Goal: Task Accomplishment & Management: Use online tool/utility

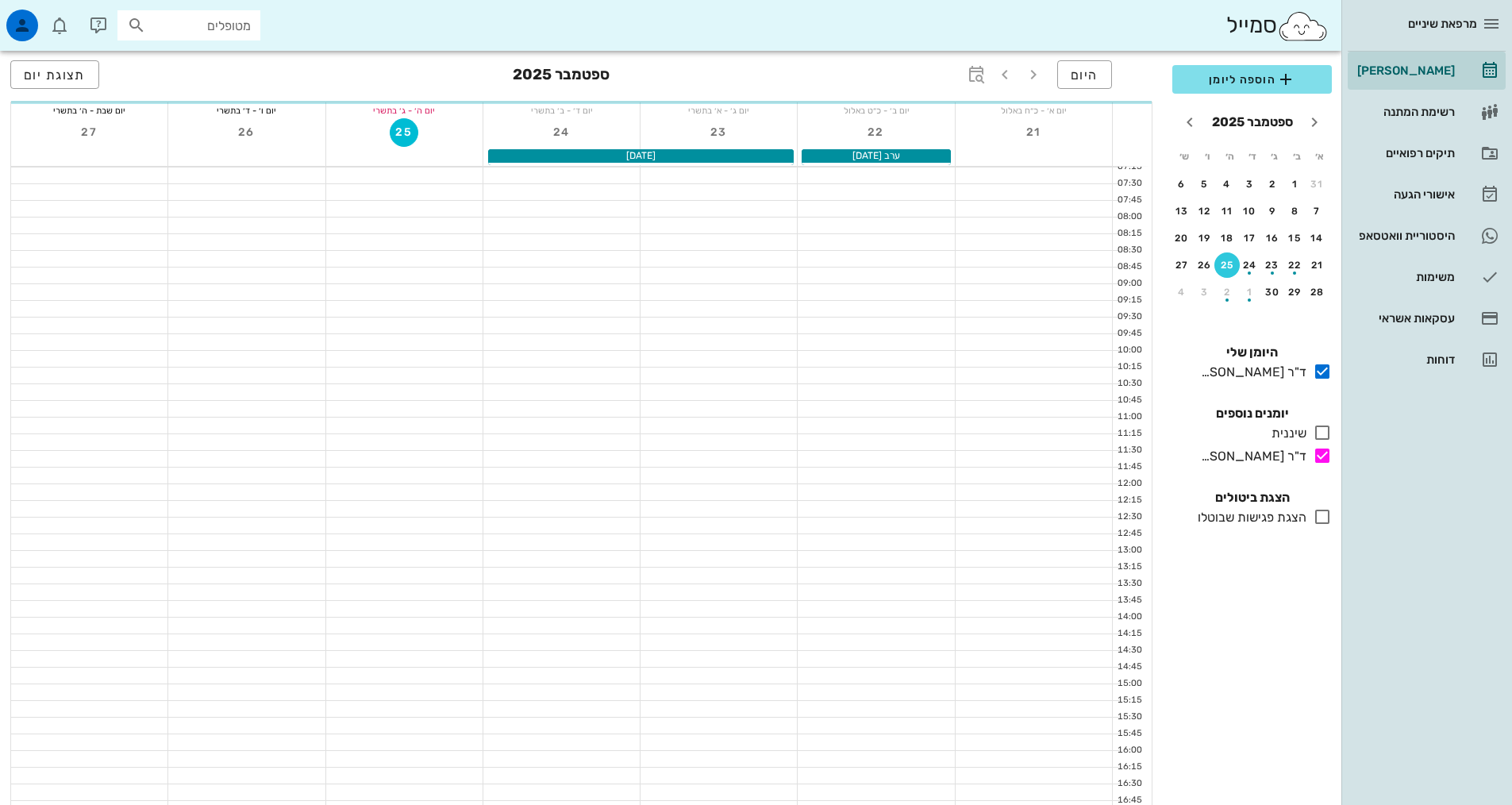
scroll to position [478, 0]
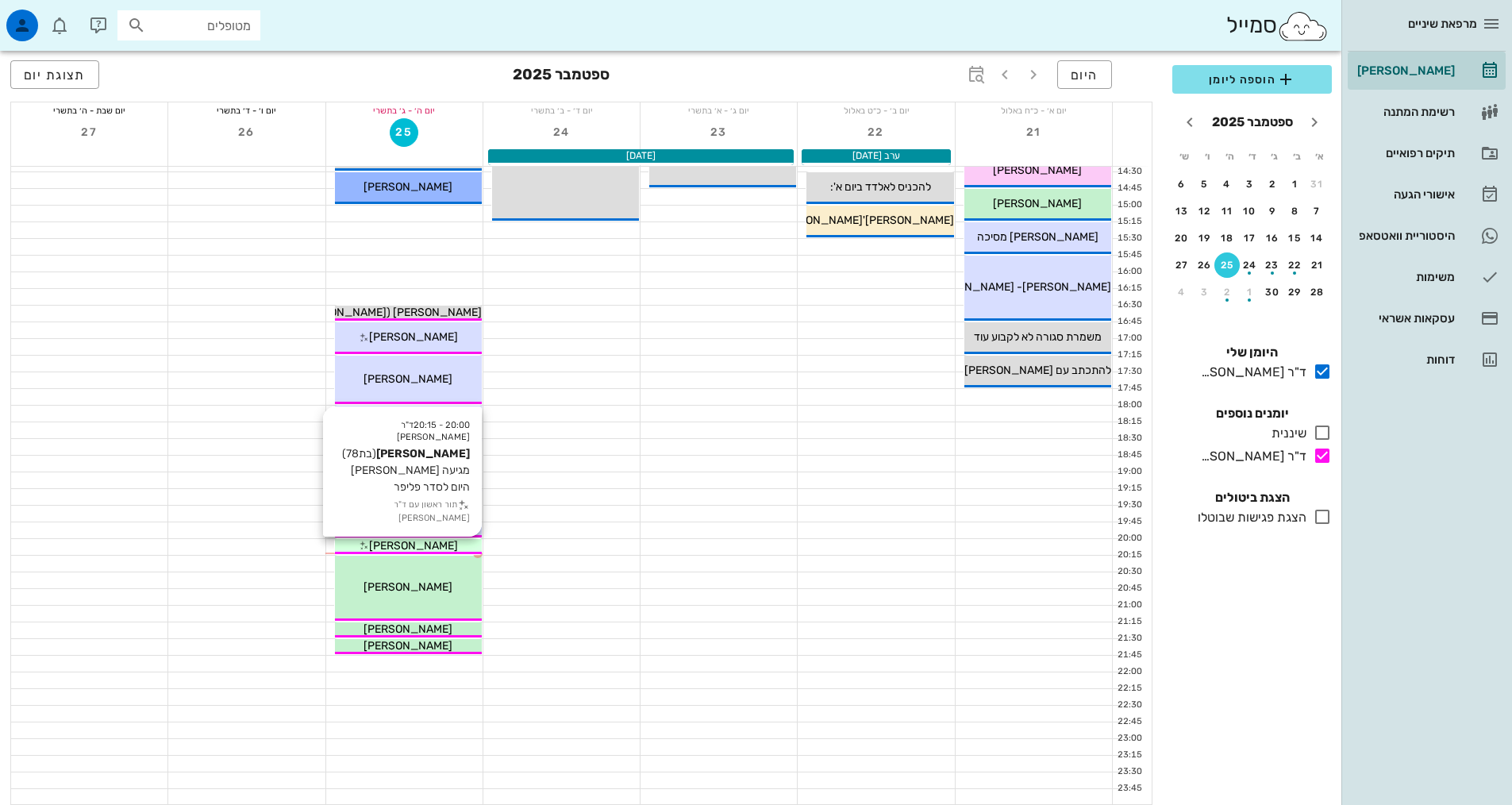
click at [412, 544] on span "[PERSON_NAME]" at bounding box center [413, 546] width 89 height 14
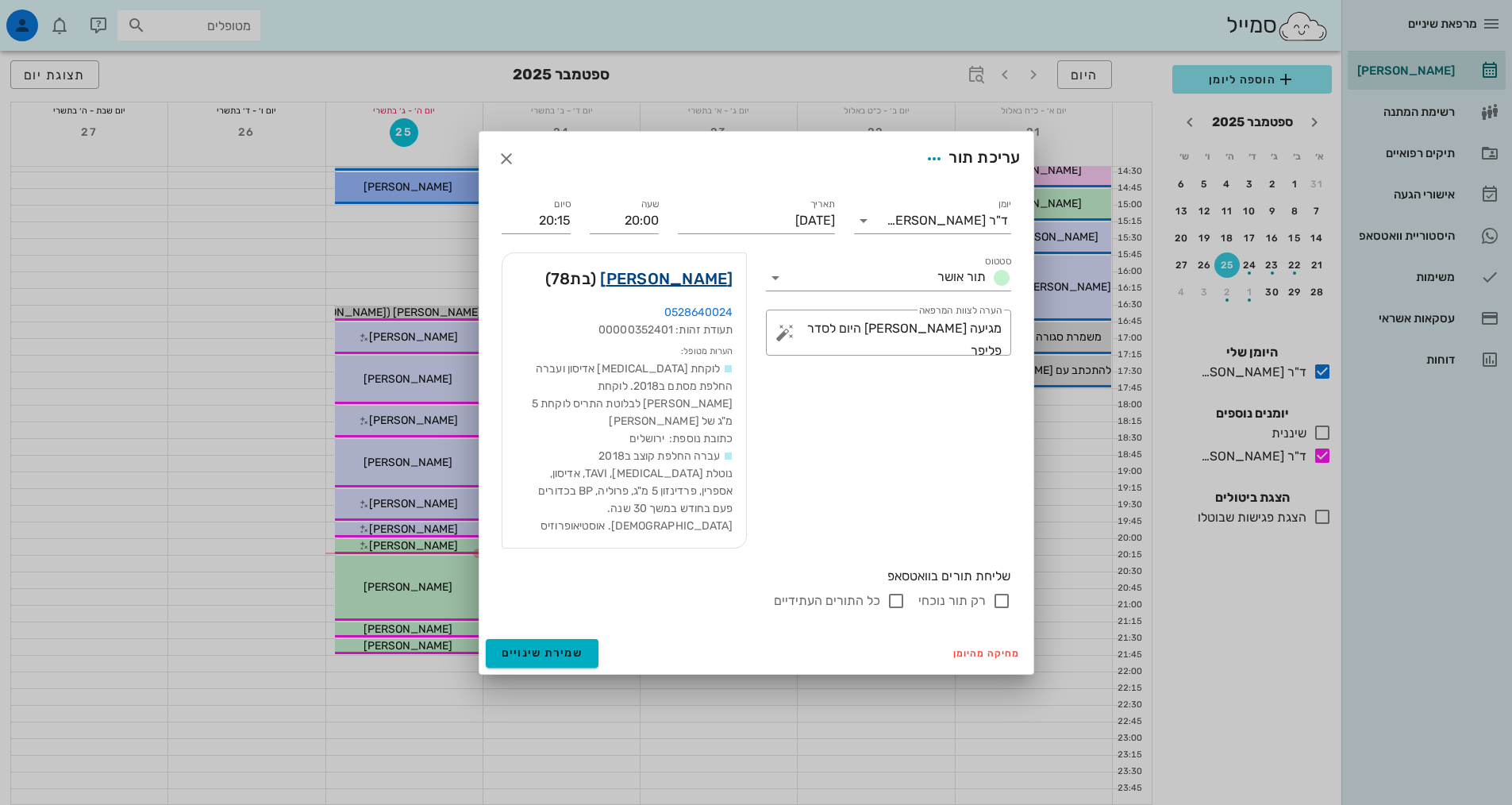
click at [691, 286] on link "[PERSON_NAME]" at bounding box center [666, 278] width 133 height 25
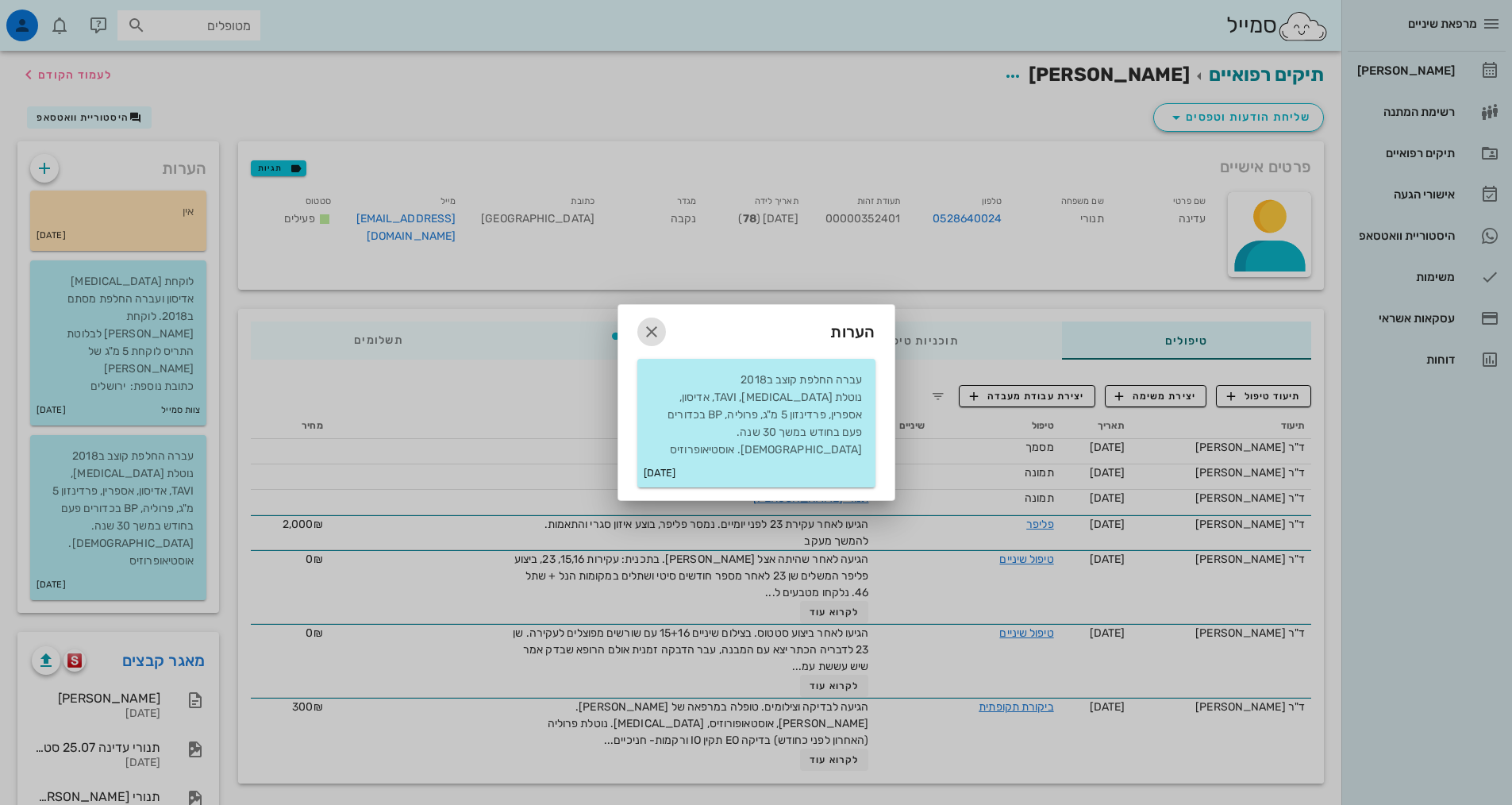
click at [661, 337] on icon "button" at bounding box center [652, 332] width 19 height 19
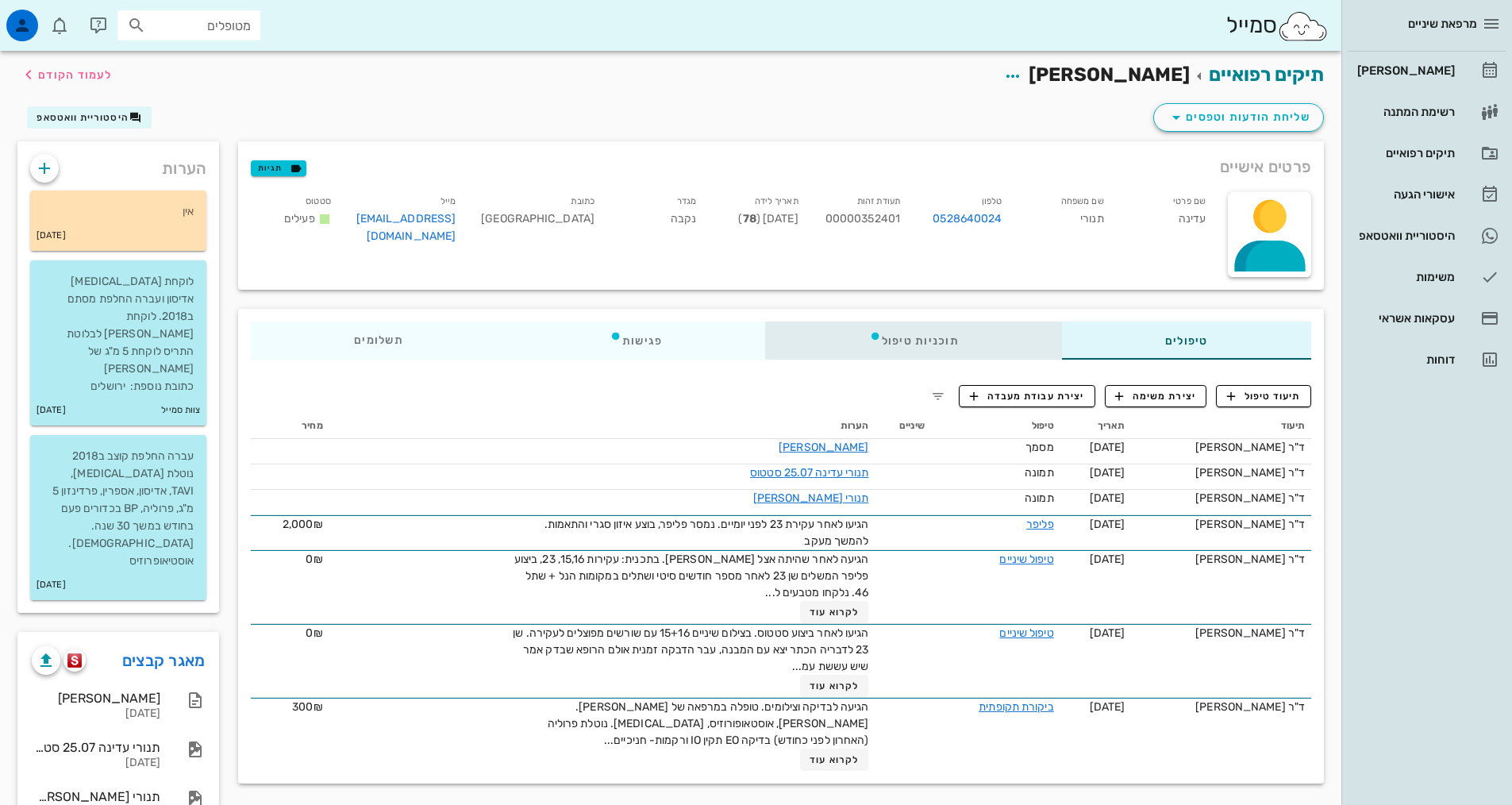
click at [900, 336] on div "תוכניות טיפול" at bounding box center [913, 340] width 296 height 38
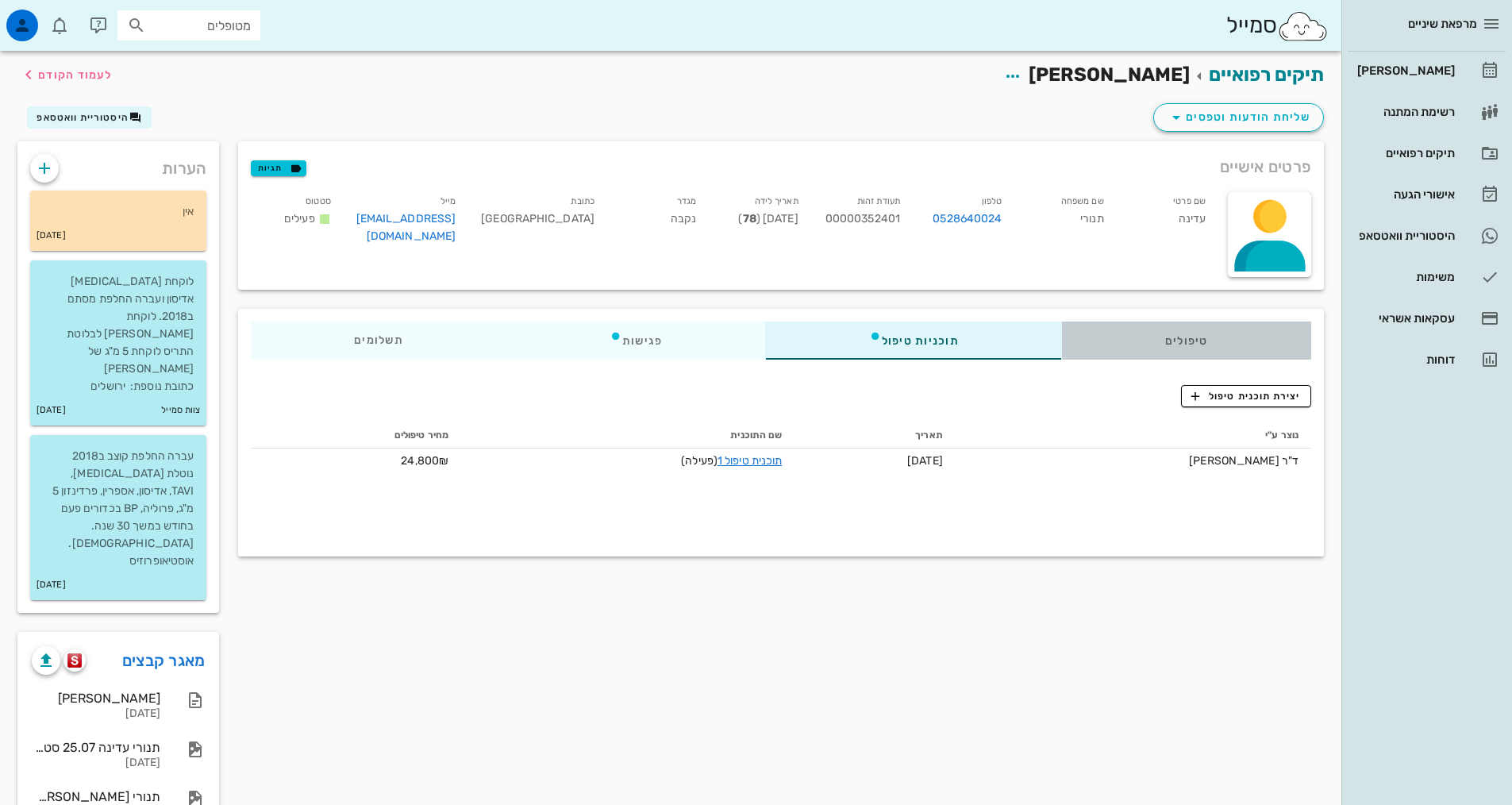
click at [1199, 352] on div "טיפולים" at bounding box center [1186, 340] width 249 height 38
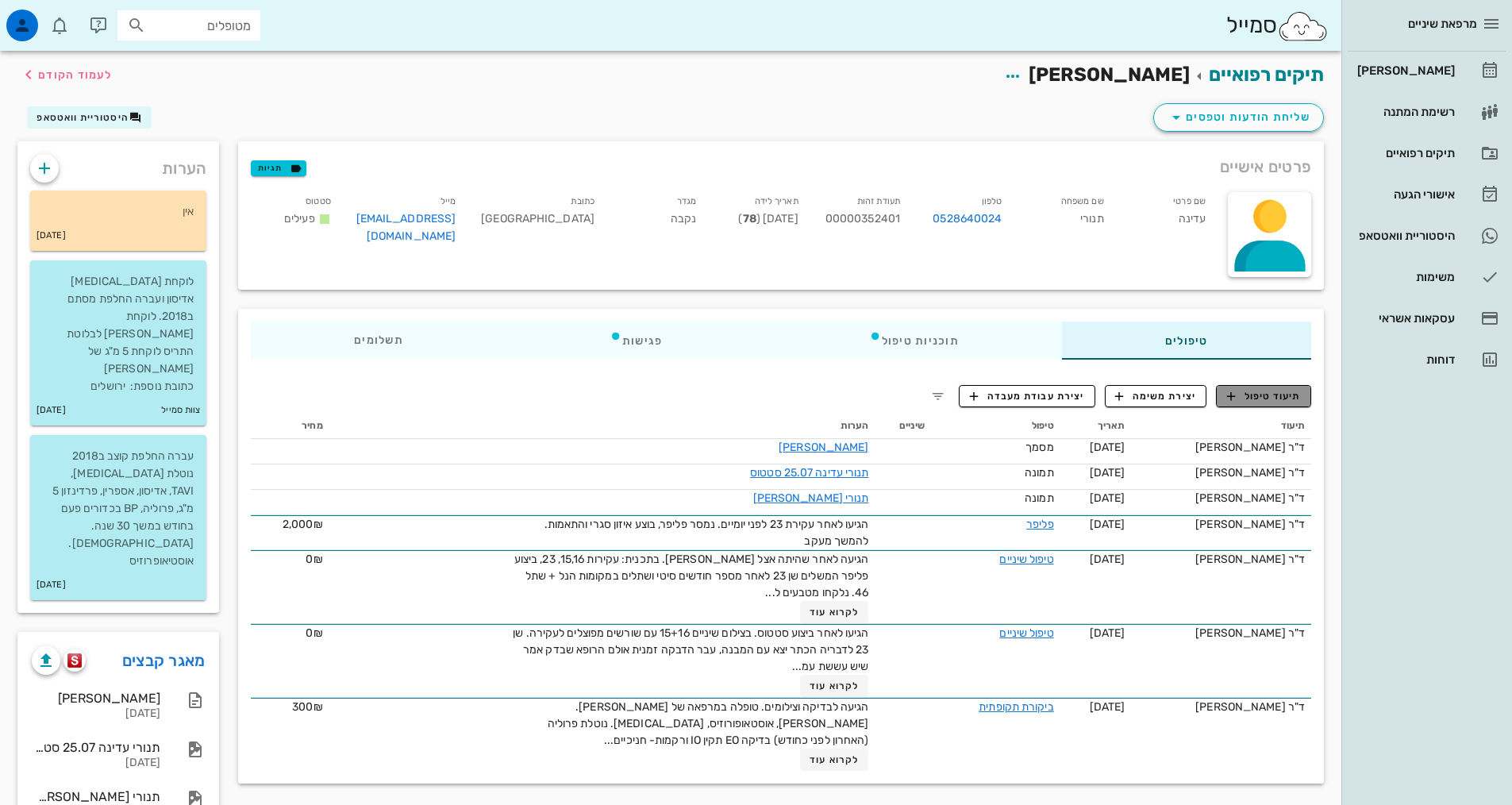
click at [1251, 393] on span "תיעוד טיפול" at bounding box center [1264, 396] width 74 height 14
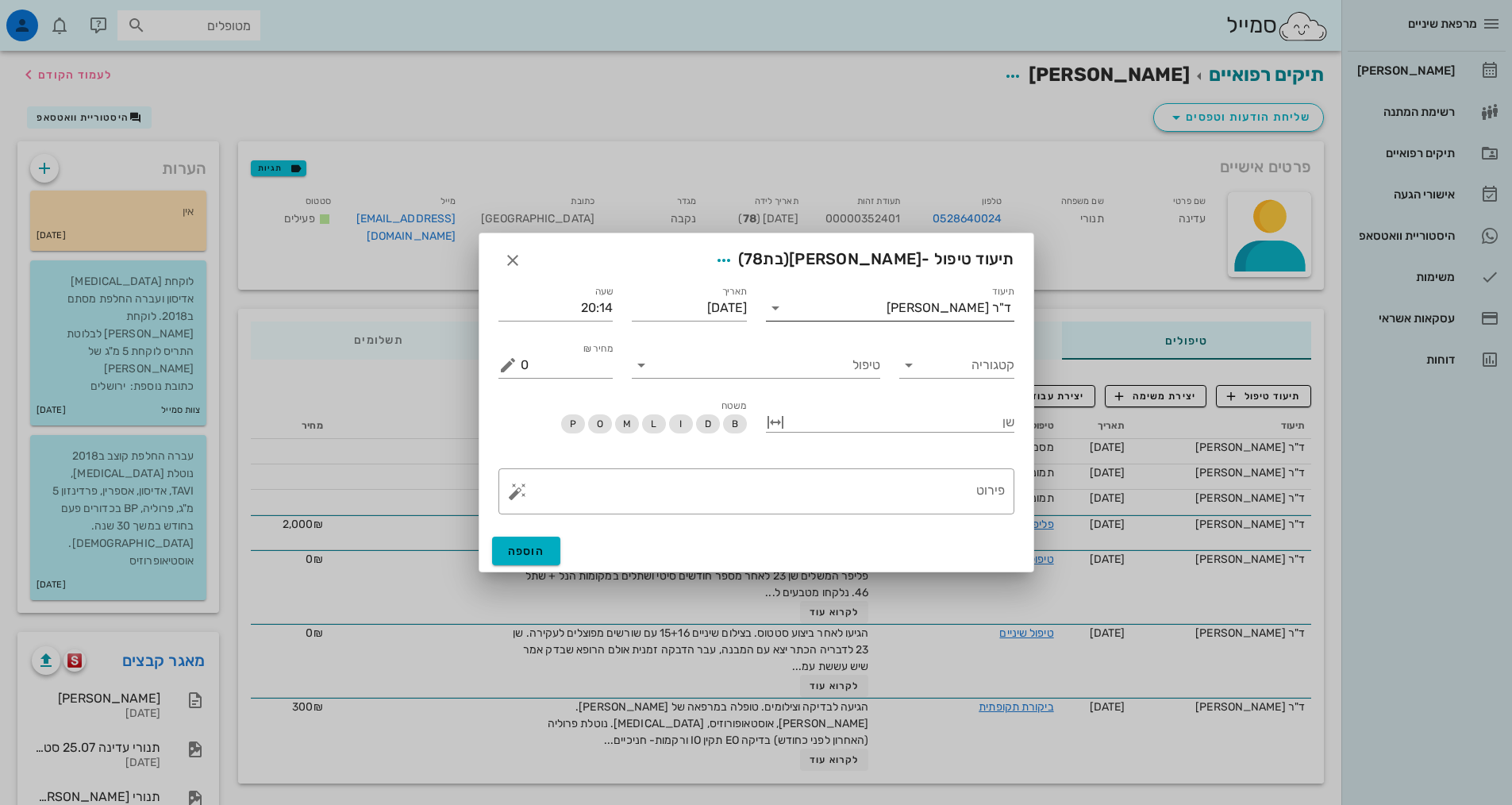
click at [958, 319] on div "ד"ר [PERSON_NAME]" at bounding box center [901, 307] width 227 height 25
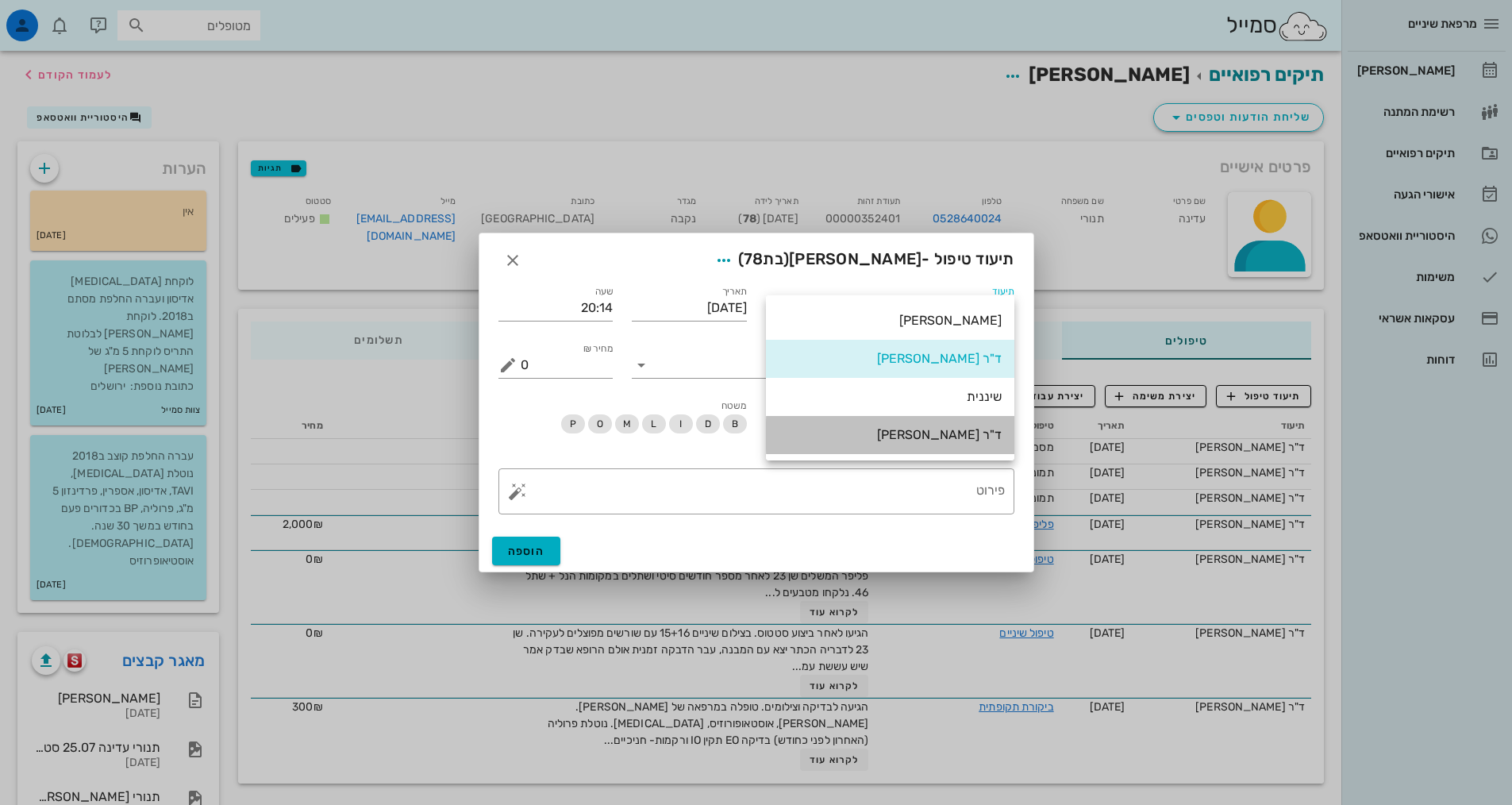
click at [965, 440] on div "ד"ר [PERSON_NAME]" at bounding box center [890, 434] width 223 height 15
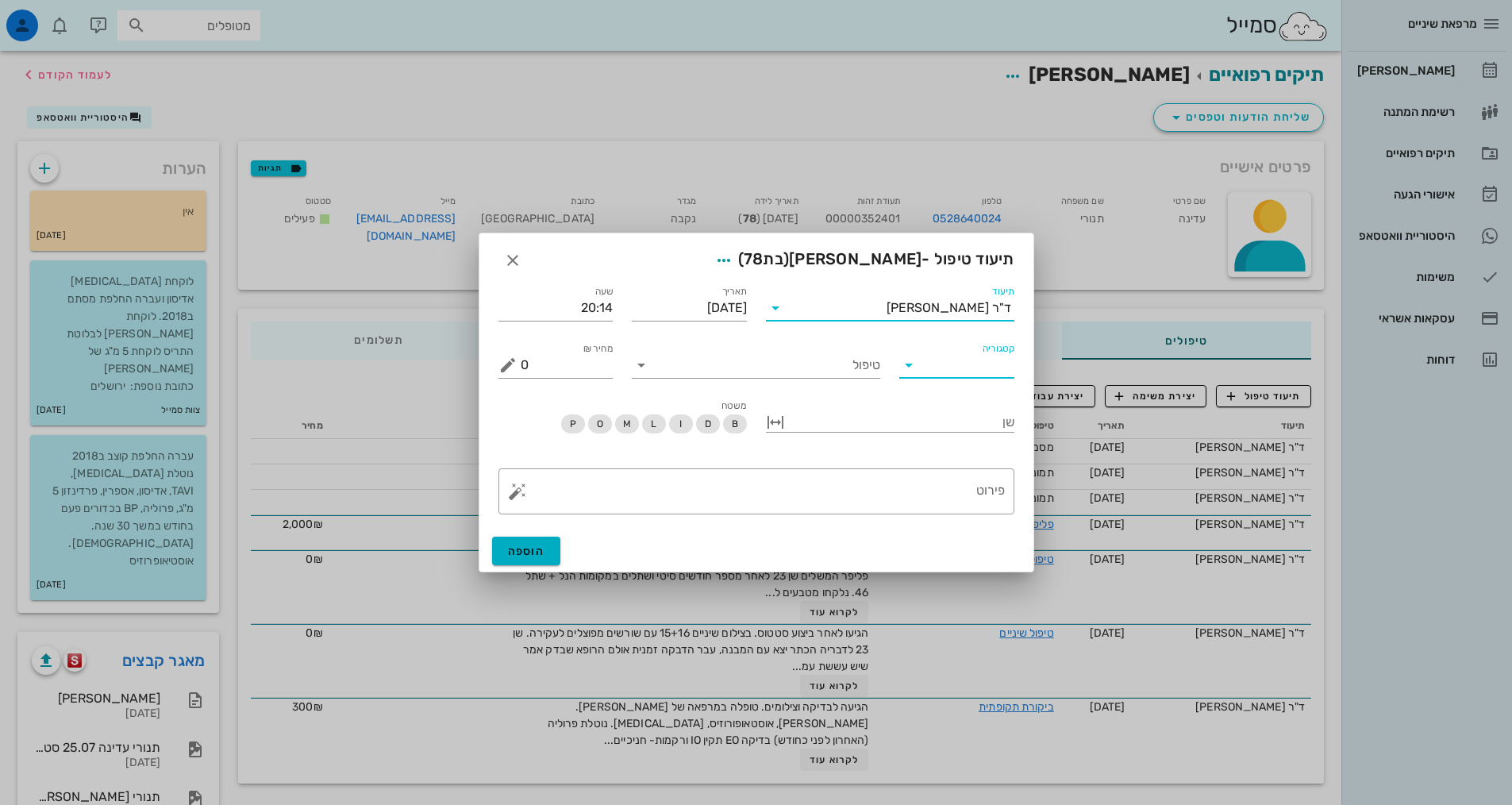
click at [957, 366] on input "קטגוריה" at bounding box center [969, 365] width 89 height 25
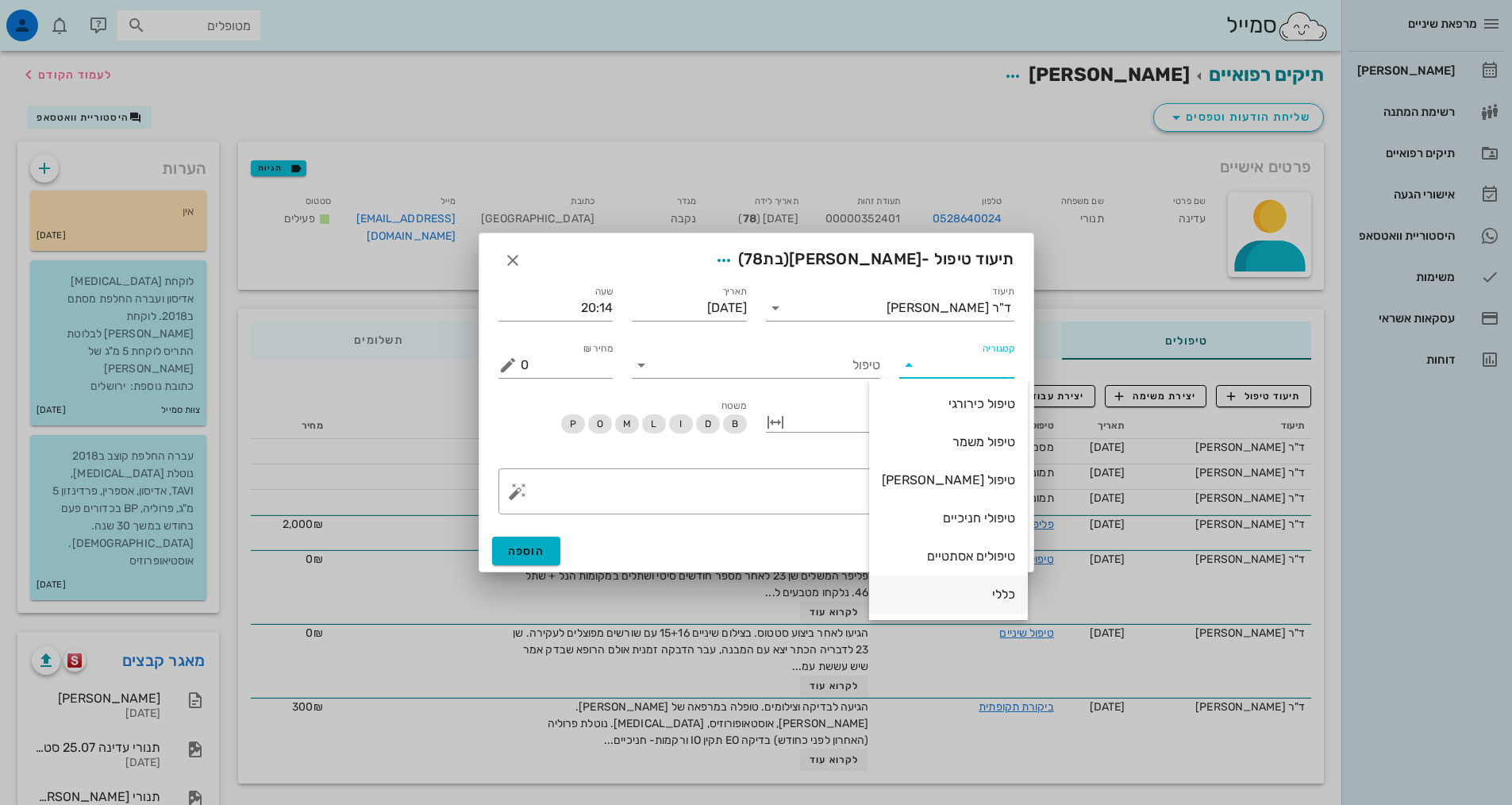
click at [978, 593] on div "כללי" at bounding box center [949, 594] width 134 height 15
type input "כללי"
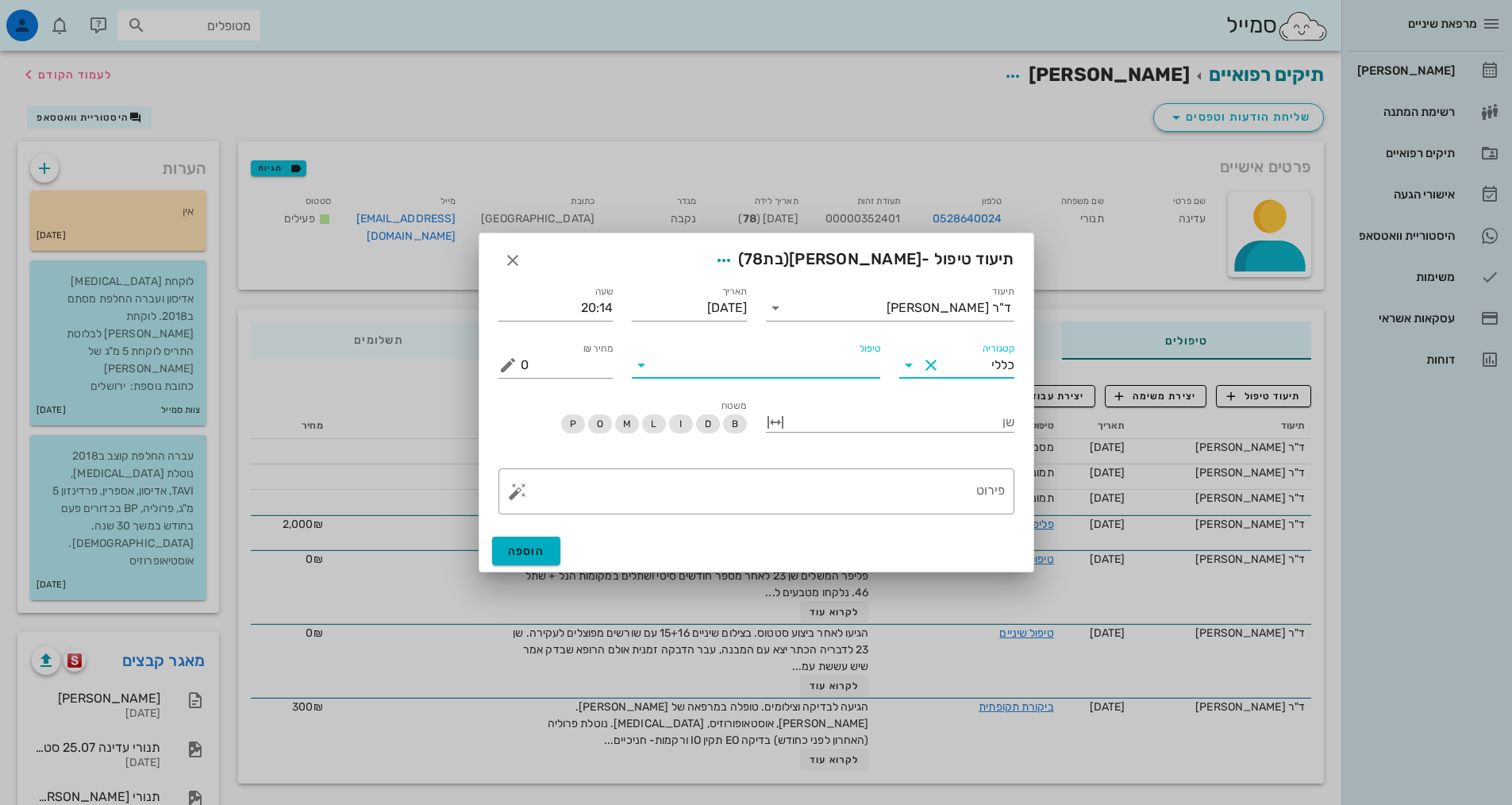
click at [845, 366] on input "טיפול" at bounding box center [766, 365] width 227 height 25
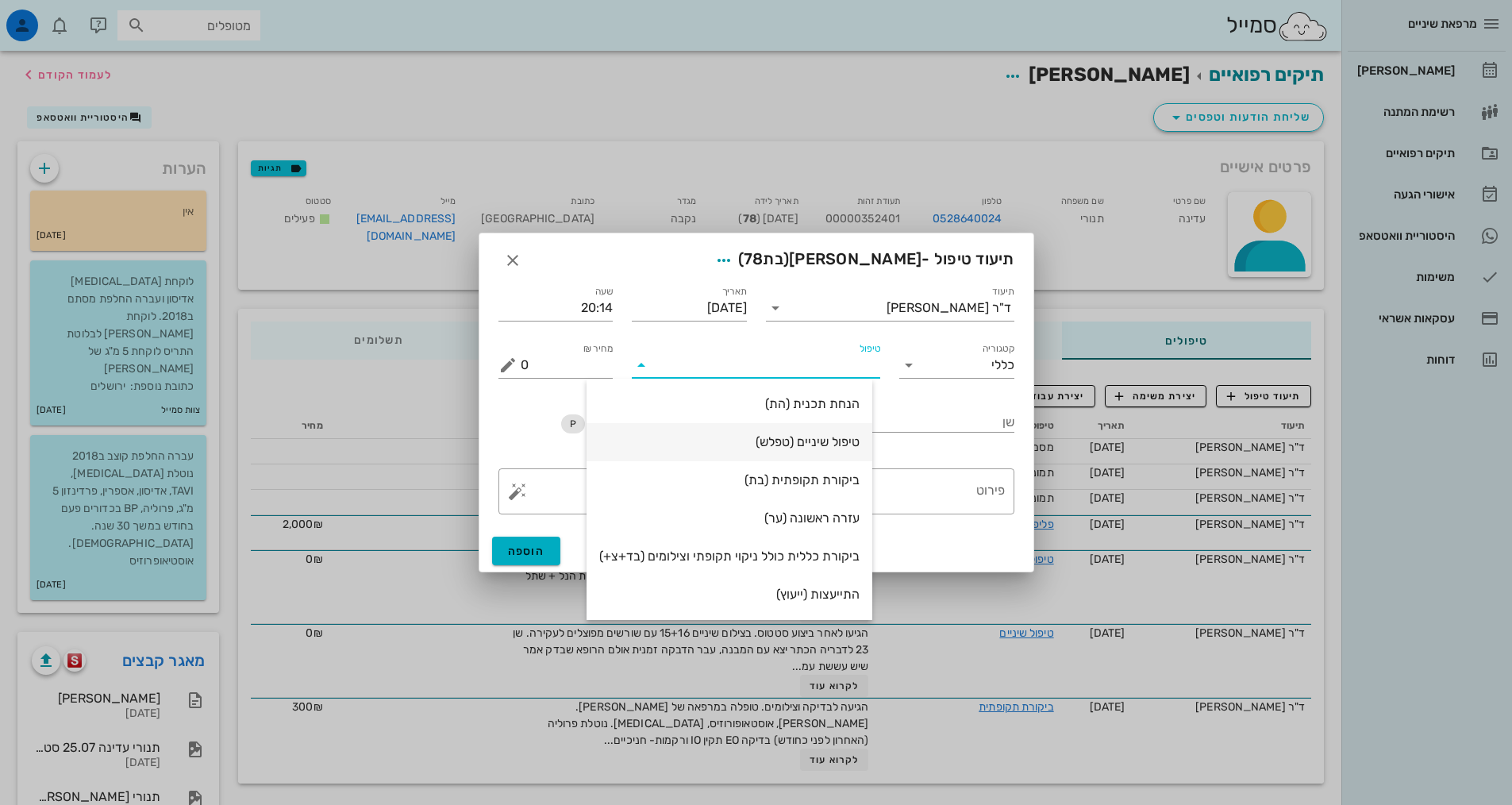
click at [840, 441] on div "טיפול שיניים (טפלש)" at bounding box center [729, 441] width 260 height 15
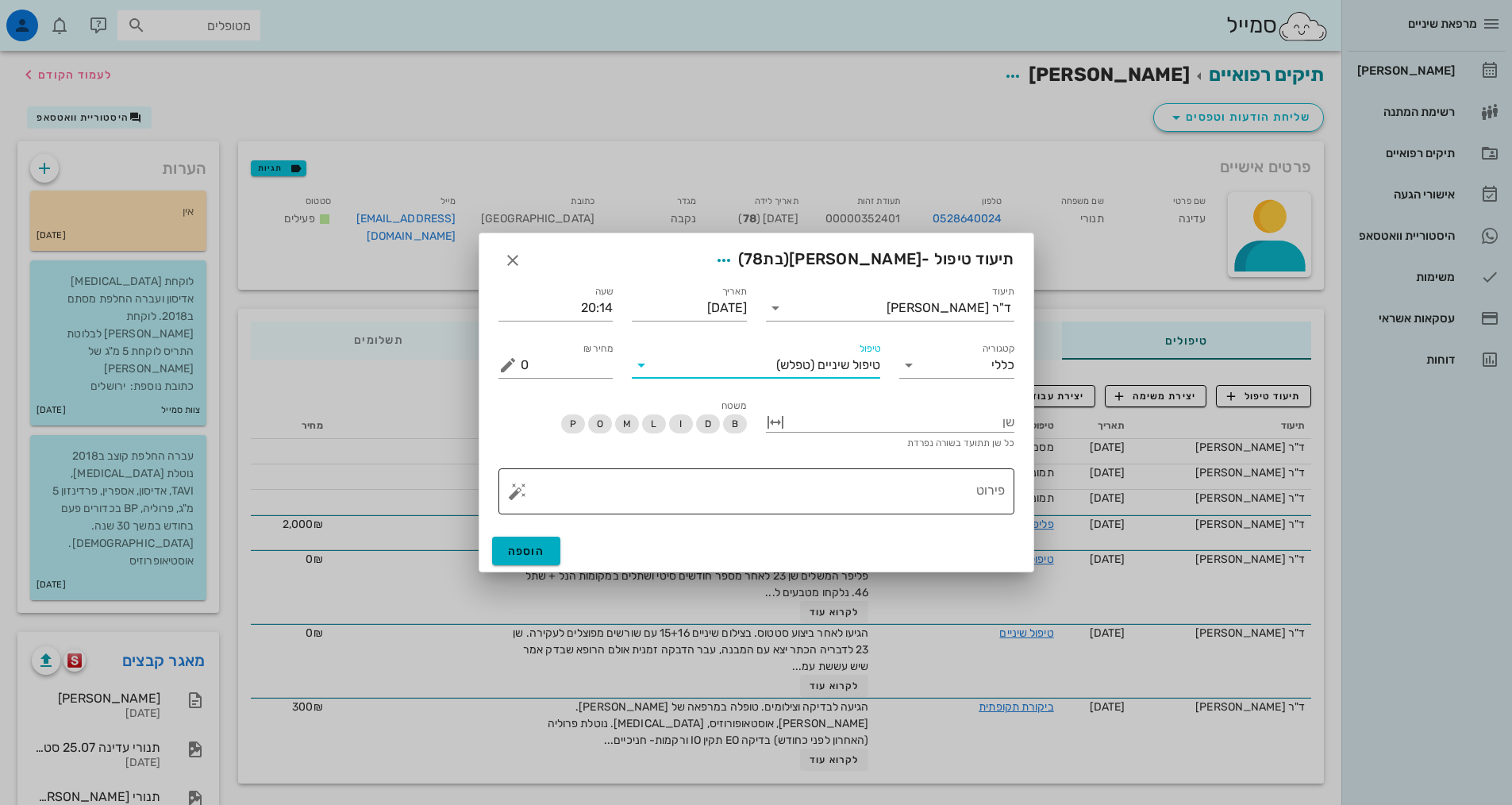
click at [929, 494] on textarea "פירוט" at bounding box center [763, 496] width 484 height 38
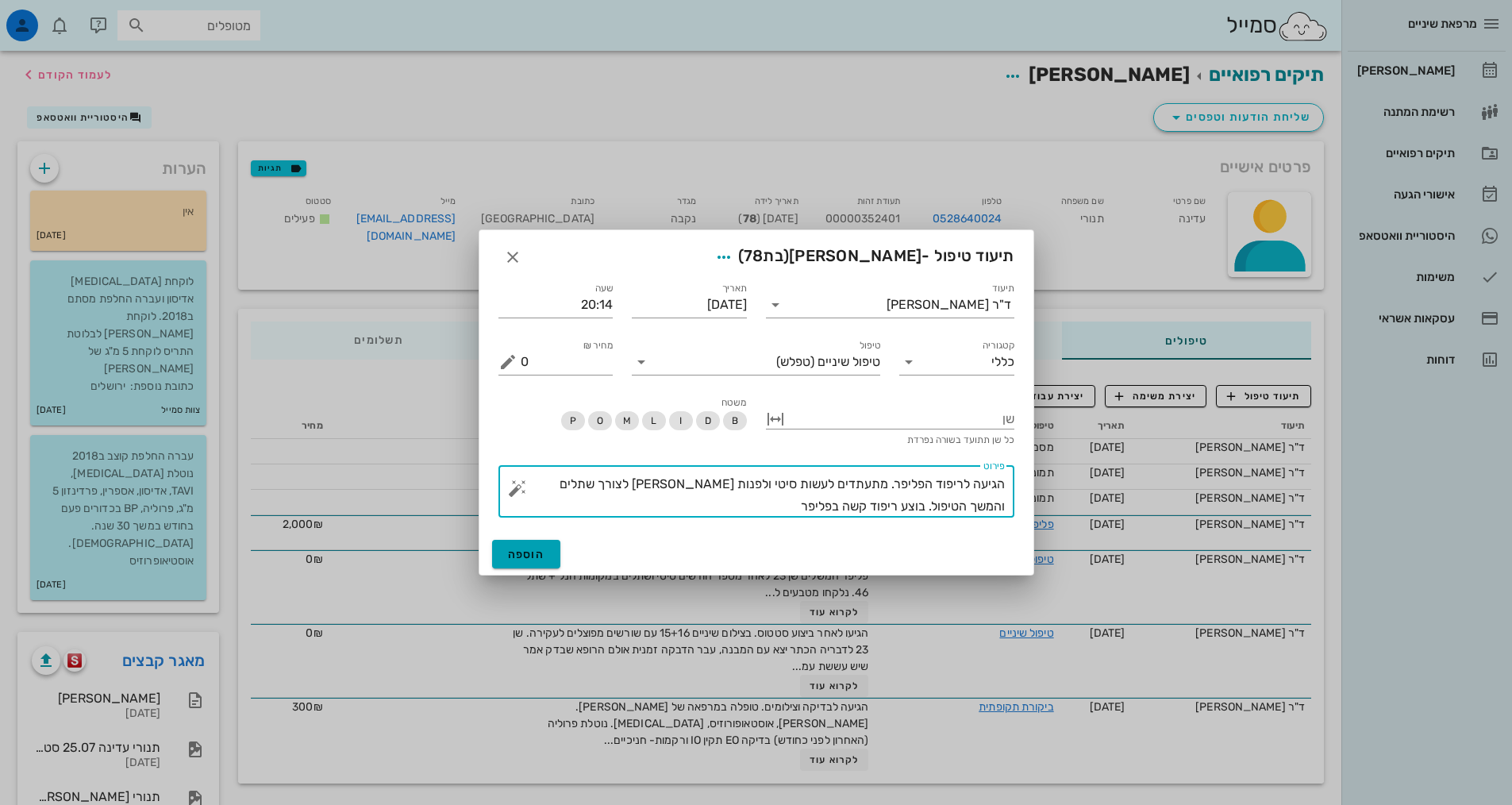
type textarea "הגיעה לריפוד הפליפר. מתעתדים לעשות סיטי ולפנות [PERSON_NAME] לצורך שתלים והמשך …"
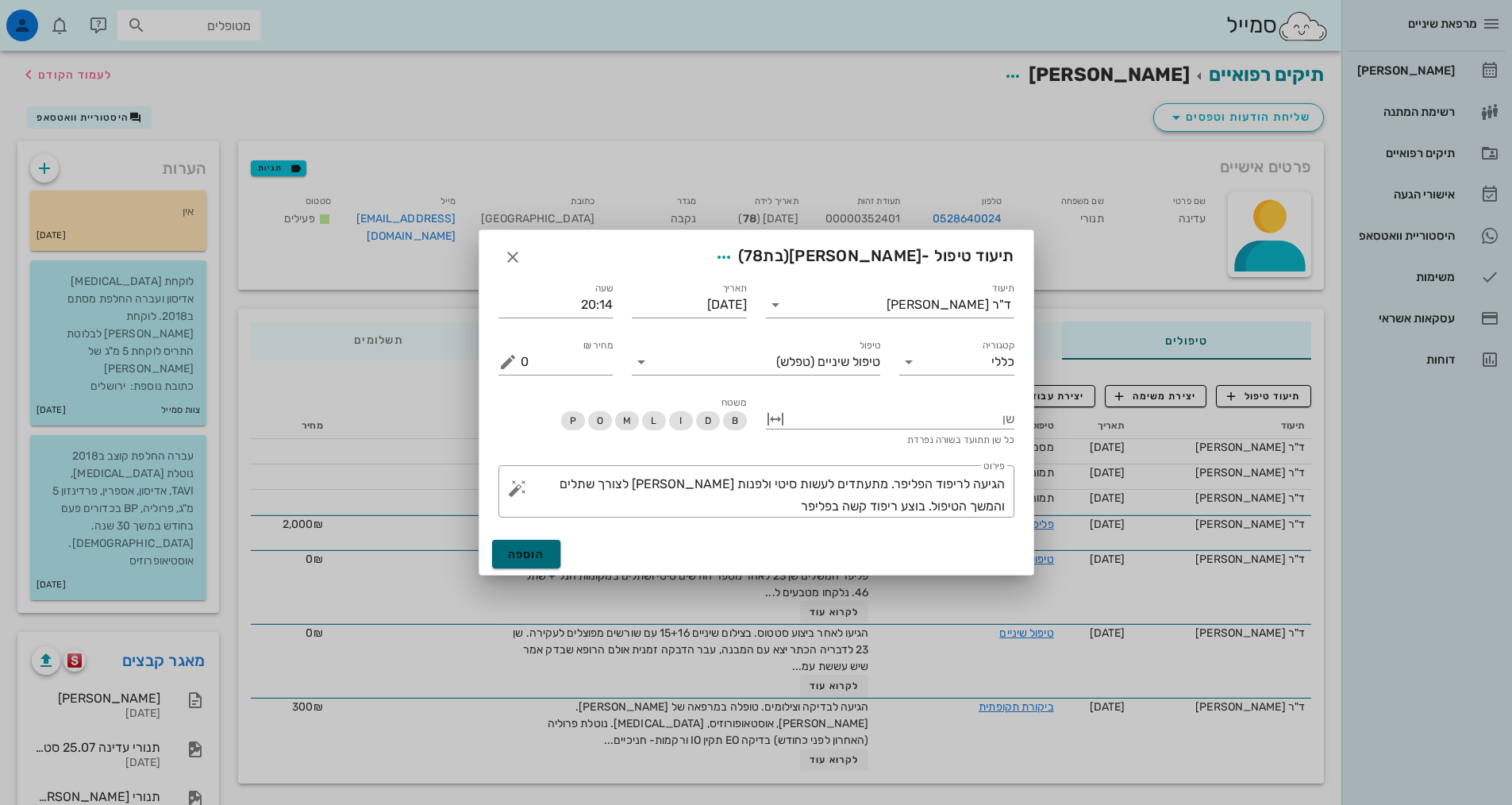
click at [549, 544] on button "הוספה" at bounding box center [527, 554] width 69 height 29
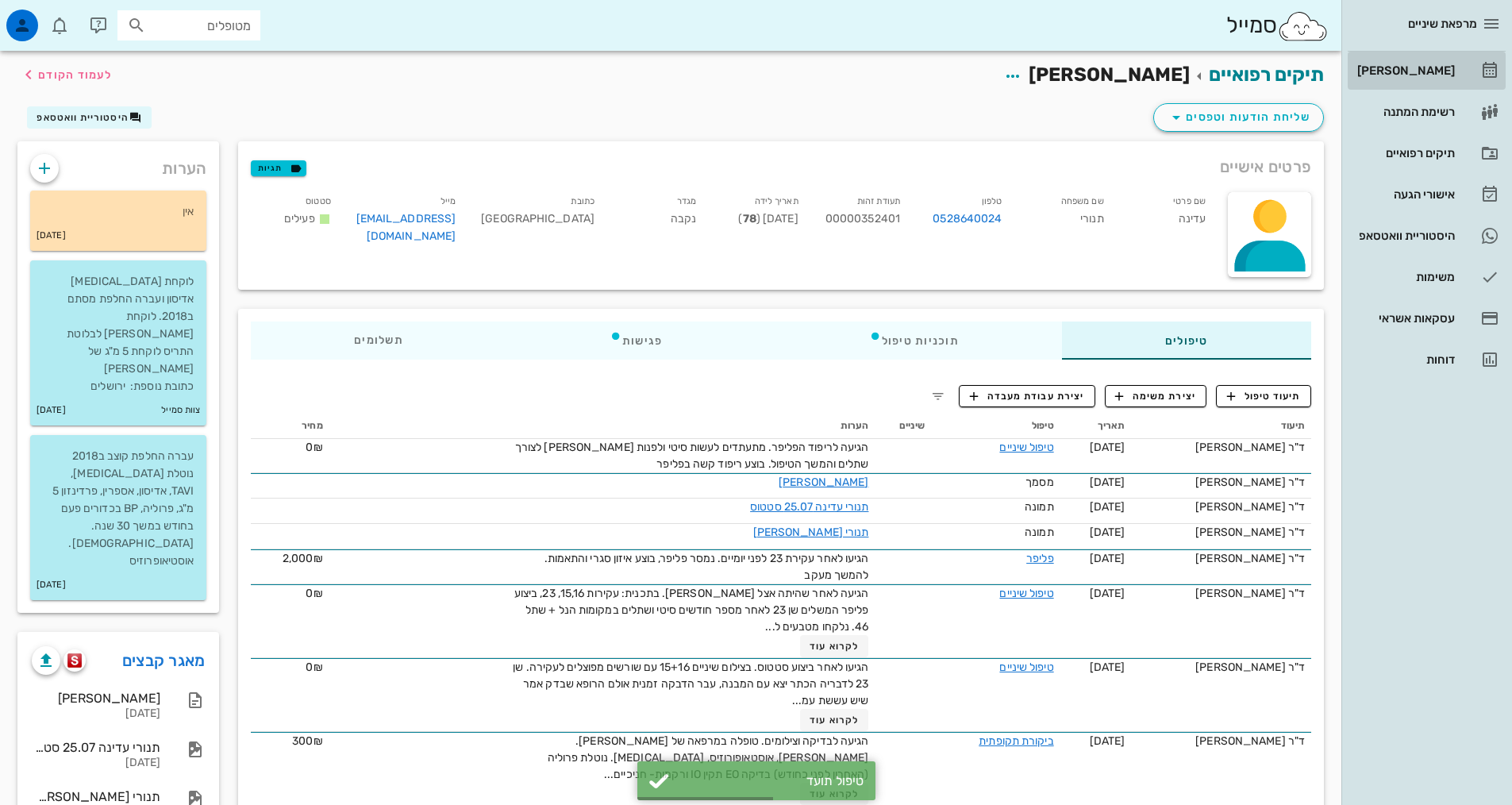
click at [1415, 69] on div "[PERSON_NAME]" at bounding box center [1404, 70] width 101 height 13
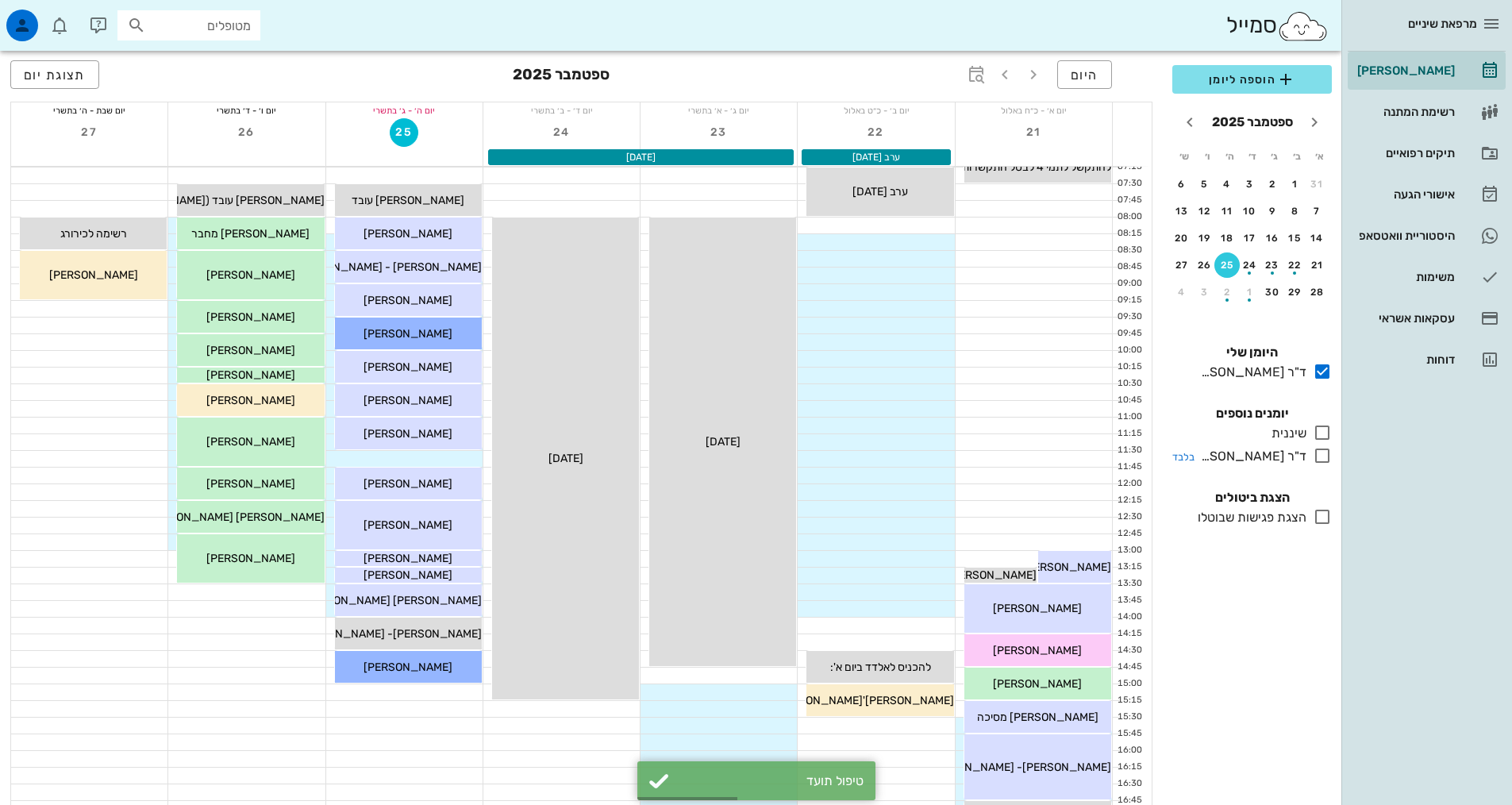
click at [1318, 451] on icon at bounding box center [1322, 456] width 19 height 19
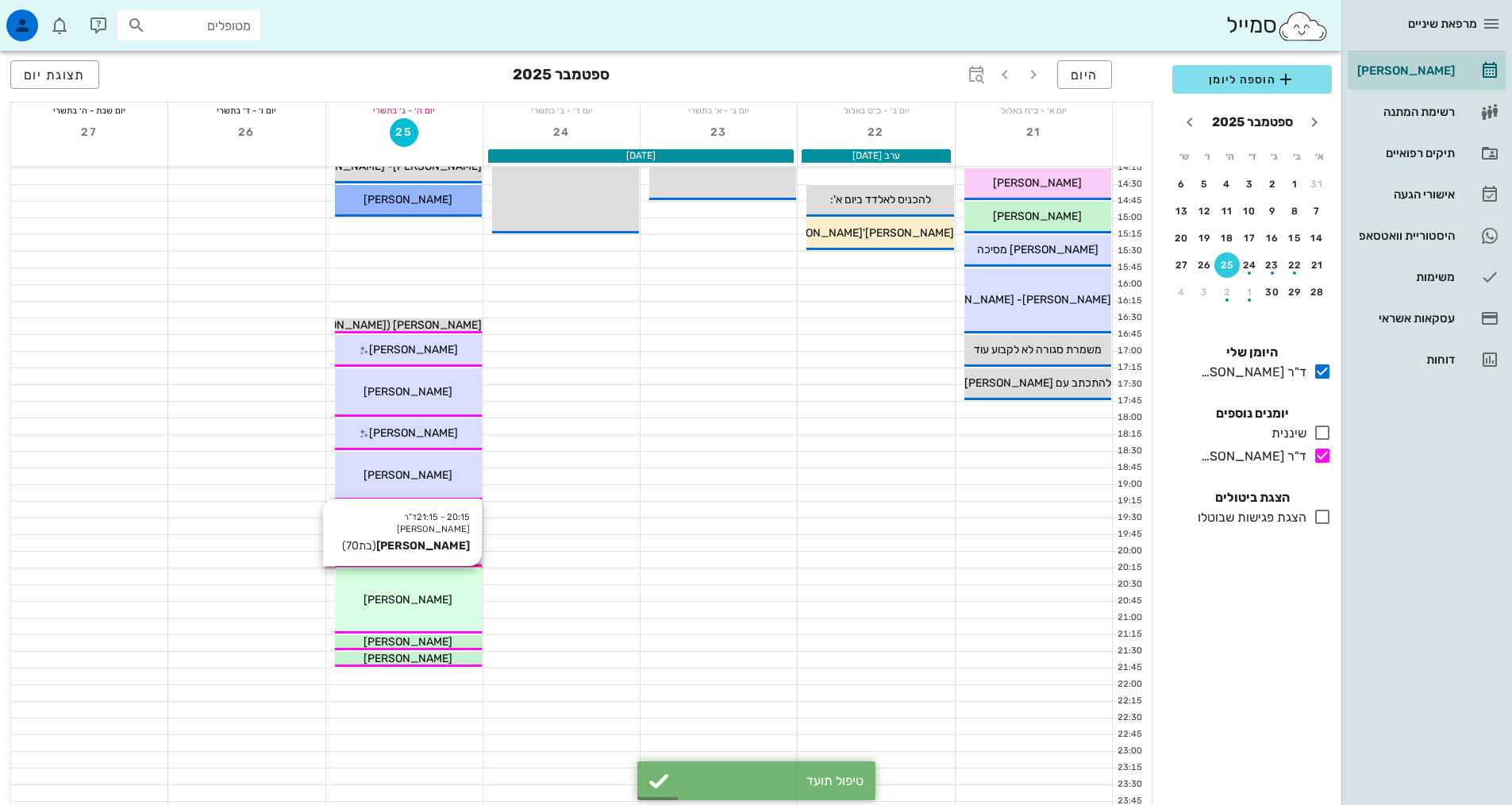
scroll to position [478, 0]
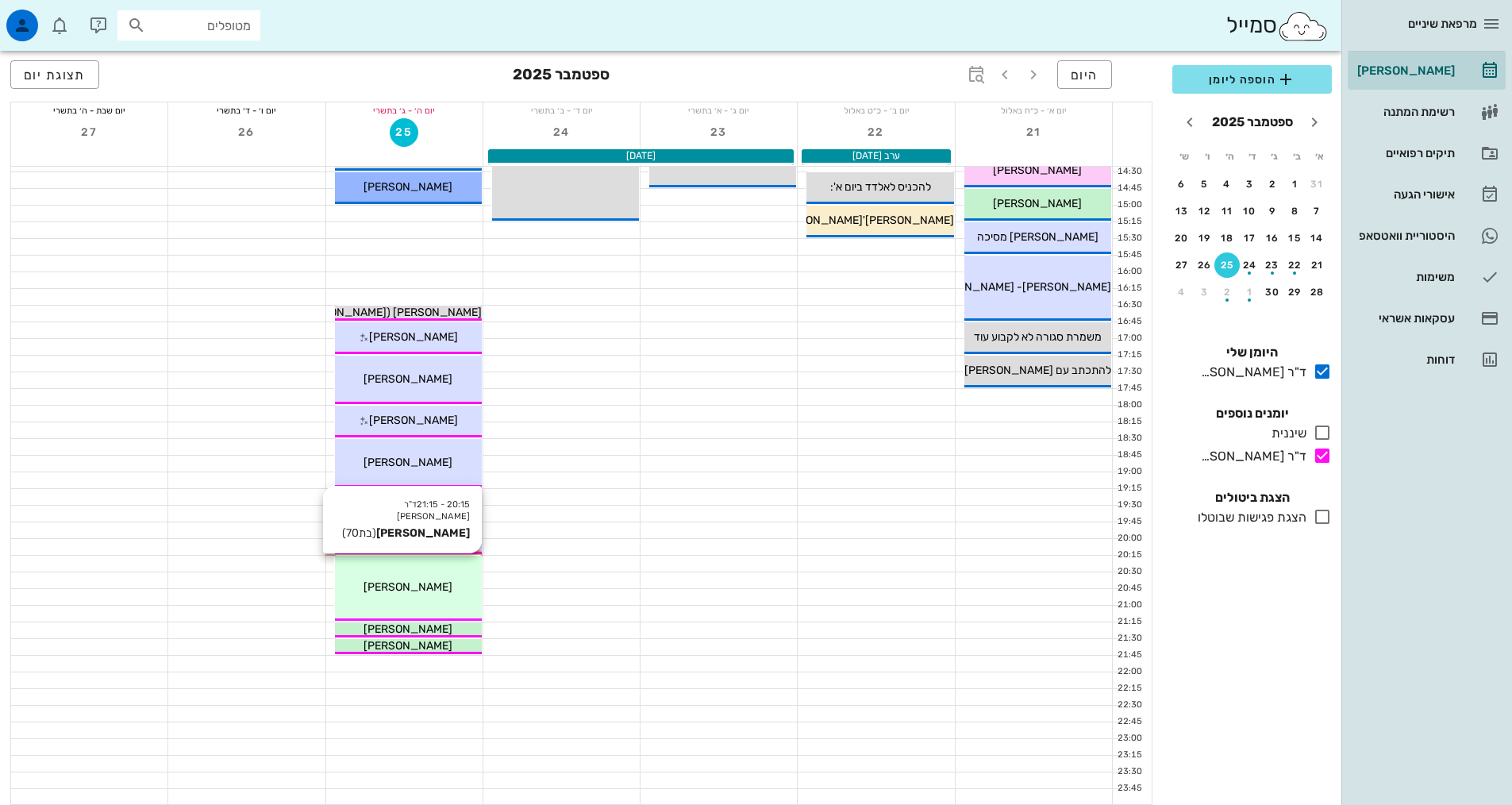
click at [380, 604] on div "20:15 - 21:15 ד"ר [PERSON_NAME] [PERSON_NAME] (בת 70 ) [PERSON_NAME]" at bounding box center [408, 588] width 147 height 65
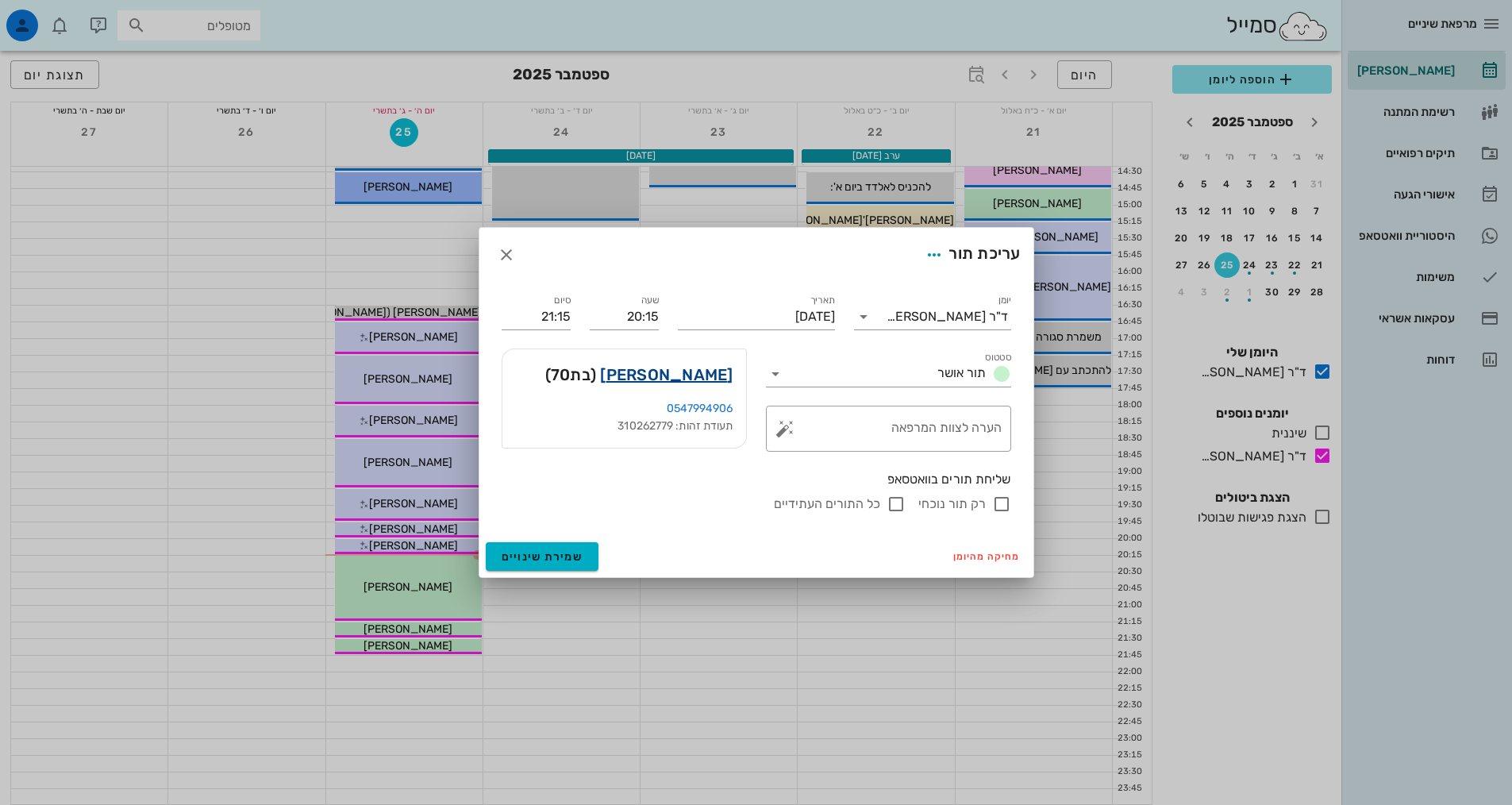
click at [707, 377] on link "[PERSON_NAME]" at bounding box center [666, 374] width 133 height 25
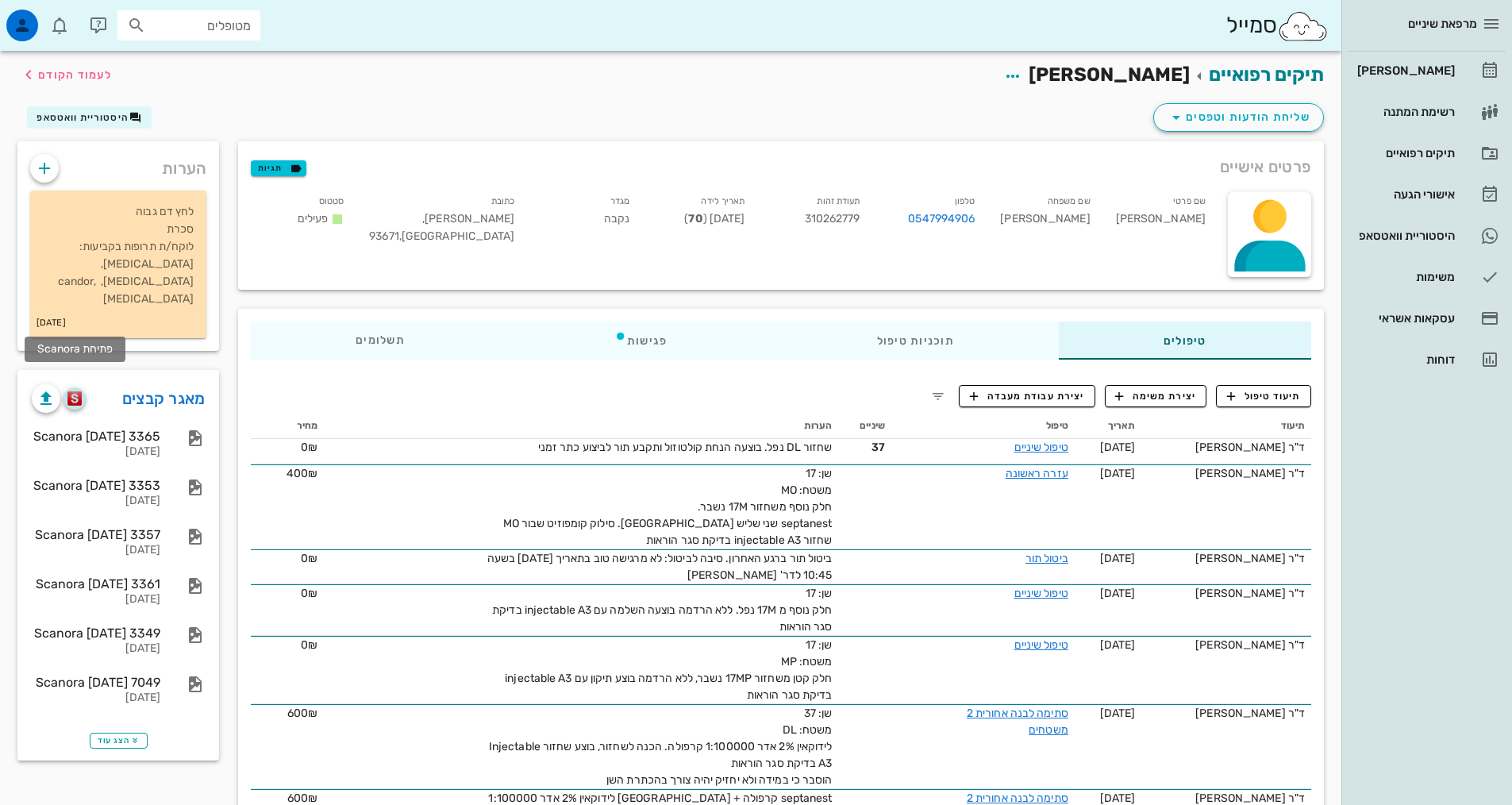
click at [71, 392] on img "button" at bounding box center [75, 399] width 15 height 14
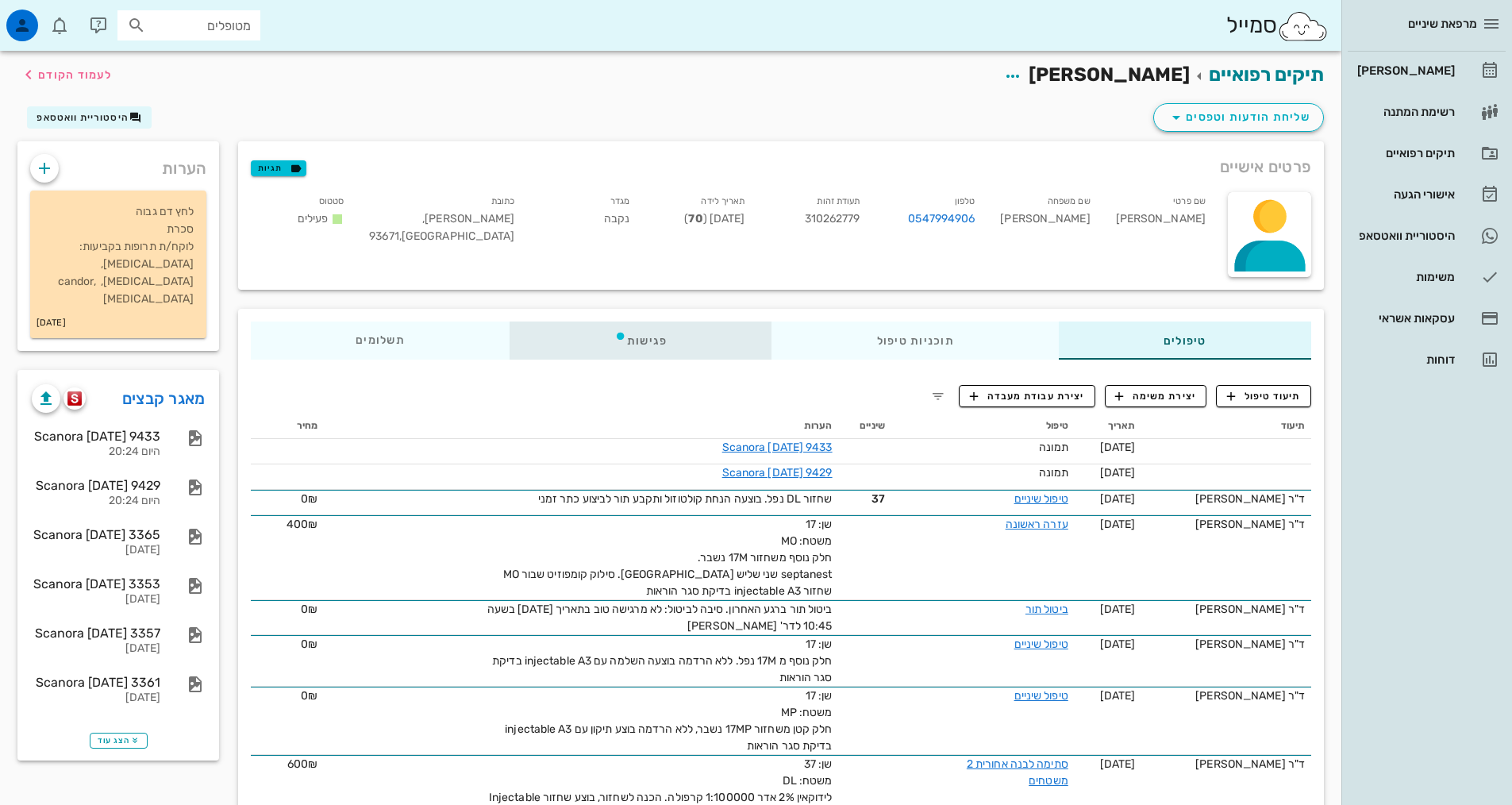
click at [612, 346] on div "פגישות" at bounding box center [641, 340] width 263 height 38
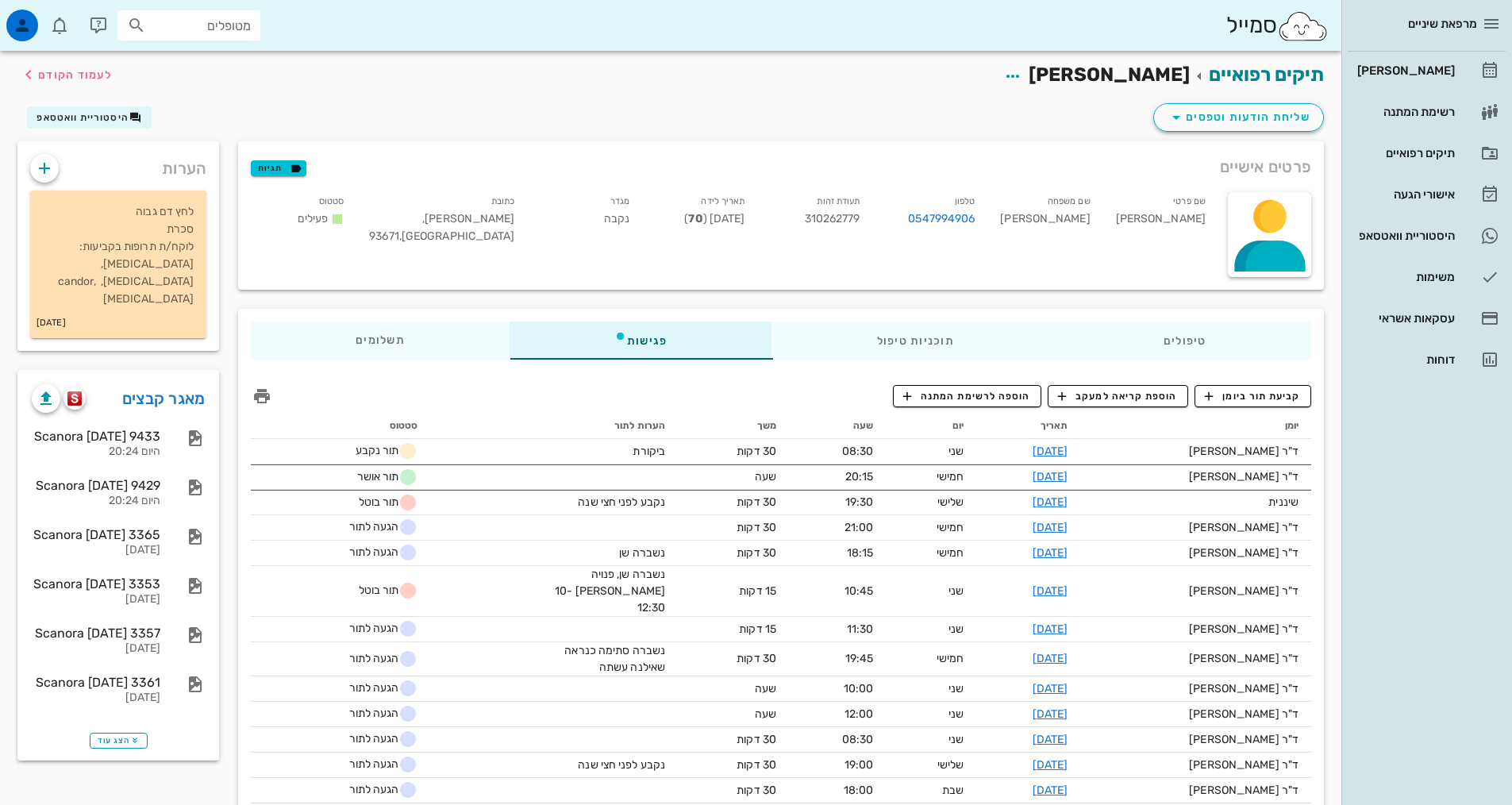
click at [233, 16] on input "מטופלים" at bounding box center [200, 25] width 102 height 21
type input "אופ"
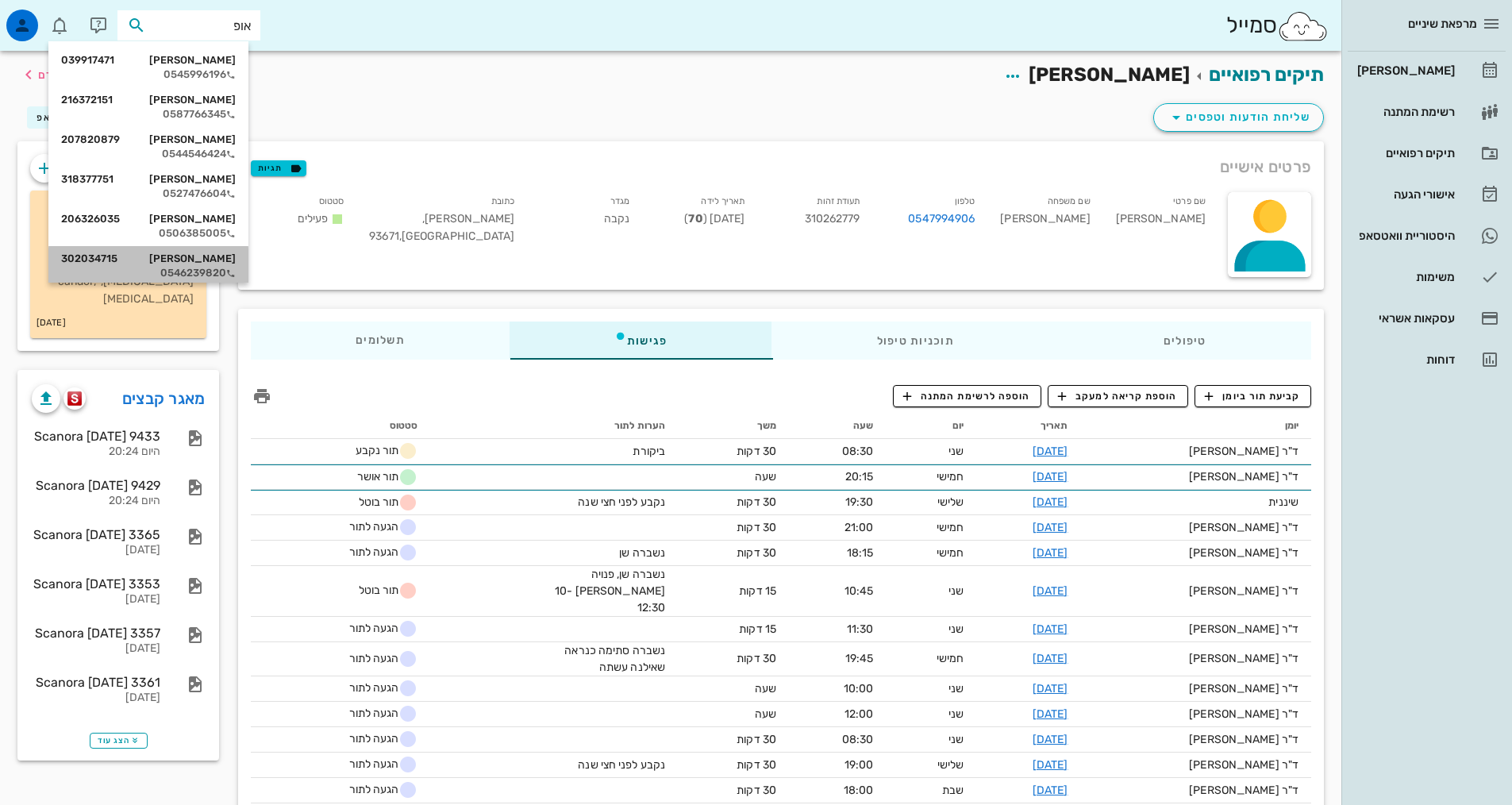
click at [171, 259] on div "[PERSON_NAME] 302034715" at bounding box center [148, 259] width 174 height 13
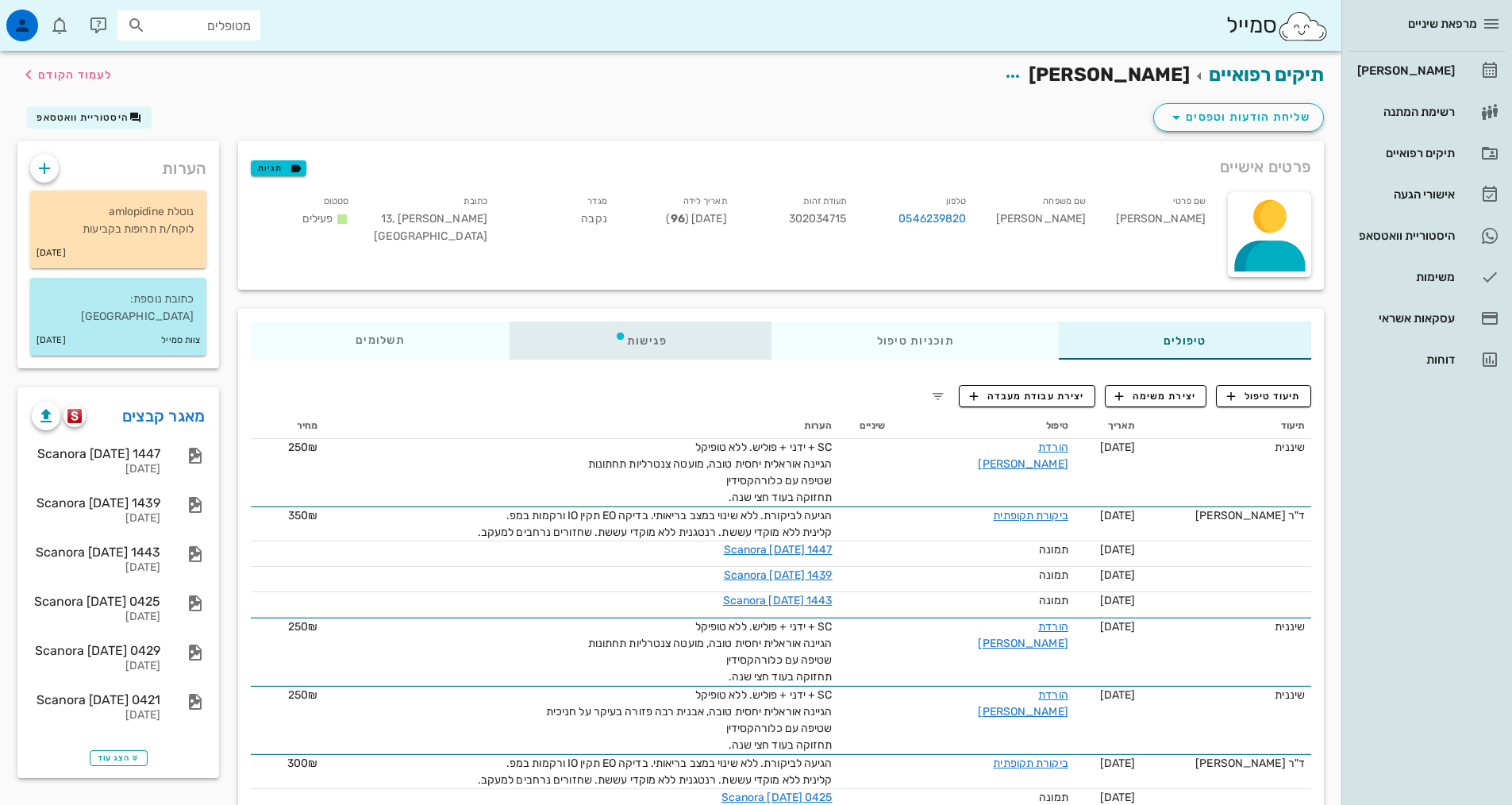
click at [624, 358] on div "פגישות" at bounding box center [641, 340] width 263 height 38
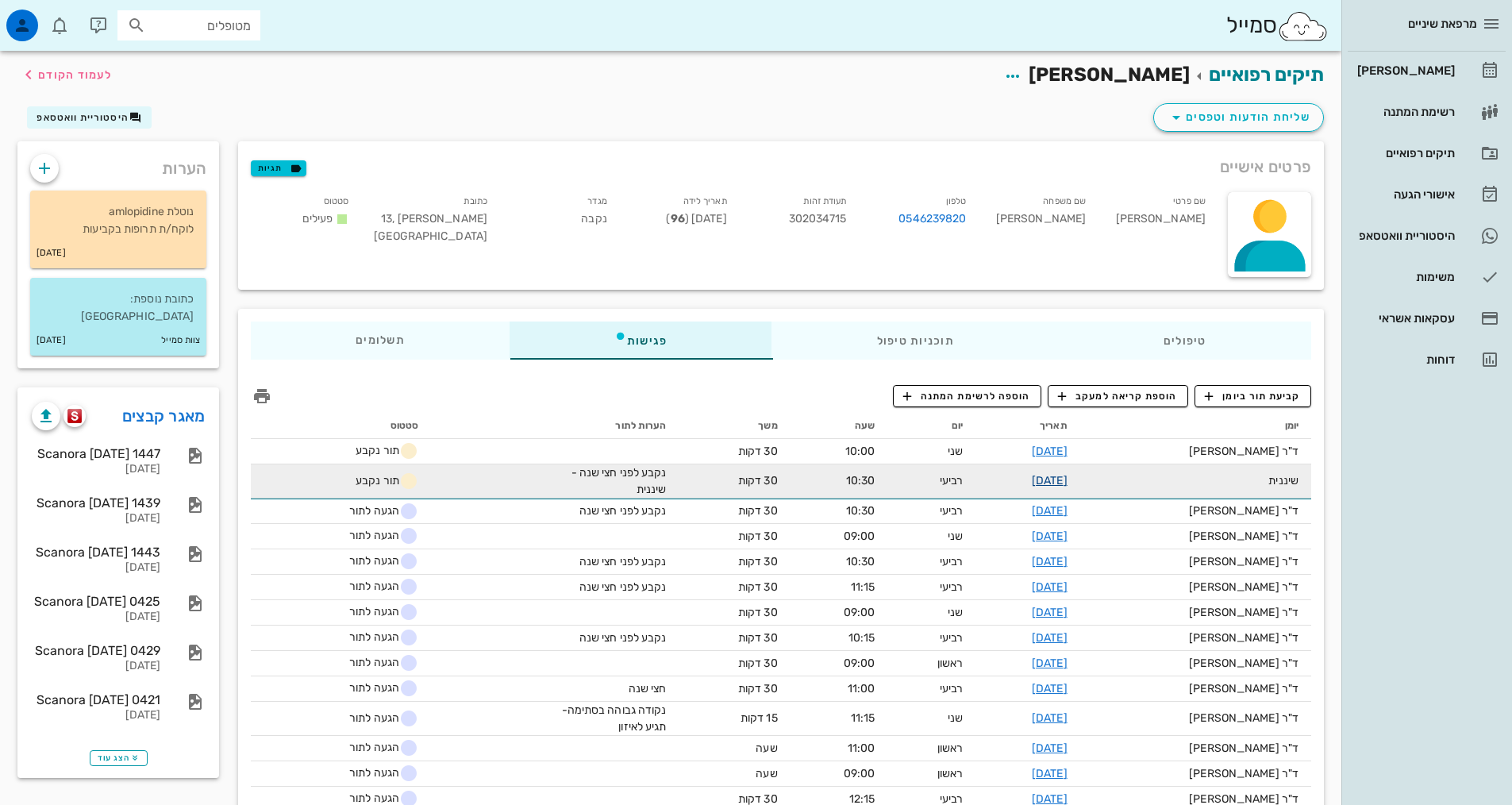
click at [1068, 484] on link "[DATE]" at bounding box center [1049, 481] width 36 height 14
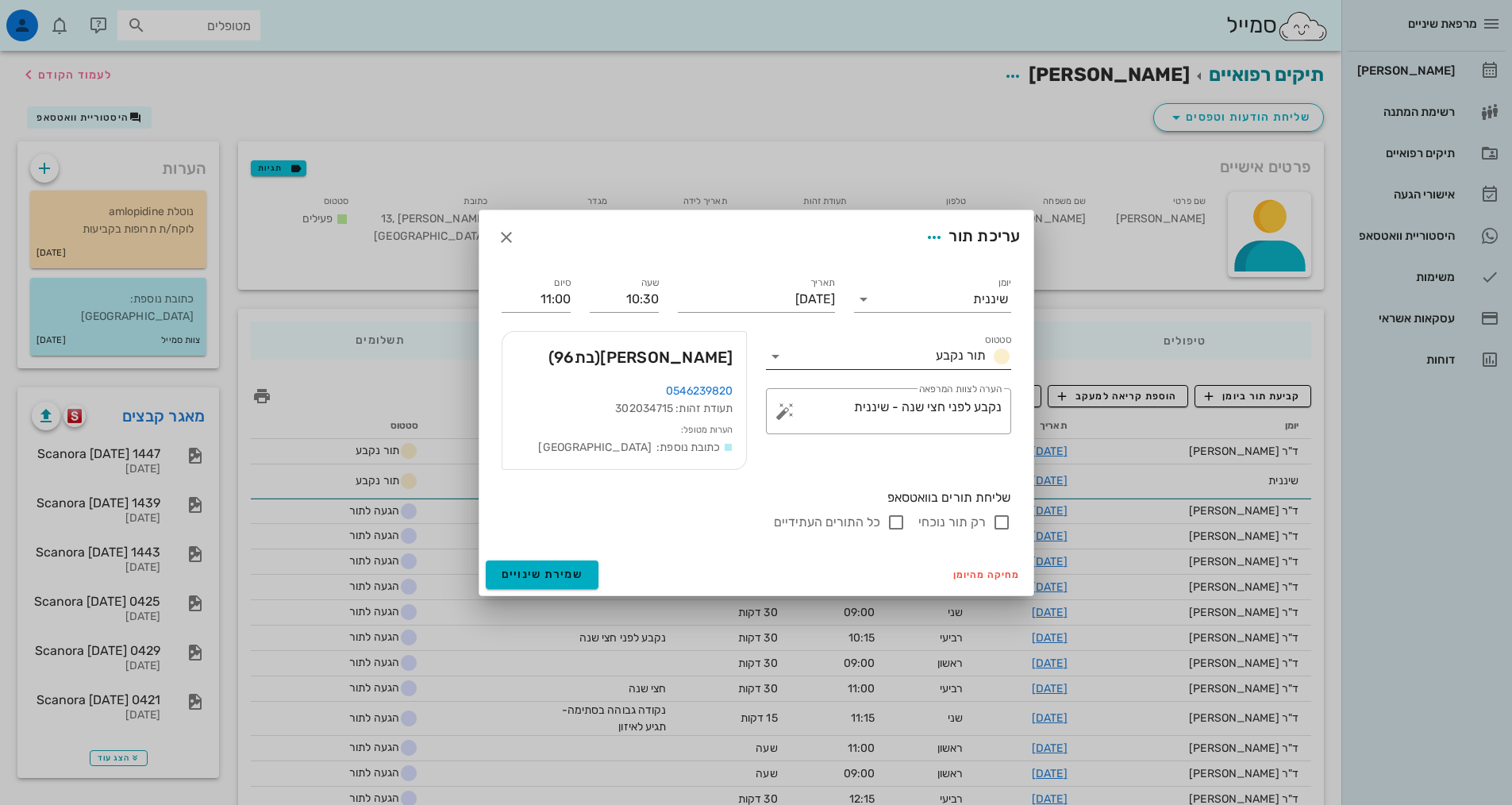
click at [929, 360] on input "סטטוס" at bounding box center [858, 356] width 141 height 25
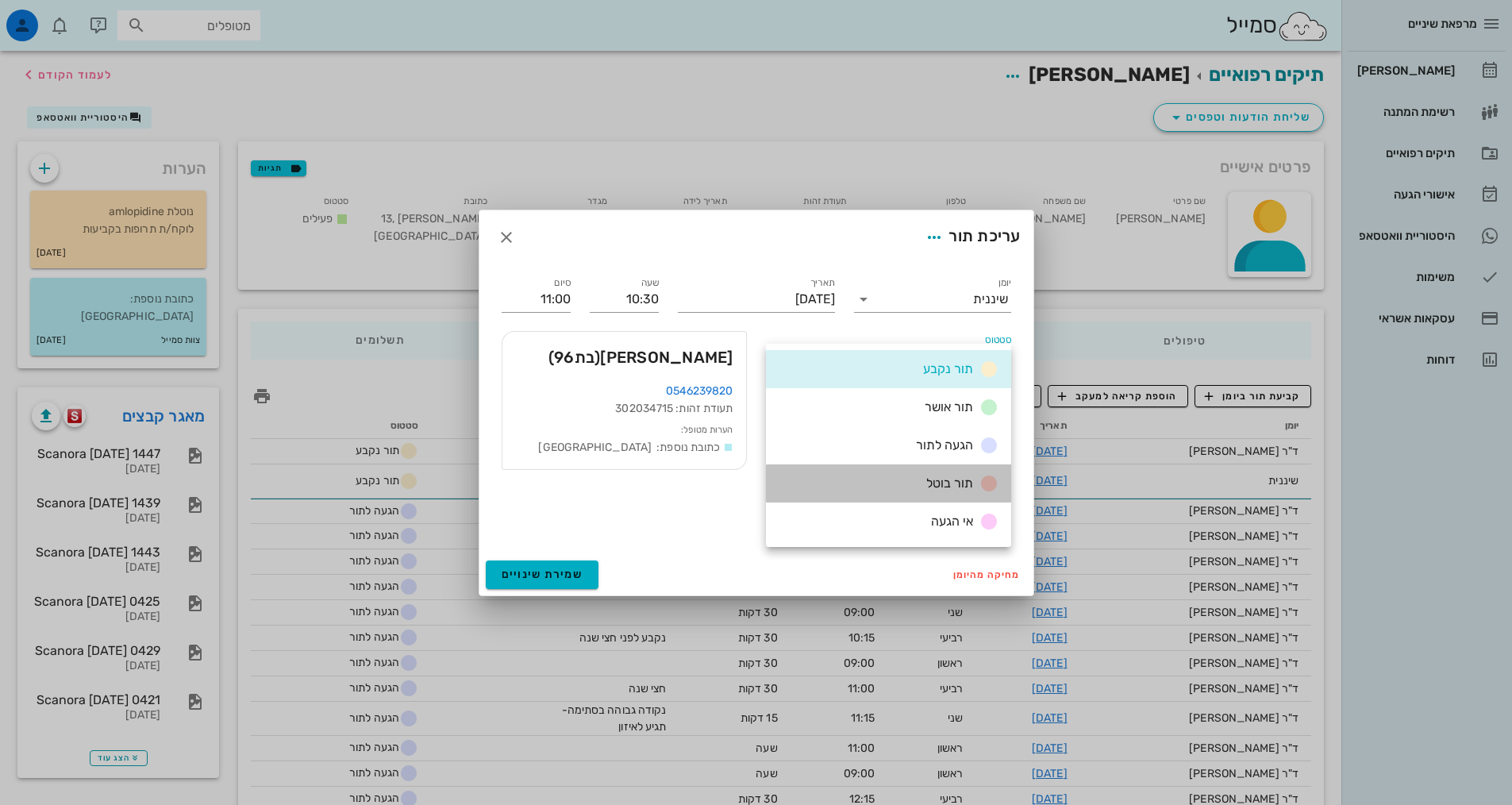
click at [910, 495] on div "תור בוטל" at bounding box center [888, 484] width 246 height 38
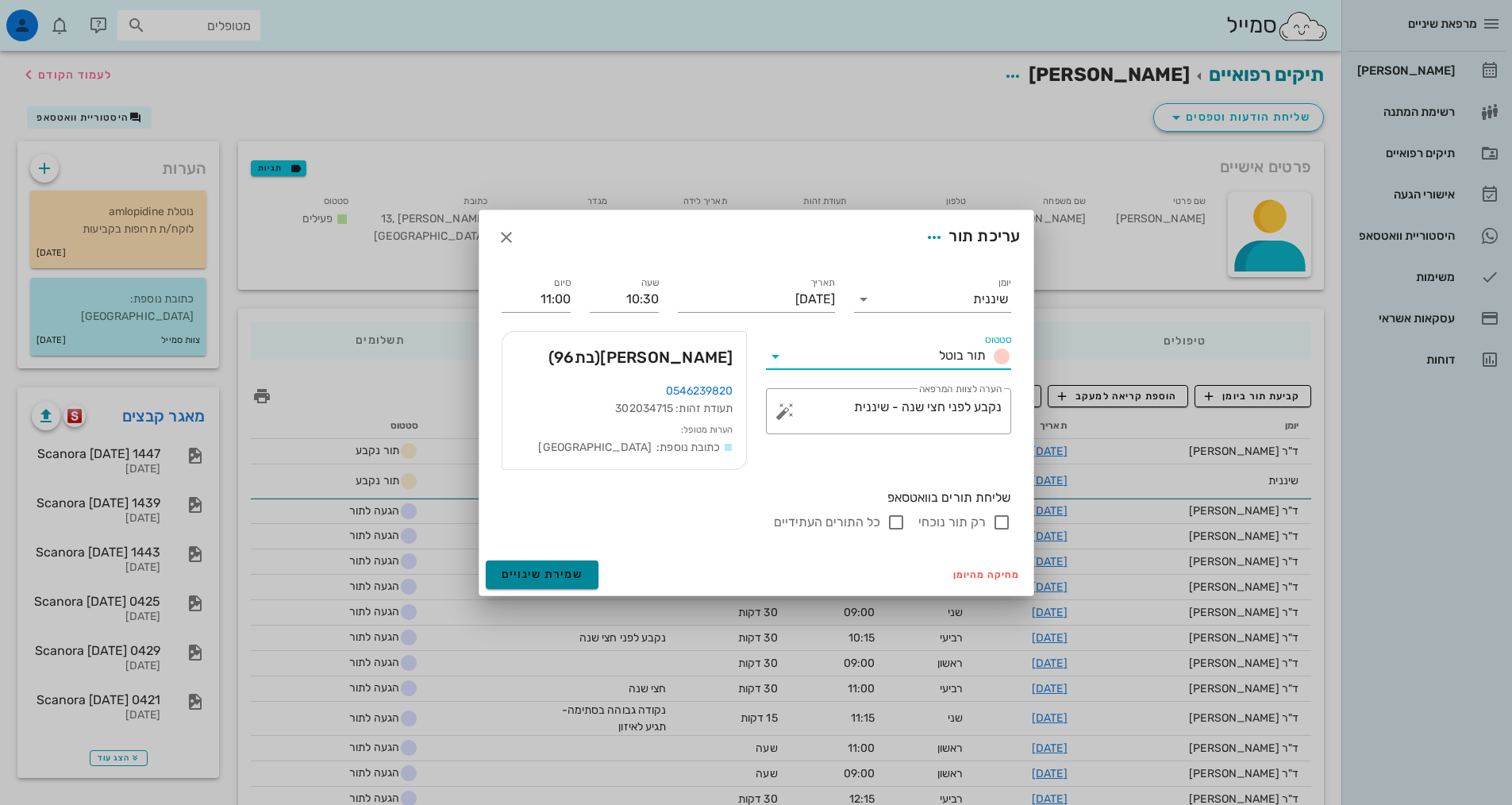
click at [552, 570] on span "שמירת שינויים" at bounding box center [542, 575] width 82 height 14
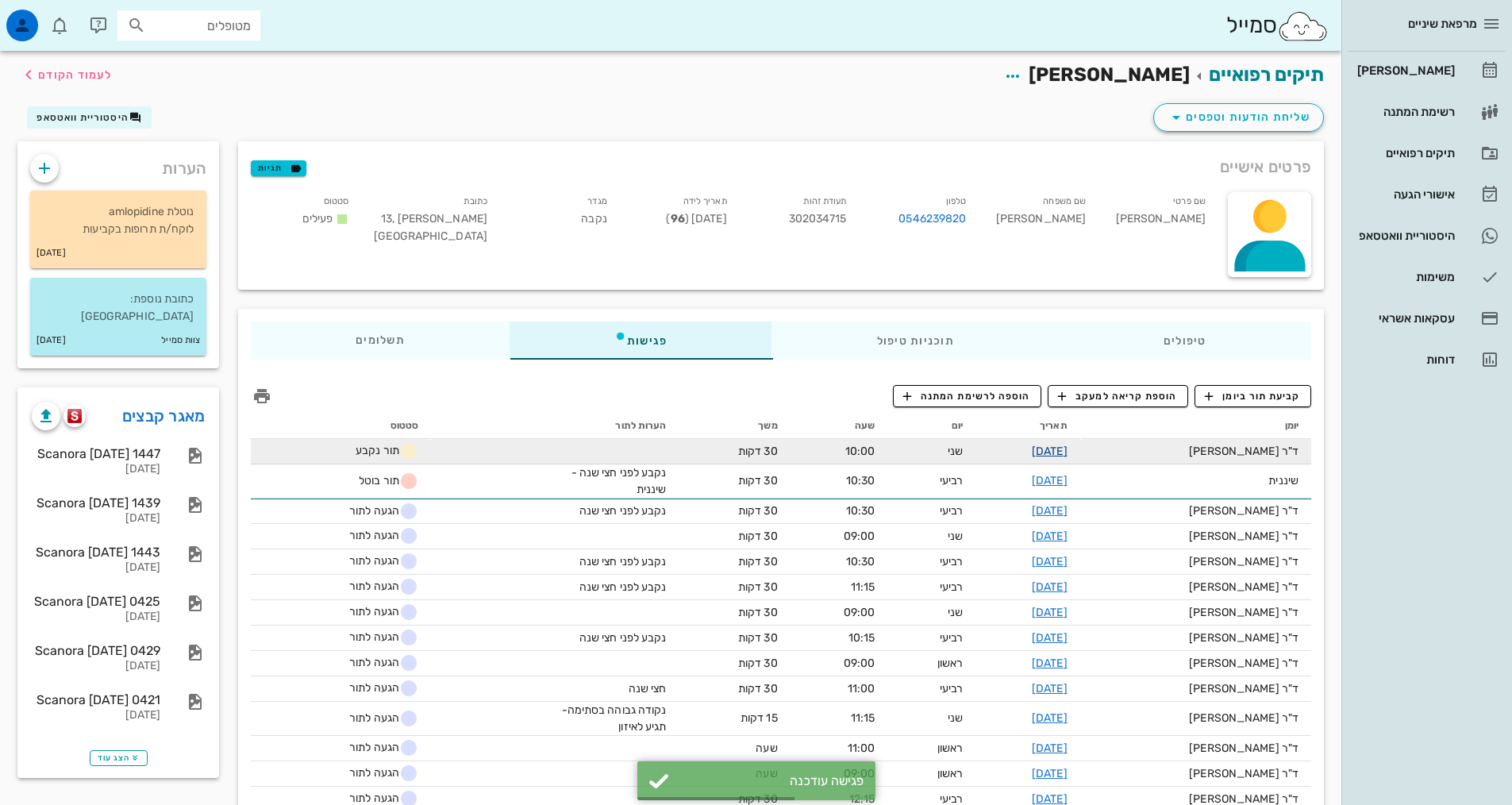
click at [1068, 451] on link "[DATE]" at bounding box center [1049, 452] width 36 height 14
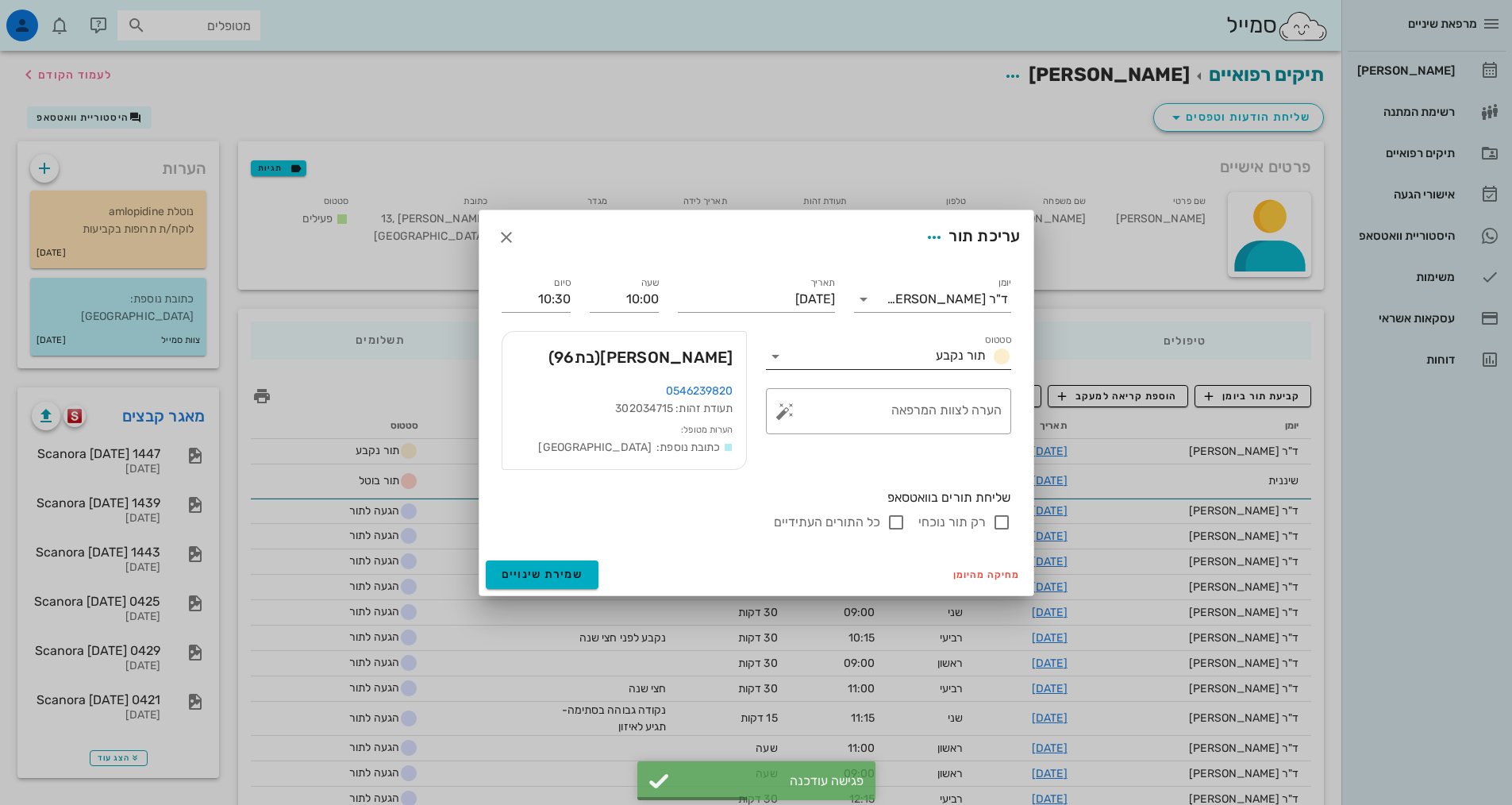
click at [892, 366] on input "סטטוס" at bounding box center [858, 356] width 141 height 25
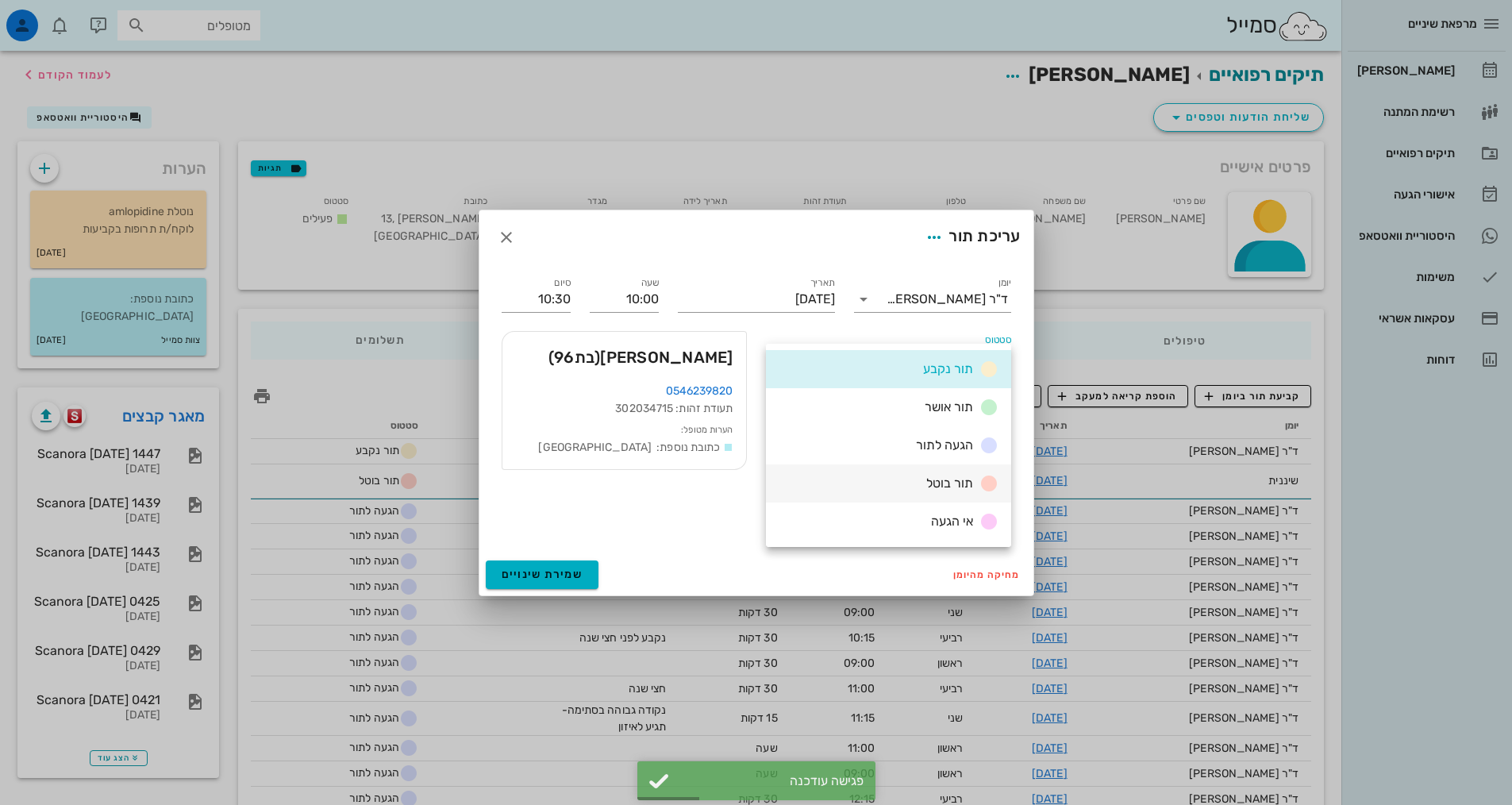
click at [921, 478] on div "תור בוטל" at bounding box center [959, 484] width 79 height 20
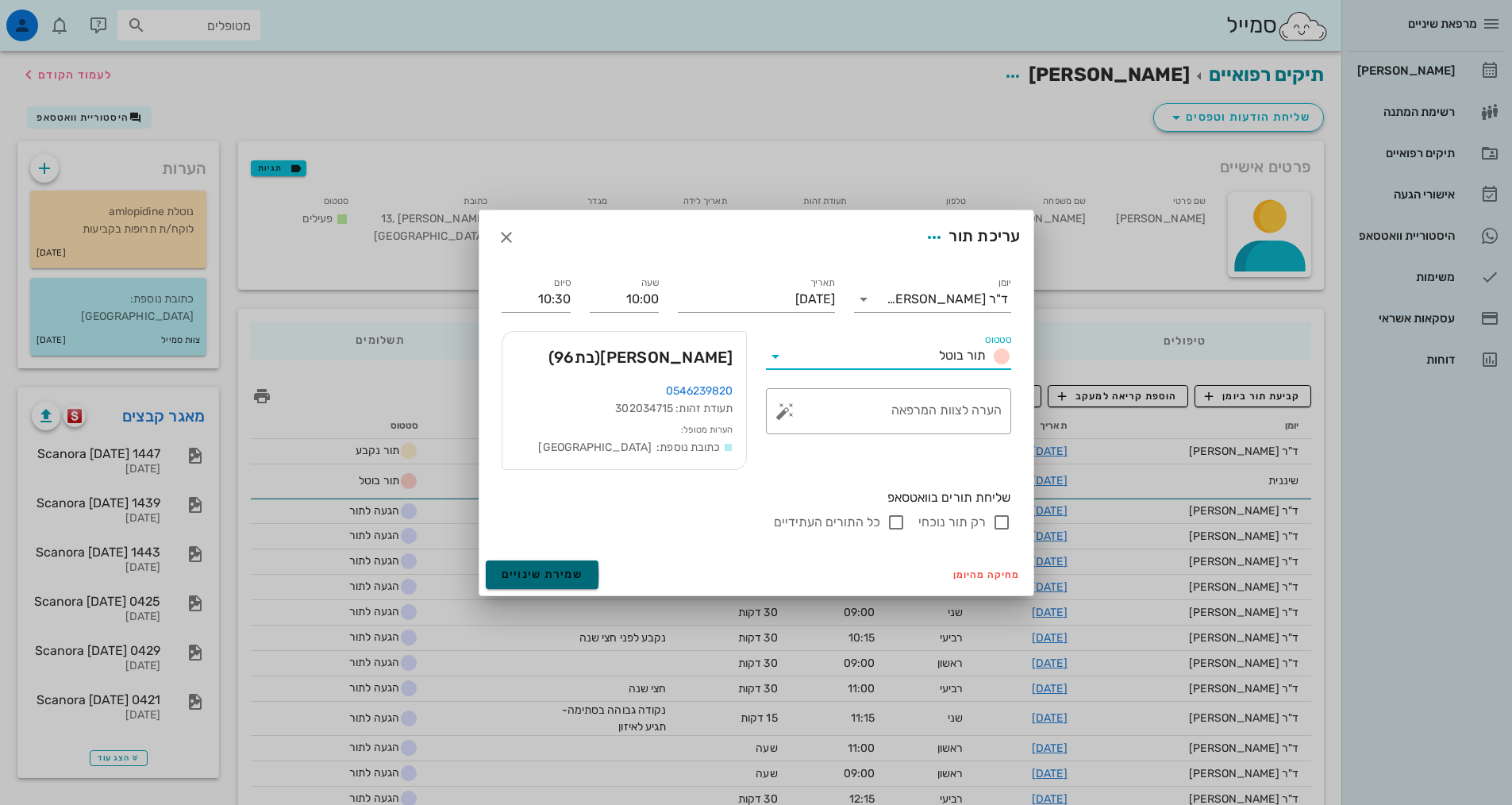
click at [551, 574] on span "שמירת שינויים" at bounding box center [542, 575] width 82 height 14
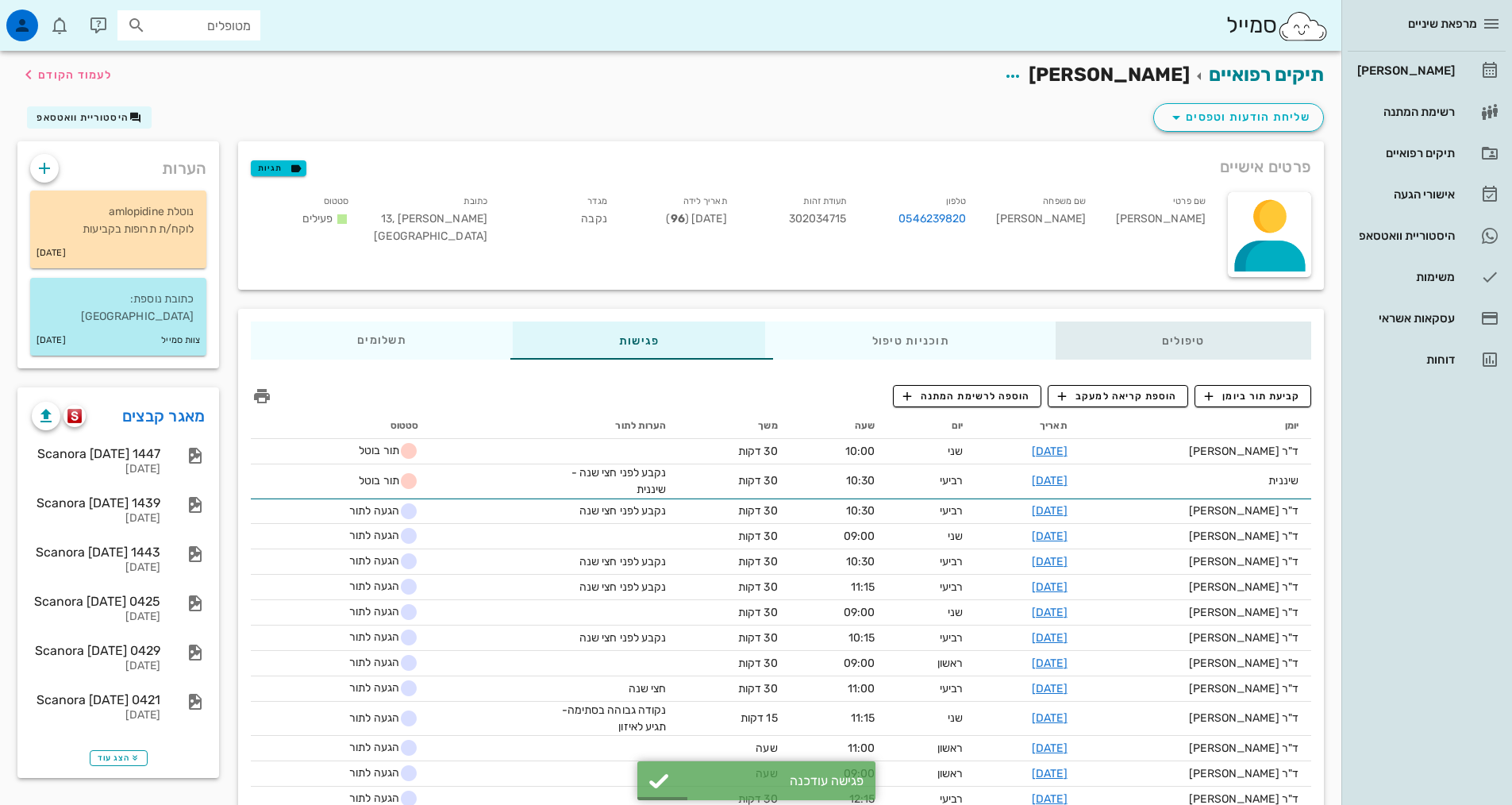
click at [1111, 340] on div "טיפולים" at bounding box center [1183, 340] width 255 height 38
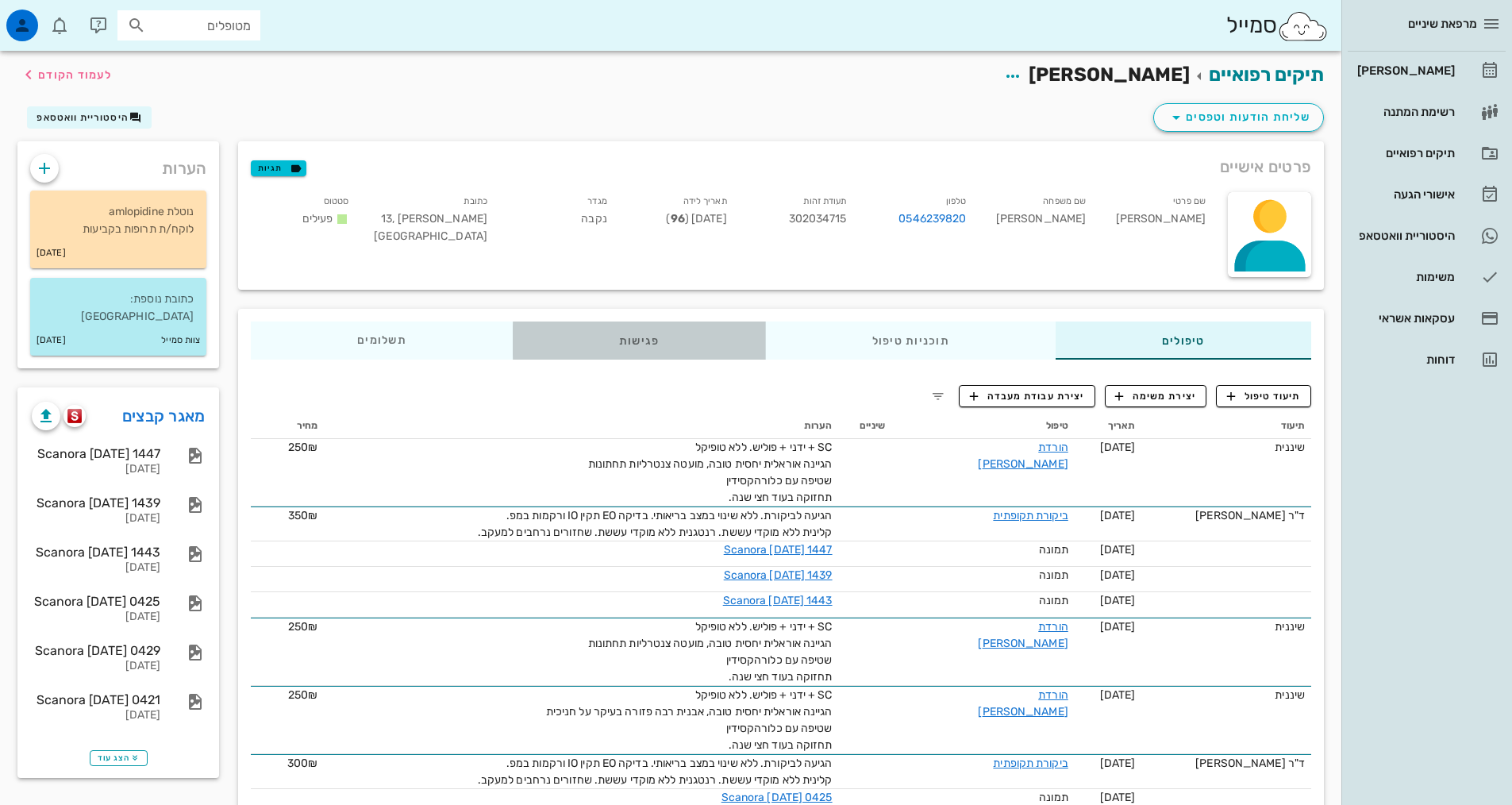
click at [662, 341] on div "פגישות" at bounding box center [640, 340] width 253 height 38
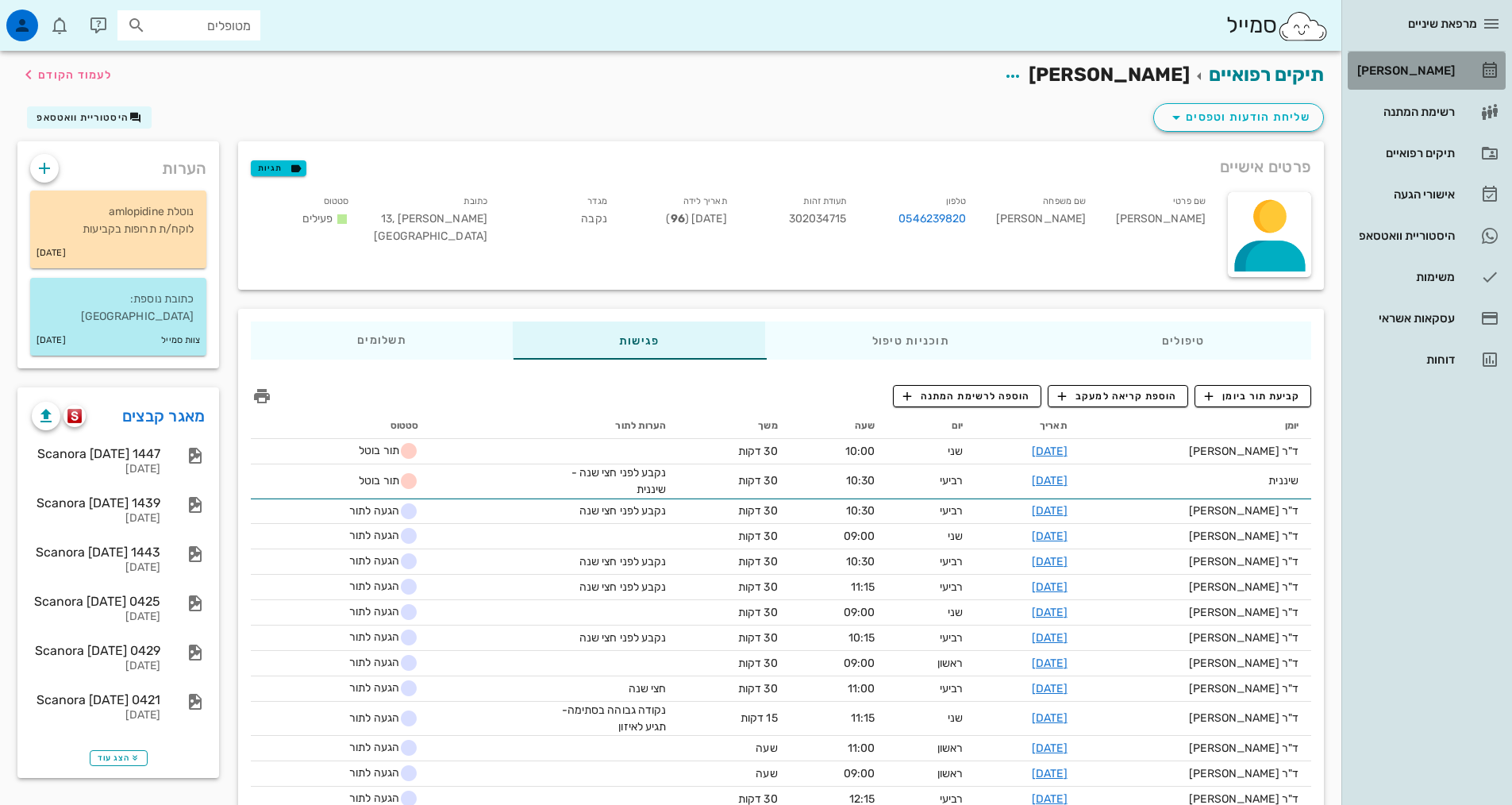
click at [1442, 70] on div "[PERSON_NAME]" at bounding box center [1404, 70] width 101 height 13
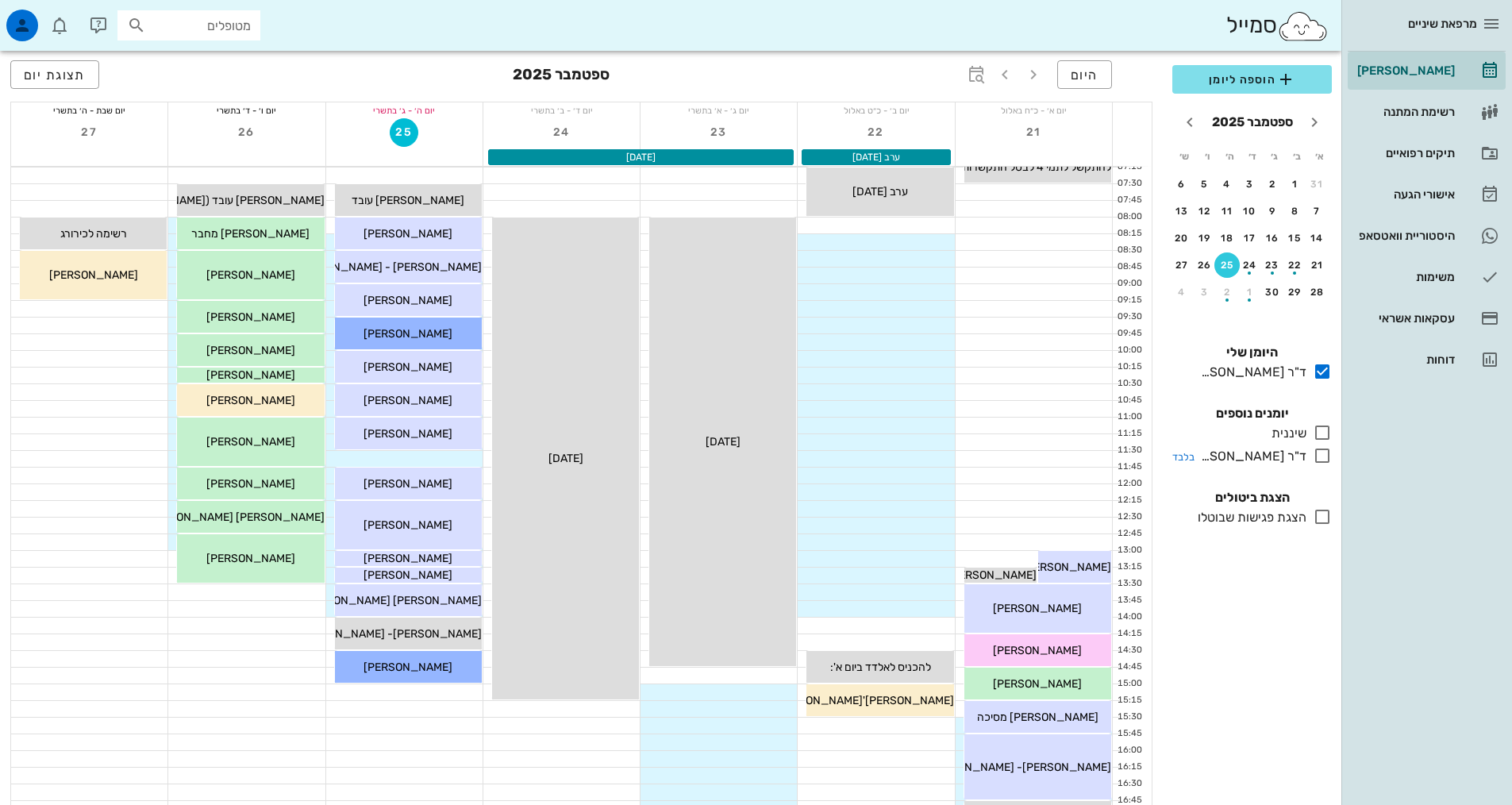
click at [1323, 459] on icon at bounding box center [1322, 456] width 19 height 19
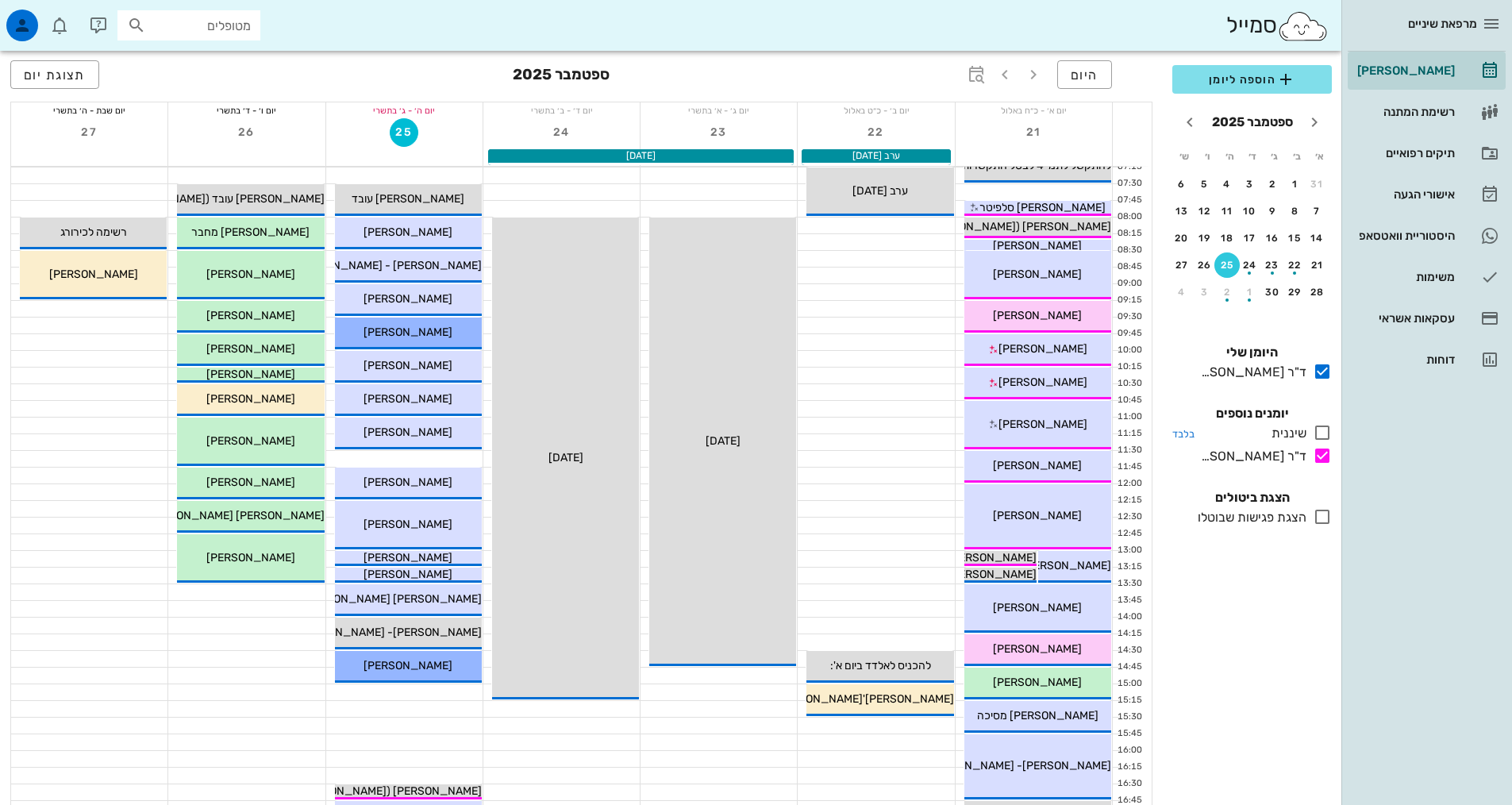
click at [1322, 438] on icon at bounding box center [1322, 432] width 19 height 19
click at [1195, 115] on icon "חודש הבא" at bounding box center [1190, 122] width 19 height 19
click at [1247, 296] on div "26" at bounding box center [1249, 292] width 25 height 11
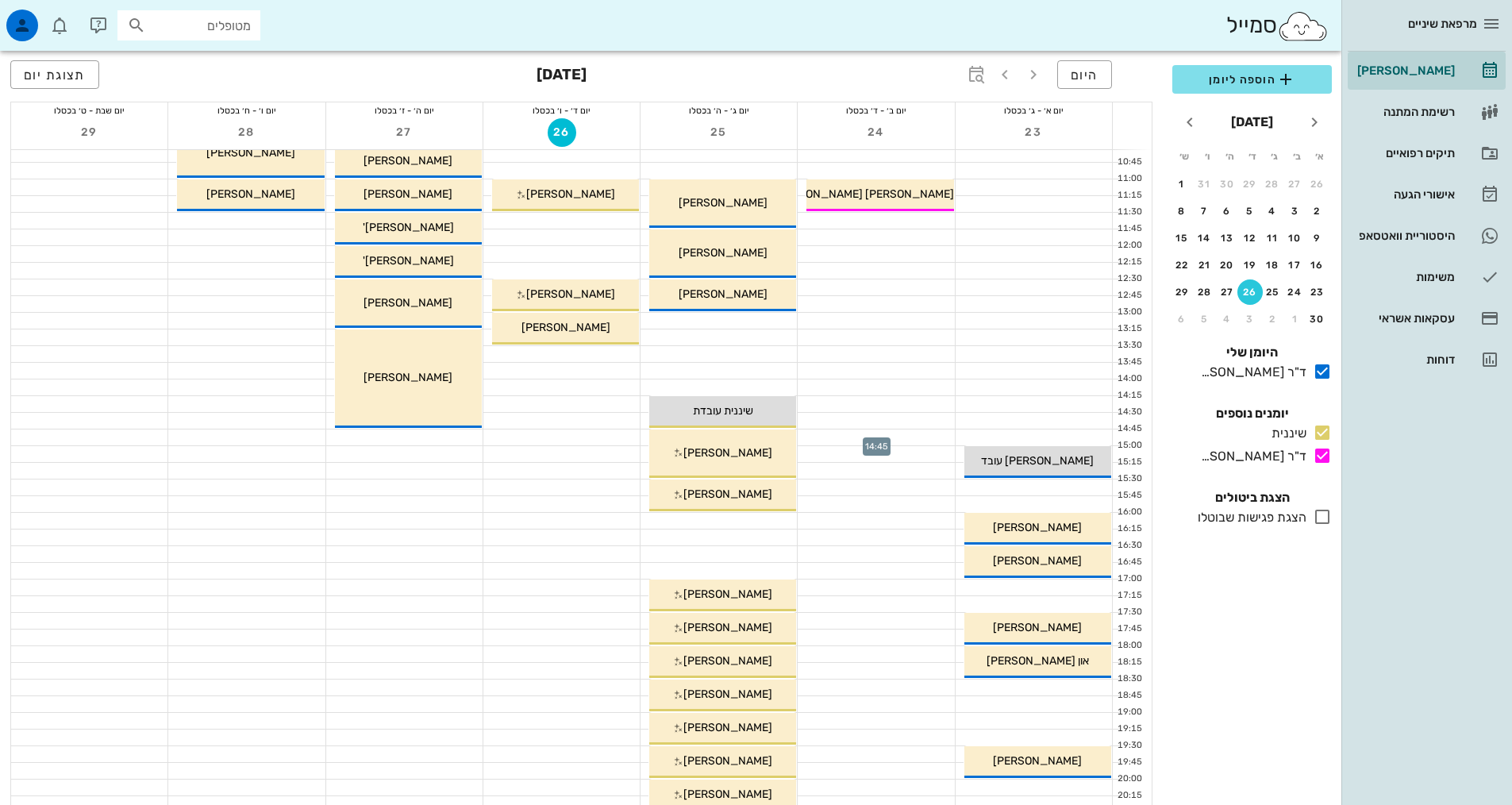
scroll to position [318, 0]
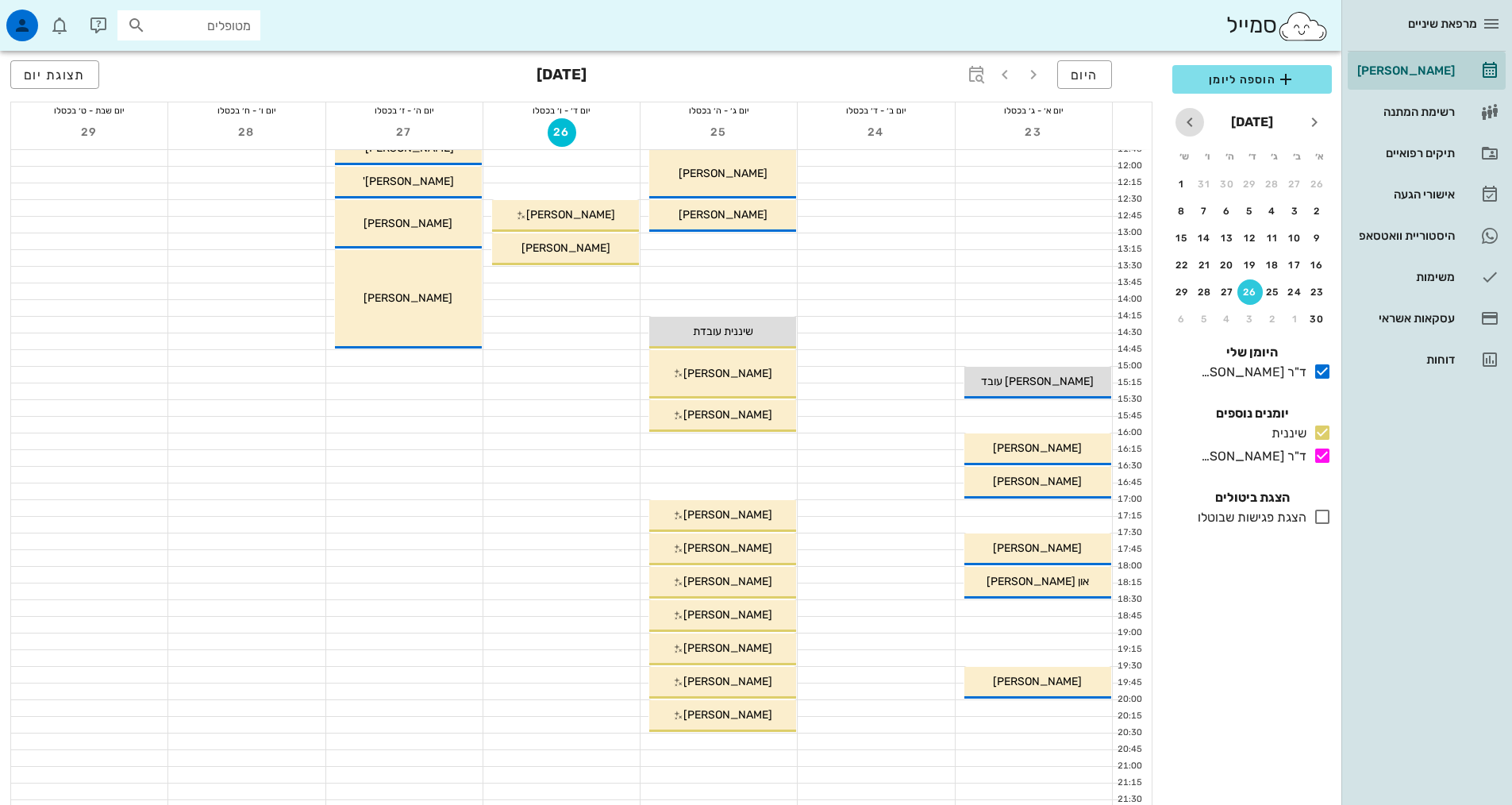
click at [1199, 126] on icon "חודש הבא" at bounding box center [1190, 122] width 19 height 19
click at [1290, 297] on div "26" at bounding box center [1295, 292] width 25 height 11
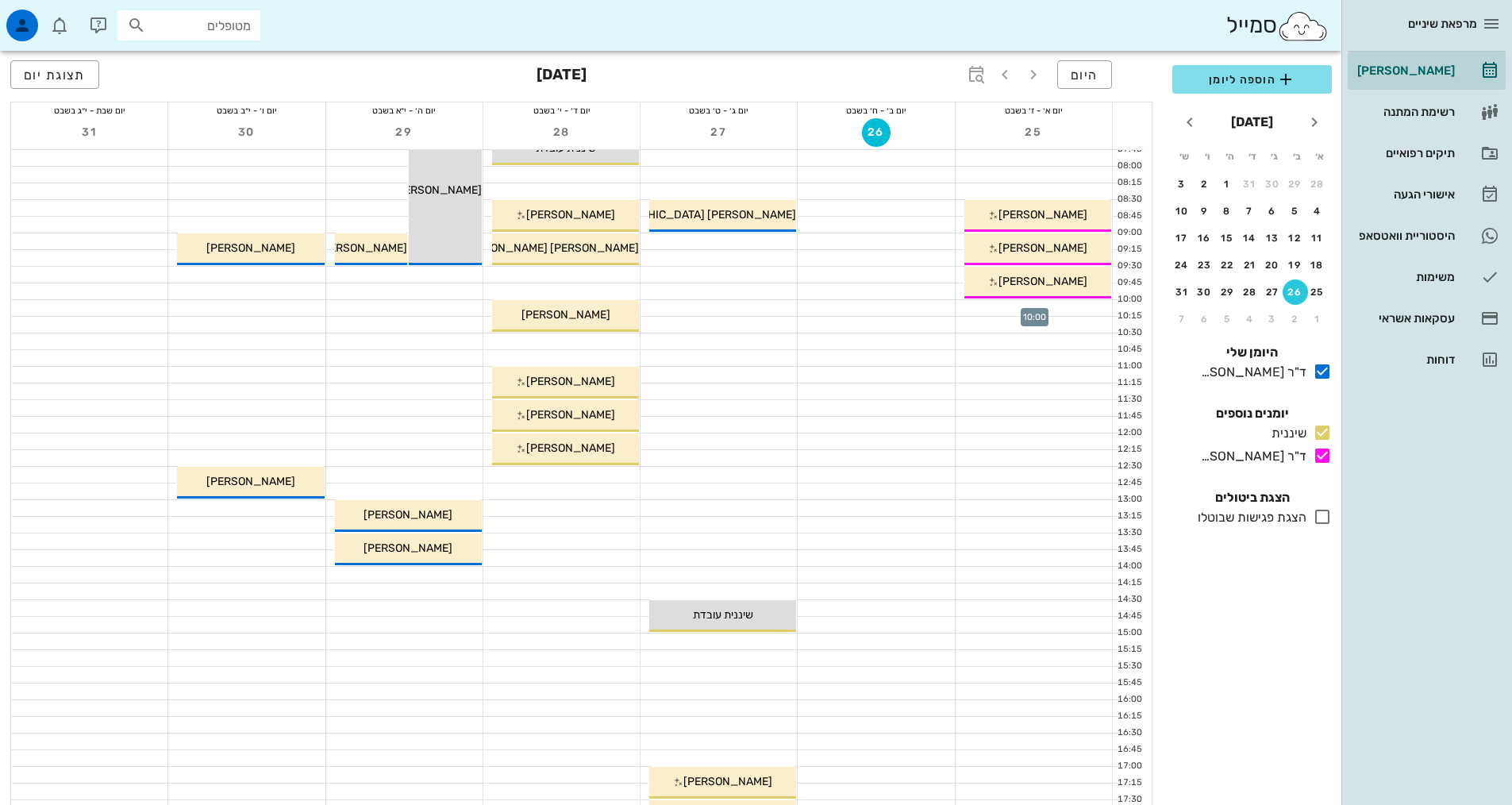
scroll to position [79, 0]
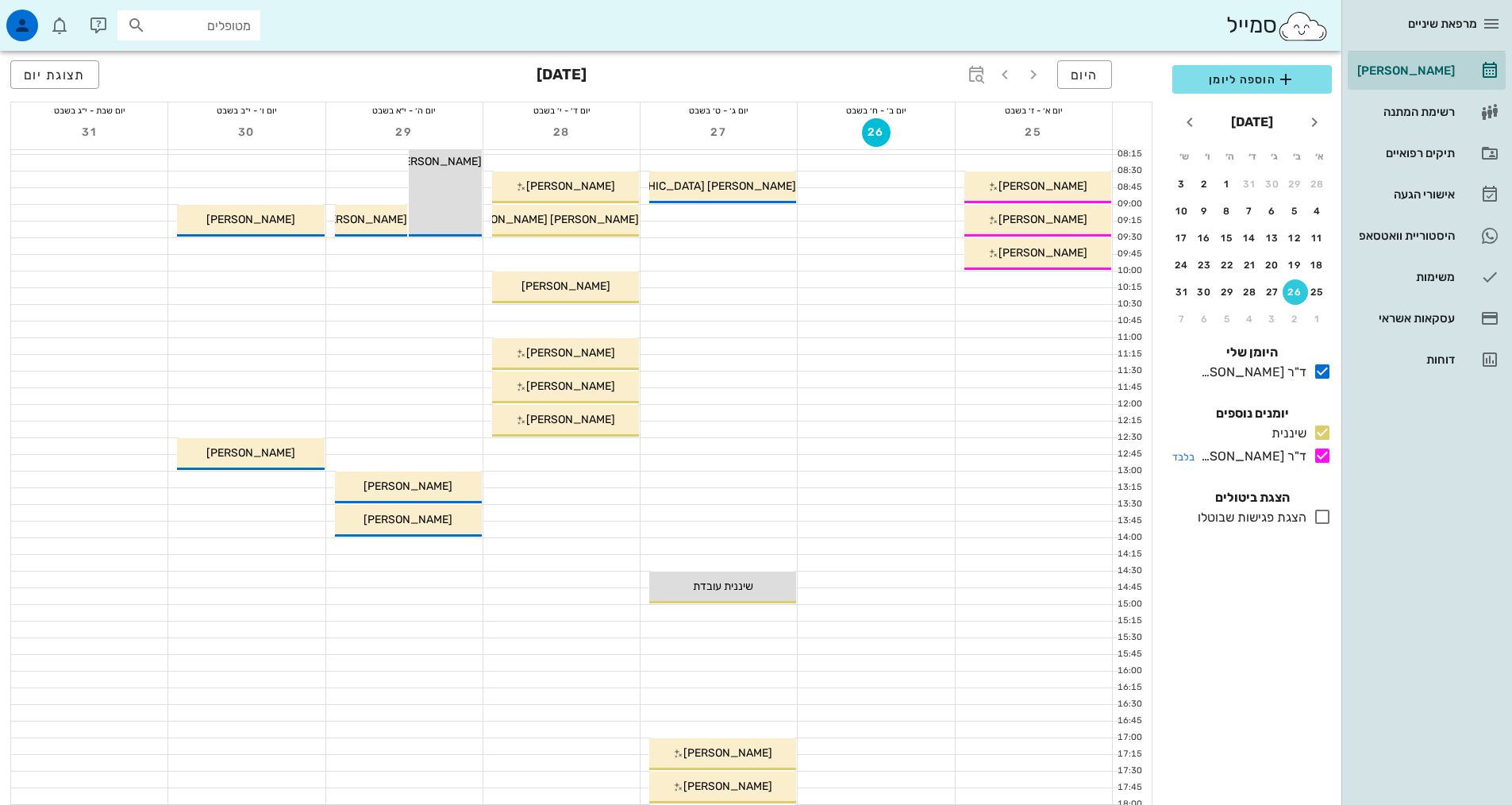
click at [1322, 457] on icon at bounding box center [1322, 456] width 19 height 19
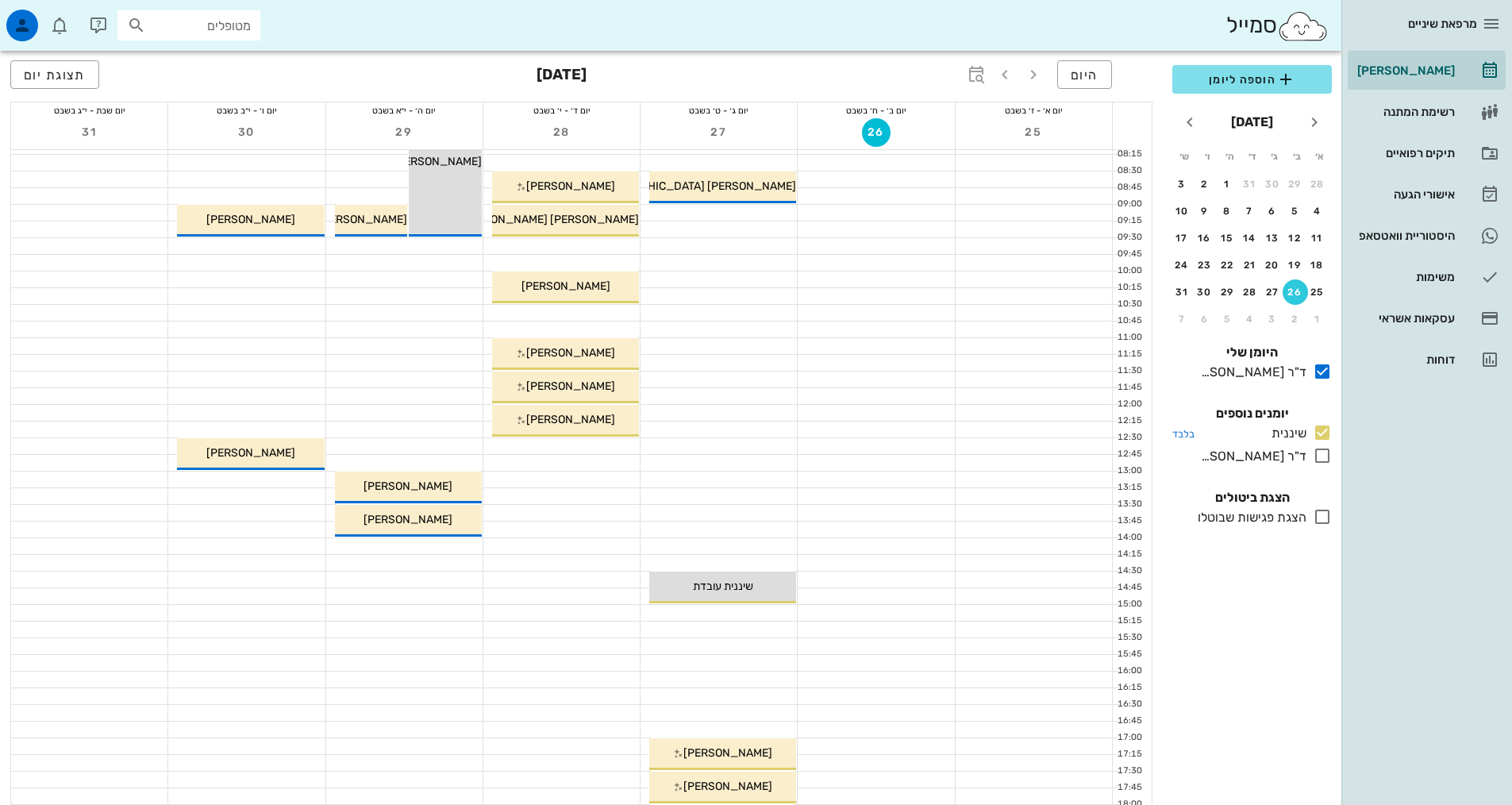
click at [1329, 430] on icon at bounding box center [1322, 432] width 19 height 19
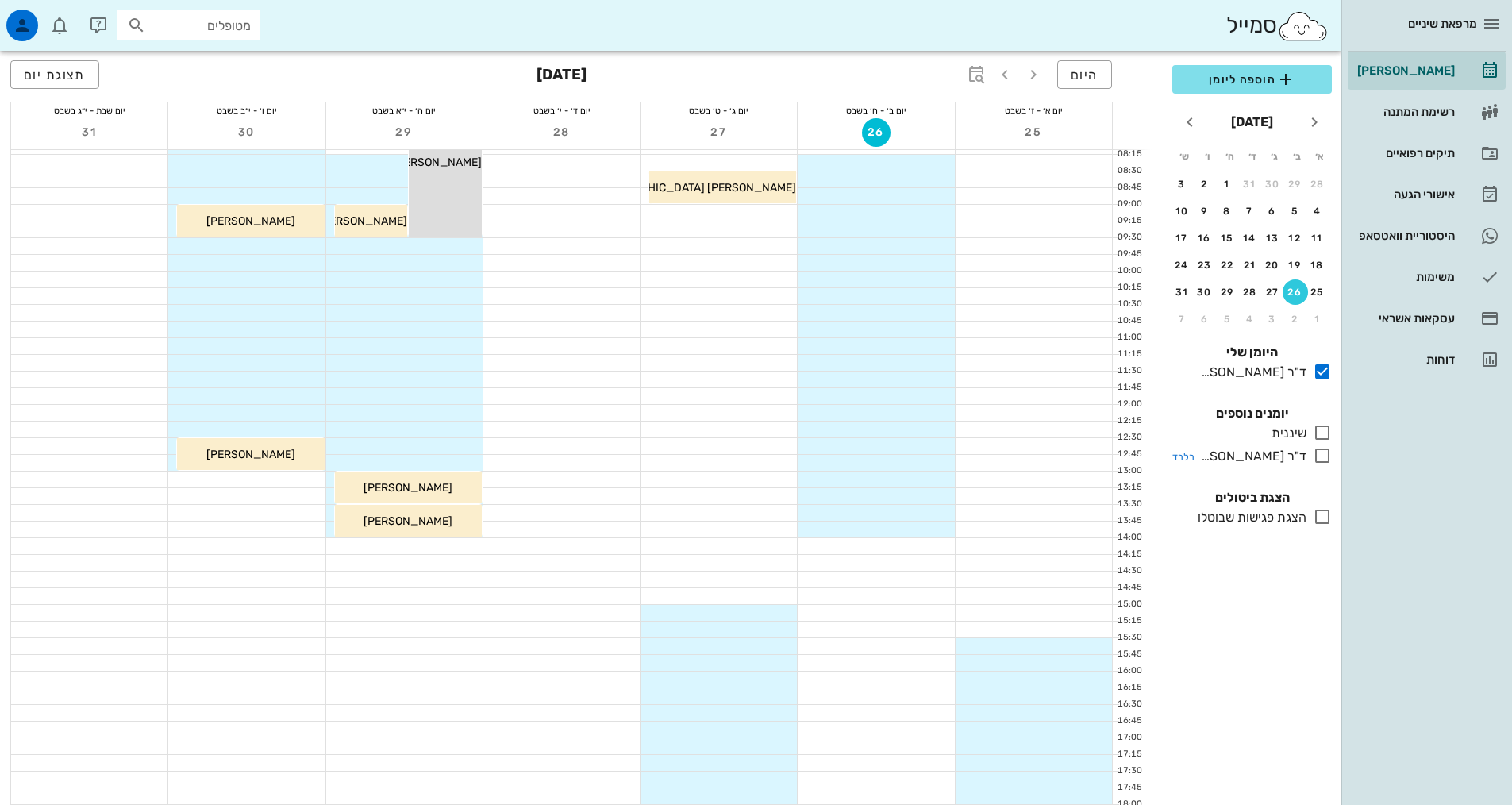
click at [1317, 465] on div at bounding box center [1318, 456] width 25 height 20
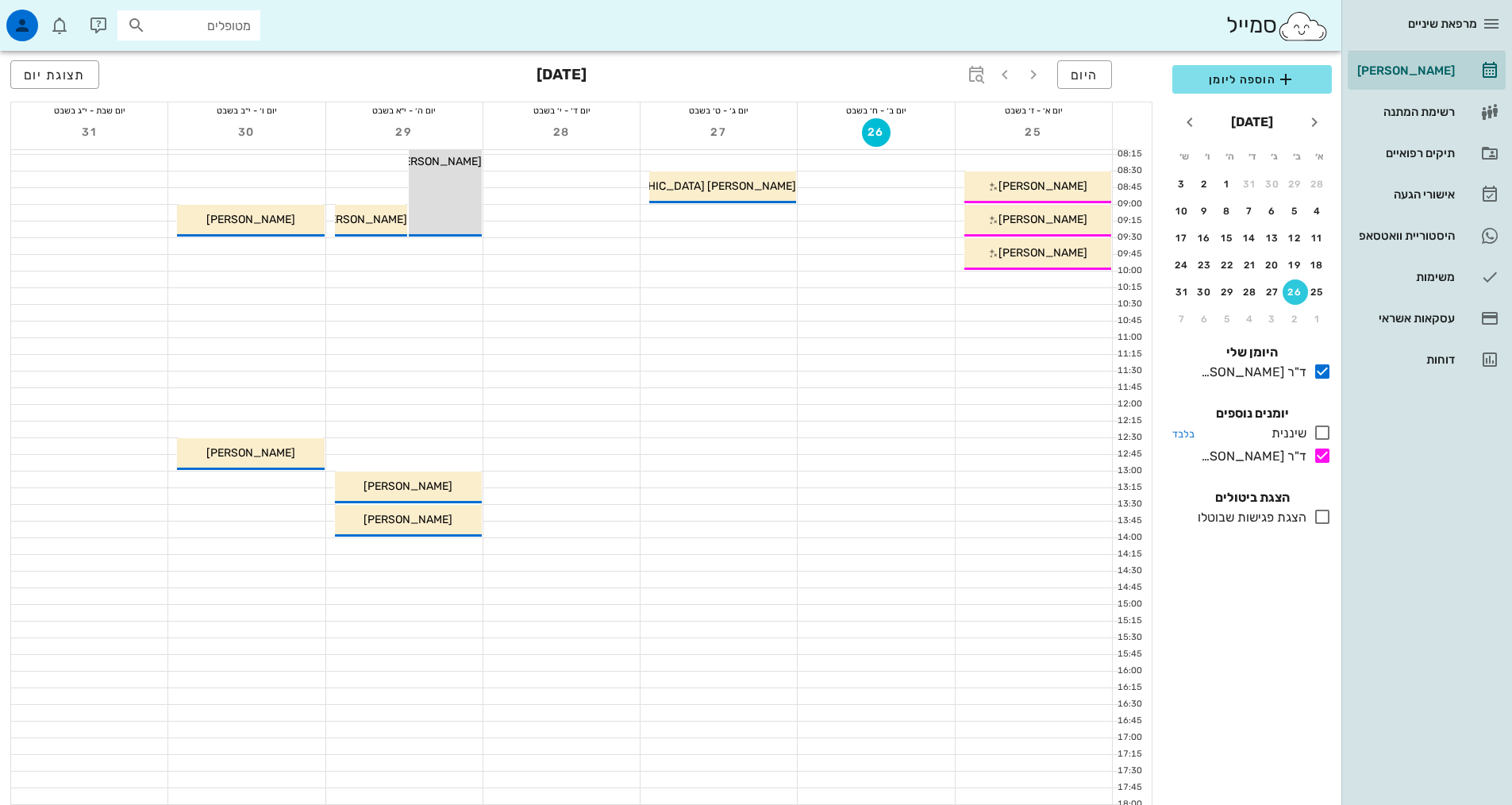
click at [1316, 439] on icon at bounding box center [1322, 432] width 19 height 19
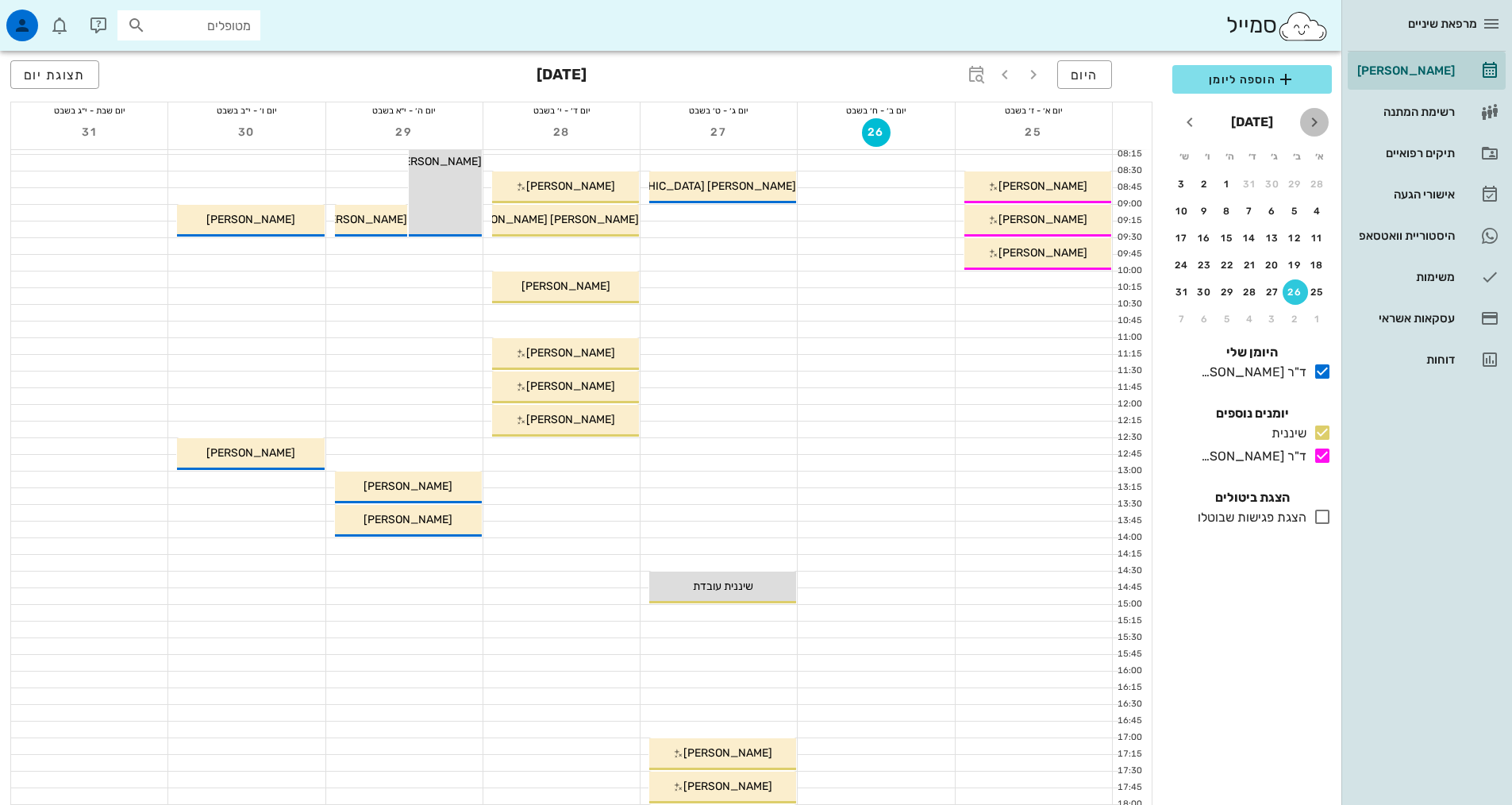
click at [1305, 125] on icon "חודש שעבר" at bounding box center [1314, 122] width 19 height 19
click at [1255, 264] on div "22" at bounding box center [1249, 265] width 25 height 11
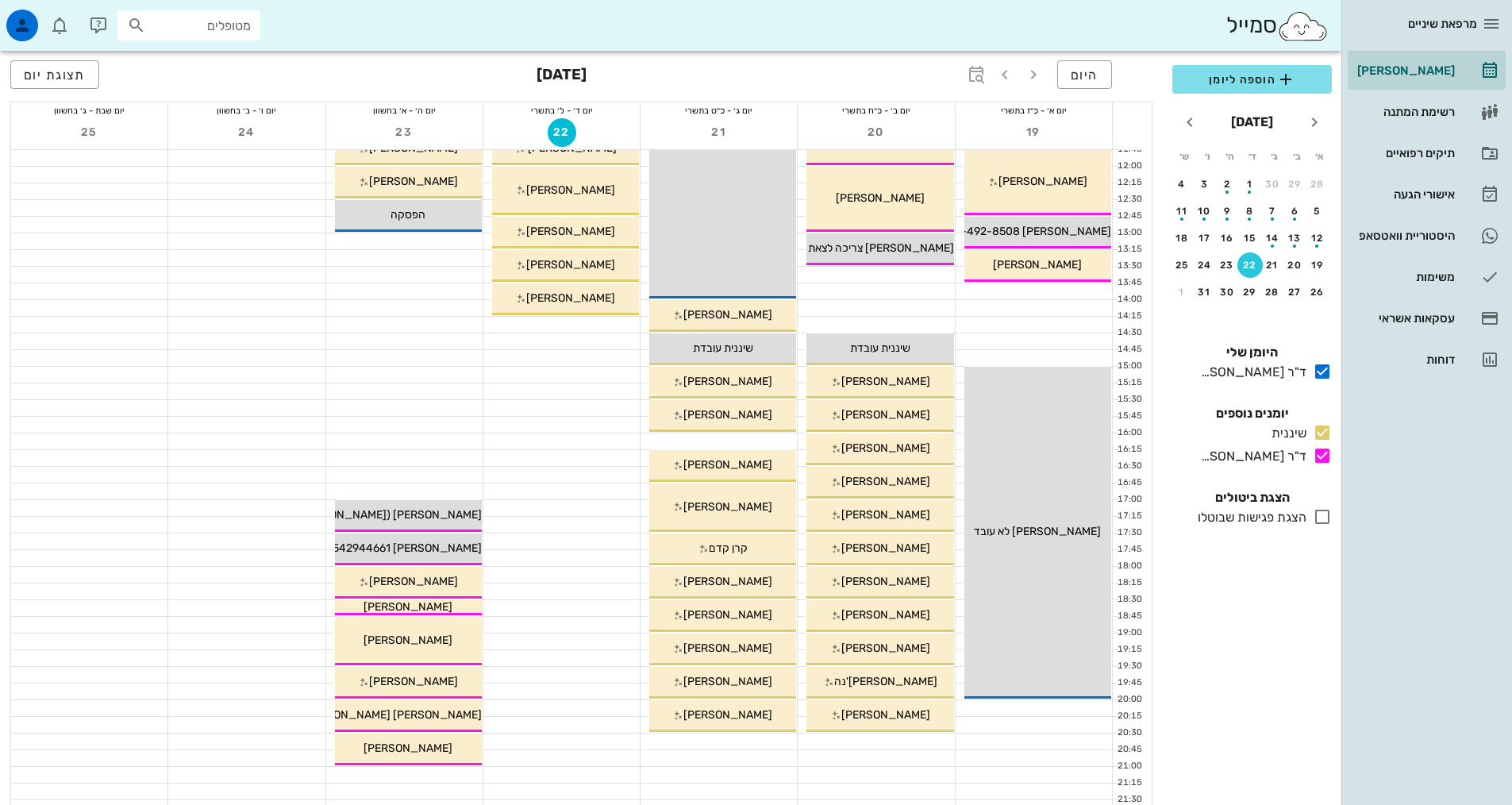
scroll to position [79, 0]
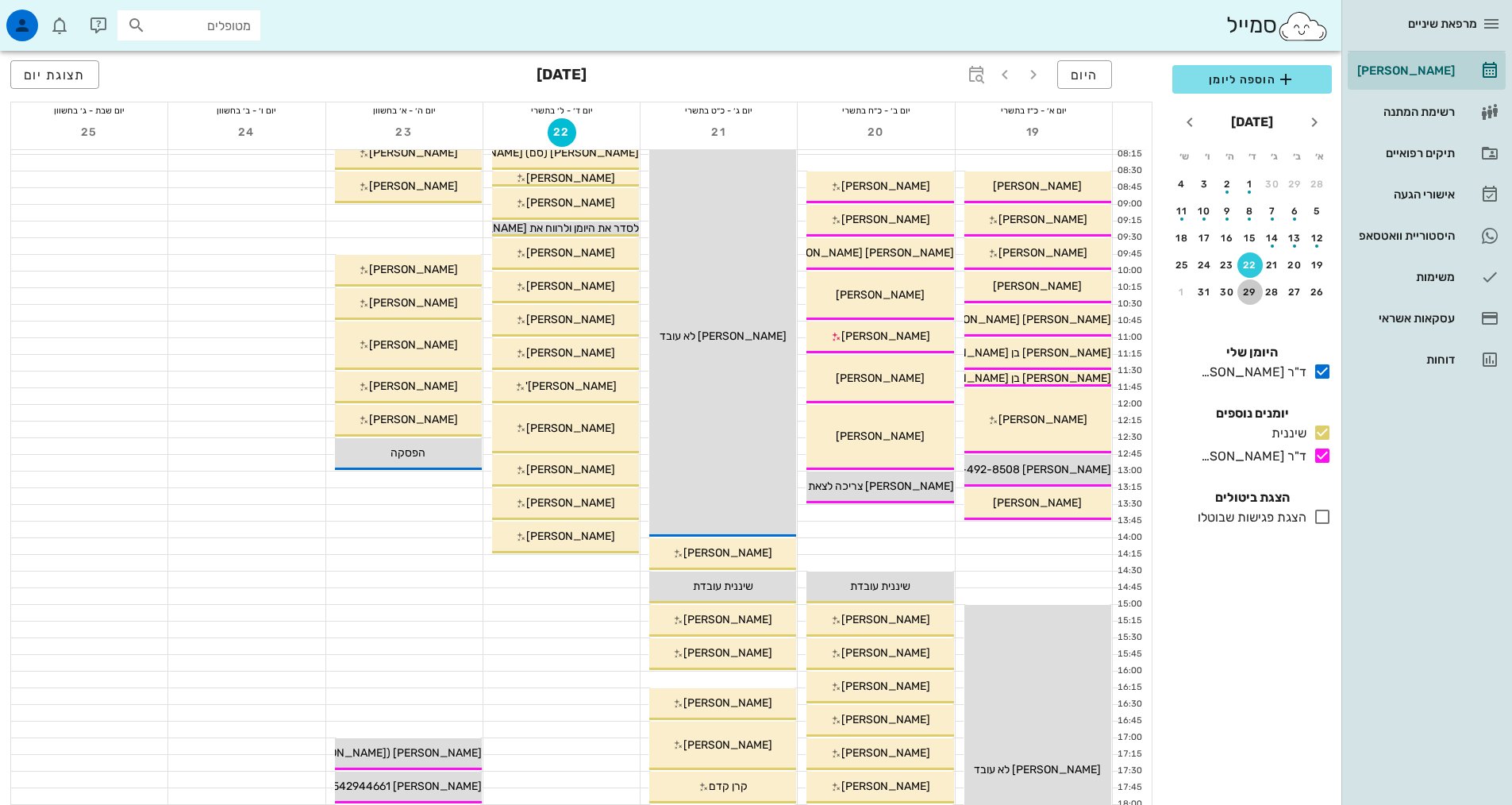
click at [1246, 292] on div "29" at bounding box center [1249, 292] width 25 height 11
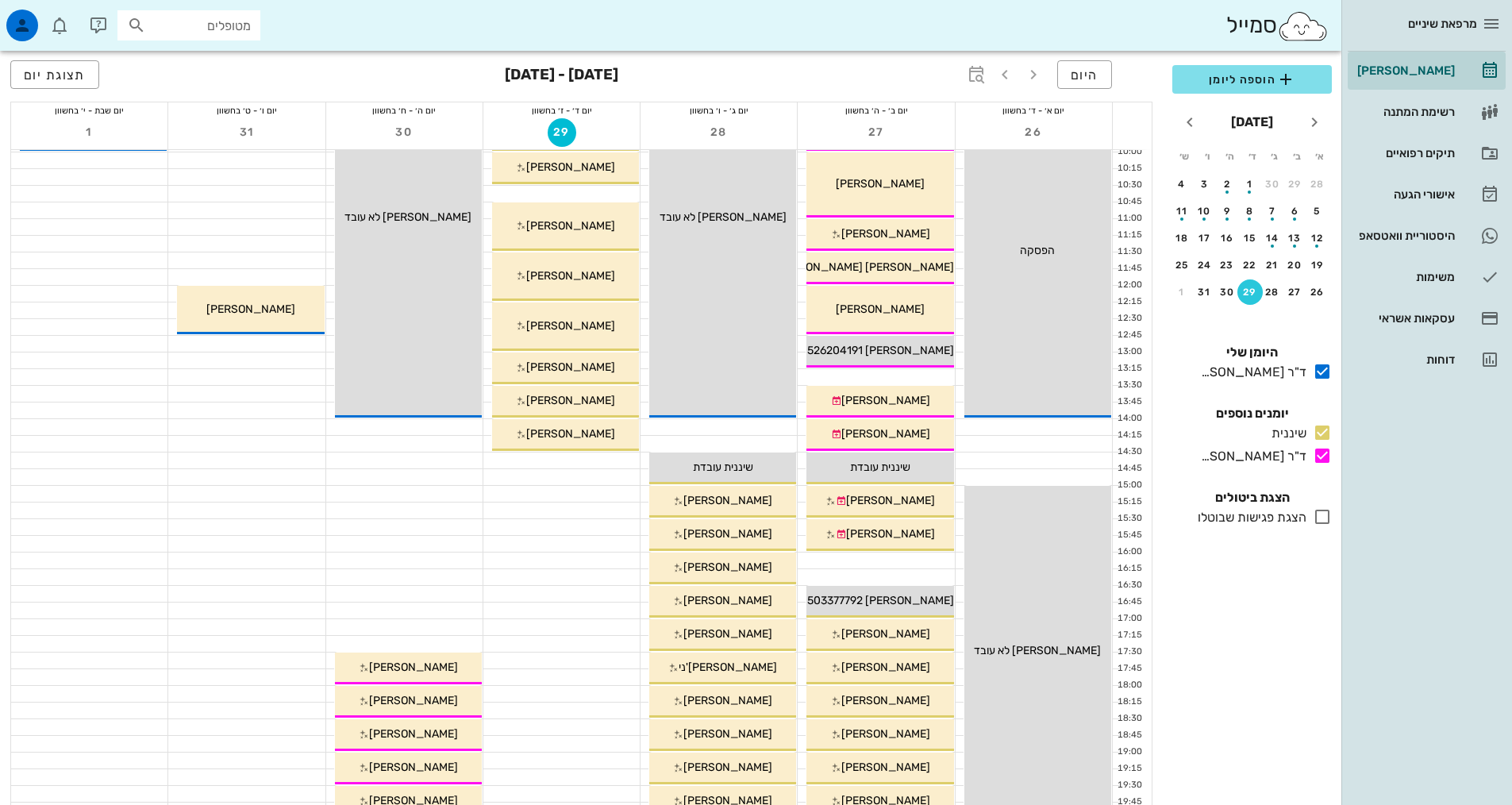
scroll to position [79, 0]
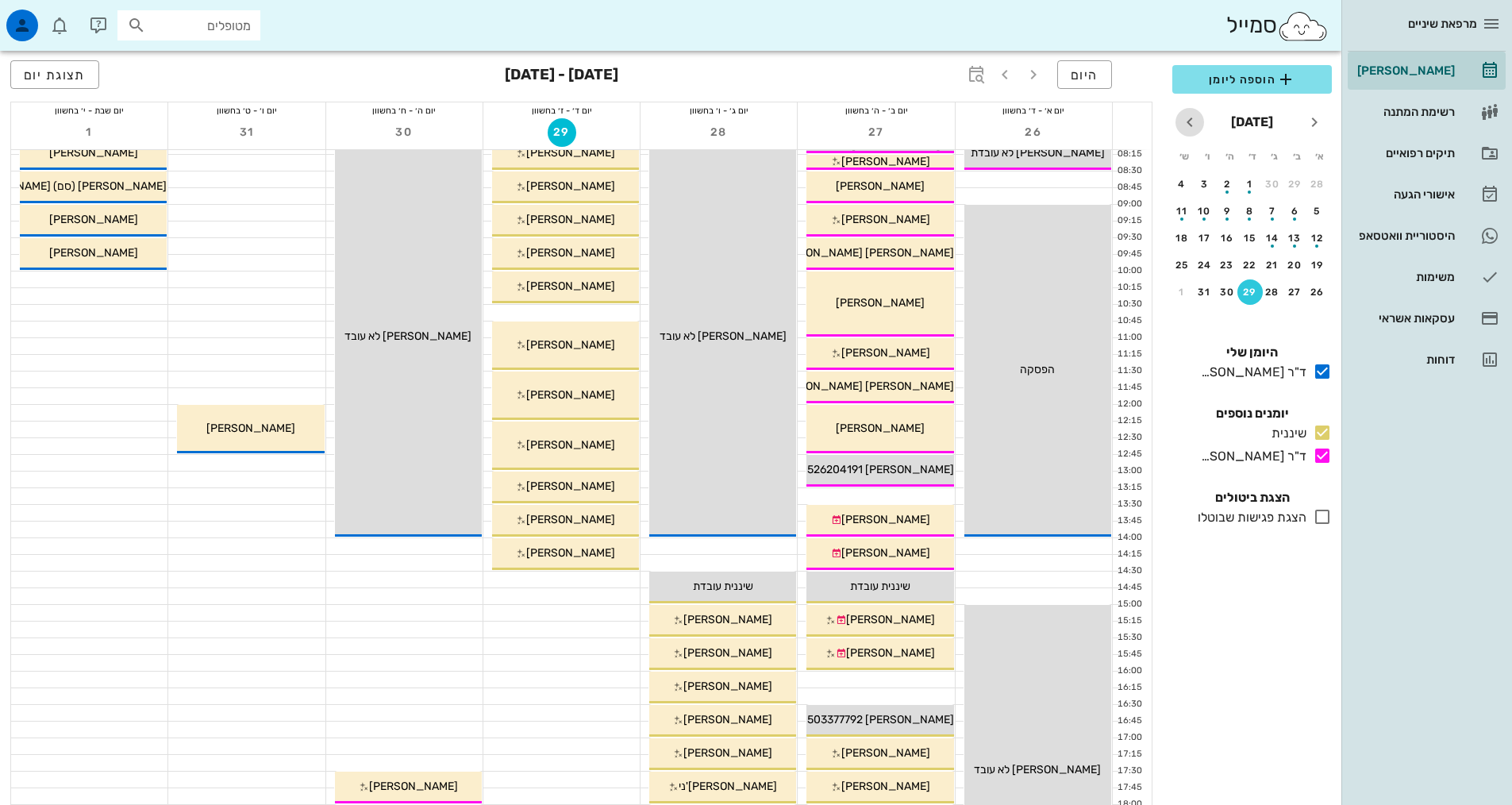
click at [1180, 125] on icon "חודש הבא" at bounding box center [1190, 122] width 19 height 19
click at [1249, 212] on div "5" at bounding box center [1249, 211] width 25 height 11
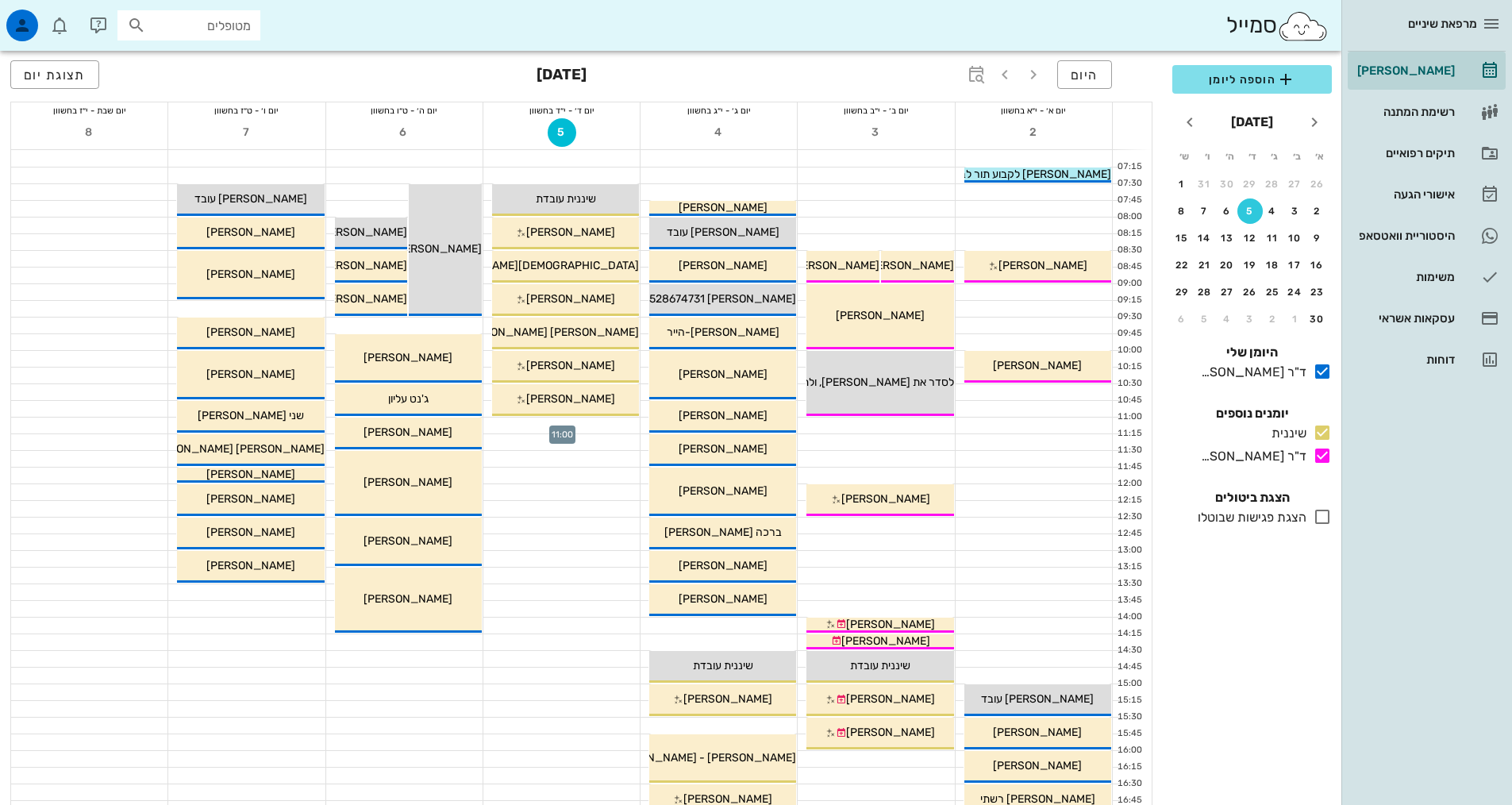
click at [589, 421] on div at bounding box center [562, 426] width 156 height 16
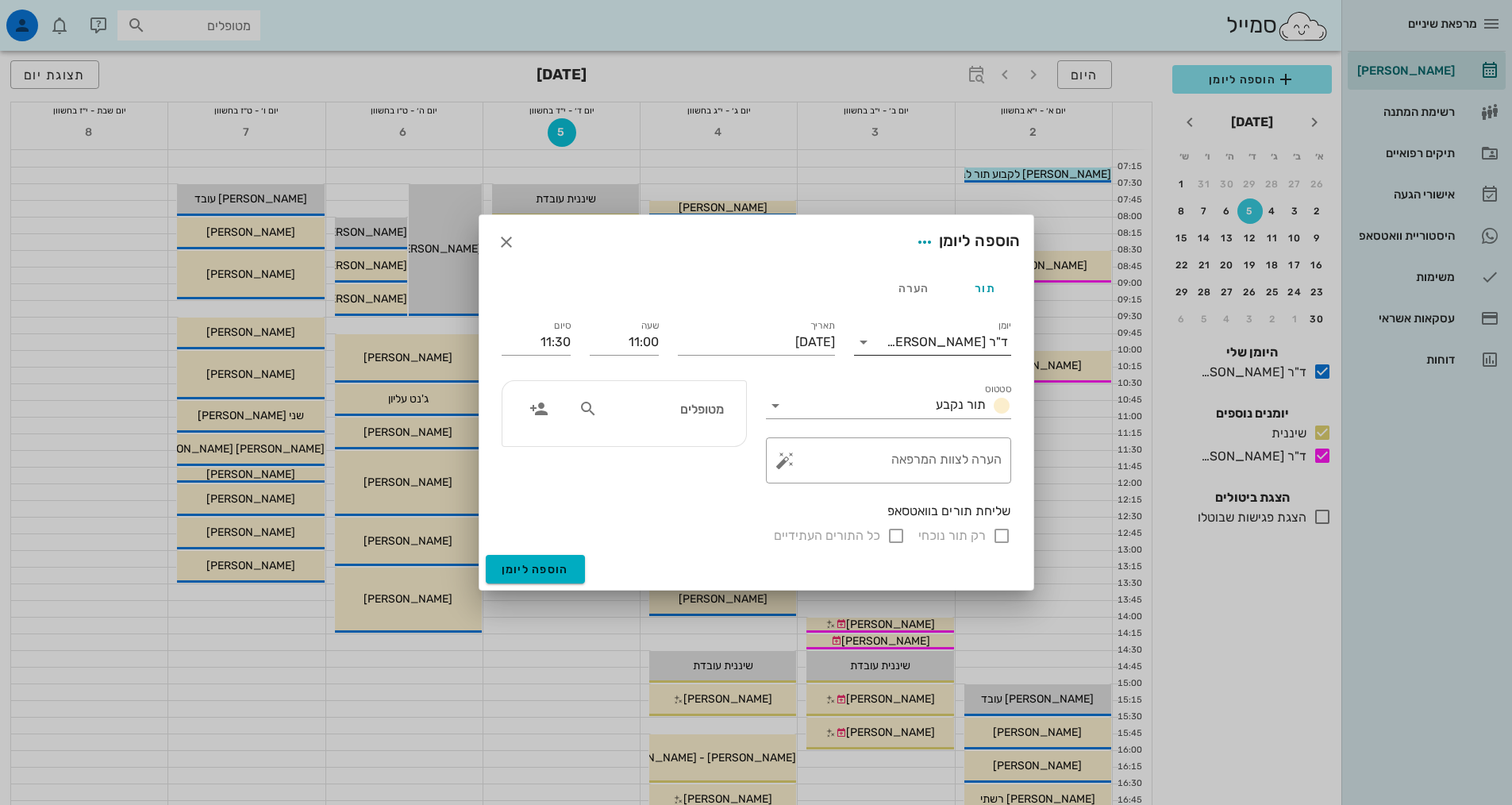
click at [899, 327] on div "יומן ד"ר [PERSON_NAME]" at bounding box center [932, 337] width 157 height 35
click at [886, 333] on input "יומן" at bounding box center [881, 341] width 10 height 25
click at [950, 401] on div "שיננית" at bounding box center [932, 392] width 132 height 34
click at [671, 412] on input "text" at bounding box center [661, 409] width 122 height 21
type input "[PERSON_NAME]"
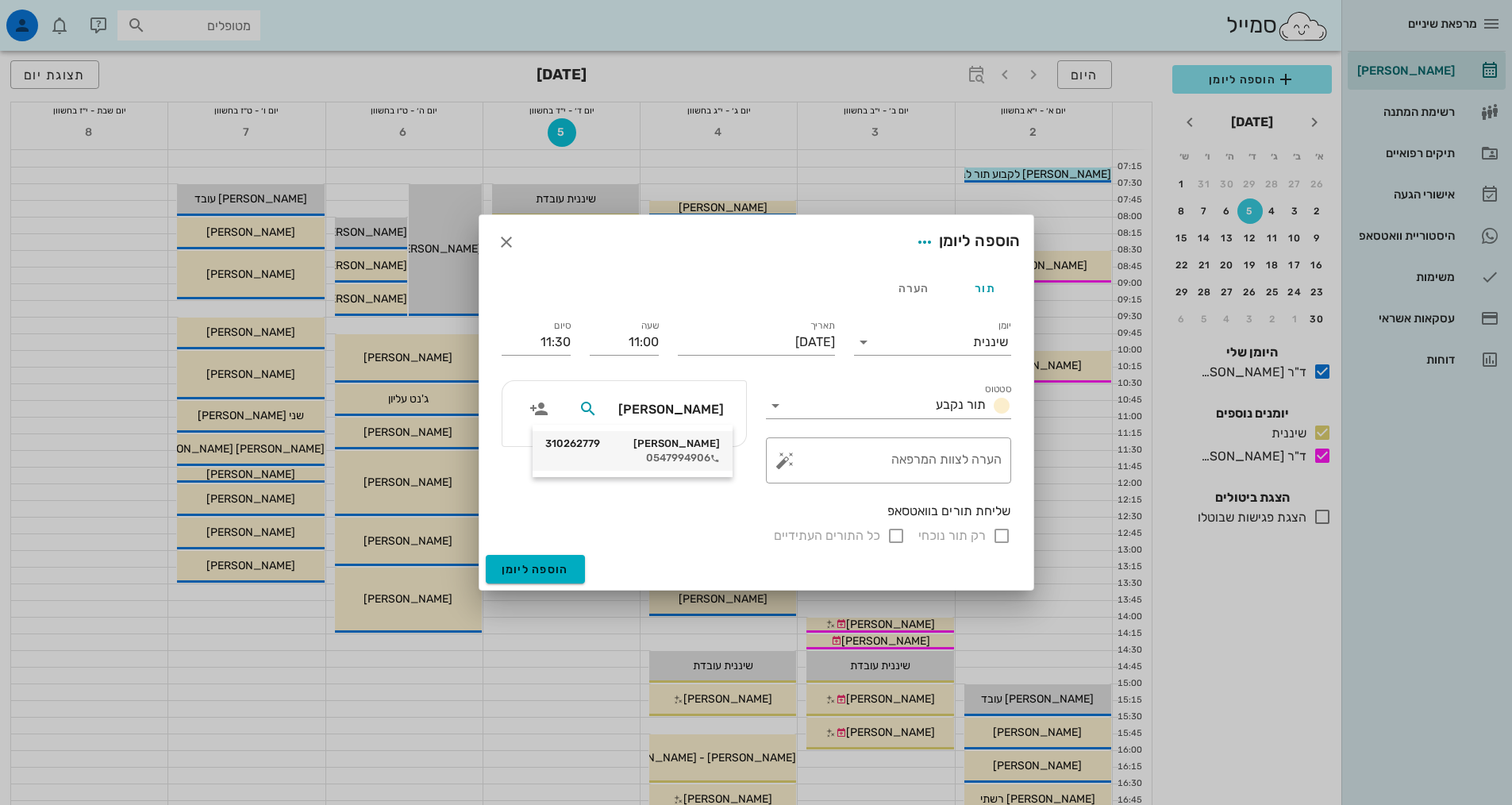
click at [691, 459] on div "0547994906" at bounding box center [632, 458] width 174 height 13
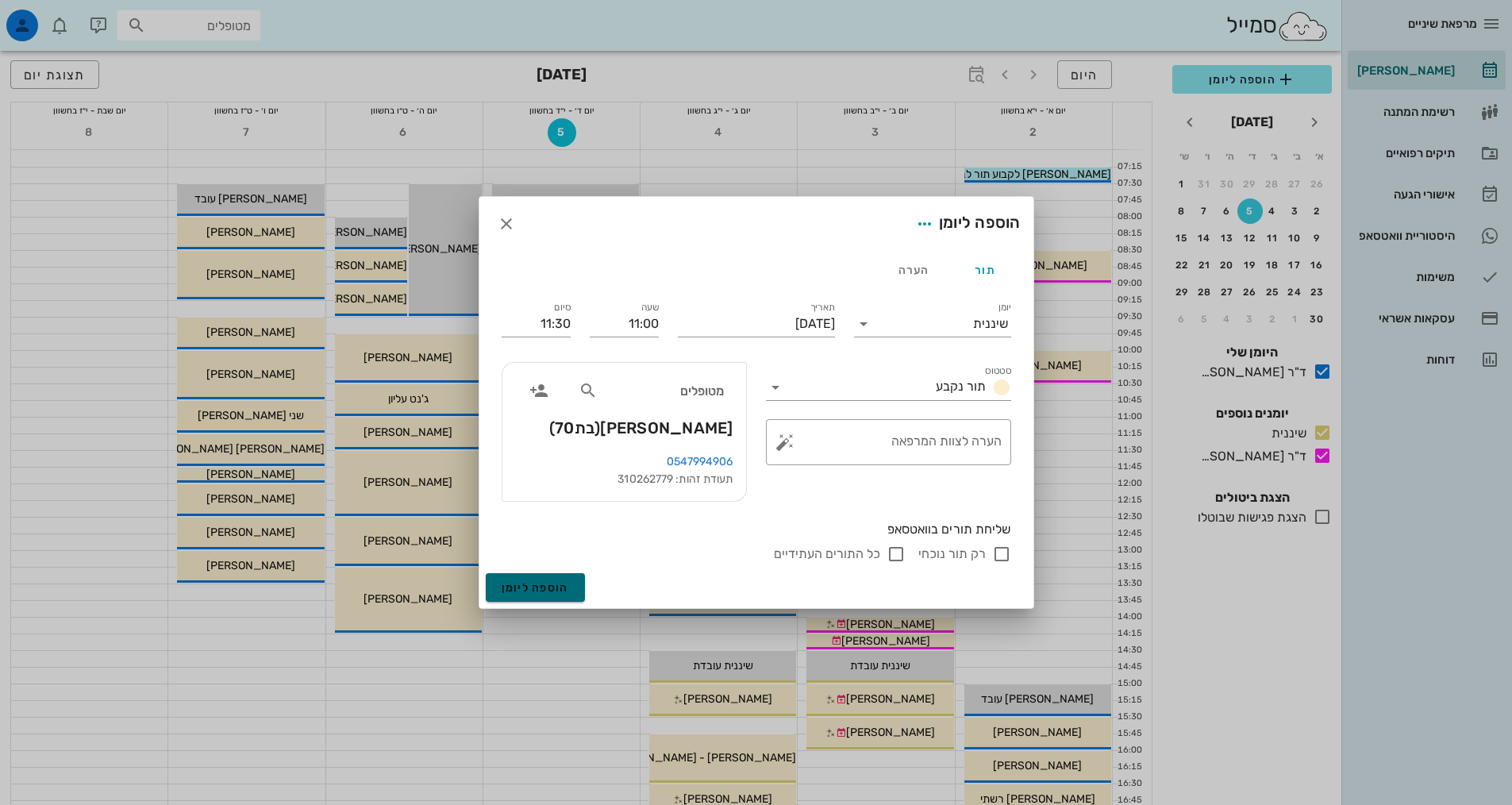
click at [563, 597] on button "הוספה ליומן" at bounding box center [536, 587] width 99 height 29
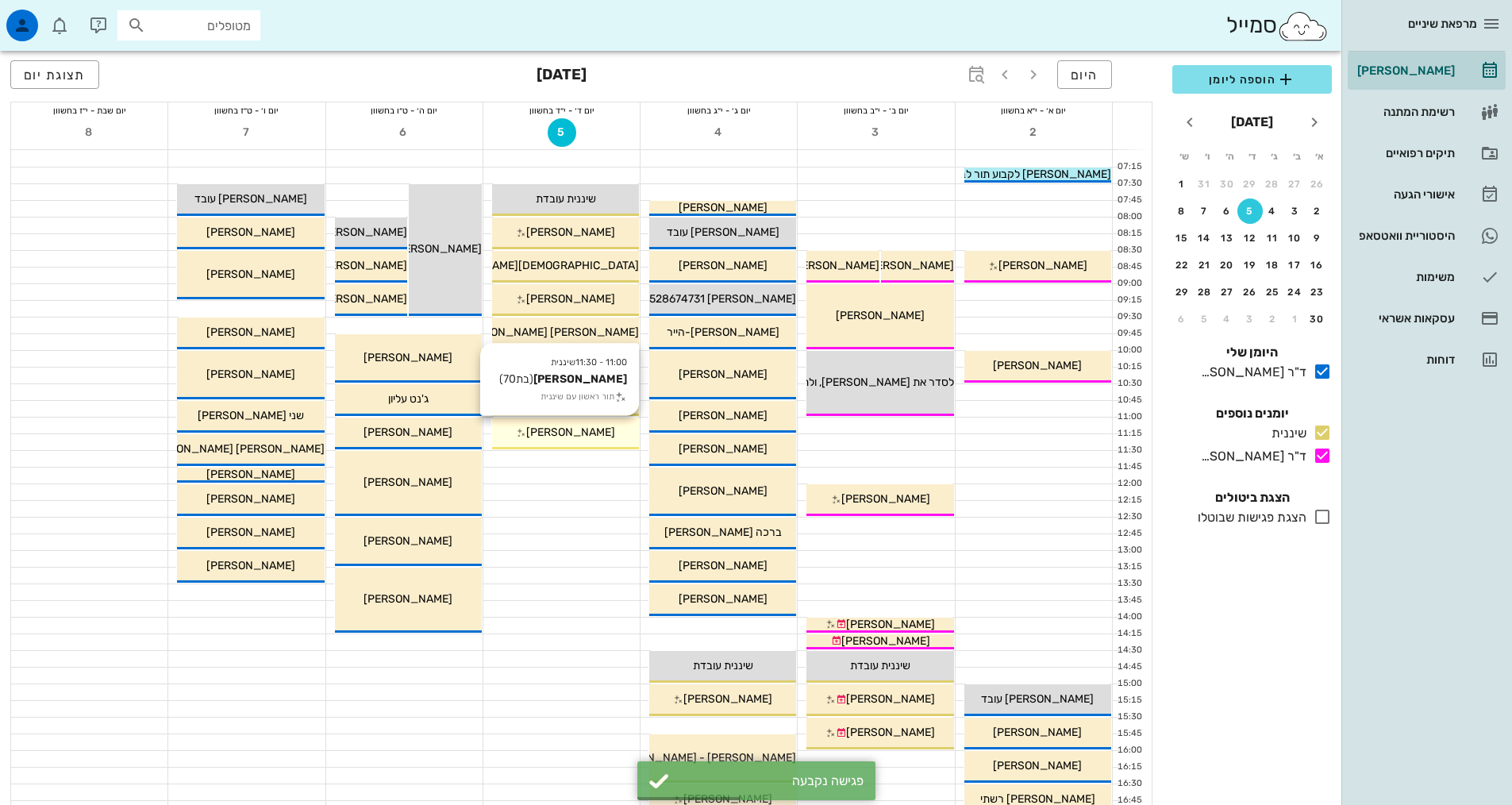
click at [579, 440] on div "11:00 - 11:30 שיננית [PERSON_NAME] (בת 70 ) תור ראשון עם שיננית [PERSON_NAME]" at bounding box center [565, 433] width 147 height 32
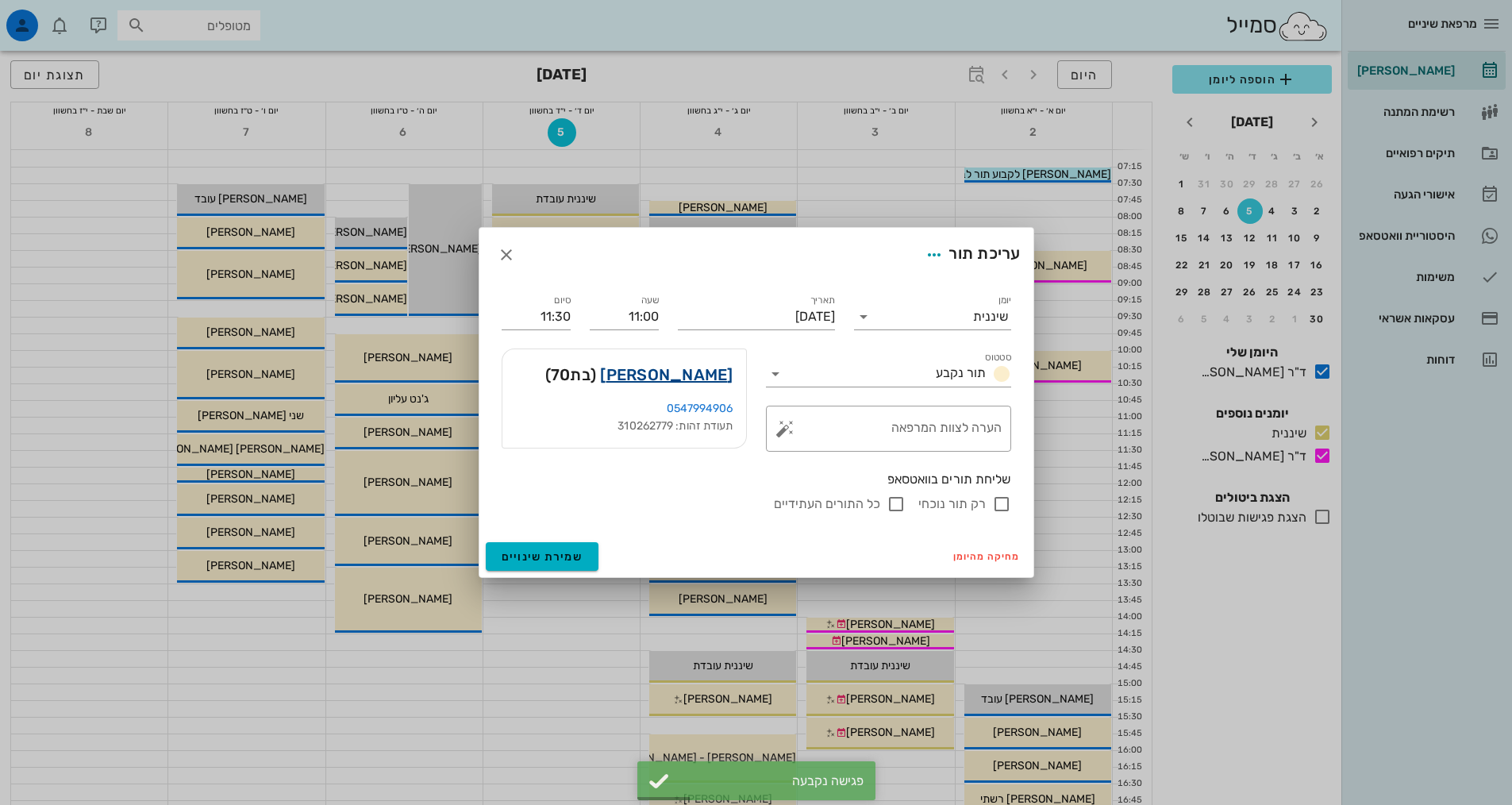
click at [717, 376] on link "[PERSON_NAME]" at bounding box center [666, 374] width 133 height 25
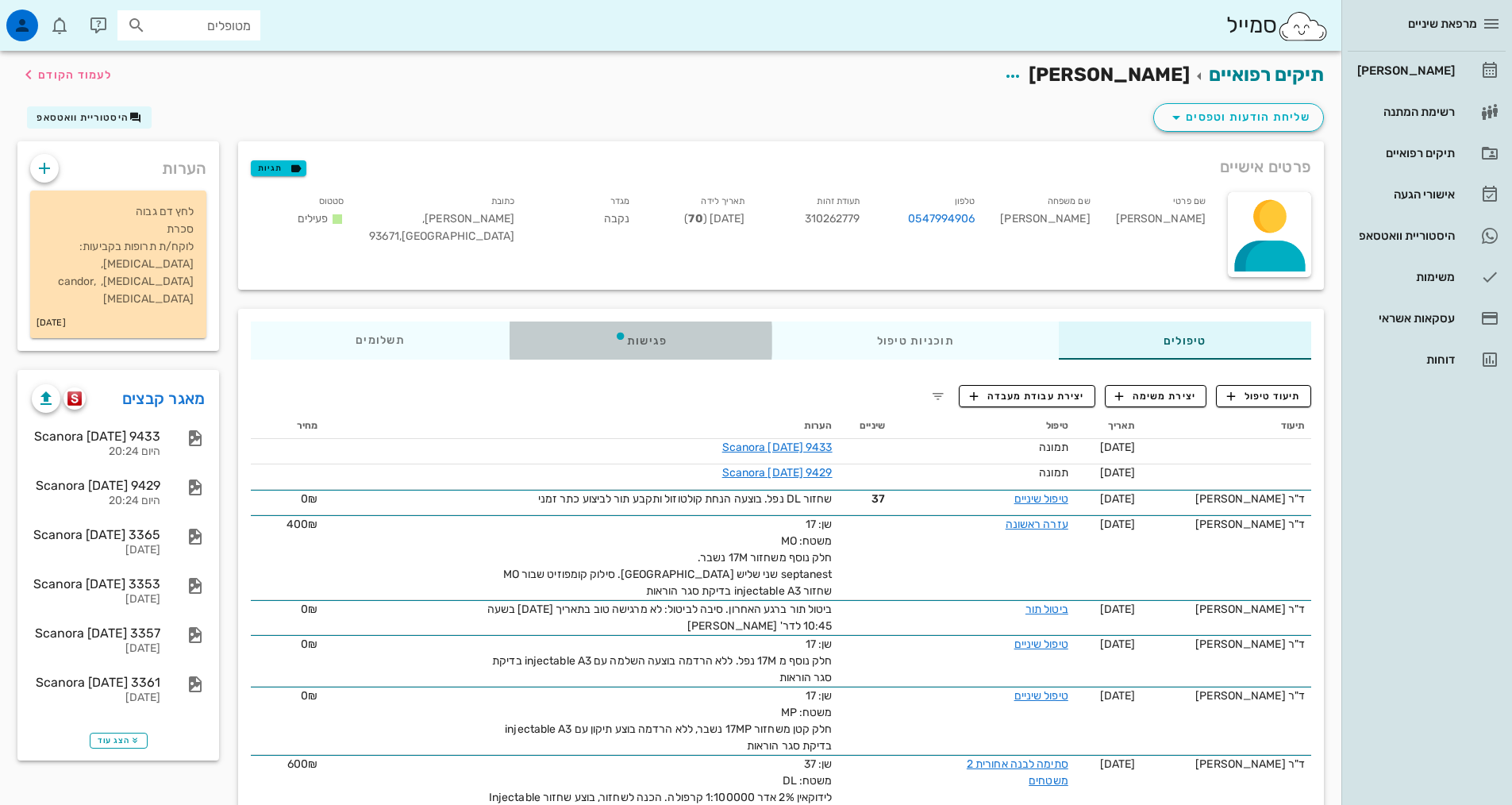
click at [752, 342] on div "פגישות" at bounding box center [641, 340] width 263 height 38
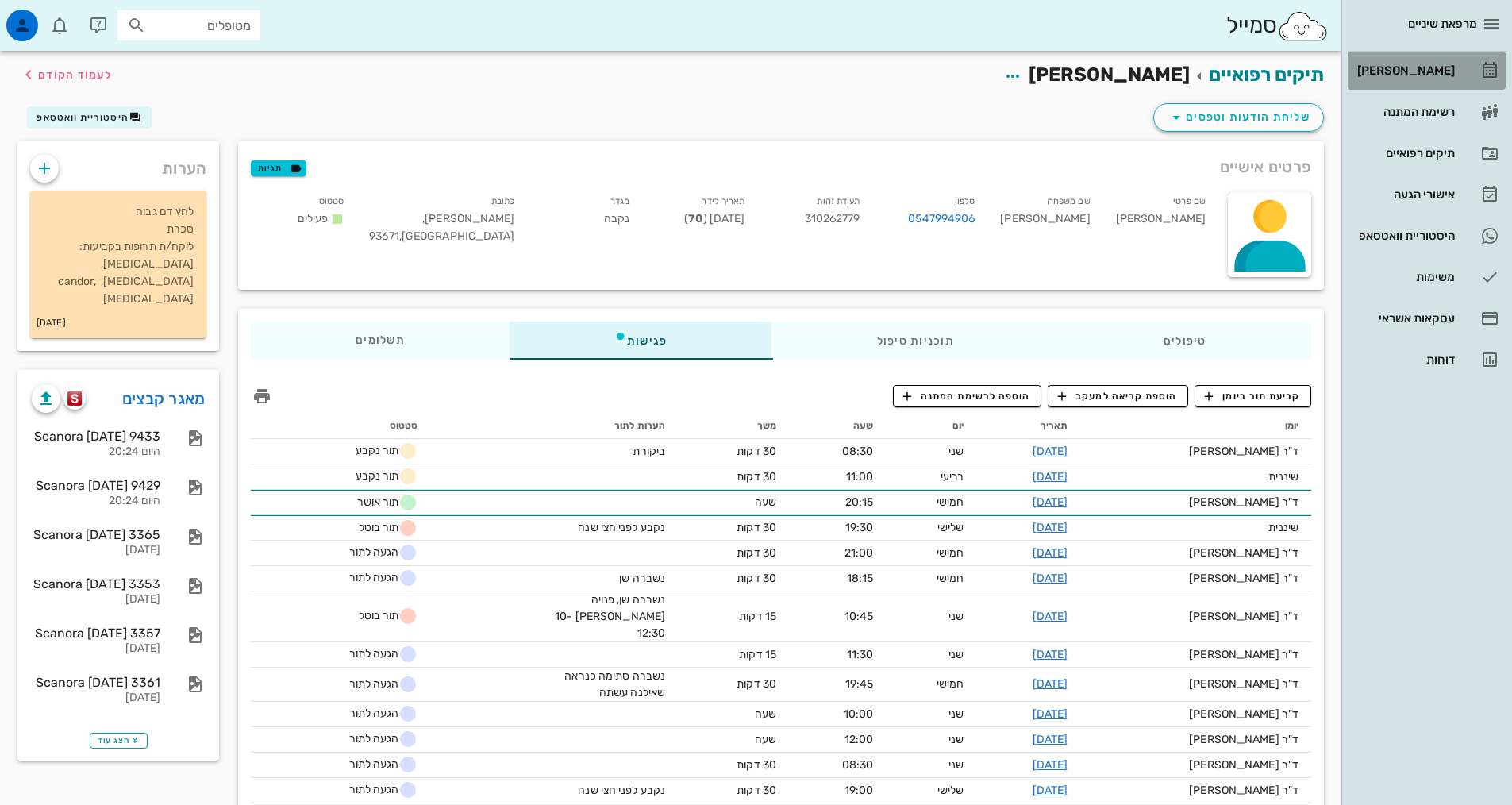
click at [1410, 82] on div "[PERSON_NAME]" at bounding box center [1404, 70] width 101 height 25
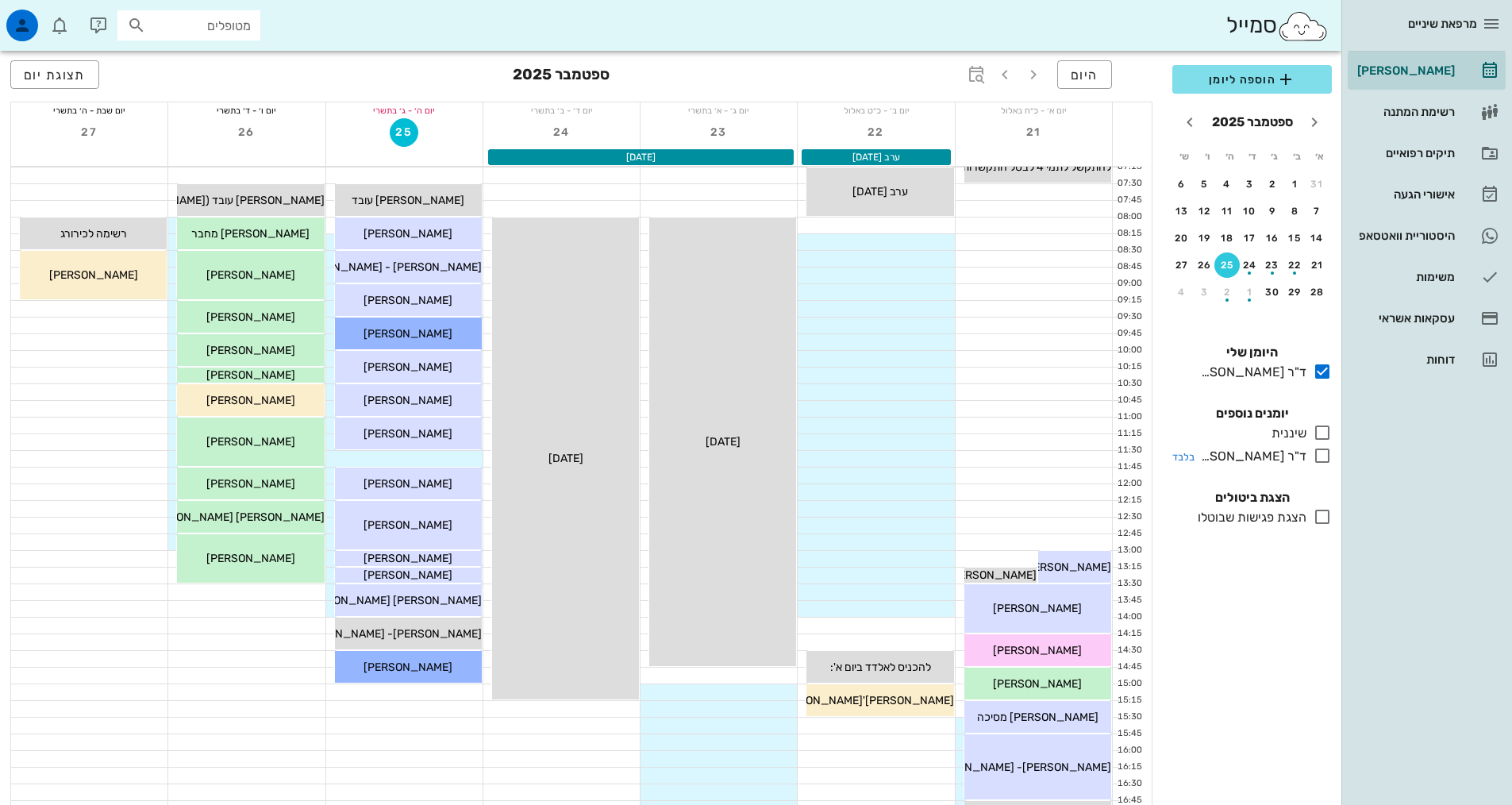
click at [1325, 456] on icon at bounding box center [1322, 456] width 19 height 19
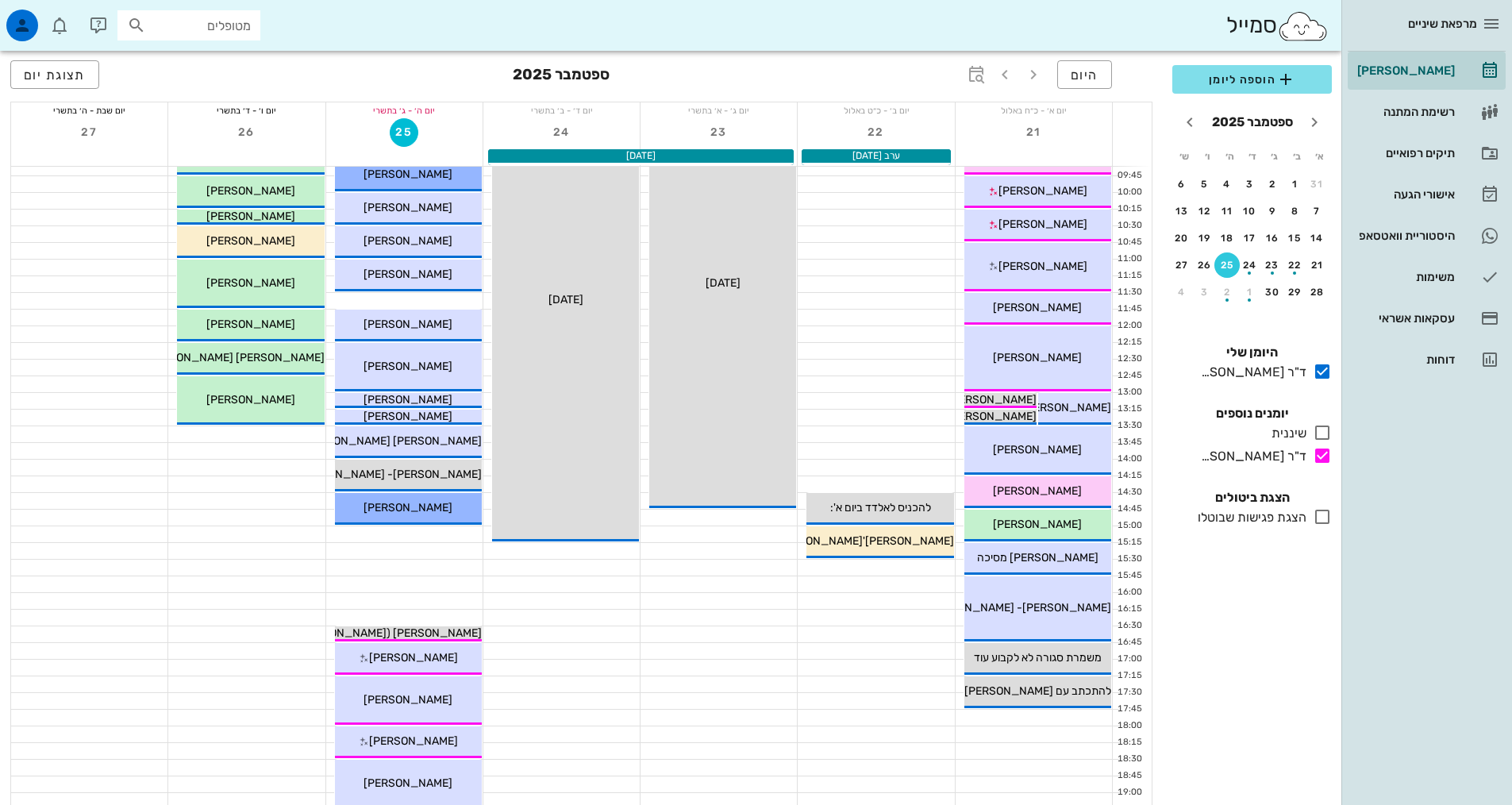
scroll to position [318, 0]
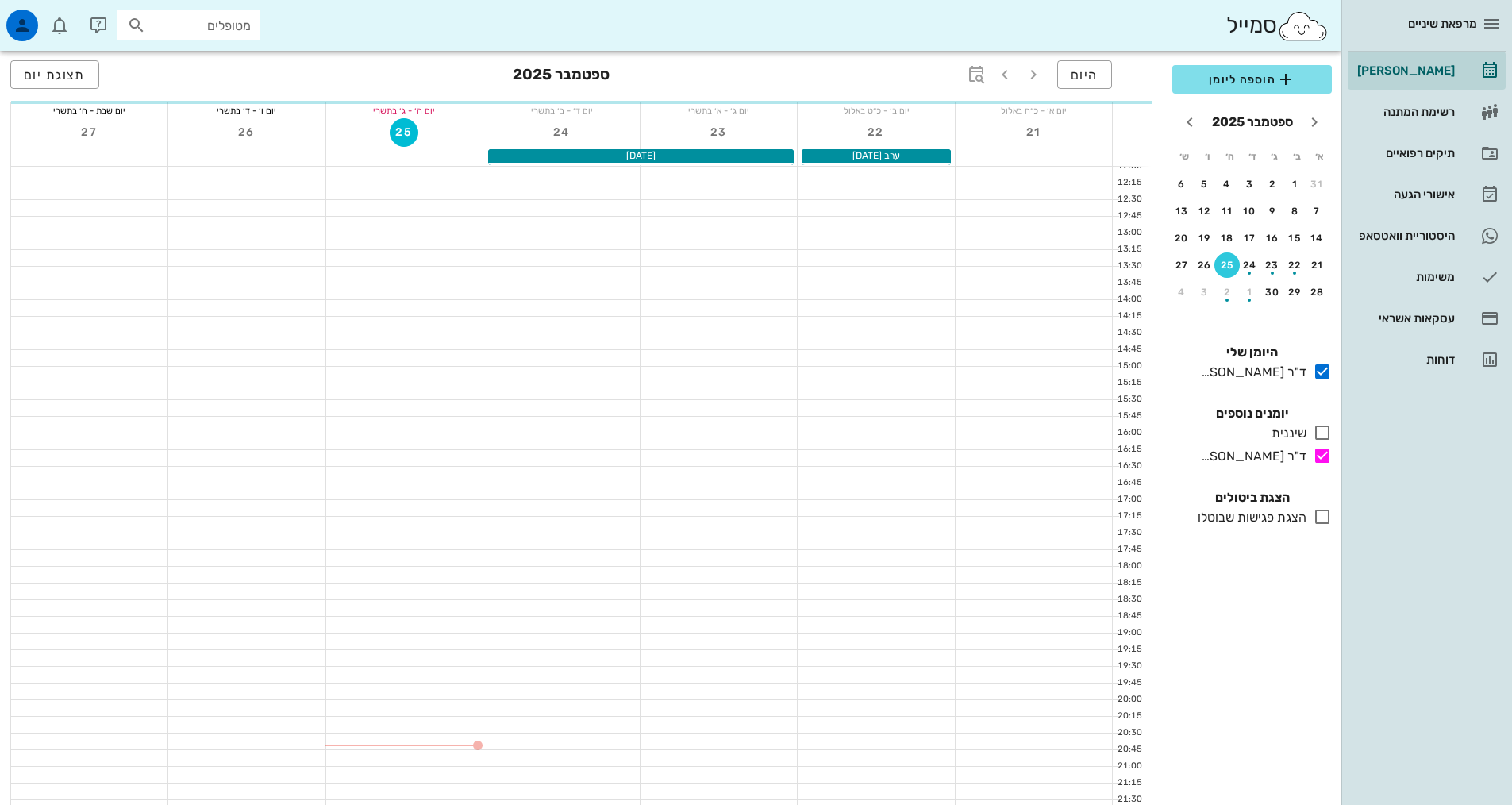
click at [1006, 248] on div at bounding box center [1034, 241] width 156 height 16
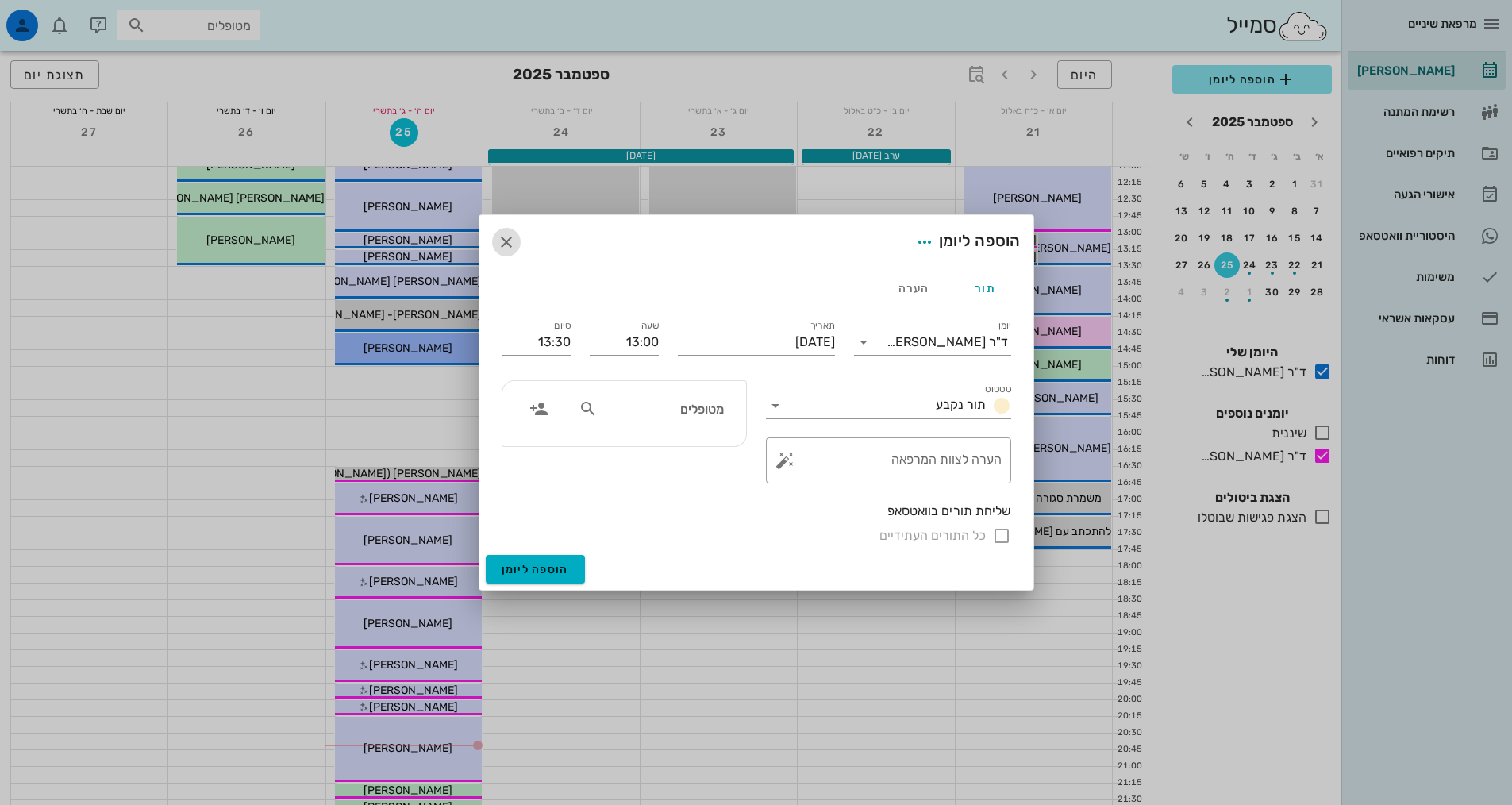
click at [514, 243] on icon "button" at bounding box center [506, 242] width 19 height 19
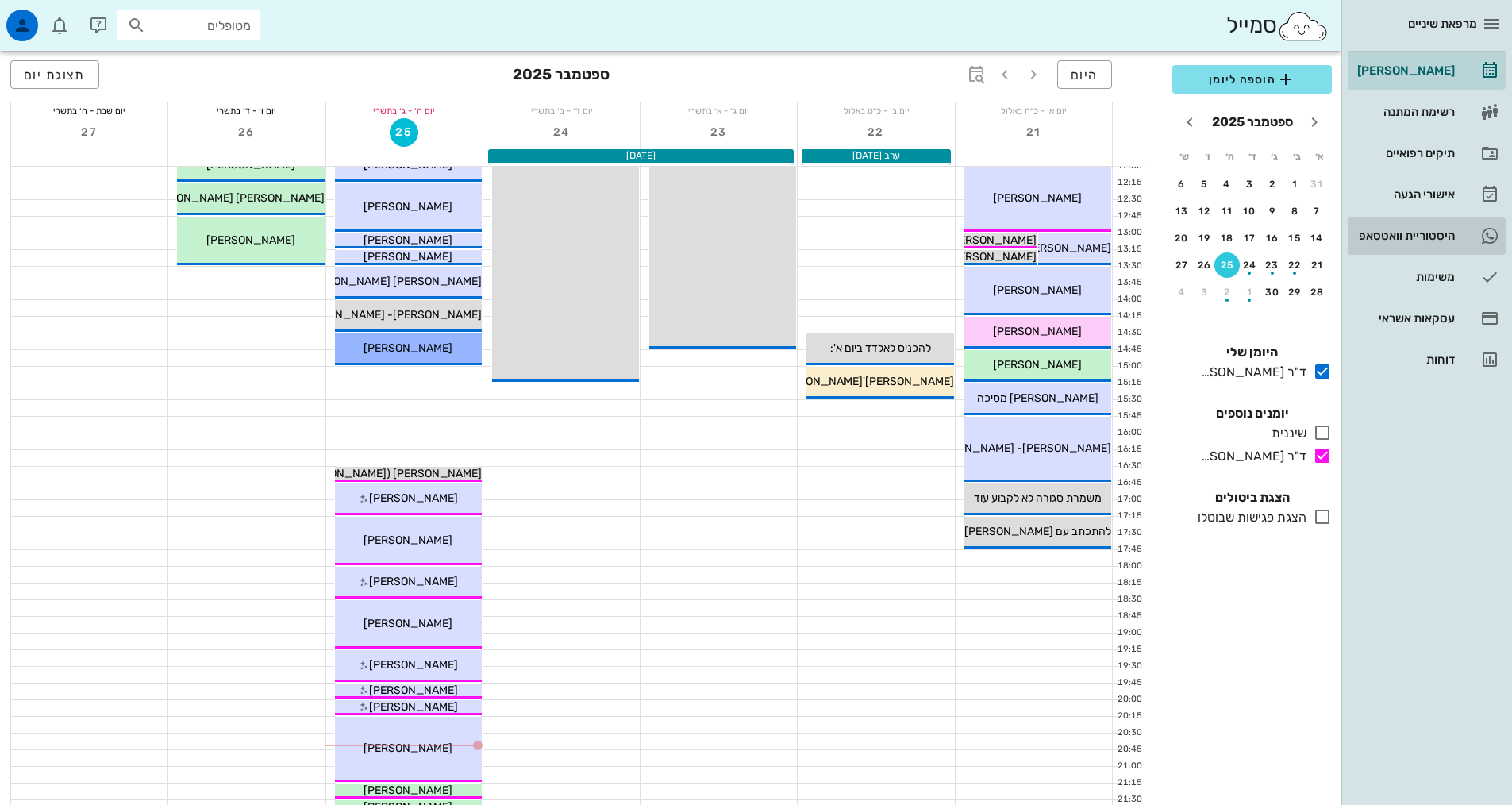
click at [1372, 228] on div "היסטוריית וואטסאפ" at bounding box center [1404, 235] width 101 height 25
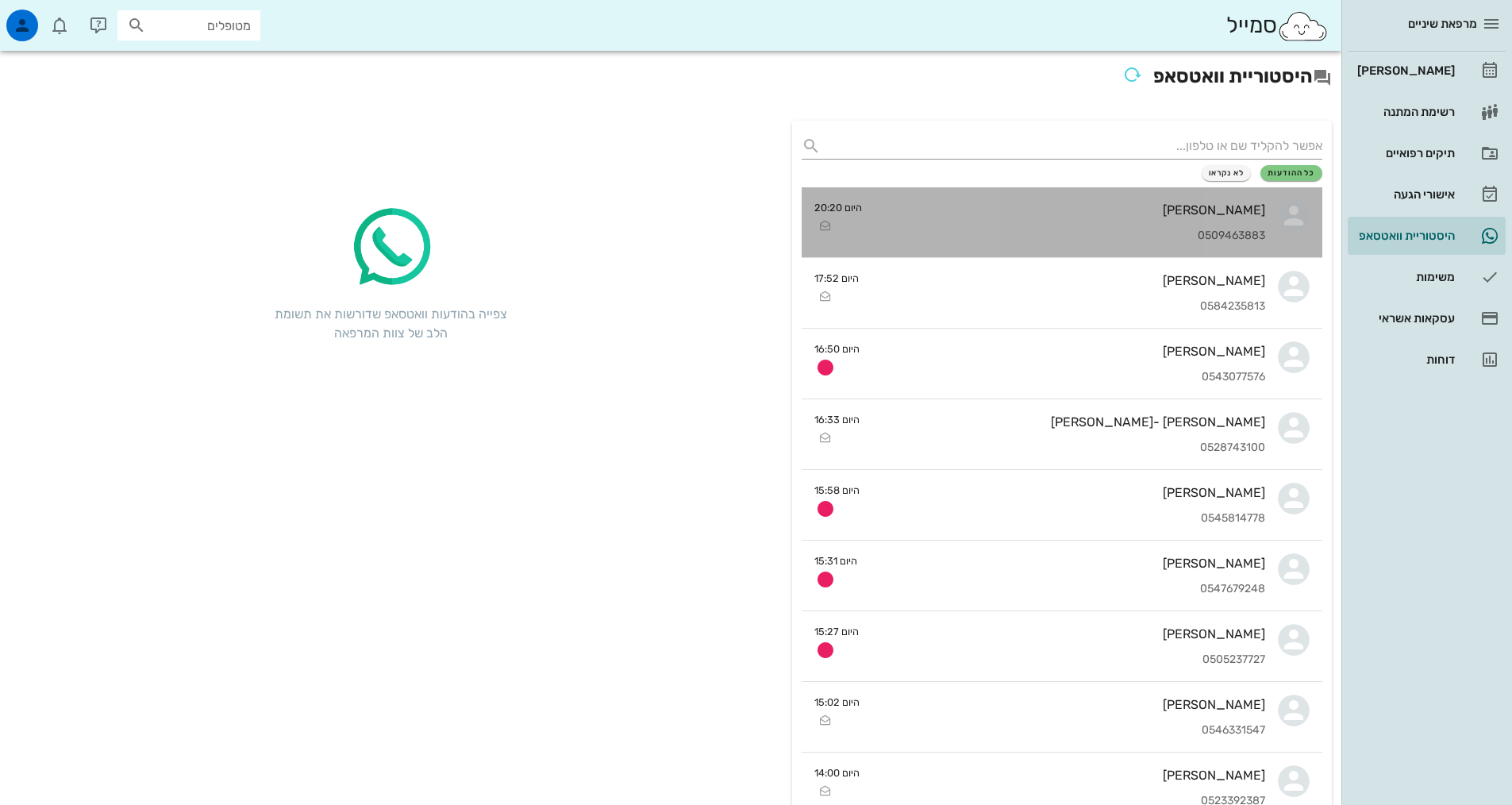
click at [1156, 241] on div "0509463883" at bounding box center [1070, 236] width 391 height 14
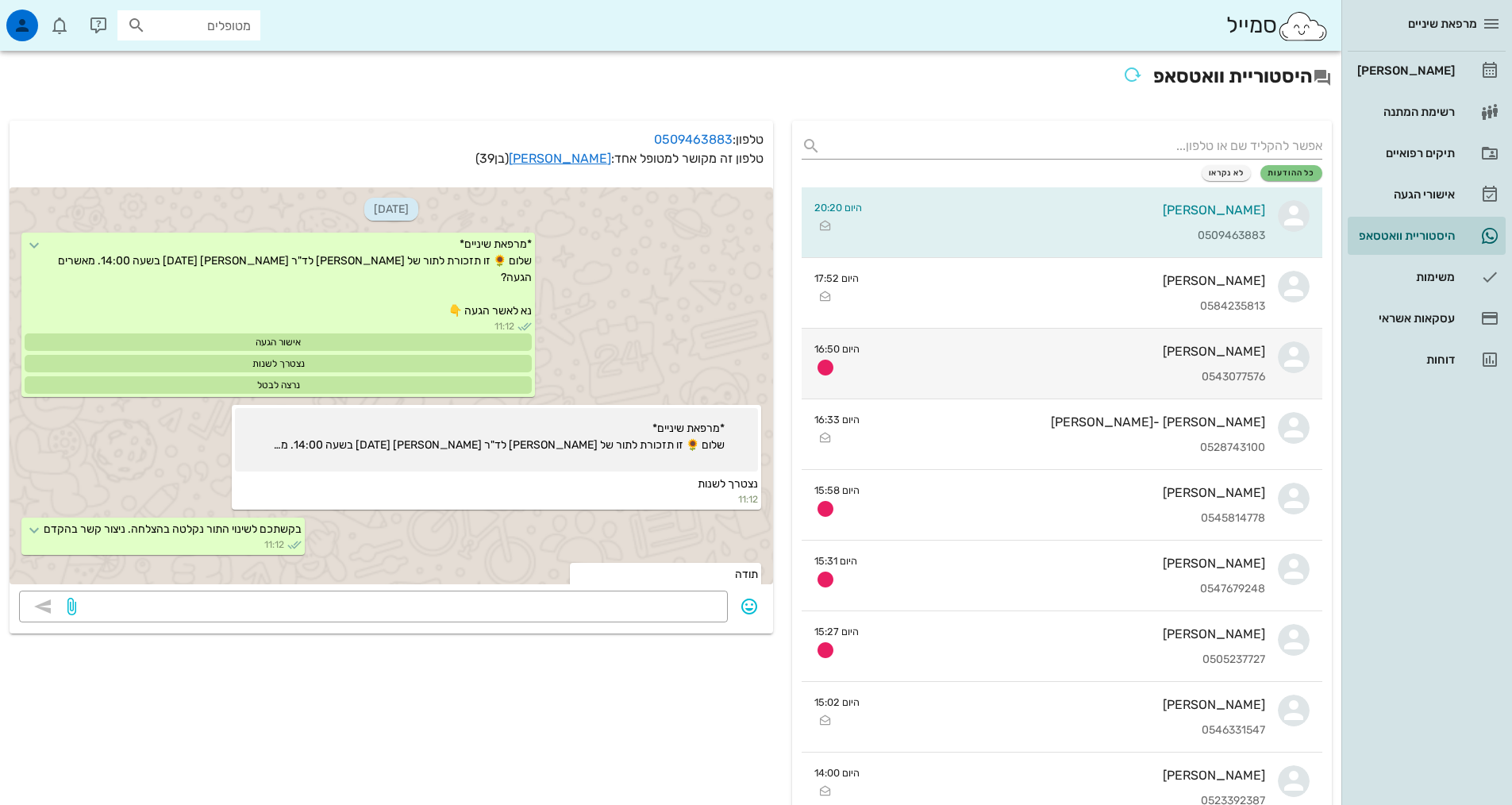
scroll to position [687, 0]
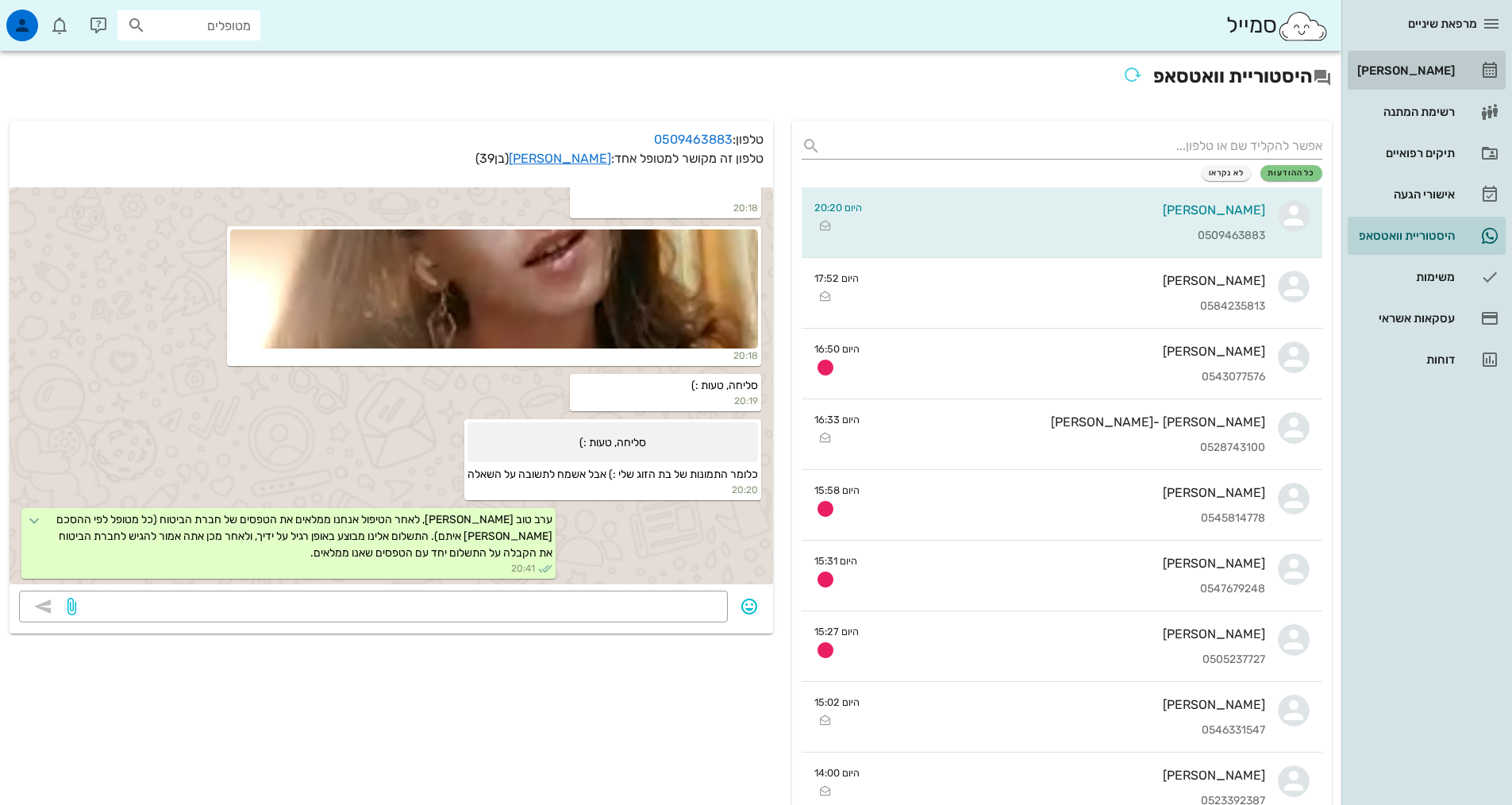
click at [1408, 78] on div "[PERSON_NAME]" at bounding box center [1404, 70] width 101 height 25
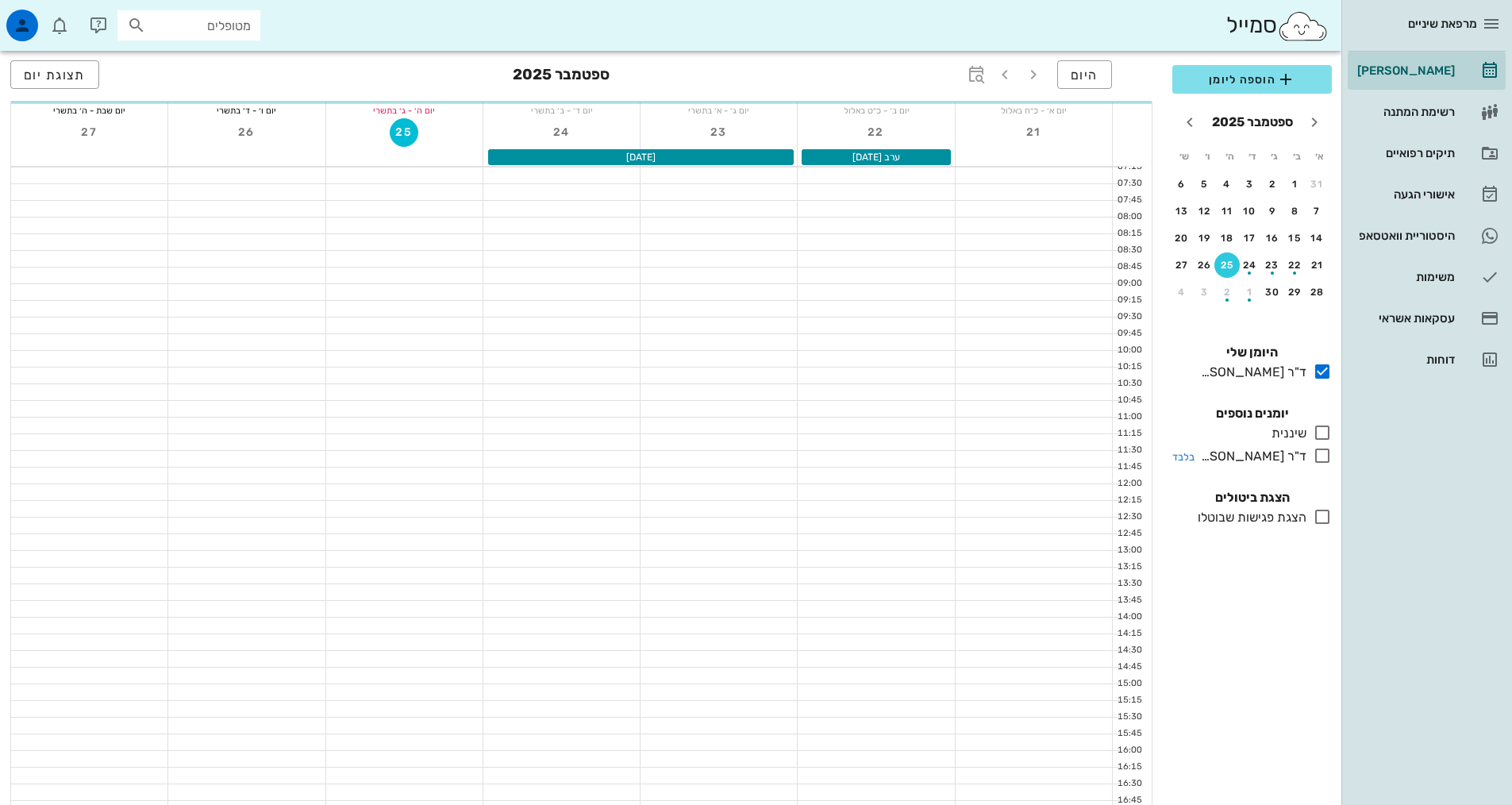
click at [1319, 460] on icon at bounding box center [1322, 456] width 19 height 19
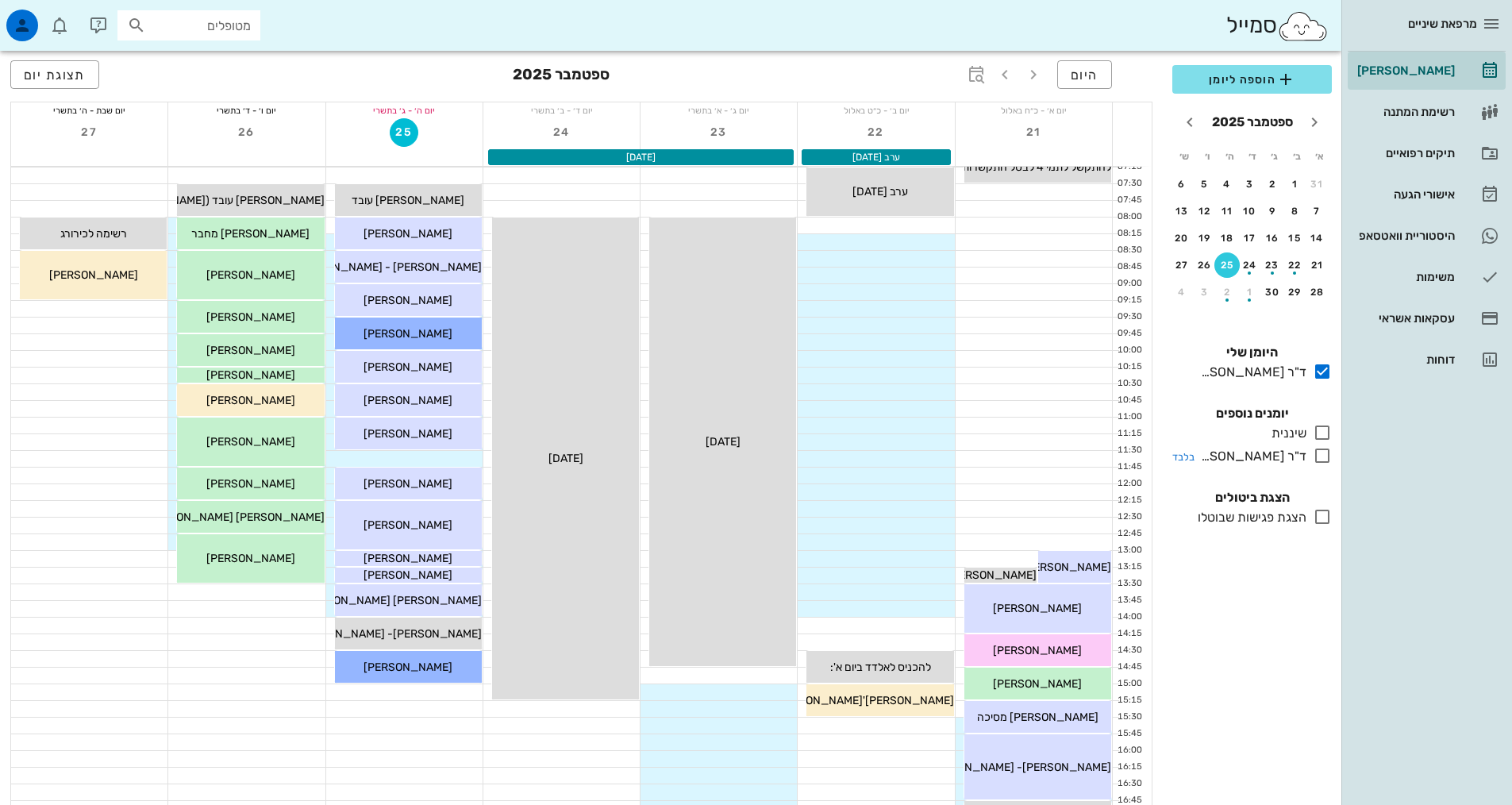
click at [1325, 464] on icon at bounding box center [1322, 456] width 19 height 19
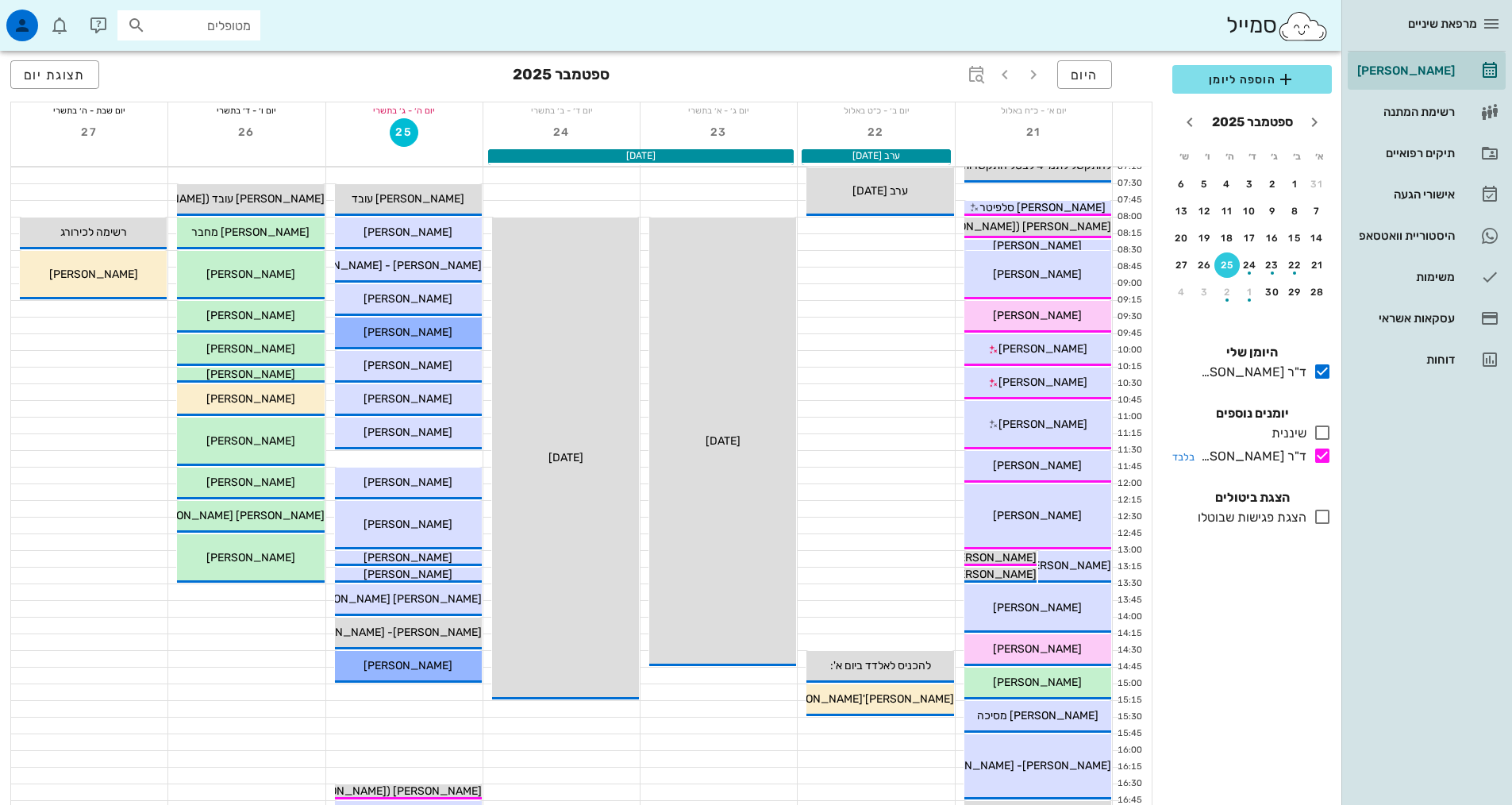
click at [1325, 459] on icon at bounding box center [1322, 456] width 19 height 19
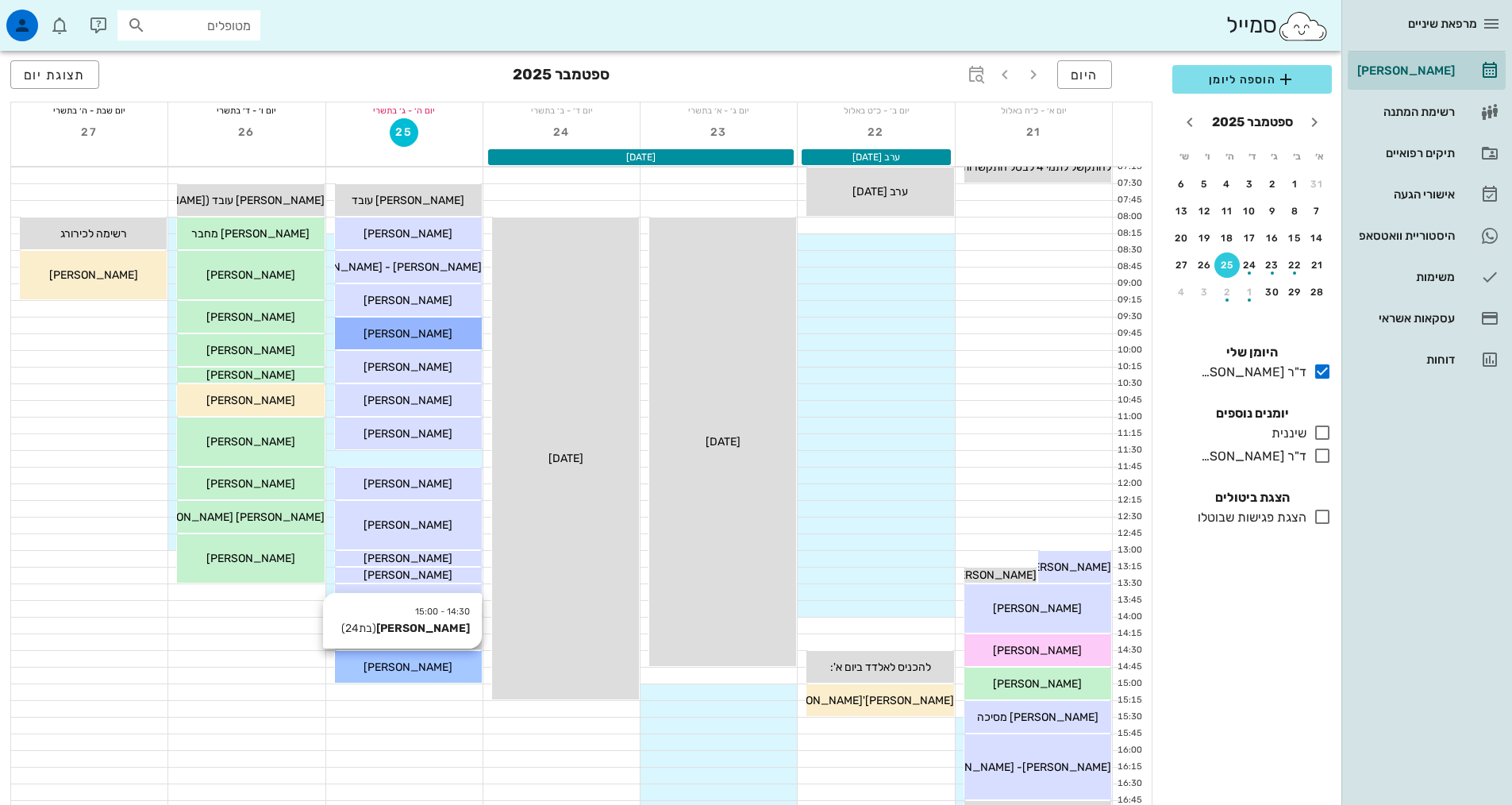
scroll to position [397, 0]
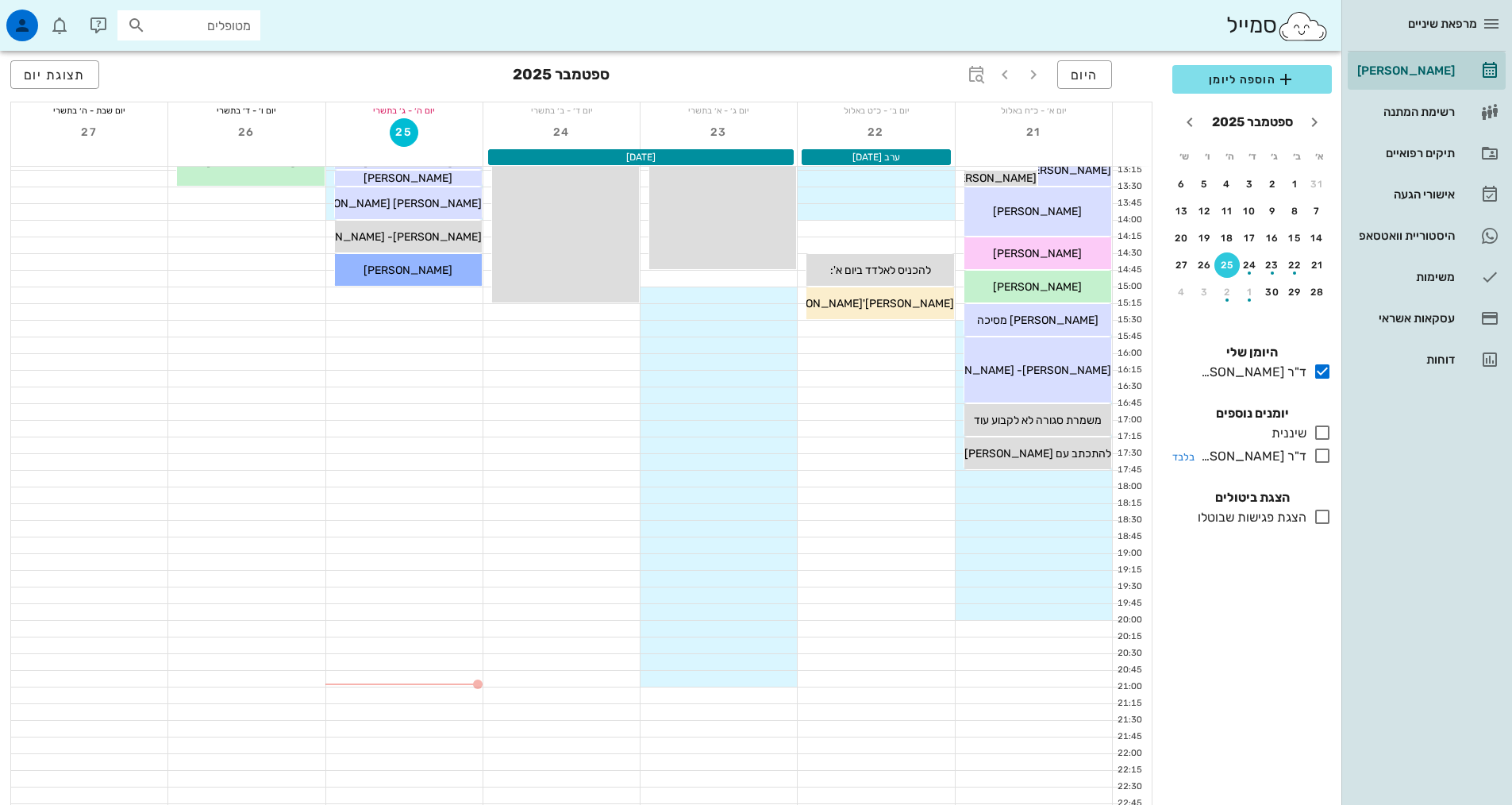
click at [1317, 456] on icon at bounding box center [1322, 456] width 19 height 19
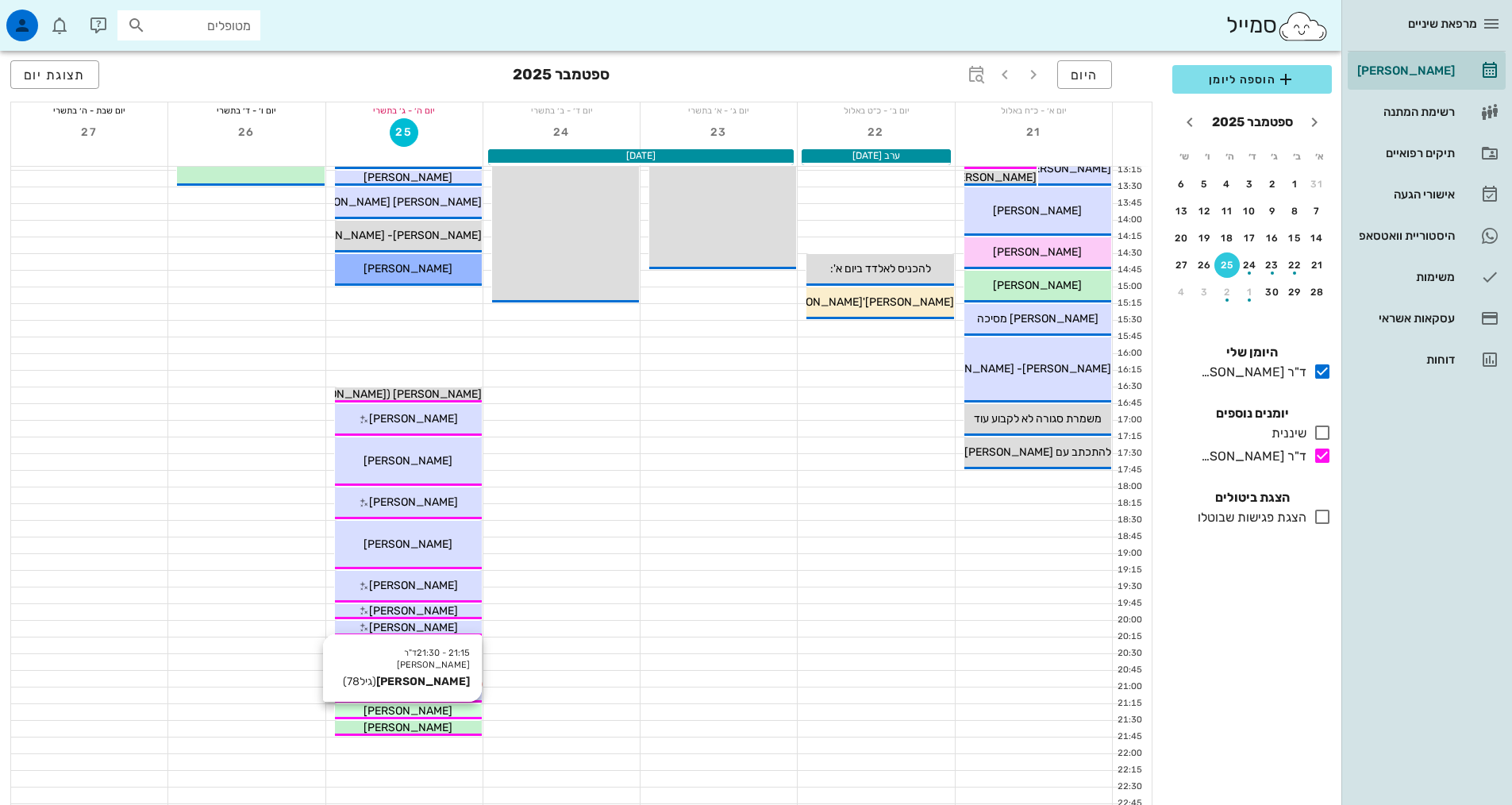
click at [437, 711] on div "[PERSON_NAME]" at bounding box center [408, 710] width 147 height 16
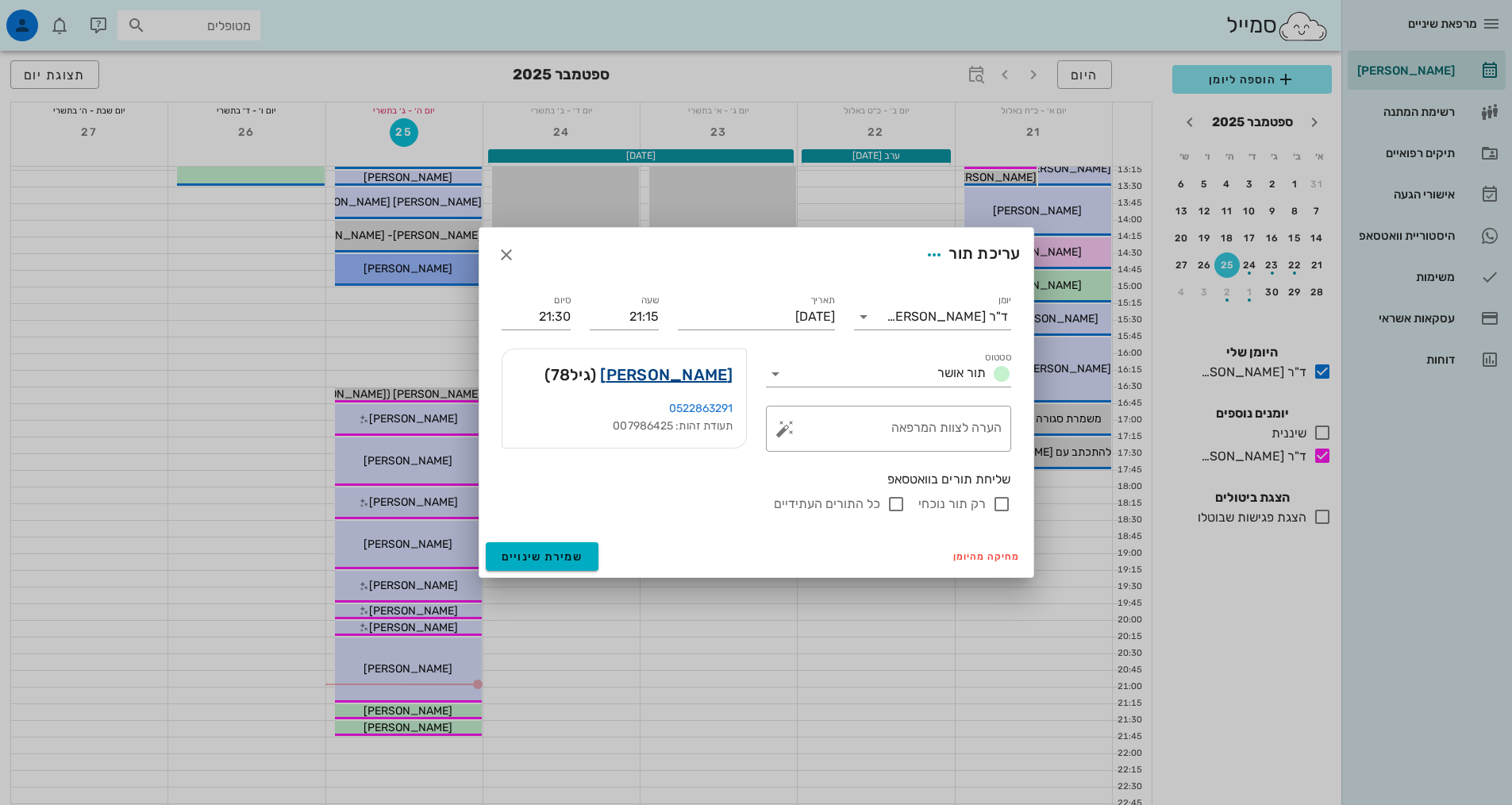
click at [710, 377] on link "[PERSON_NAME]" at bounding box center [666, 374] width 133 height 25
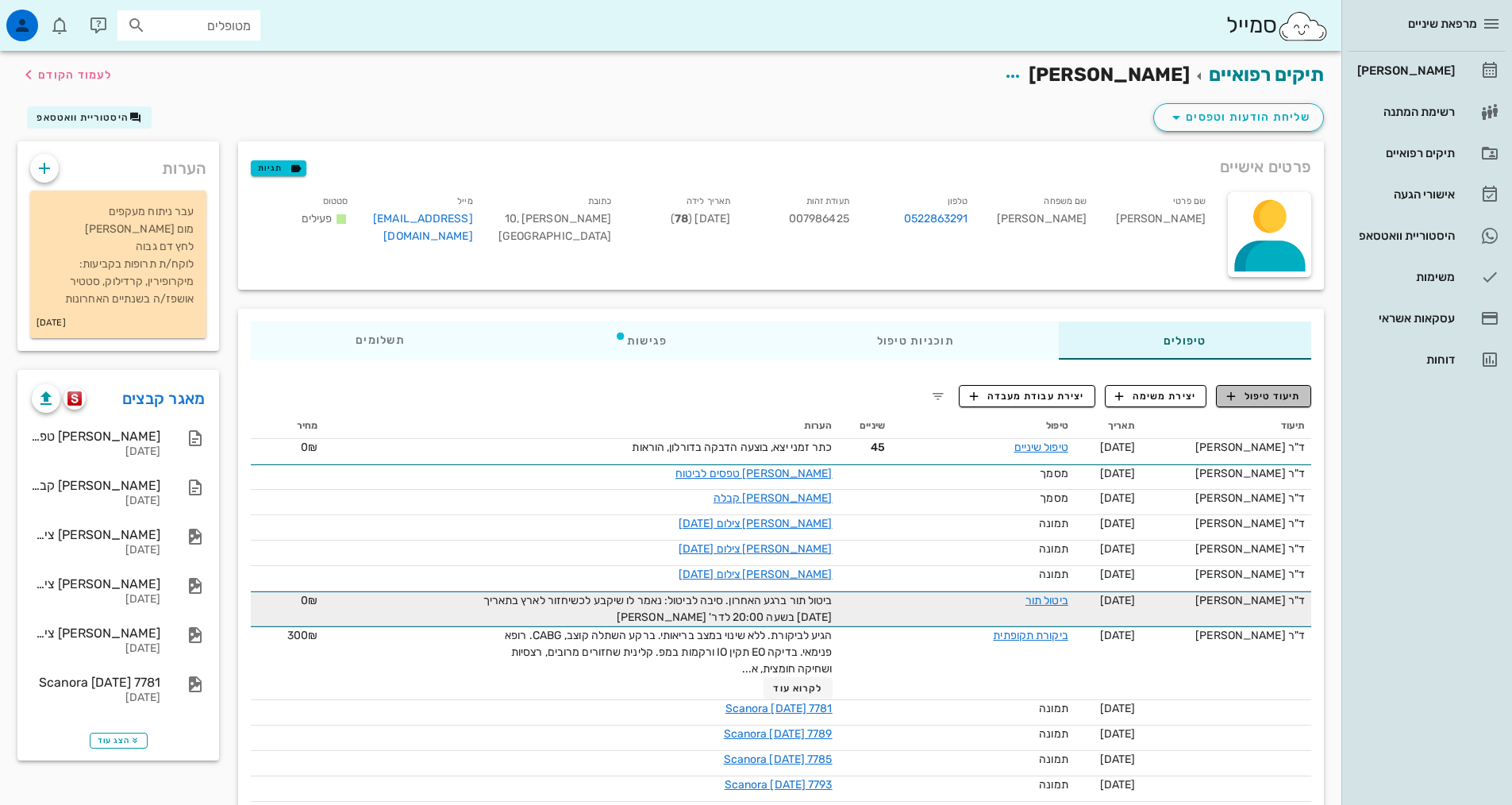
drag, startPoint x: 1246, startPoint y: 403, endPoint x: 785, endPoint y: 594, distance: 499.0
click at [1246, 401] on span "תיעוד טיפול" at bounding box center [1264, 396] width 74 height 14
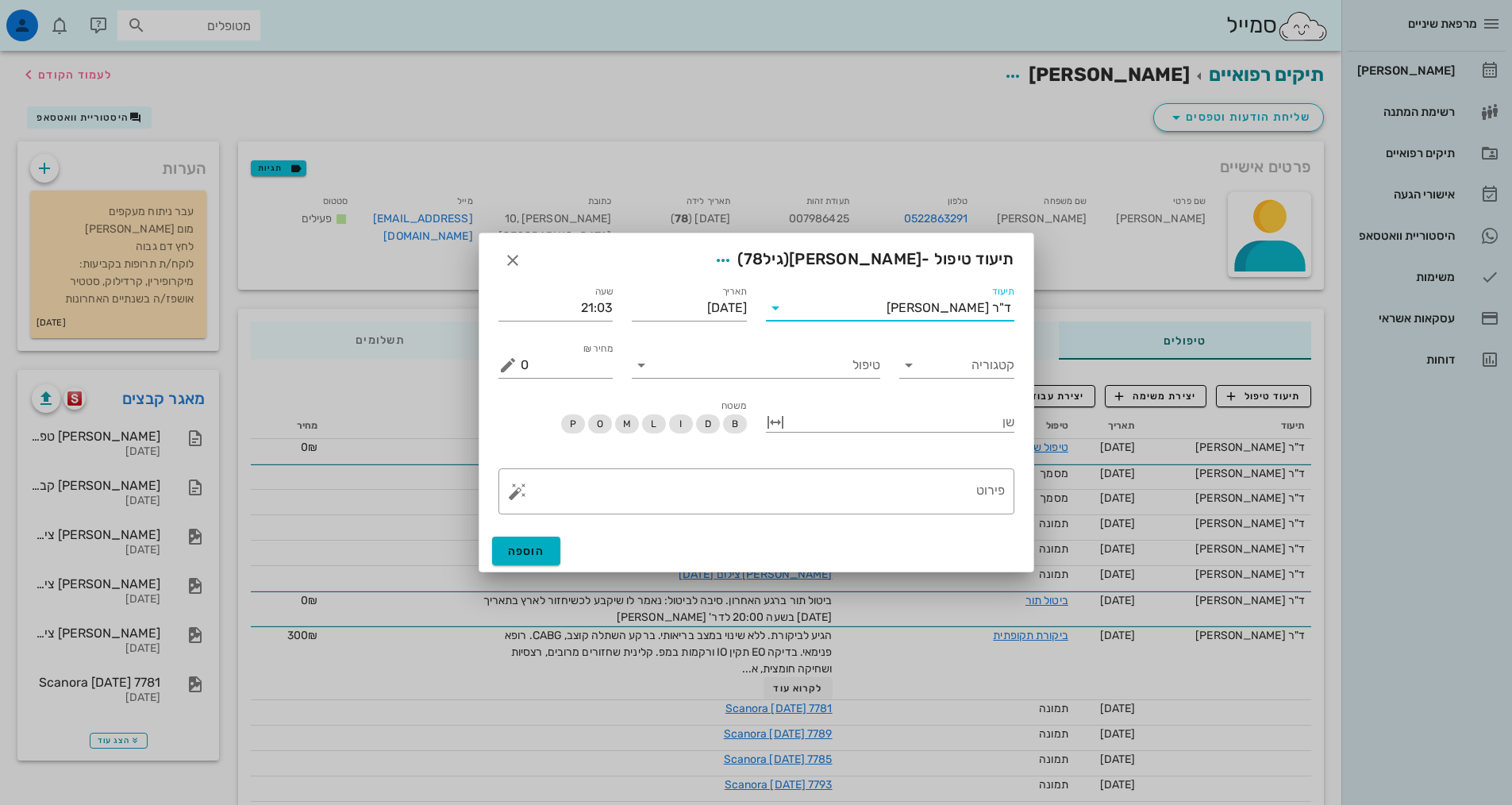
click at [871, 310] on input "תיעוד" at bounding box center [837, 307] width 98 height 25
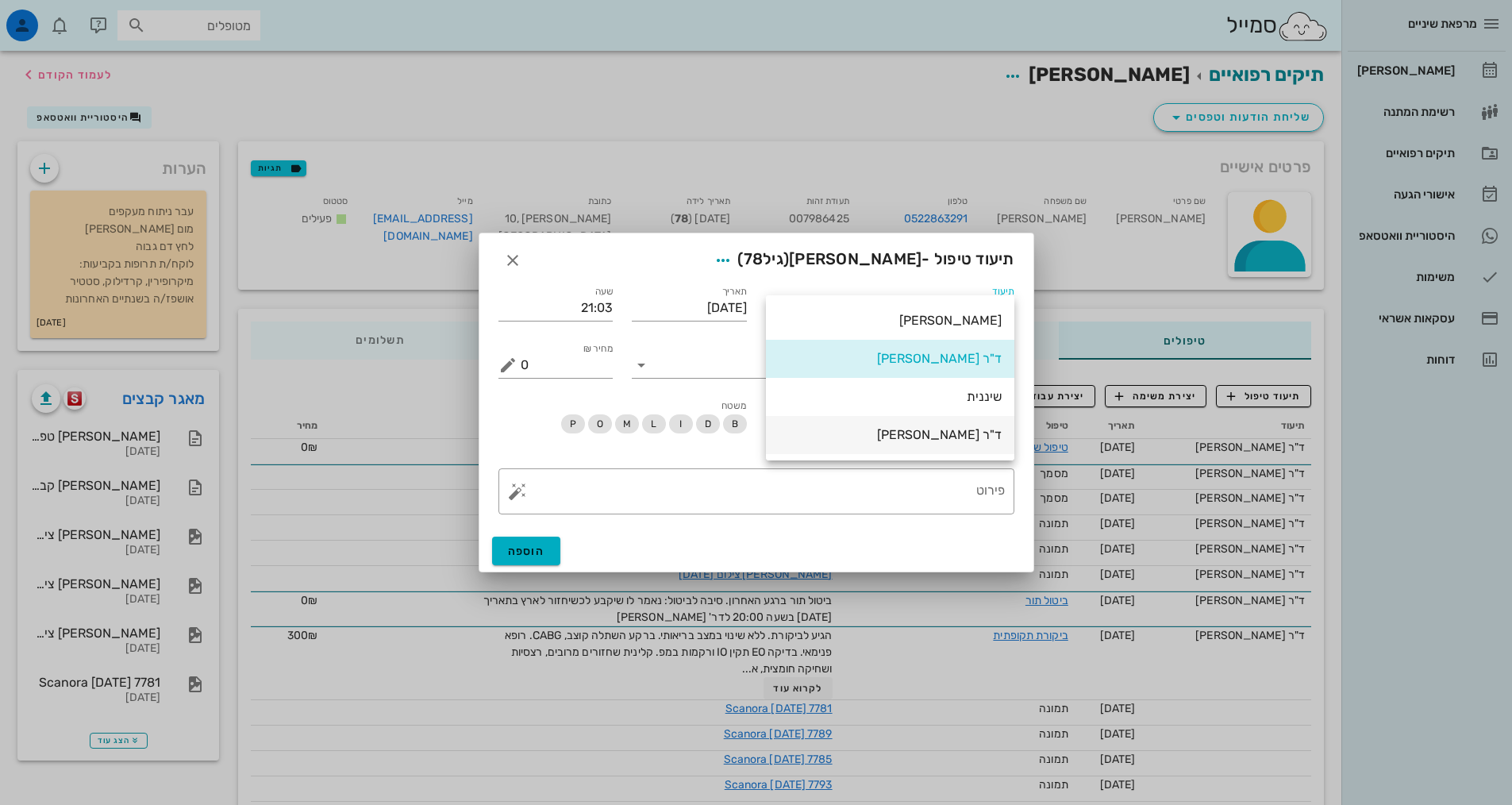
click at [937, 450] on div "ד"ר [PERSON_NAME]" at bounding box center [890, 434] width 223 height 34
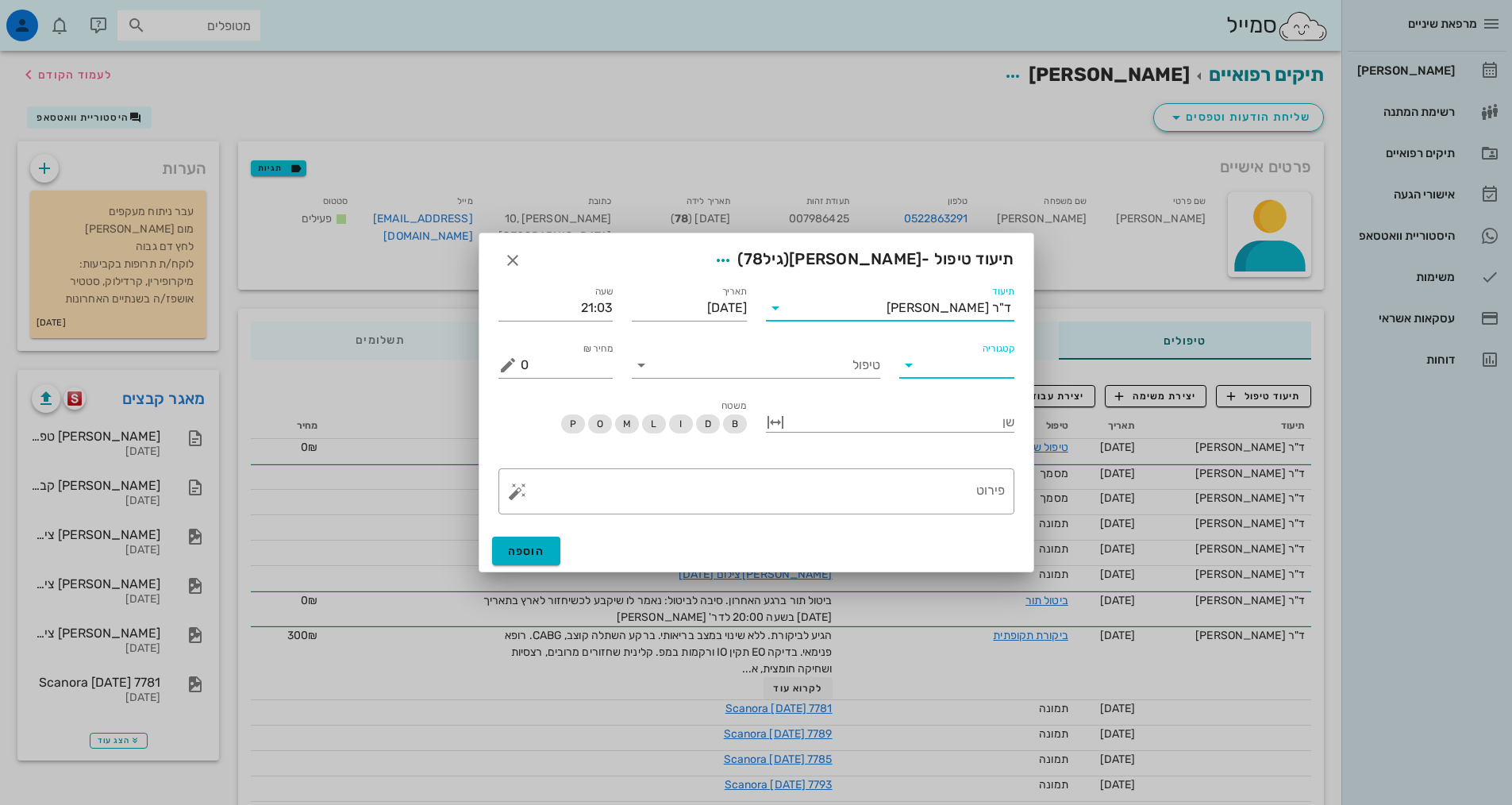
click at [981, 368] on input "קטגוריה" at bounding box center [969, 365] width 89 height 25
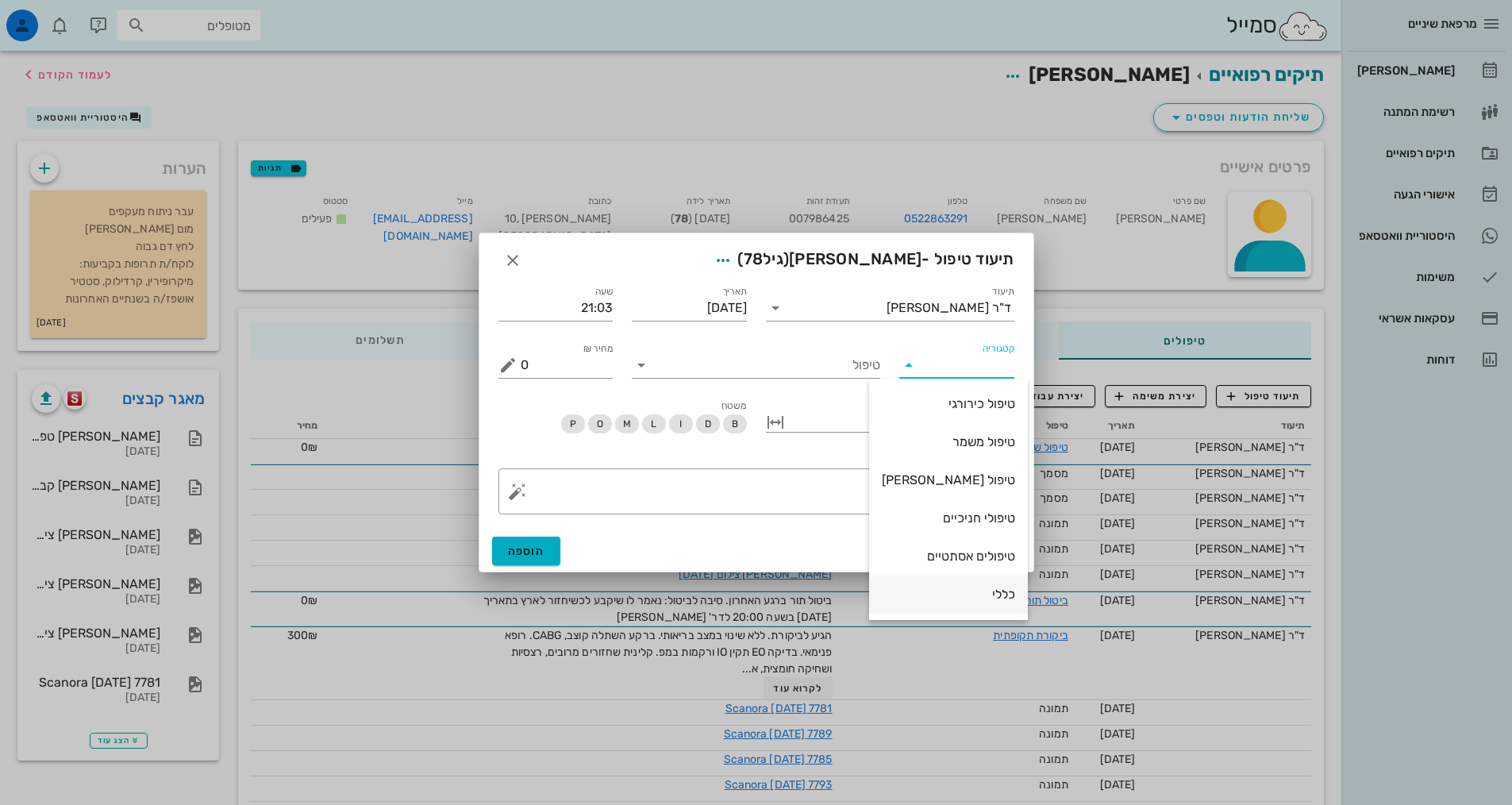
click at [989, 591] on div "כללי" at bounding box center [949, 594] width 134 height 15
type input "כללי"
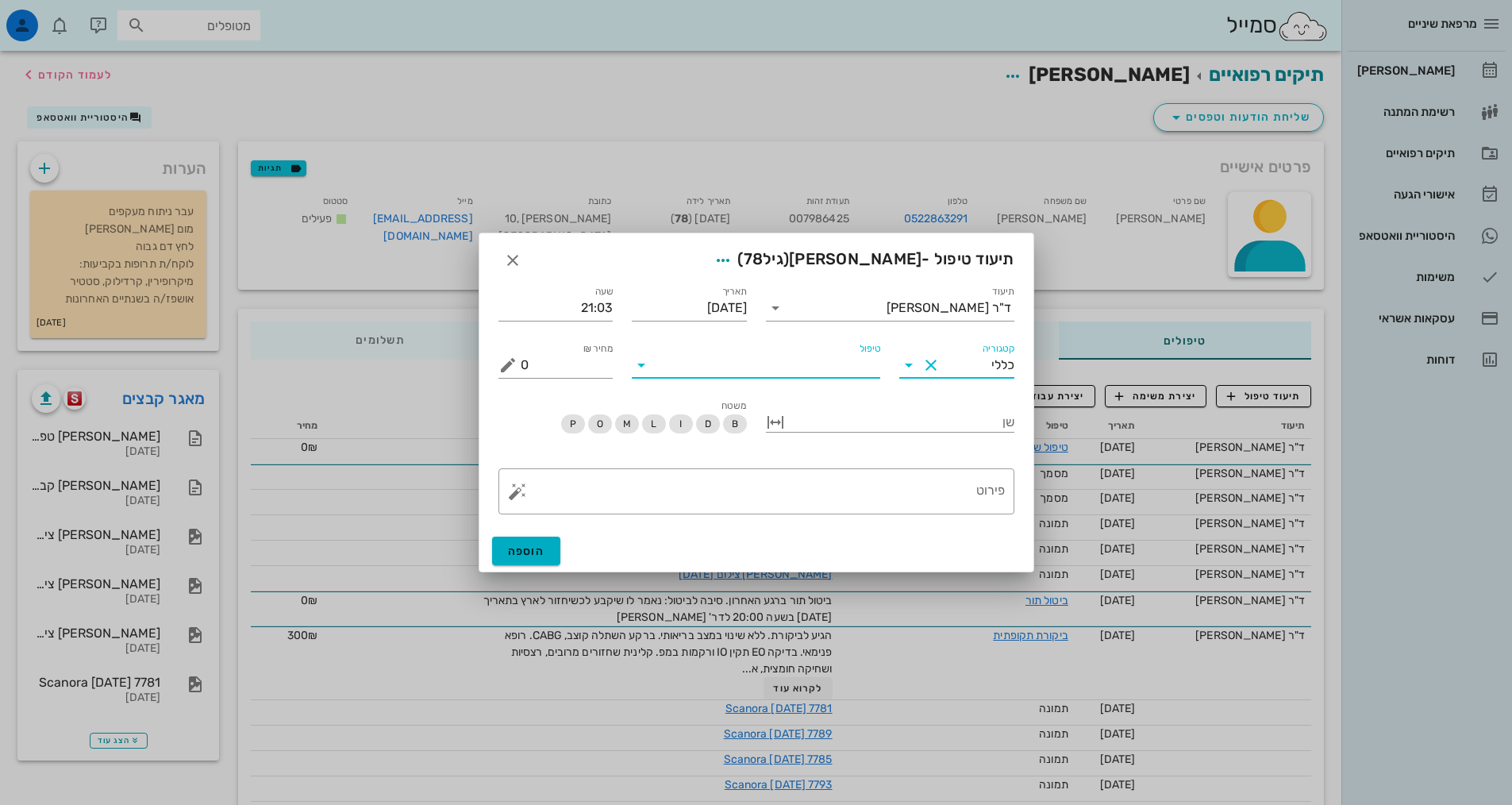
click at [810, 358] on input "טיפול" at bounding box center [766, 365] width 227 height 25
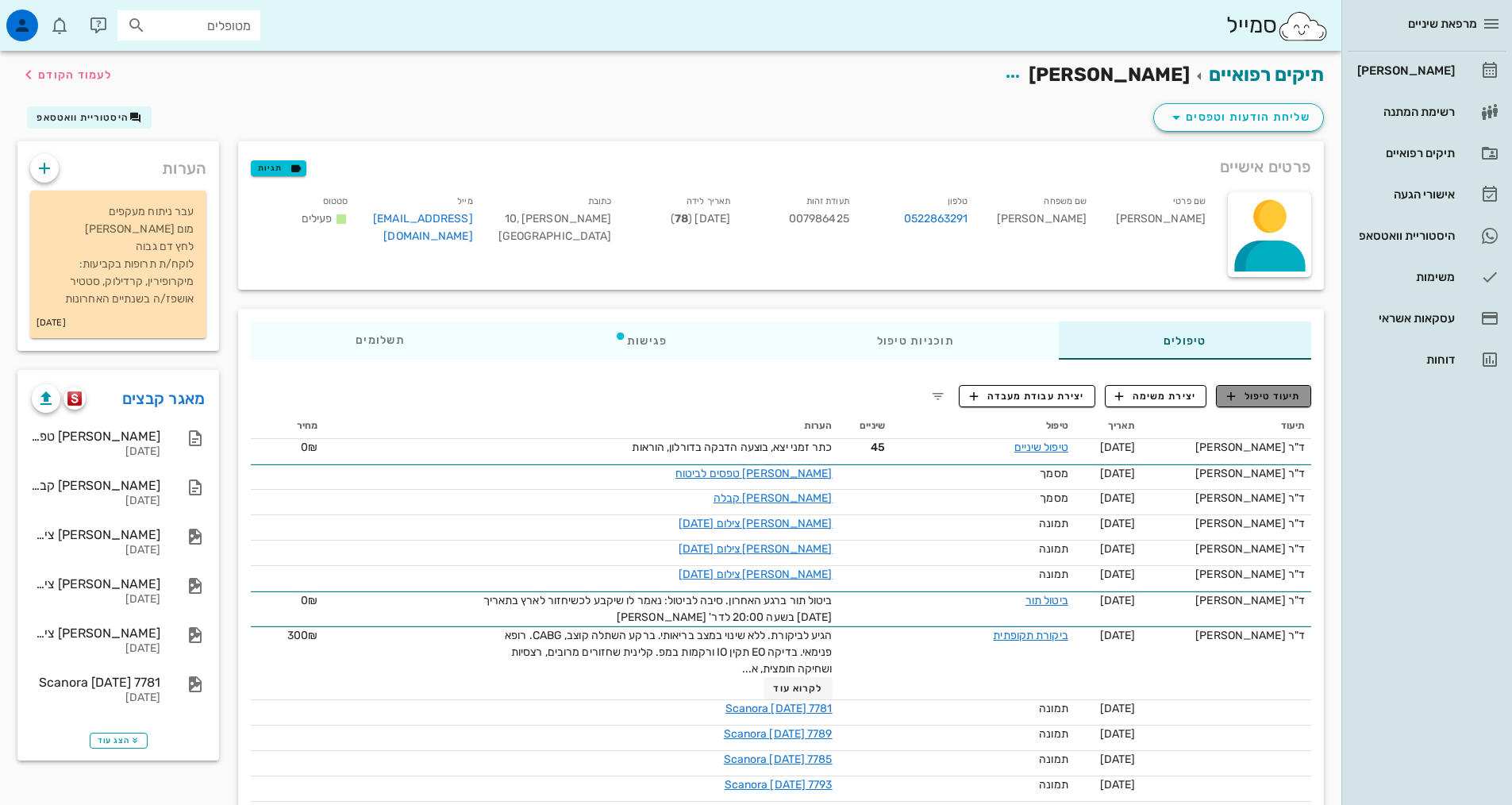
click at [1250, 394] on span "תיעוד טיפול" at bounding box center [1264, 396] width 74 height 14
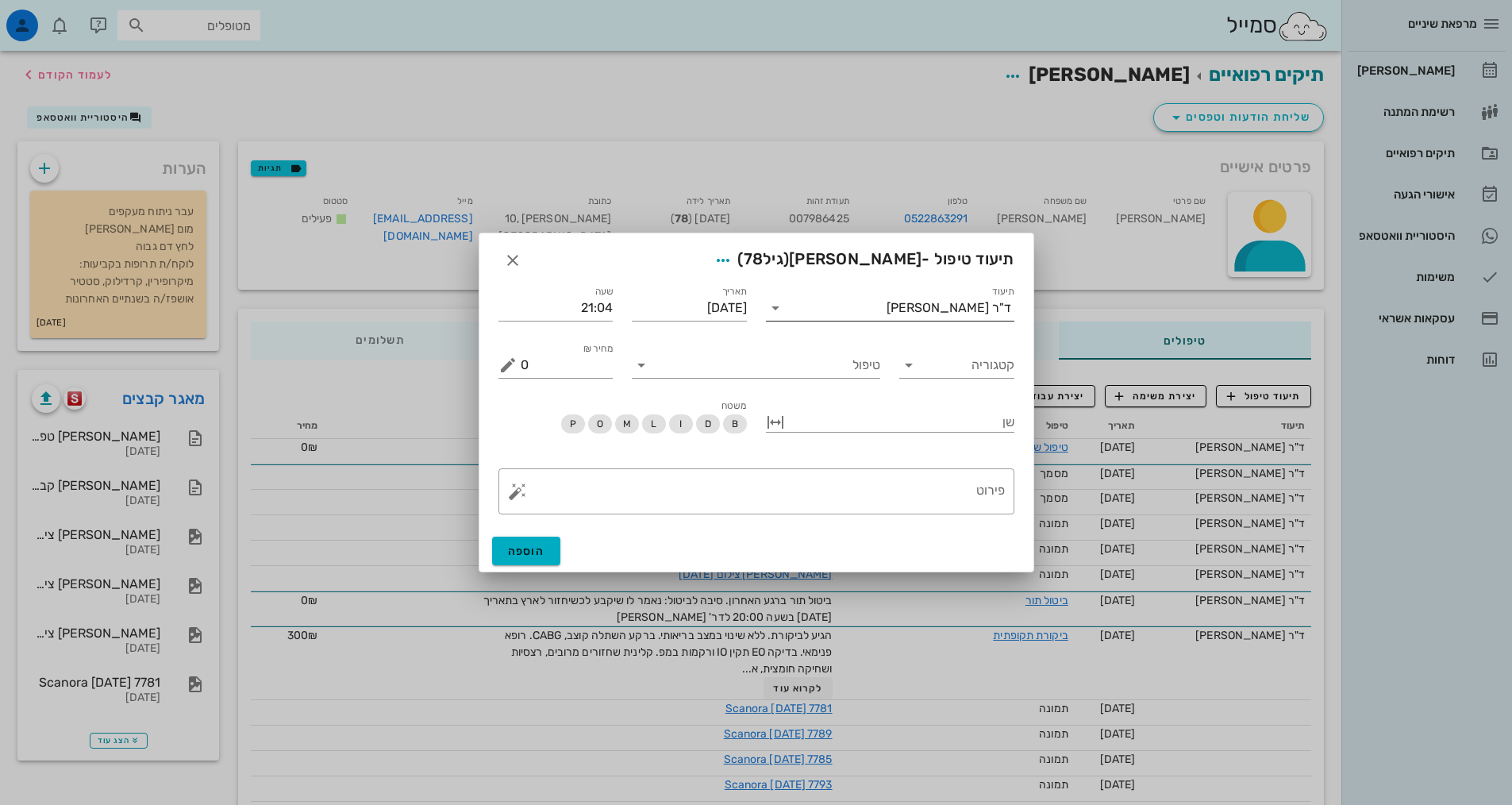
click at [950, 313] on div "ד"ר [PERSON_NAME]" at bounding box center [949, 308] width 125 height 14
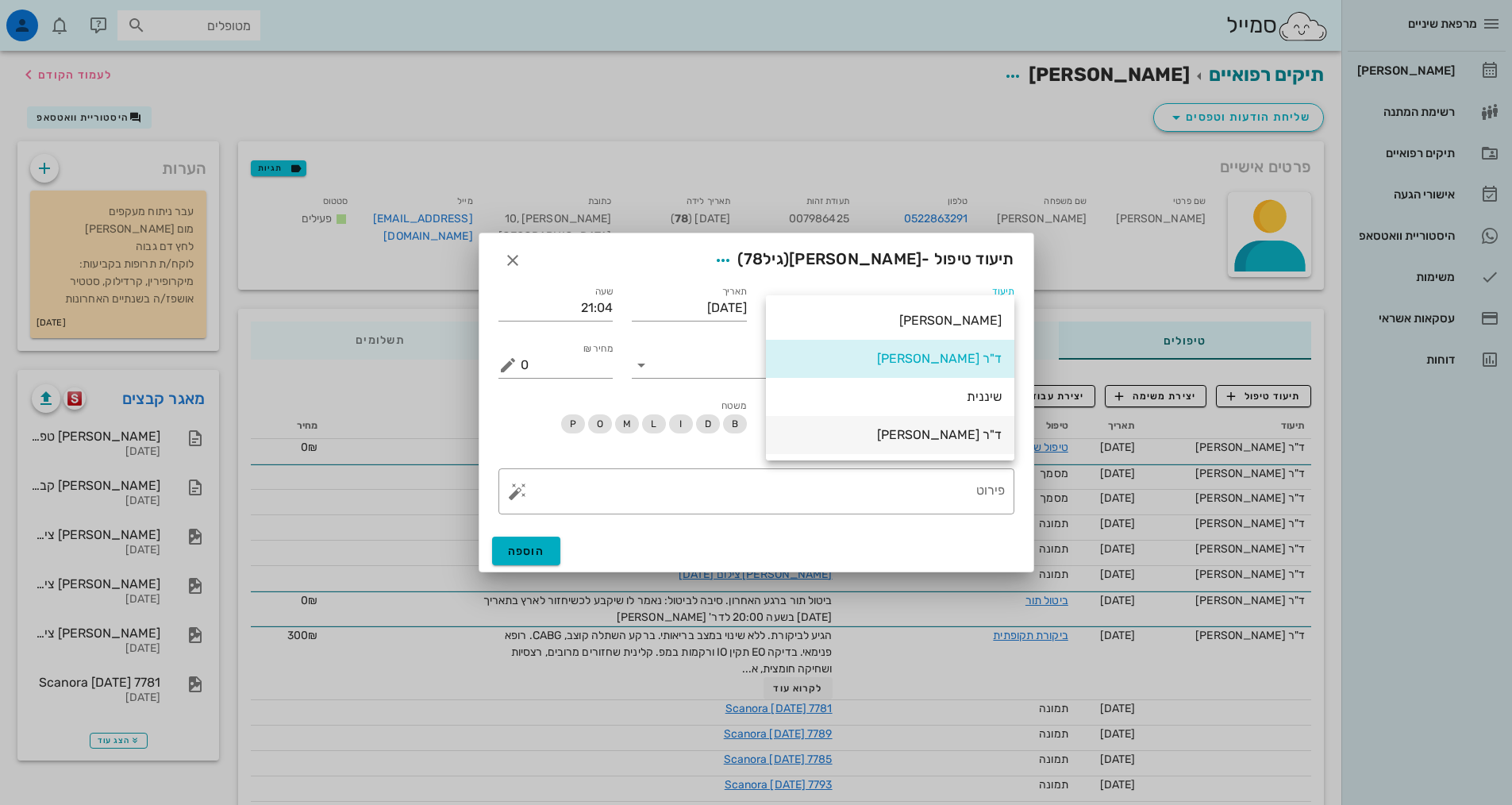
click at [925, 434] on div "ד"ר [PERSON_NAME]" at bounding box center [890, 434] width 223 height 15
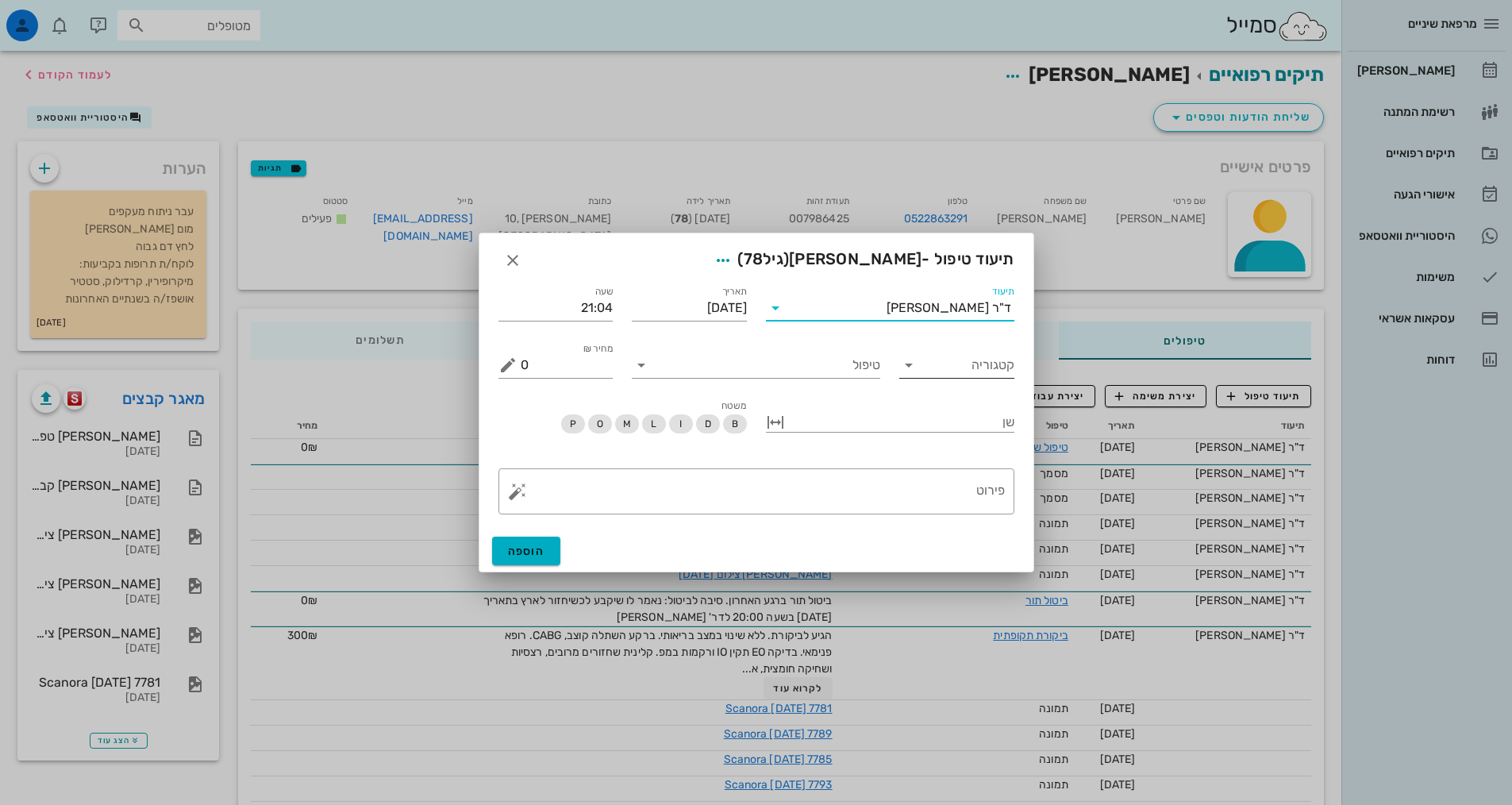
click at [949, 364] on input "קטגוריה" at bounding box center [969, 365] width 89 height 25
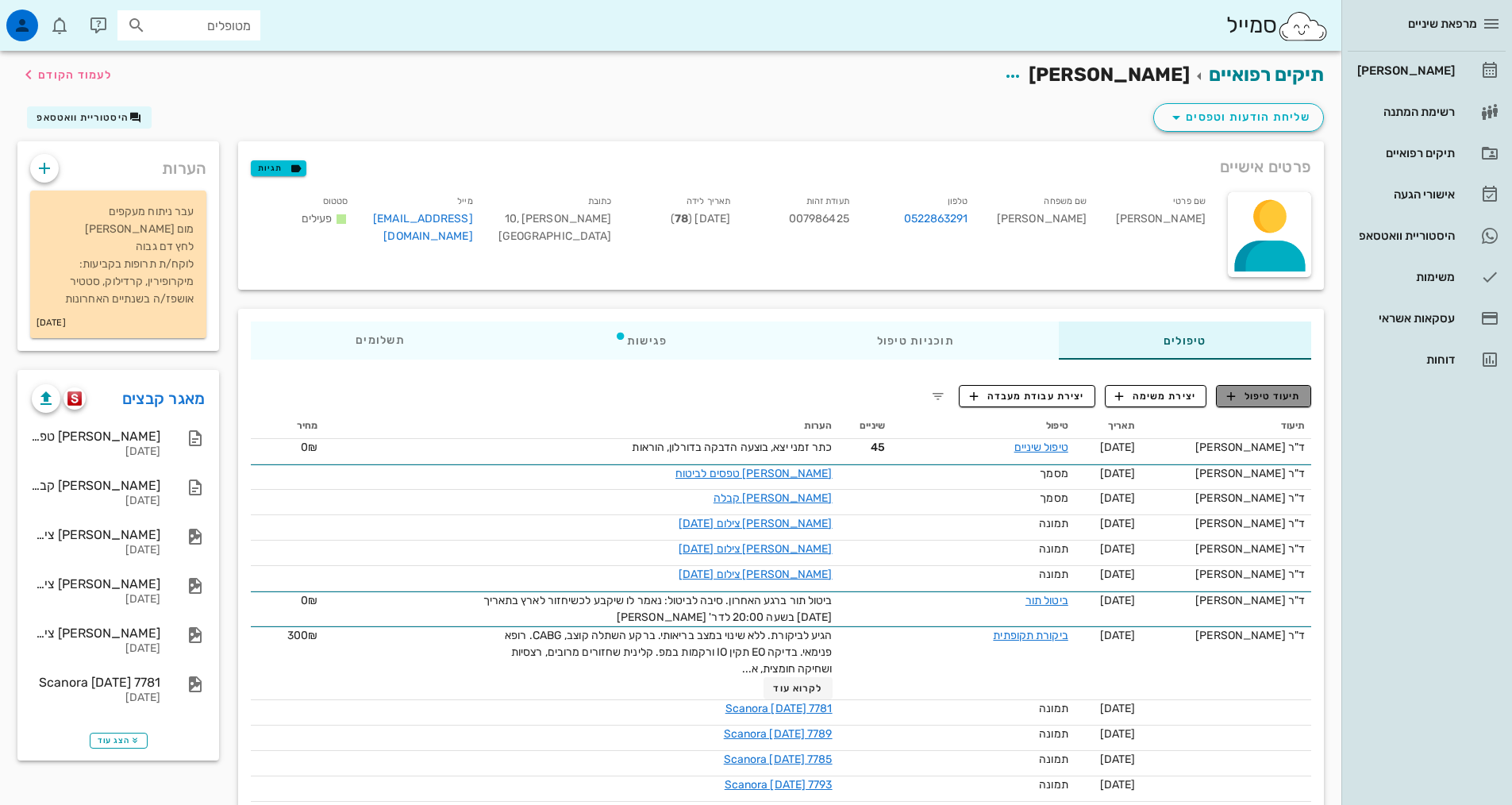
click at [1228, 393] on icon "button" at bounding box center [1231, 396] width 14 height 14
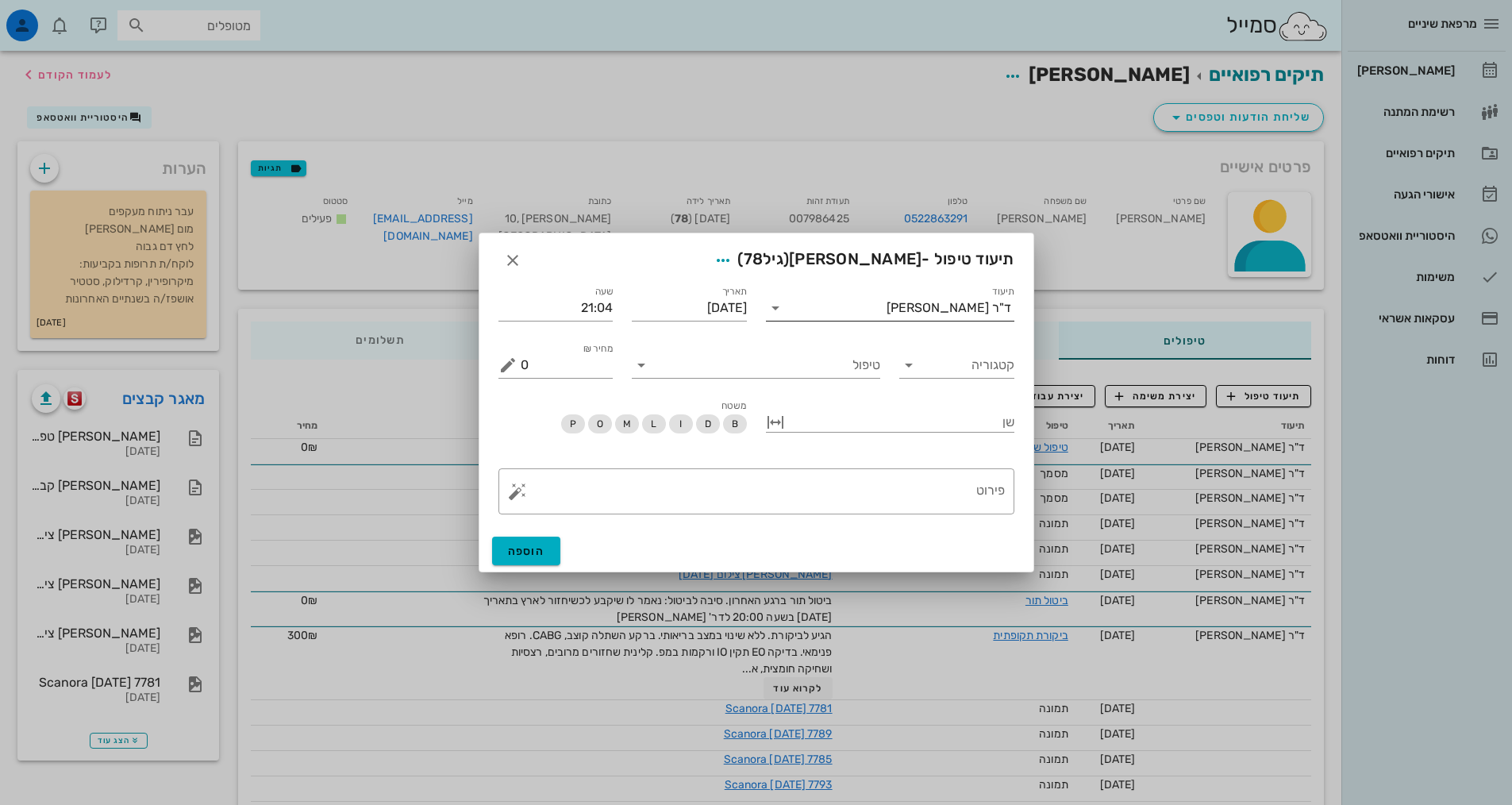
click at [886, 300] on input "תיעוד" at bounding box center [837, 307] width 98 height 25
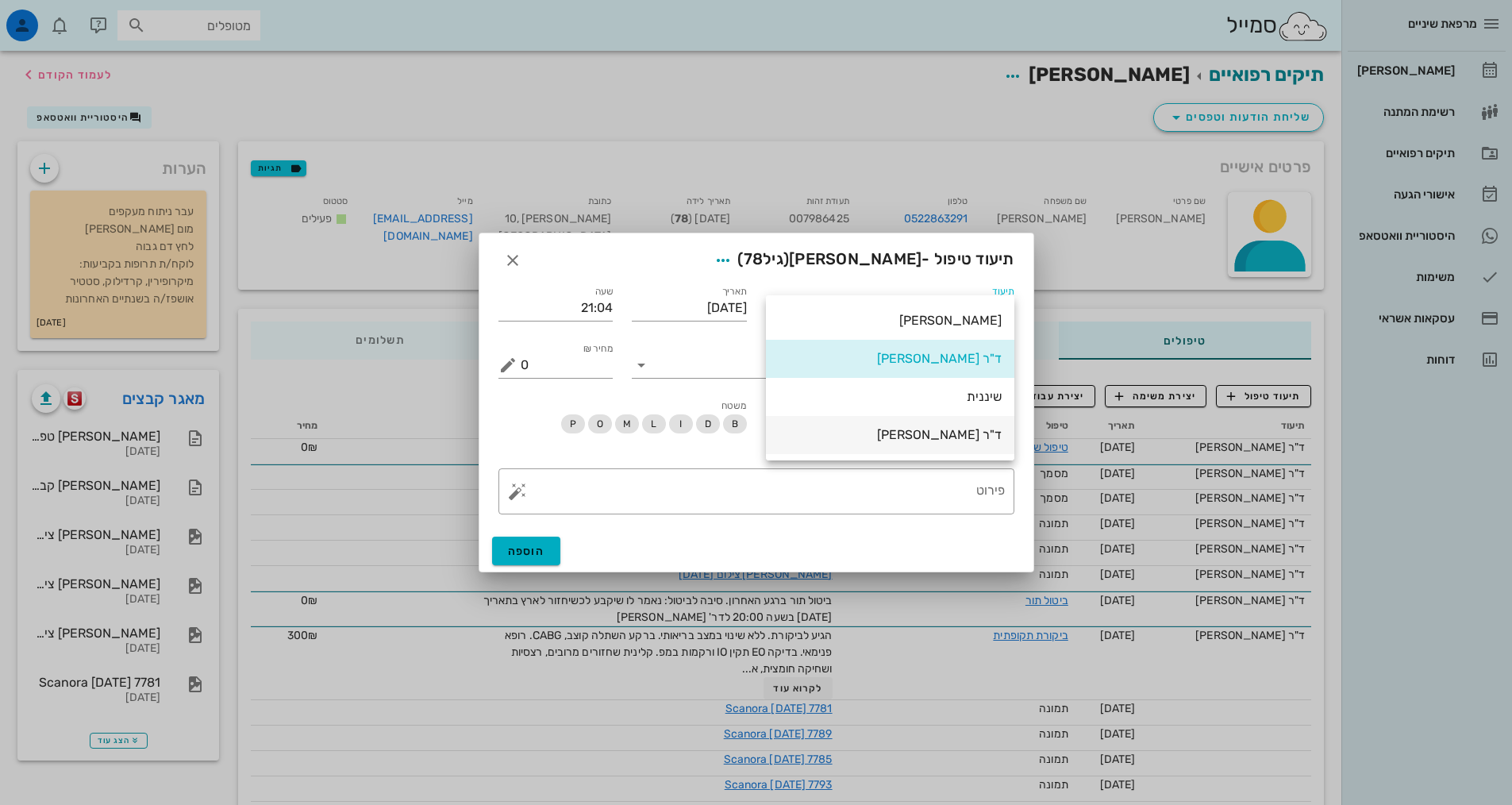
click at [970, 439] on div "ד"ר [PERSON_NAME]" at bounding box center [890, 434] width 223 height 15
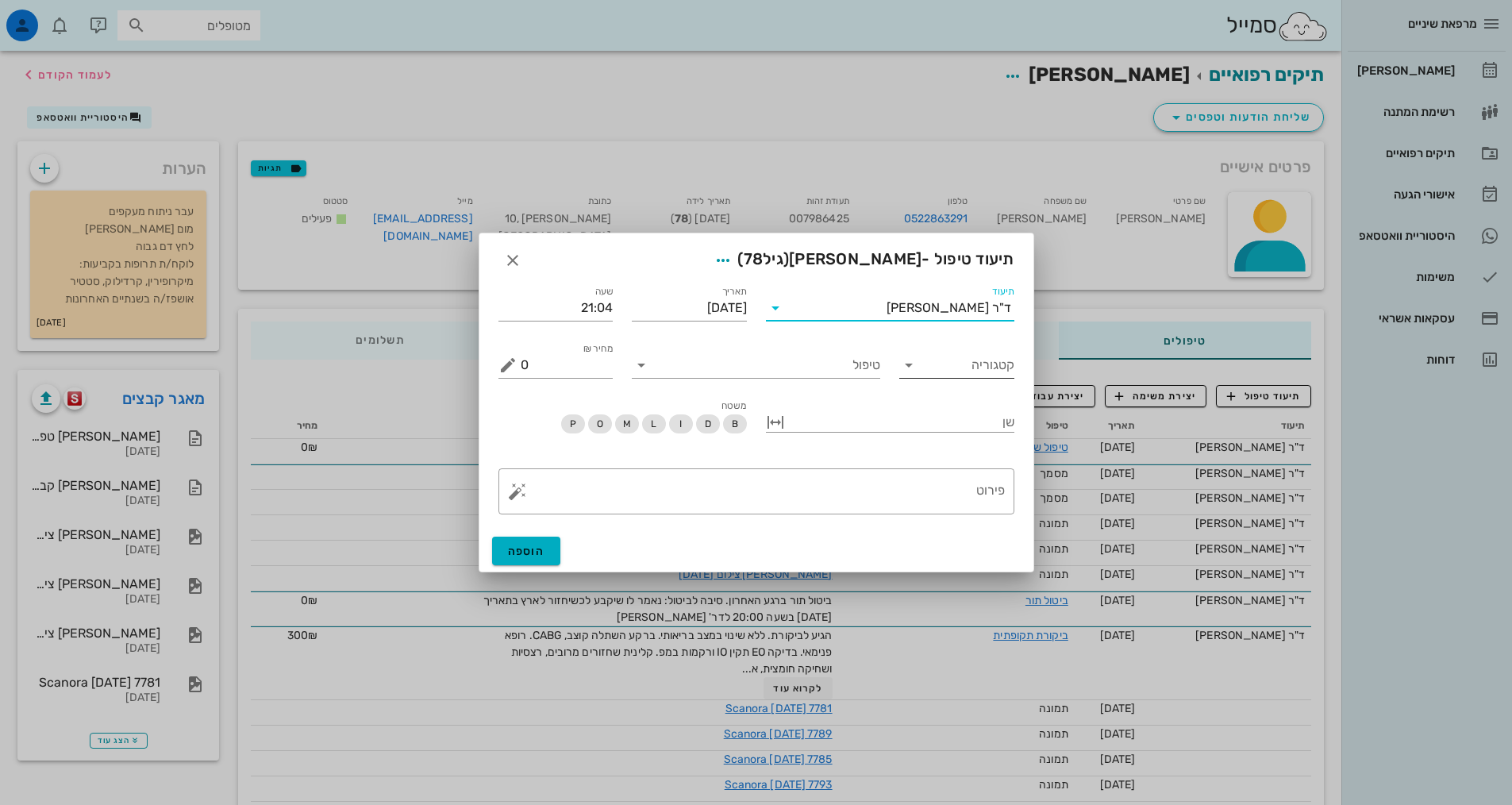
click at [979, 377] on div "קטגוריה" at bounding box center [957, 365] width 115 height 25
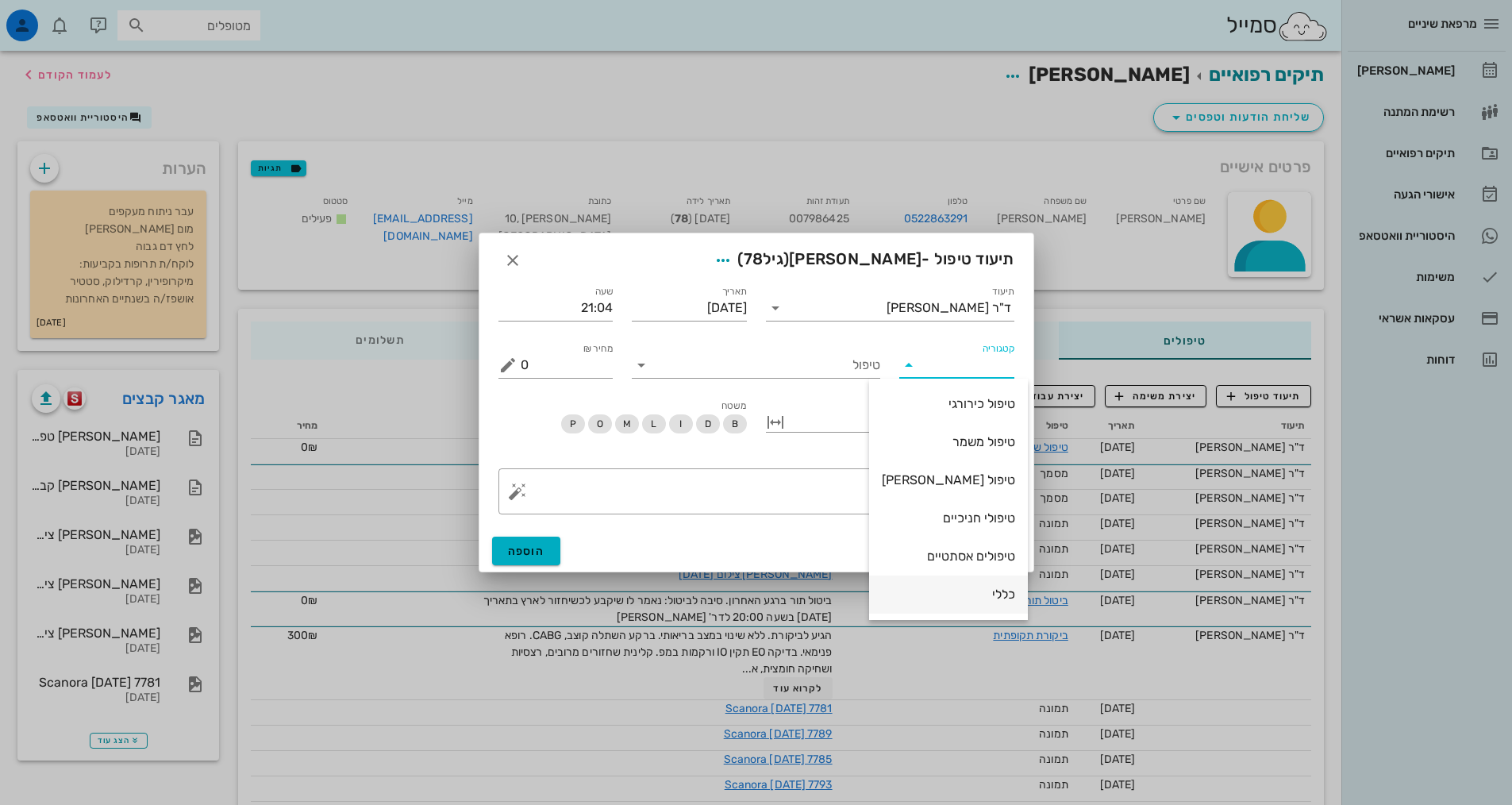
click at [966, 591] on div "כללי" at bounding box center [949, 594] width 134 height 15
type input "כללי"
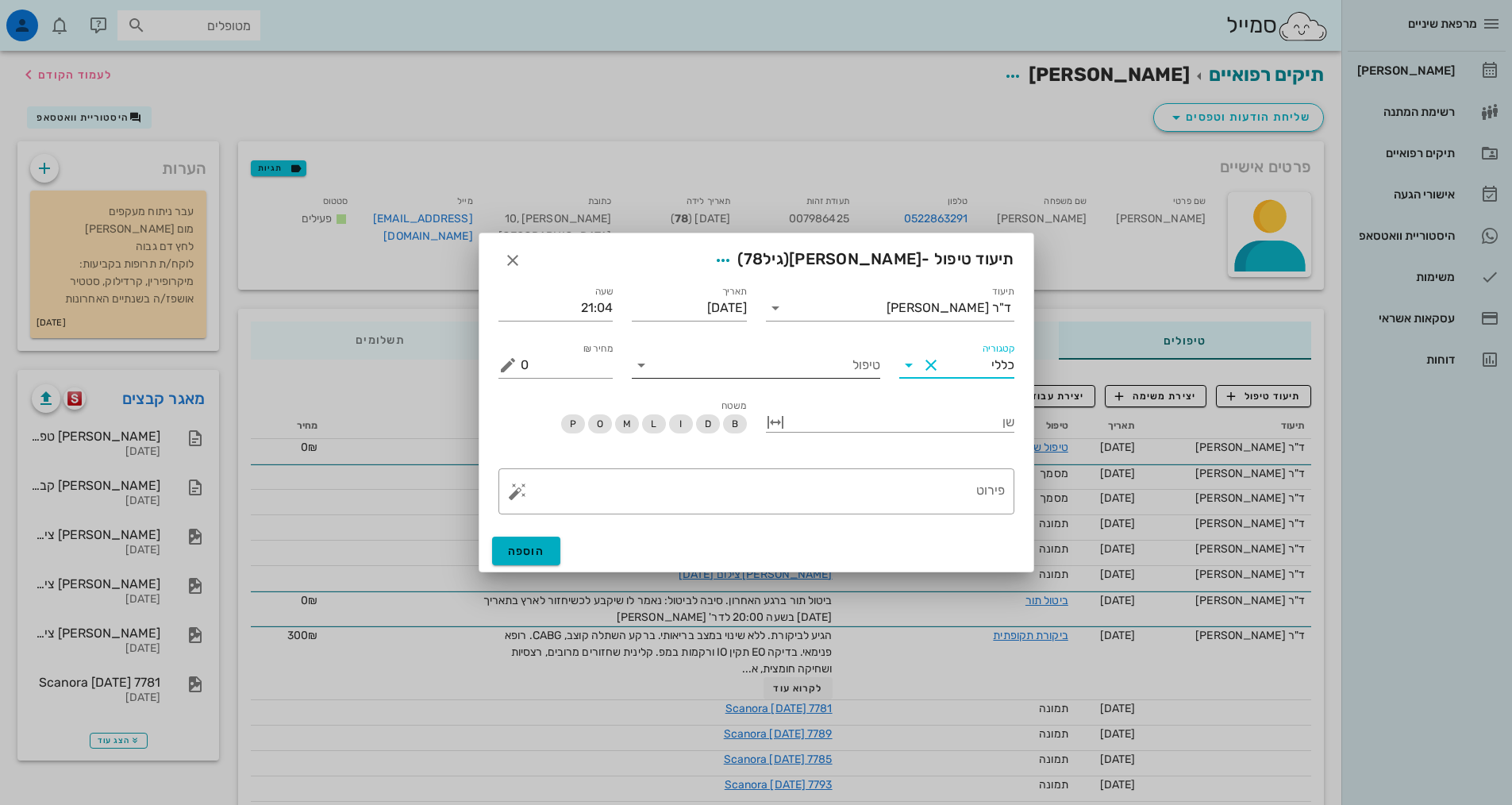
click at [861, 369] on input "טיפול" at bounding box center [766, 365] width 227 height 25
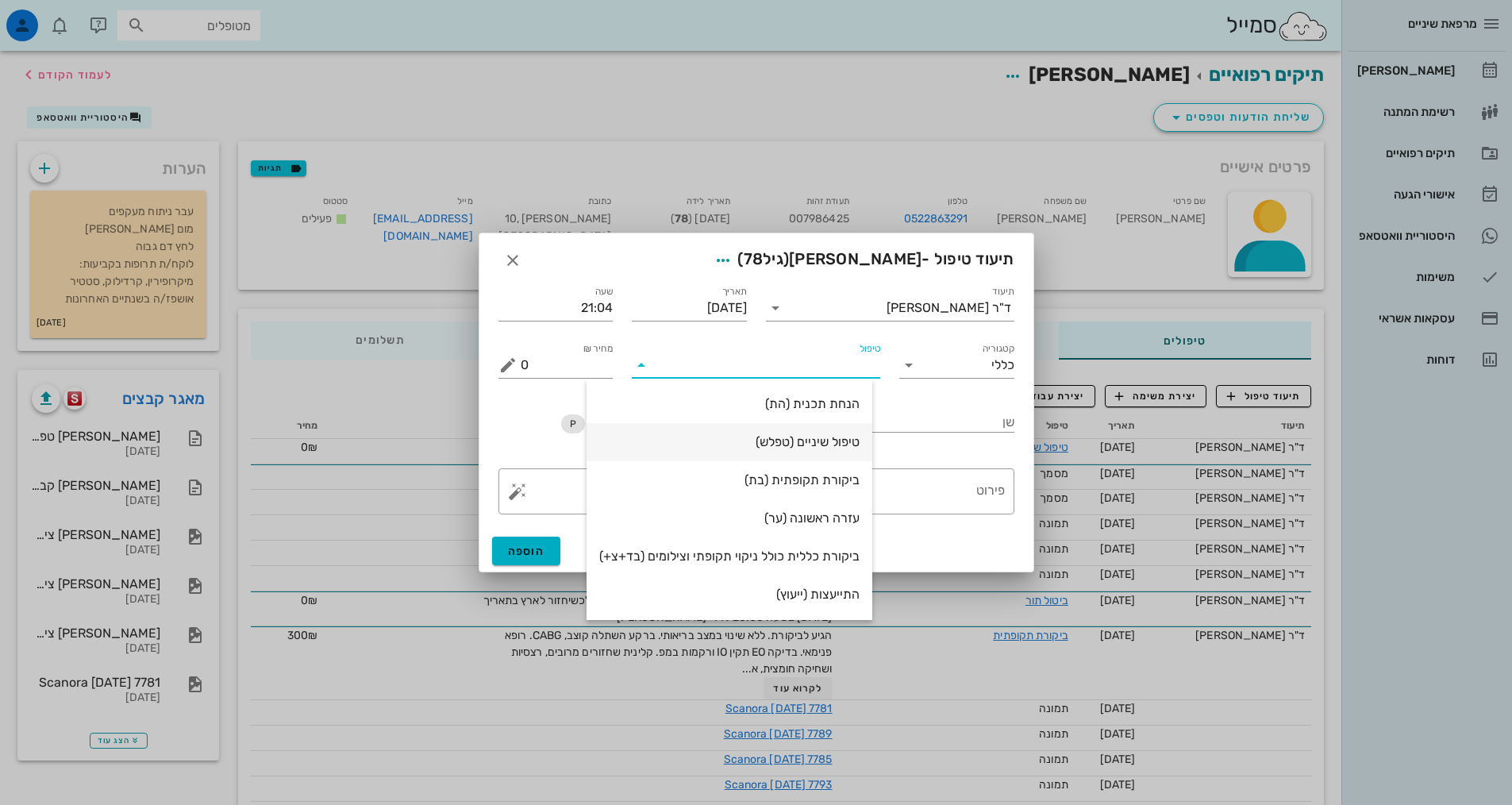
click at [814, 439] on div "טיפול שיניים (טפלש)" at bounding box center [729, 441] width 260 height 15
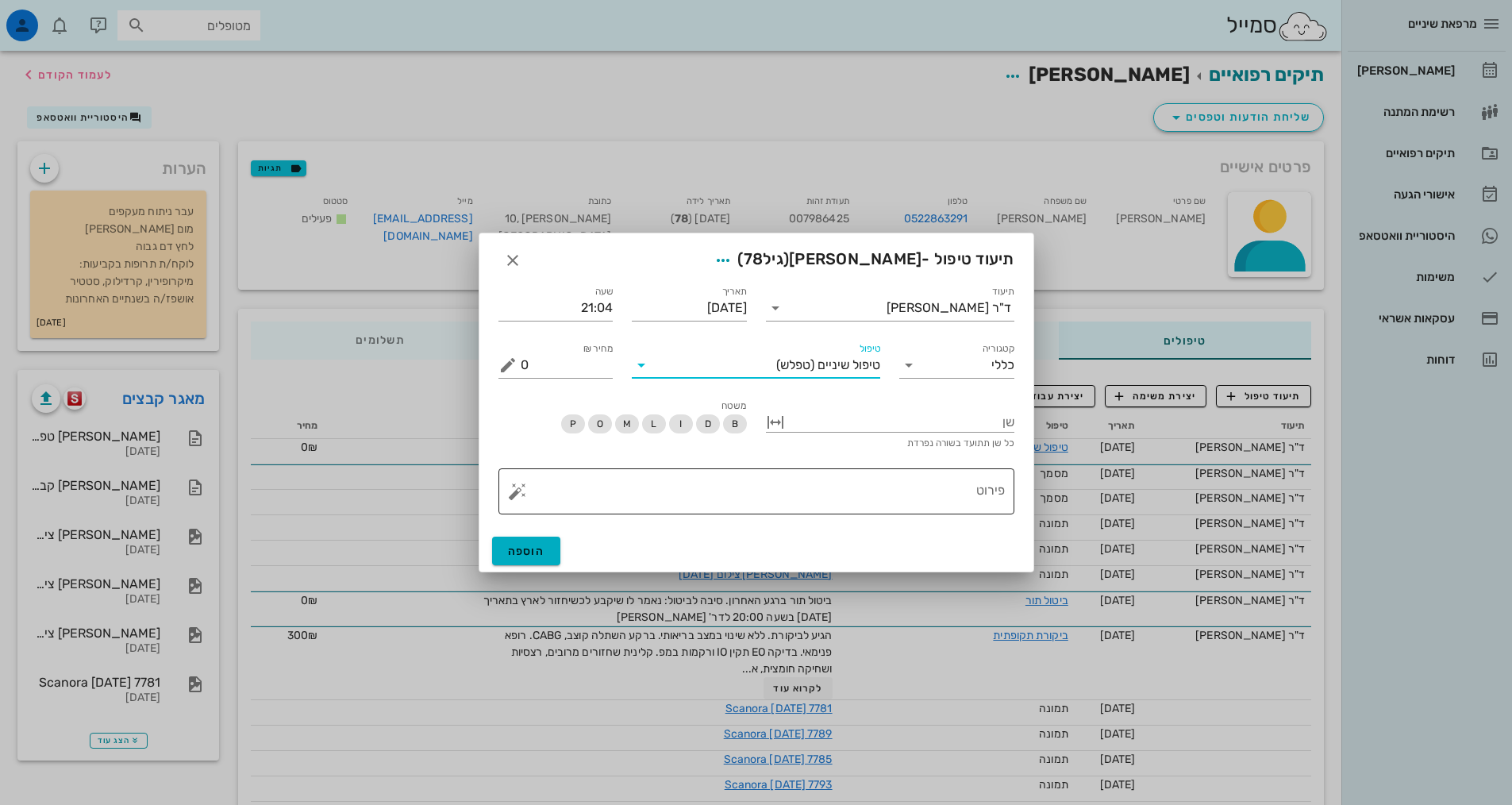
click at [947, 499] on textarea "פירוט" at bounding box center [763, 496] width 484 height 38
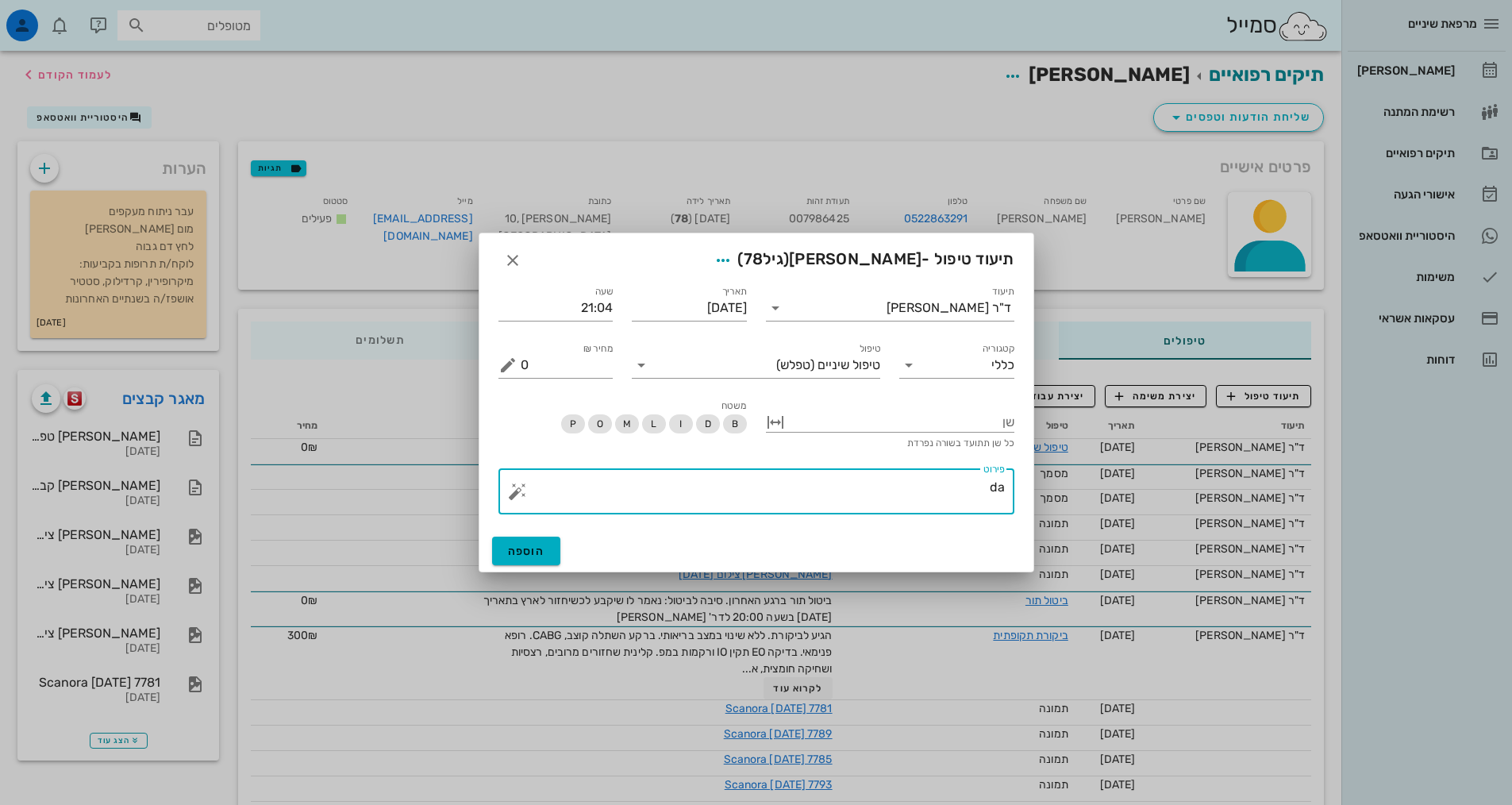
type textarea "d"
type textarea "גשר 12-11-21 יצא. שיניים לא עששתיות, גשר תקין. בוצעה הדבקה עם U200, הוראות"
click at [514, 556] on span "הוספה" at bounding box center [526, 551] width 37 height 14
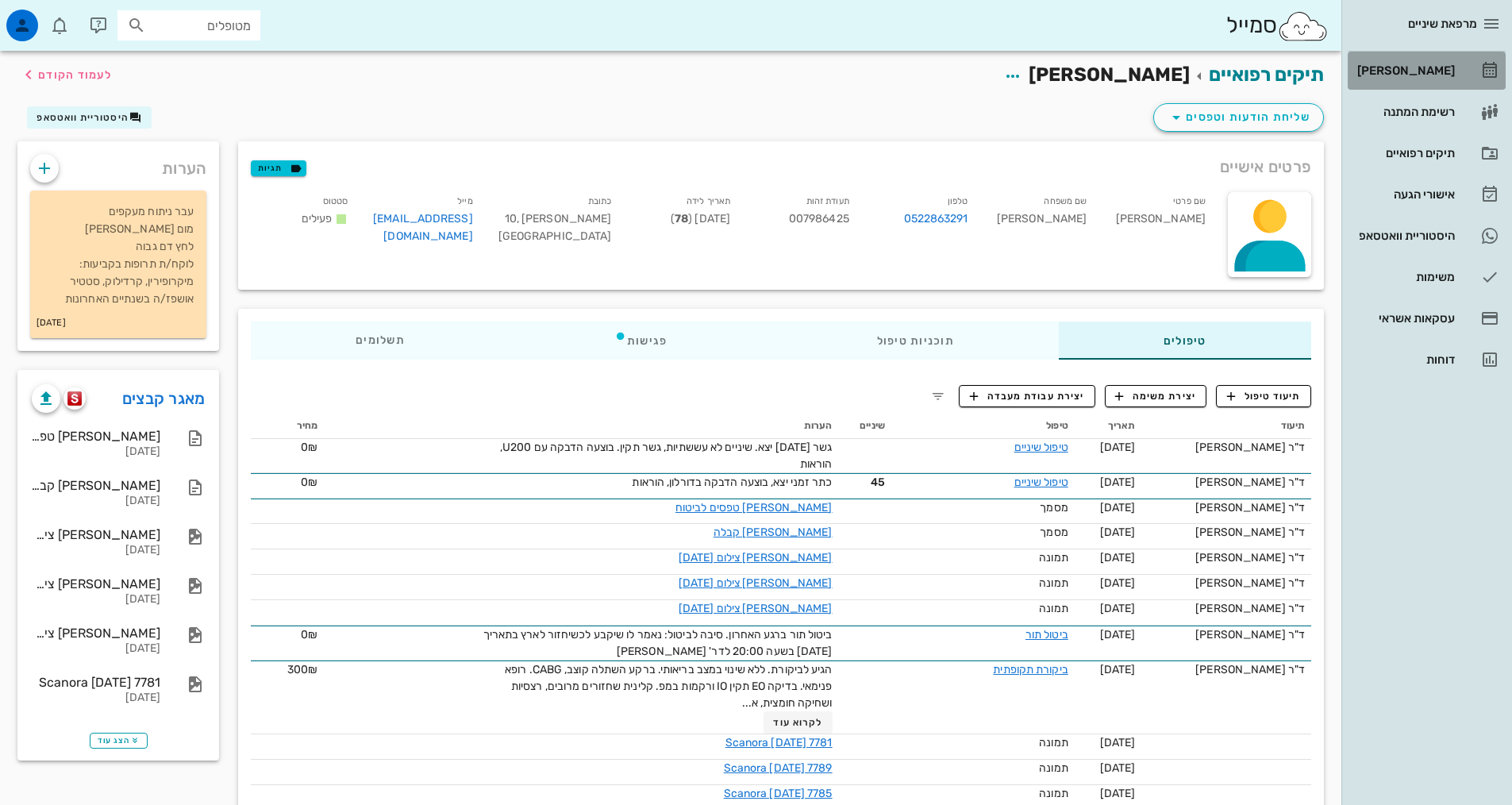
click at [1415, 69] on div "[PERSON_NAME]" at bounding box center [1404, 70] width 101 height 13
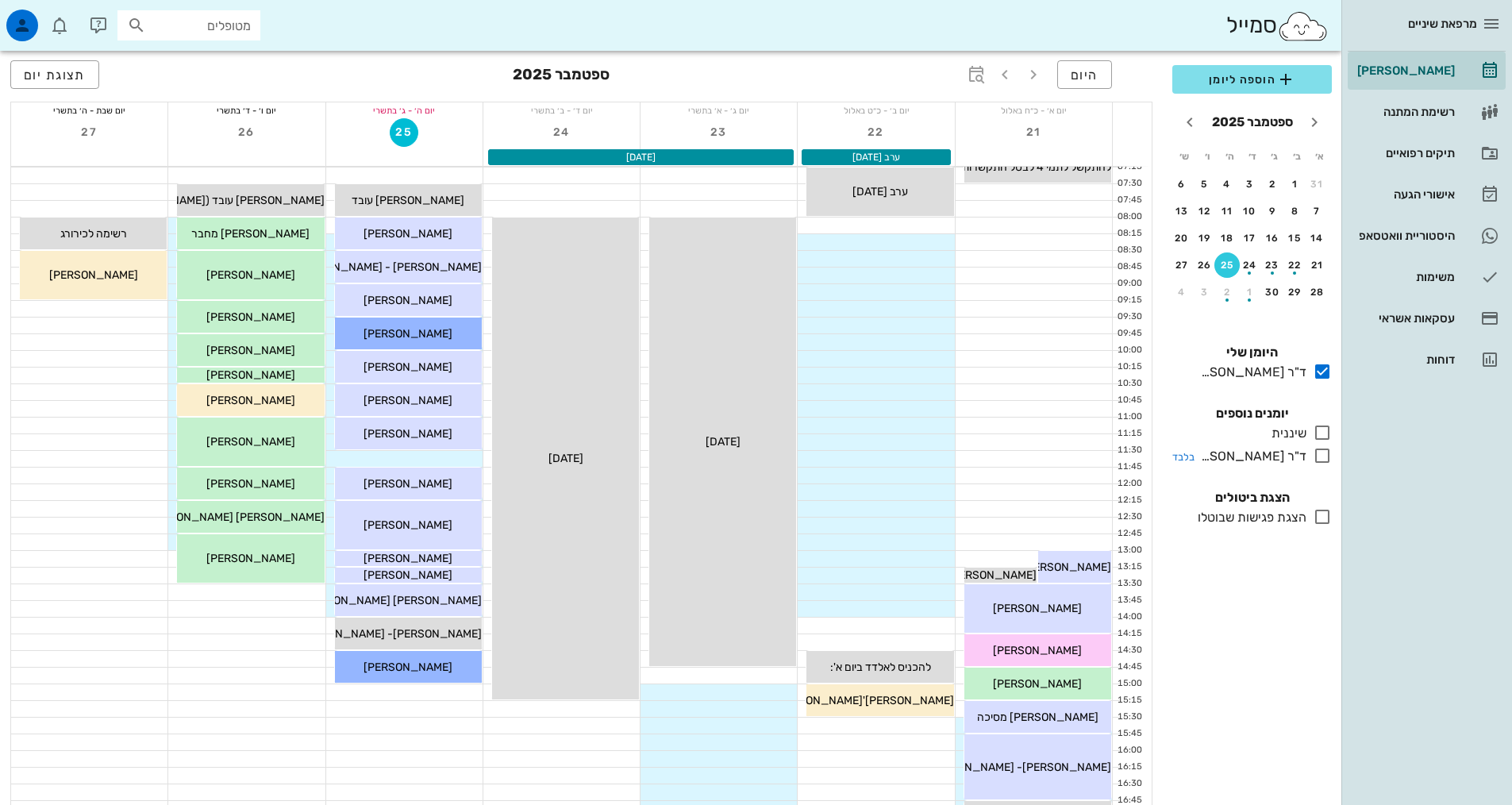
click at [1320, 452] on icon at bounding box center [1322, 456] width 19 height 19
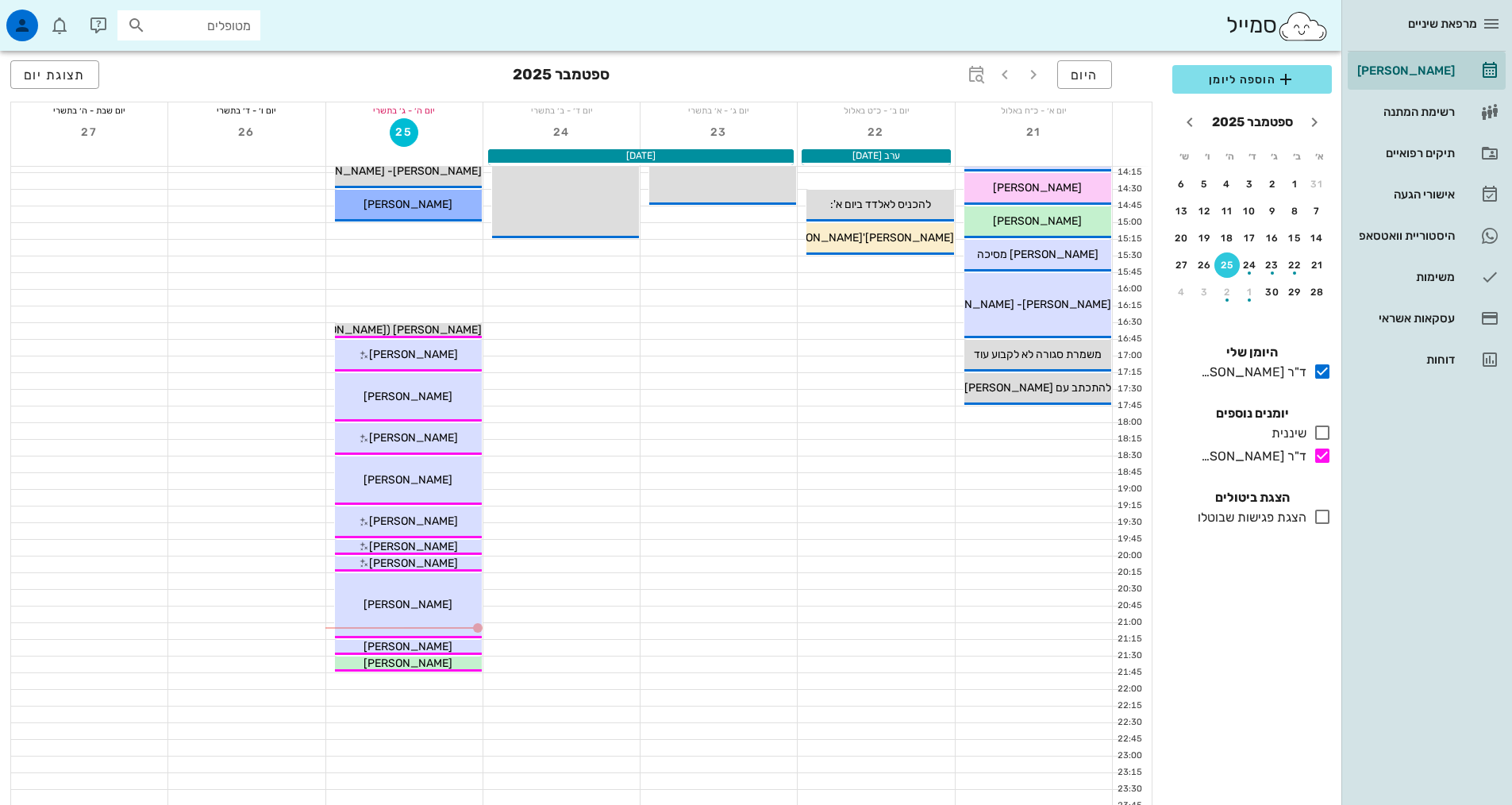
scroll to position [477, 0]
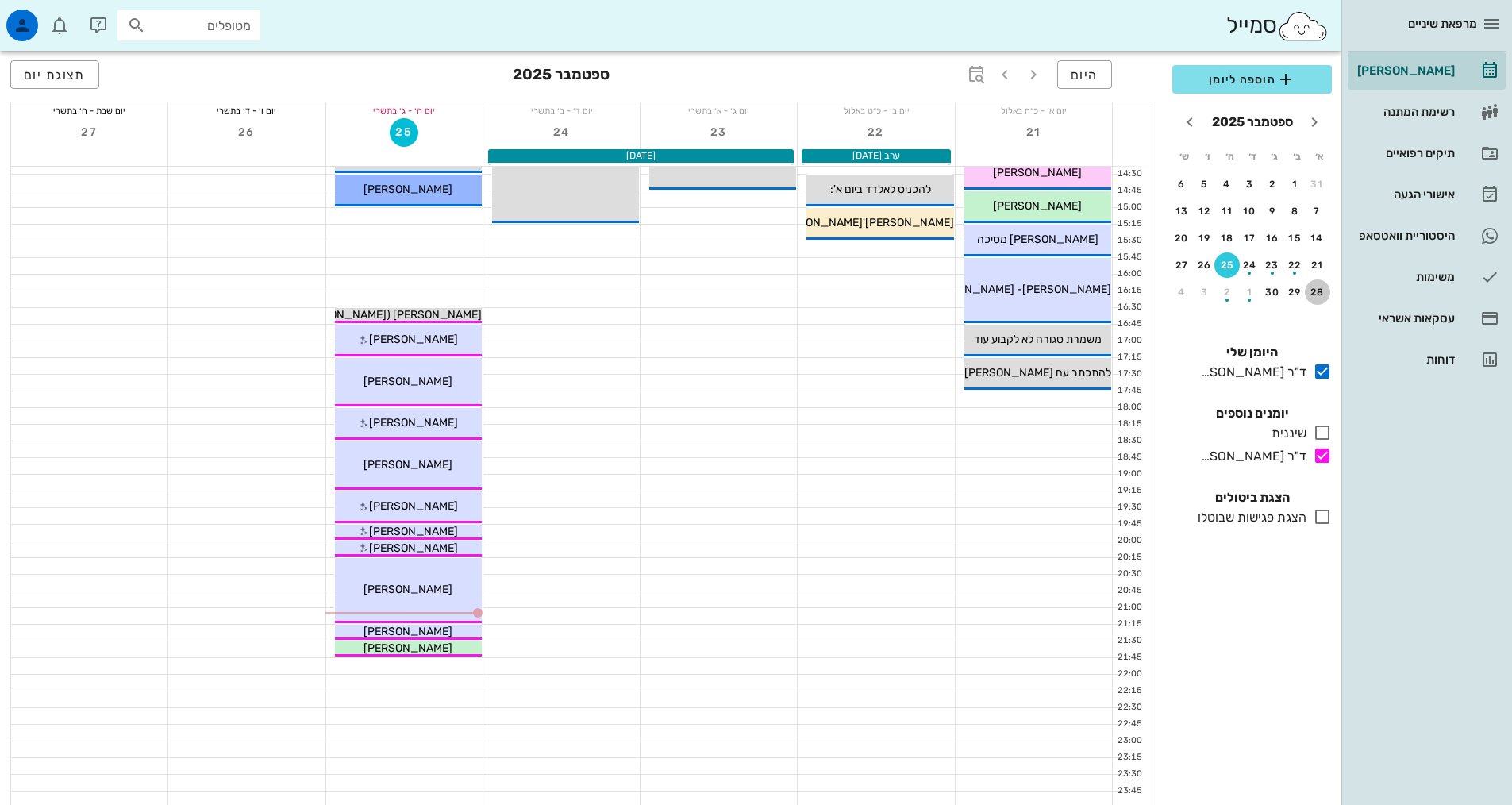
click at [1309, 294] on div "28" at bounding box center [1317, 292] width 25 height 11
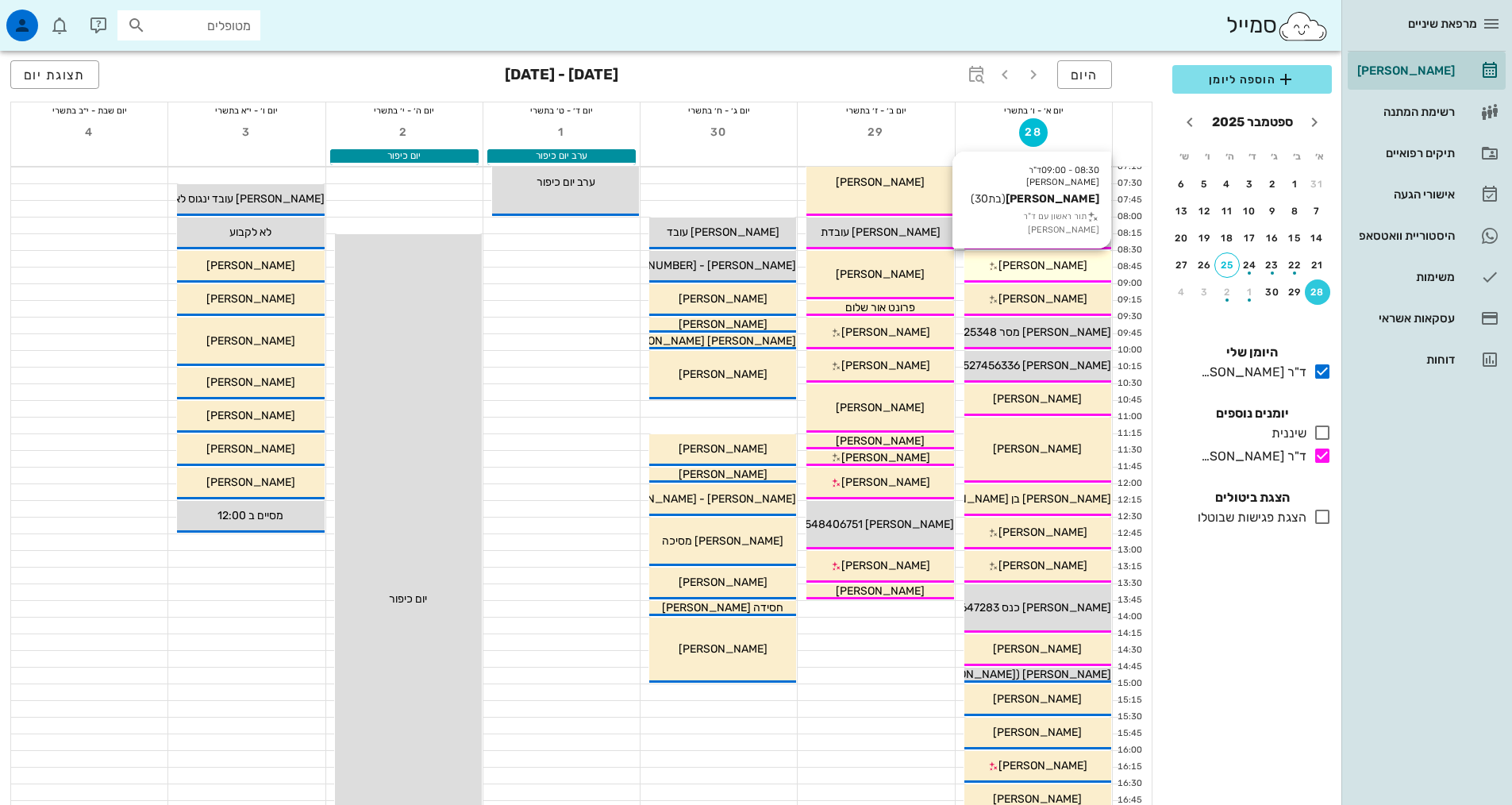
click at [1055, 267] on span "יעל פינקלשטיין" at bounding box center [1042, 266] width 89 height 14
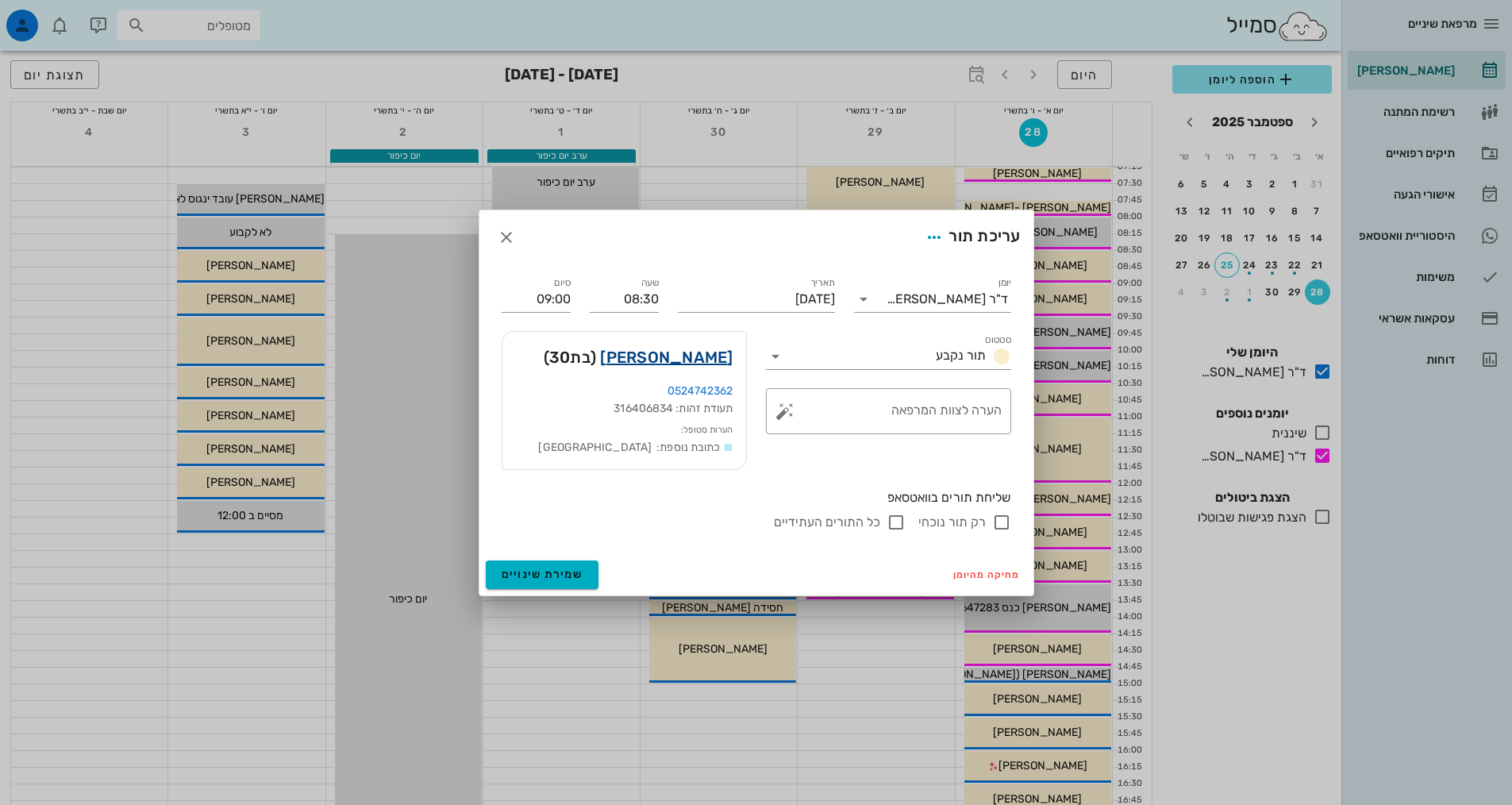
click at [672, 357] on link "יעל פינקלשטיין" at bounding box center [666, 357] width 133 height 25
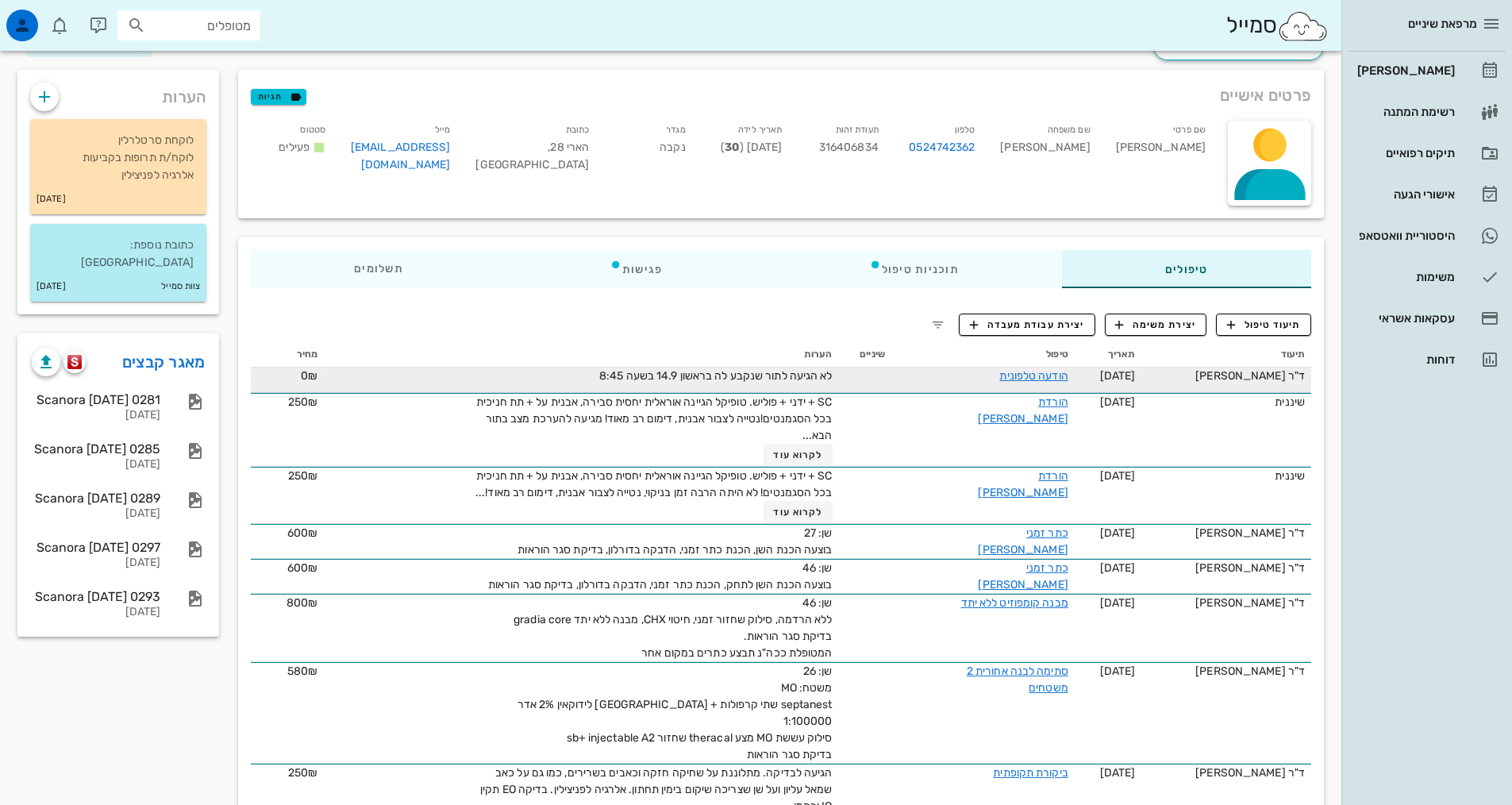
scroll to position [159, 0]
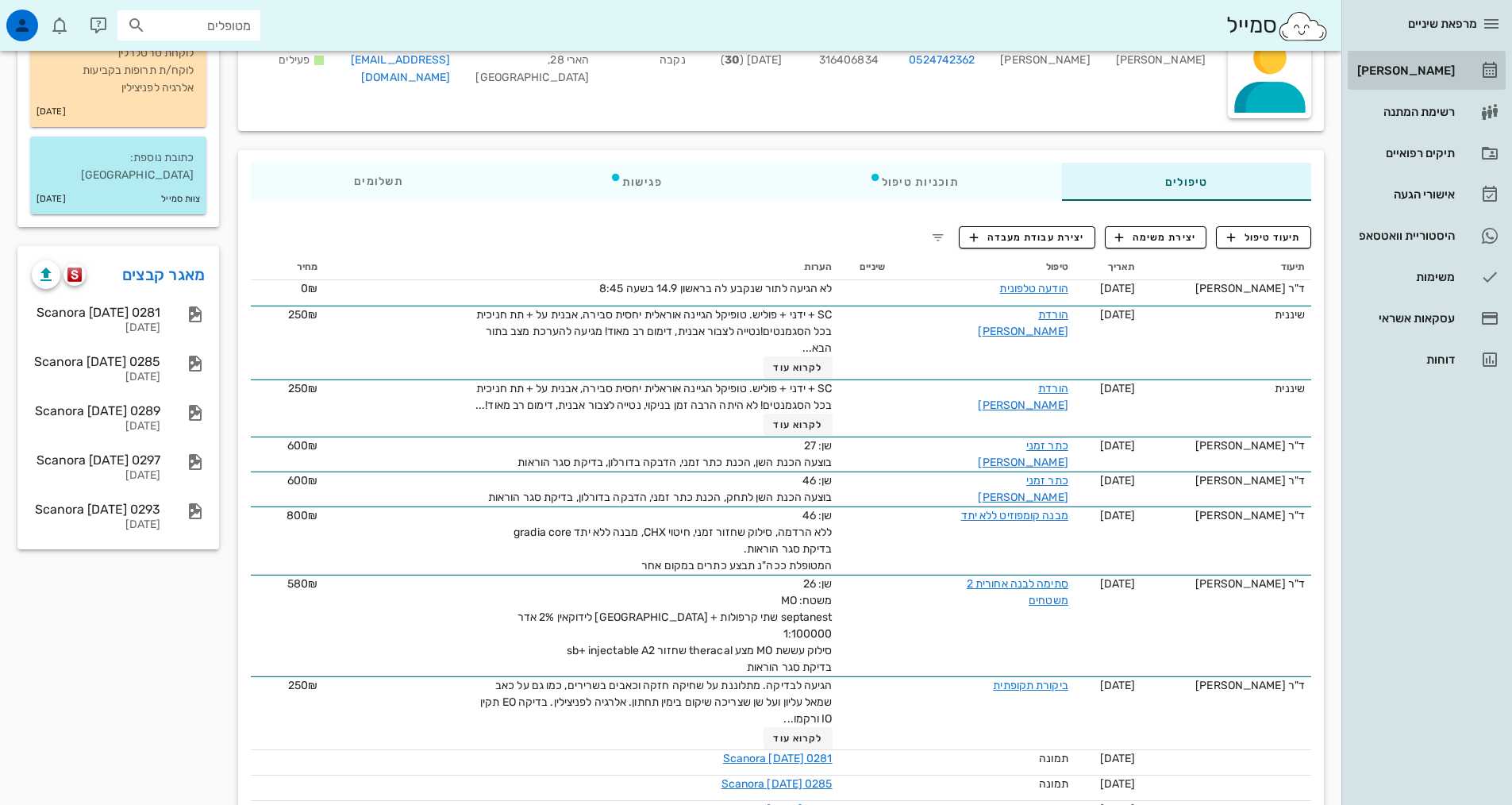
click at [1432, 76] on div "[PERSON_NAME]" at bounding box center [1404, 70] width 101 height 13
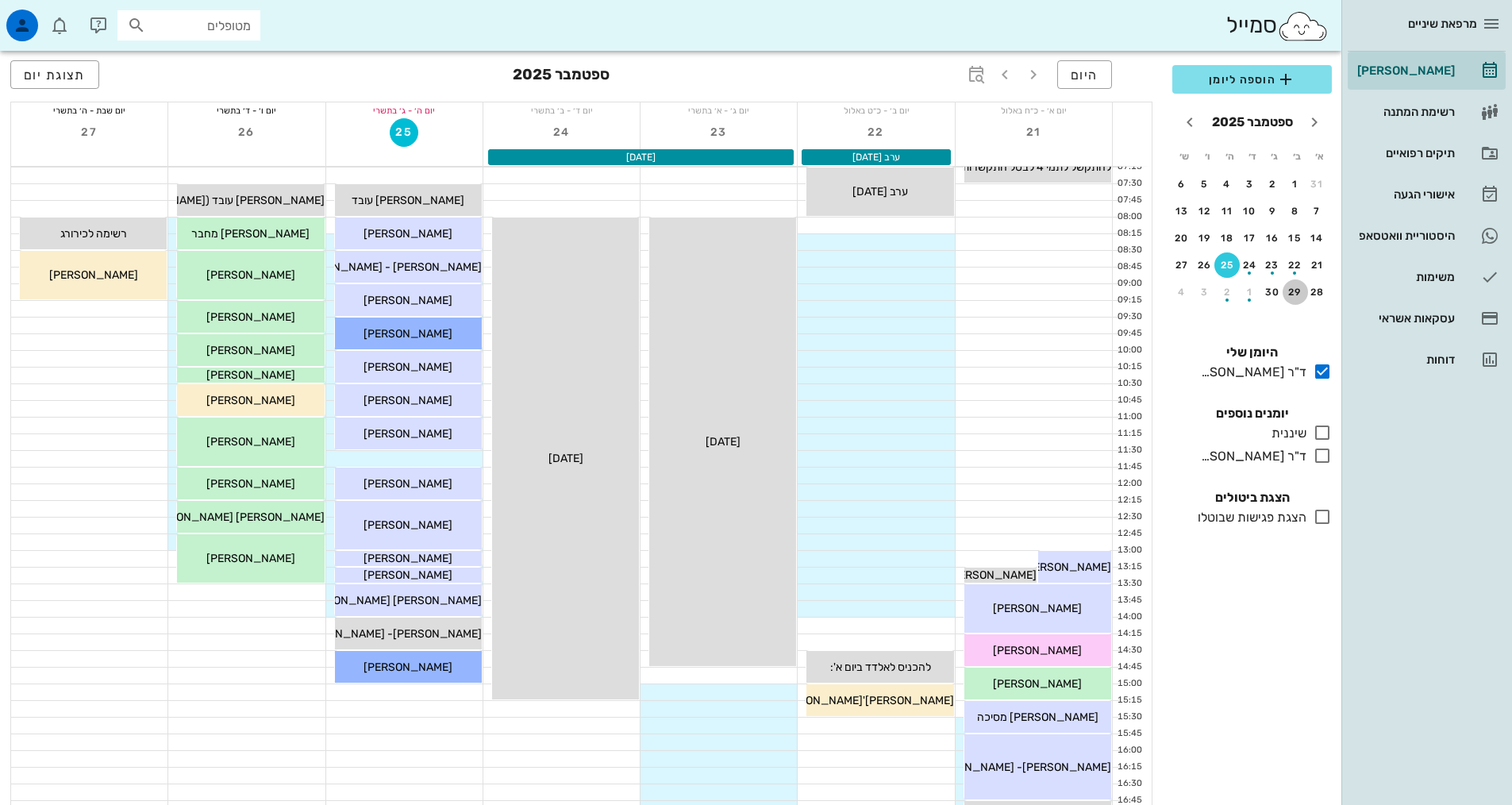
click at [1301, 294] on div "29" at bounding box center [1295, 292] width 25 height 11
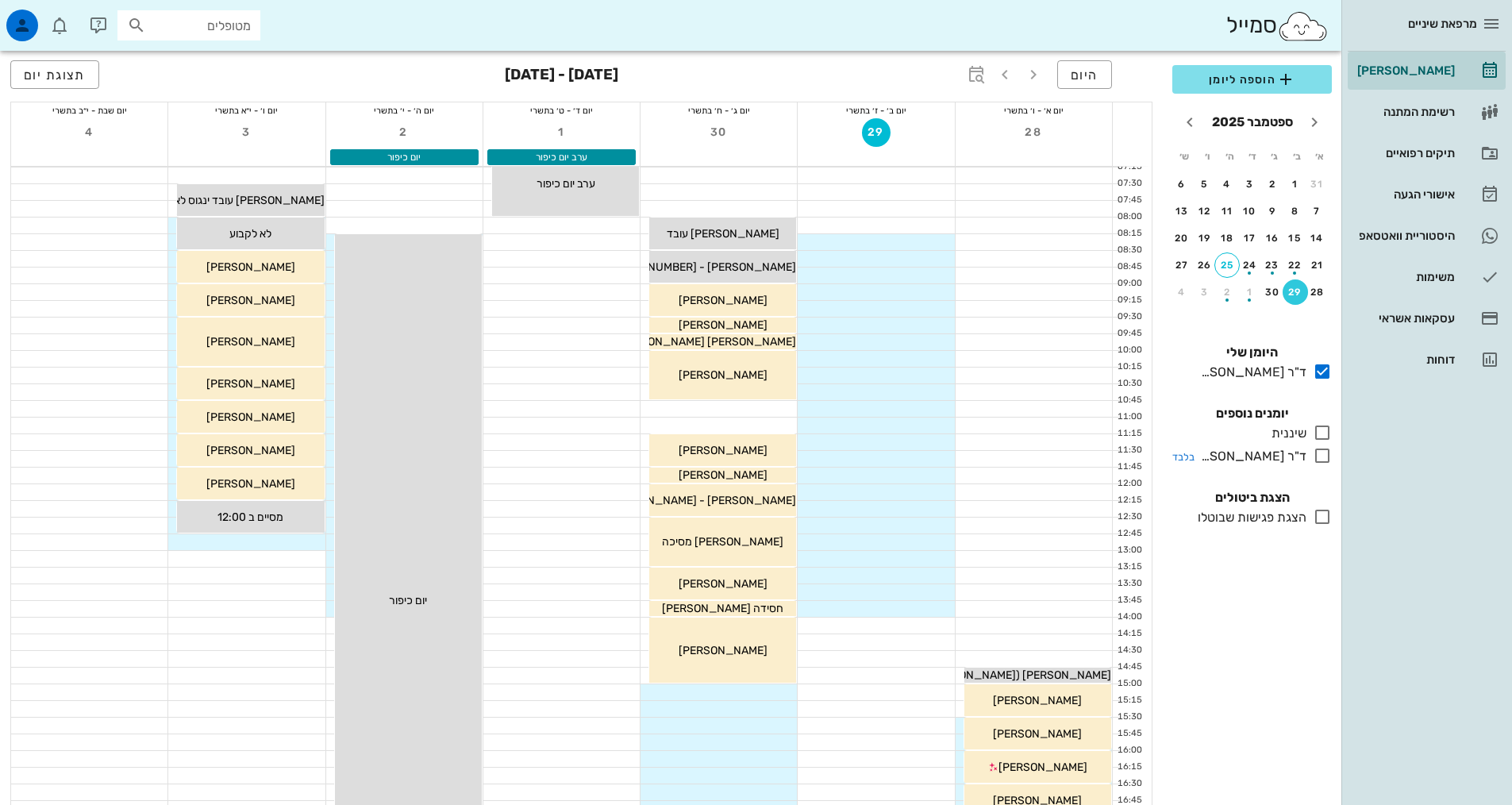
click at [1319, 453] on icon at bounding box center [1322, 456] width 19 height 19
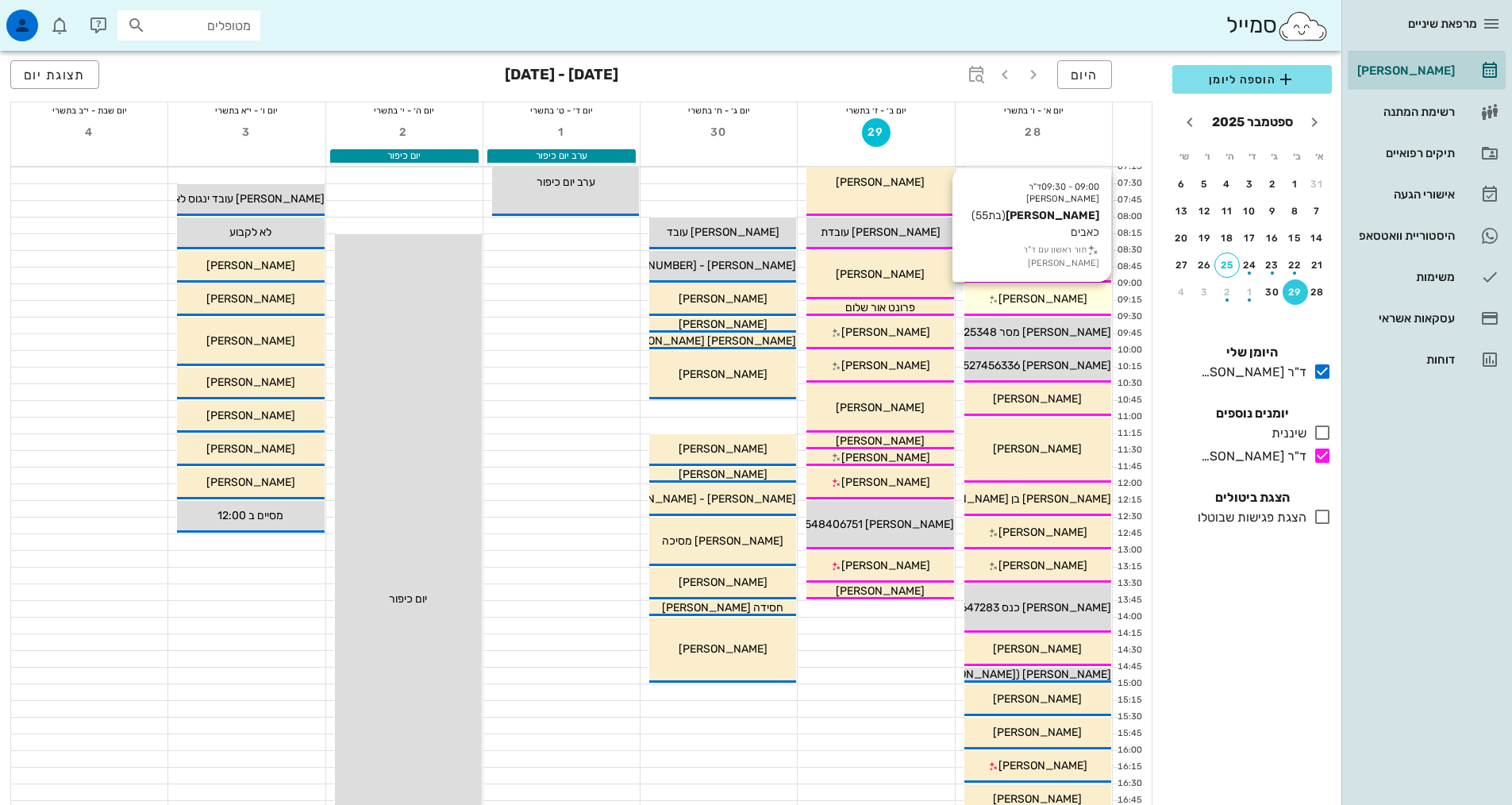
click at [1006, 302] on div "שרון גונן" at bounding box center [1037, 299] width 147 height 16
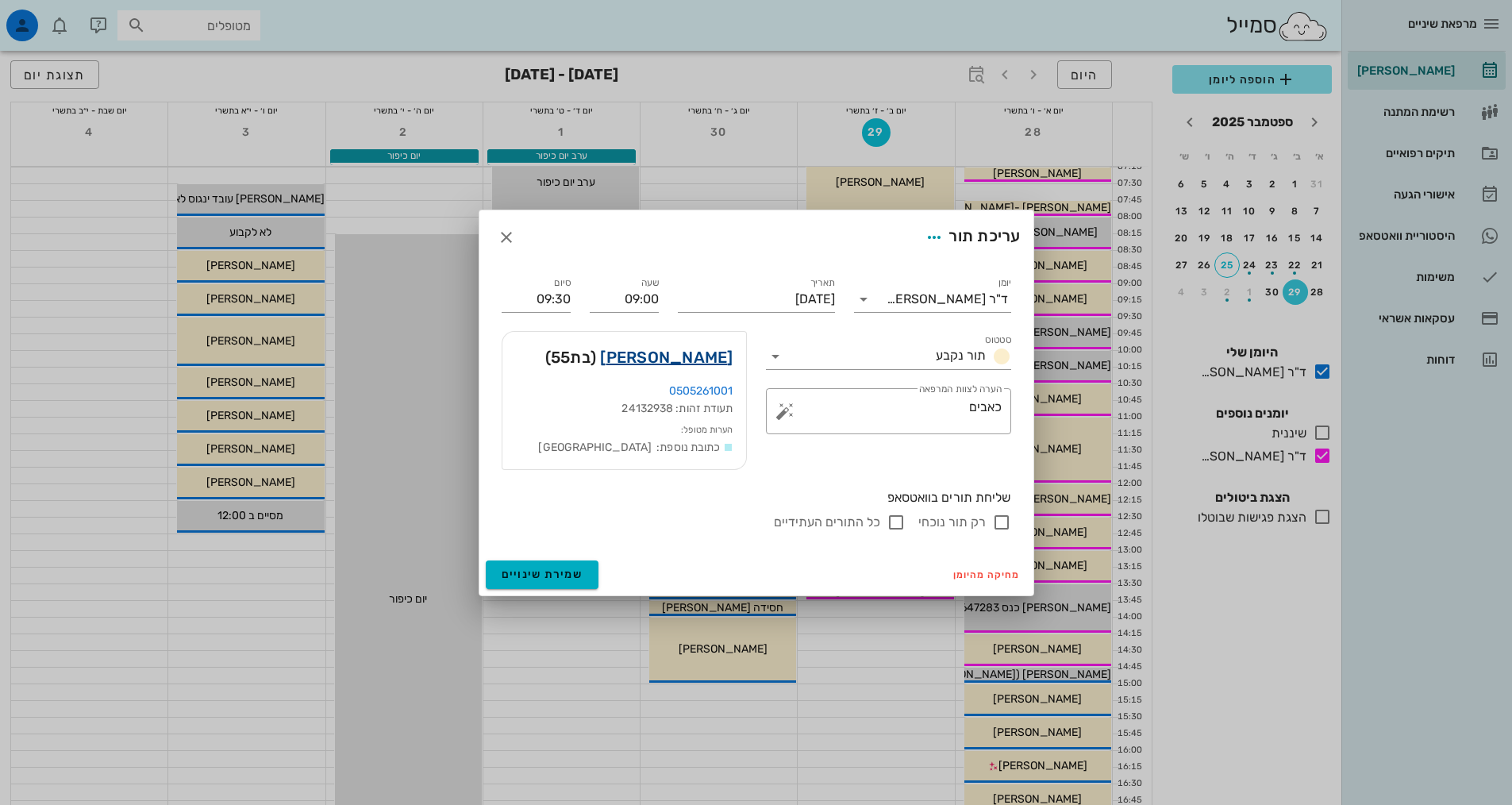
click at [707, 369] on link "שרון גונן" at bounding box center [666, 357] width 133 height 25
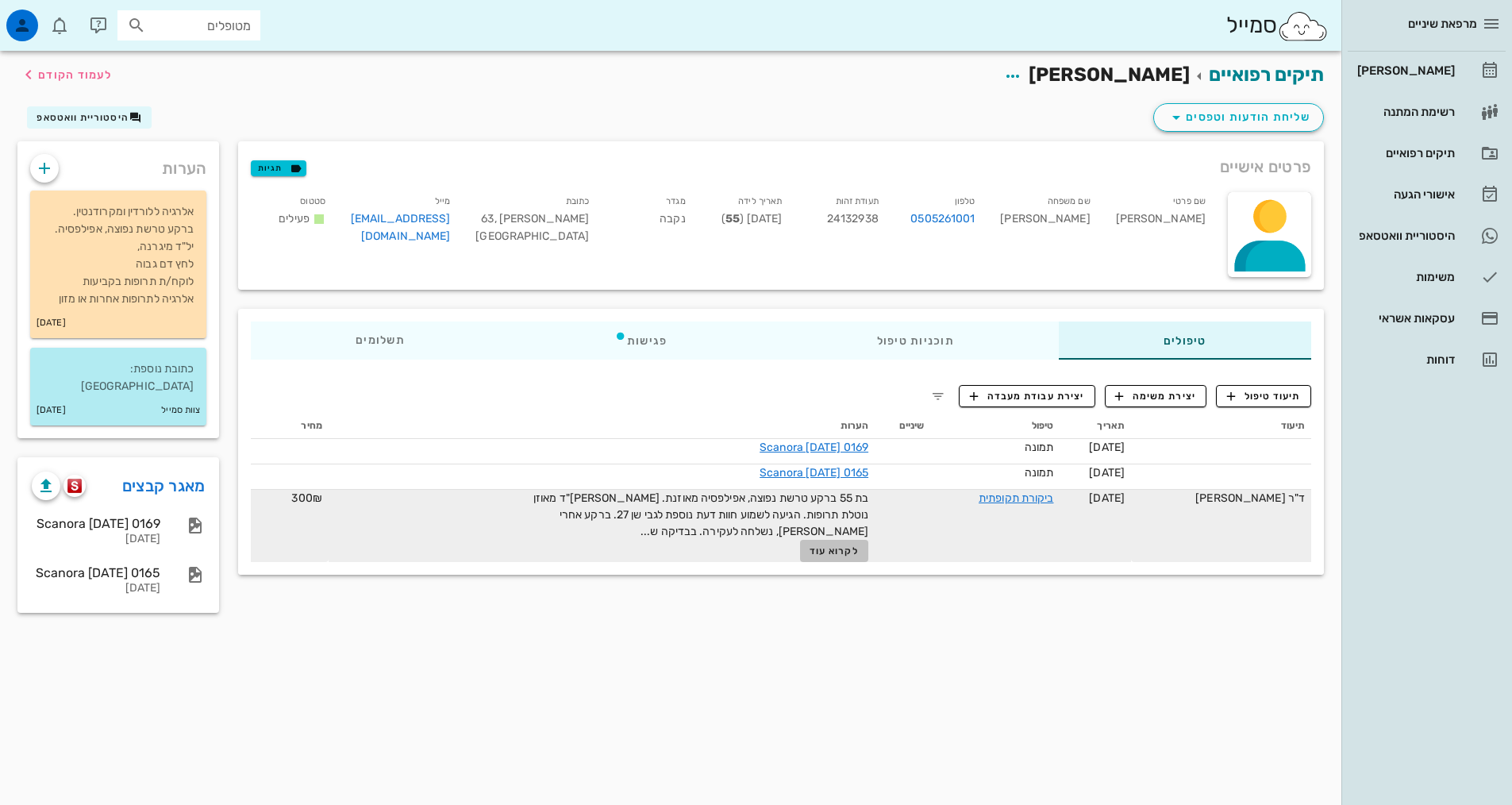
click at [858, 547] on span "לקרוא עוד" at bounding box center [834, 551] width 49 height 11
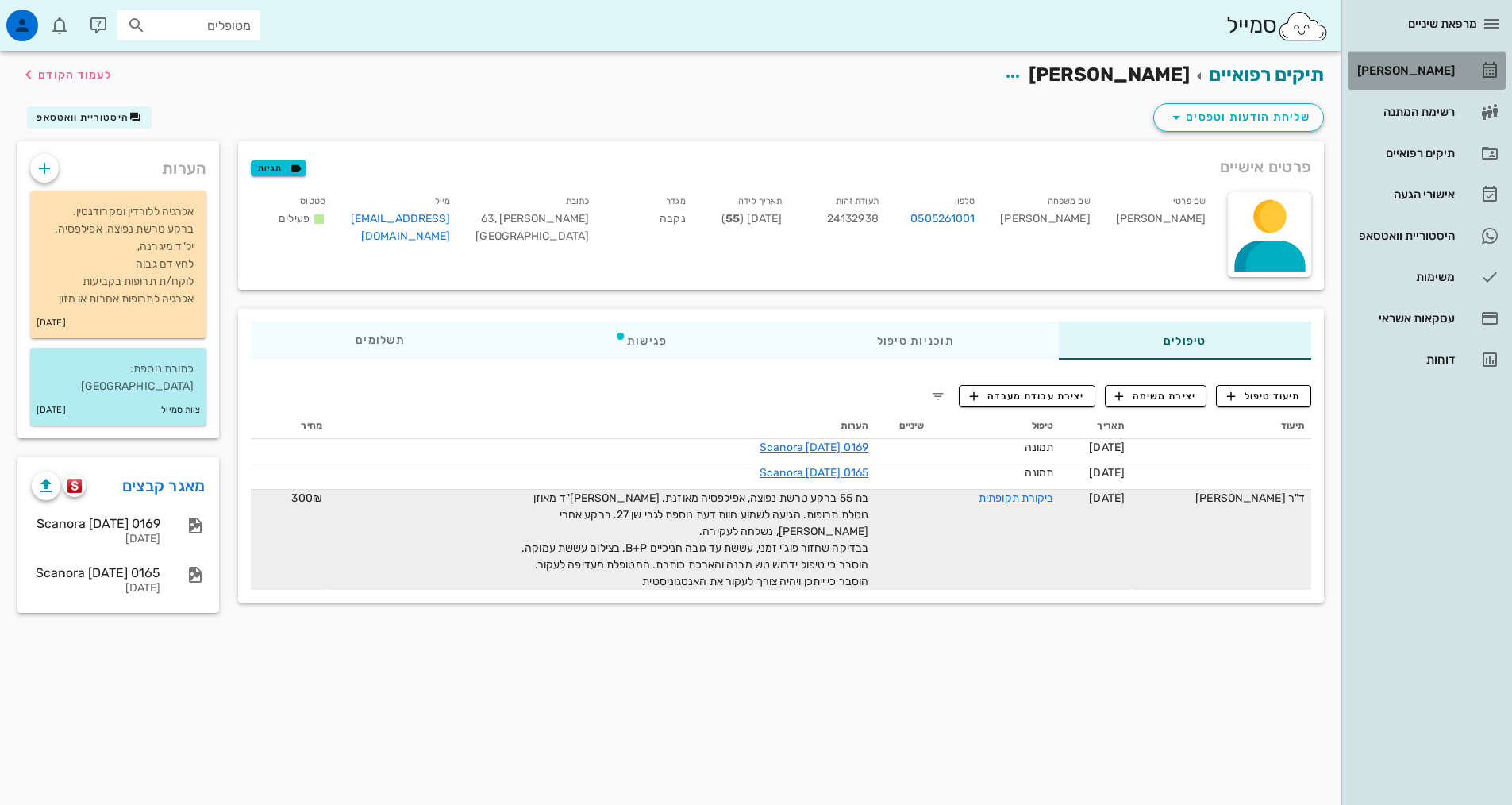
drag, startPoint x: 1417, startPoint y: 77, endPoint x: 1404, endPoint y: 89, distance: 17.7
click at [1417, 76] on div "[PERSON_NAME]" at bounding box center [1404, 70] width 101 height 25
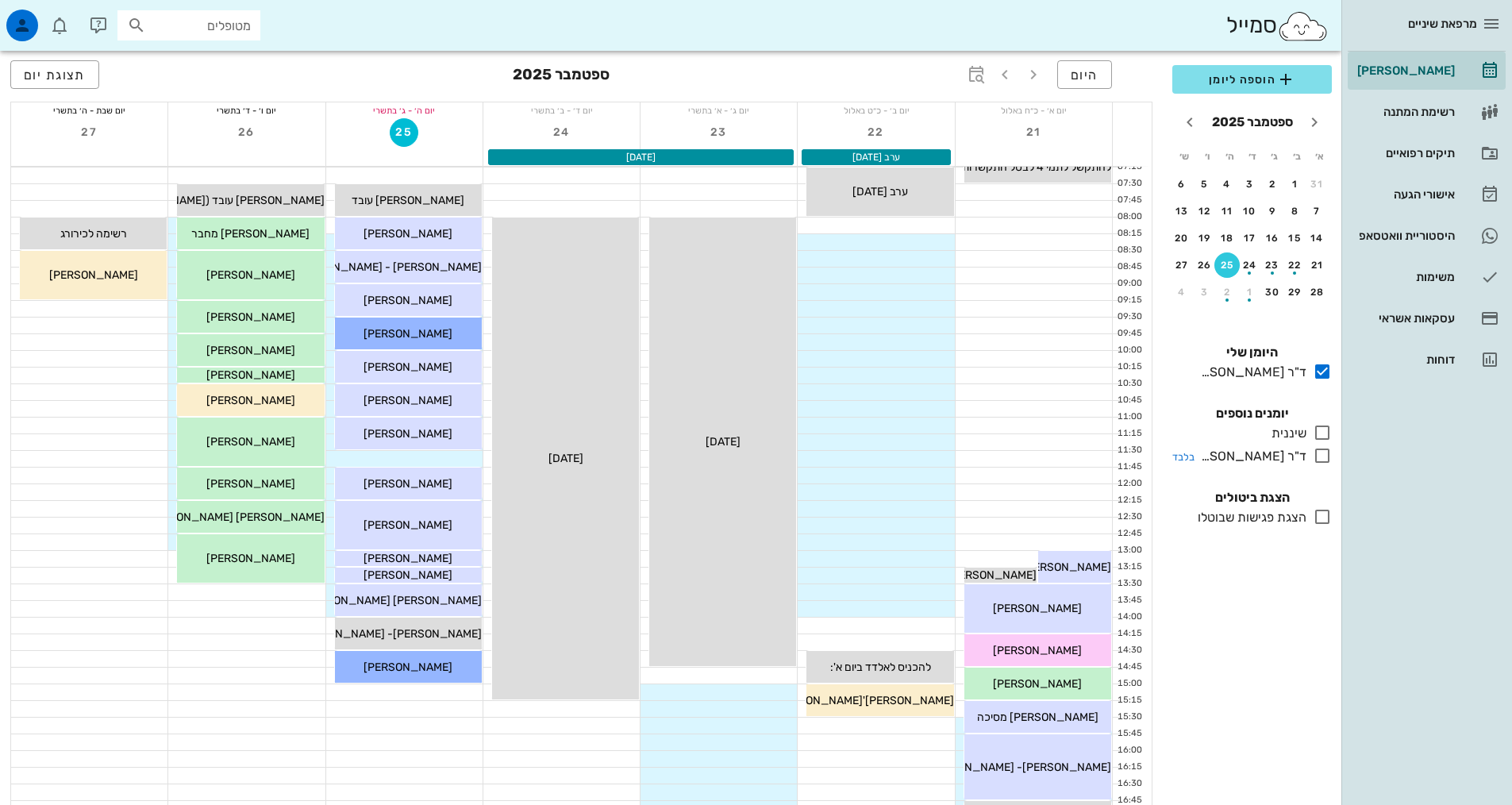
click at [1324, 458] on icon at bounding box center [1322, 456] width 19 height 19
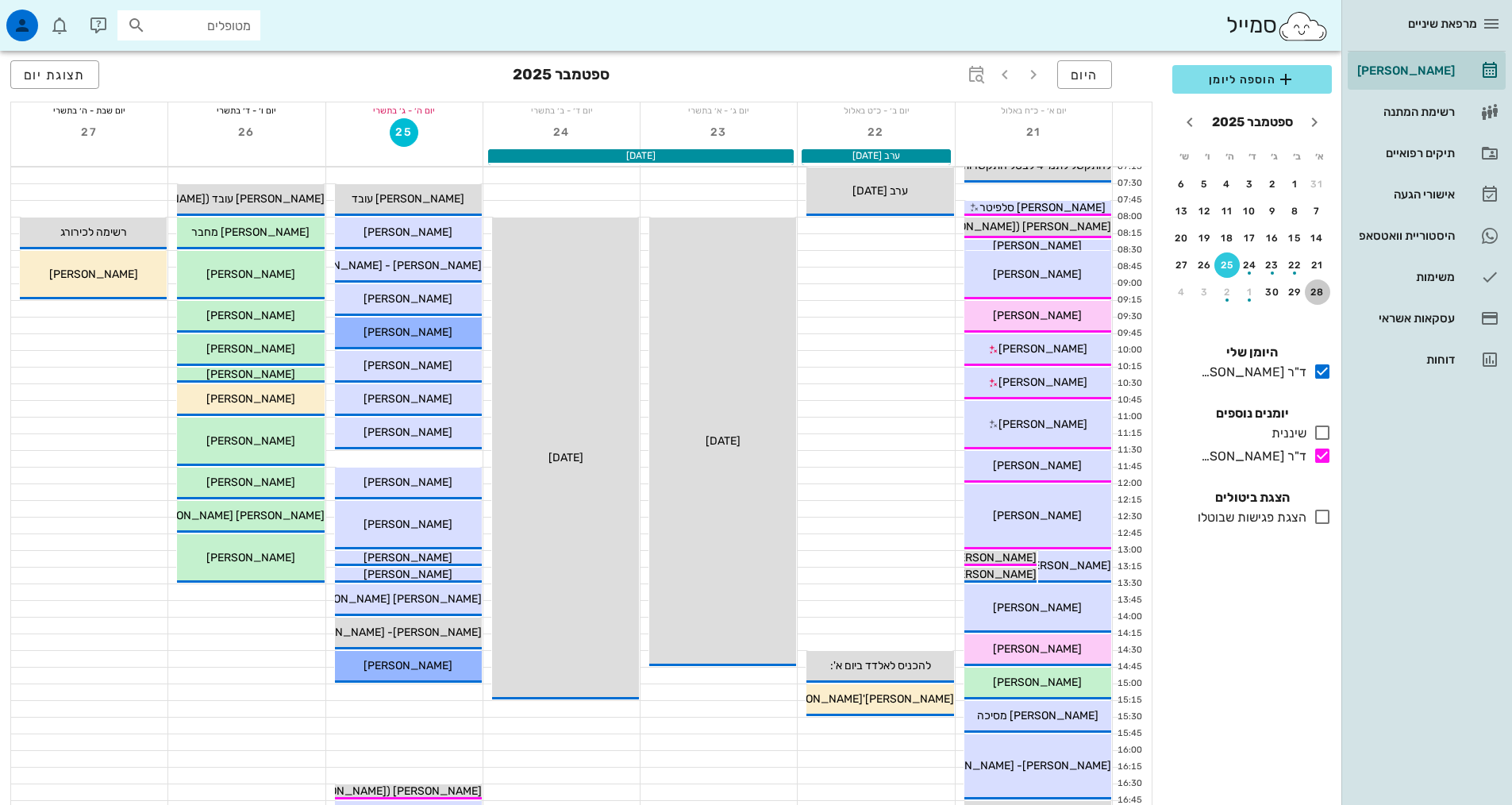
click at [1317, 297] on div "28" at bounding box center [1317, 292] width 25 height 11
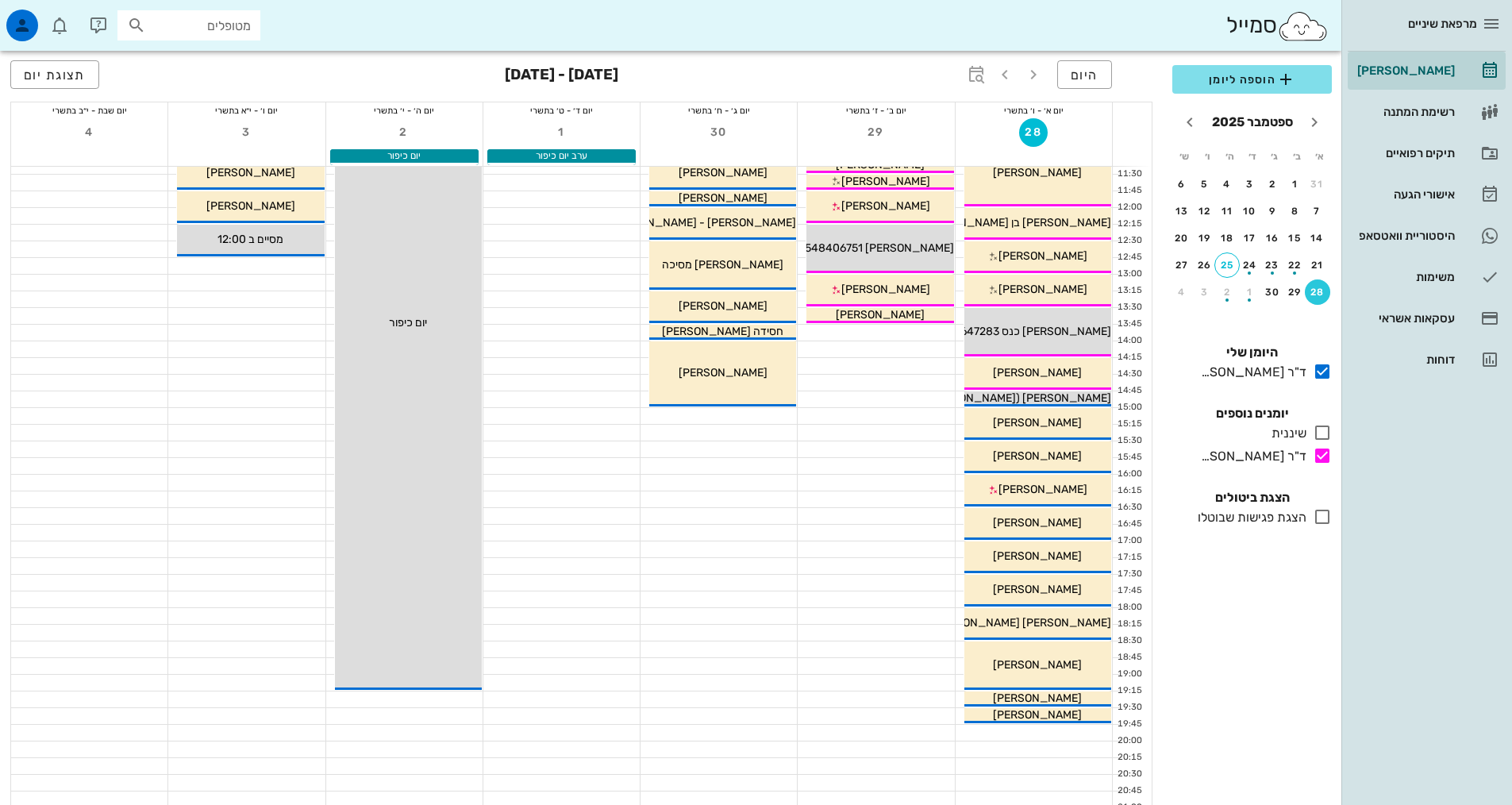
scroll to position [159, 0]
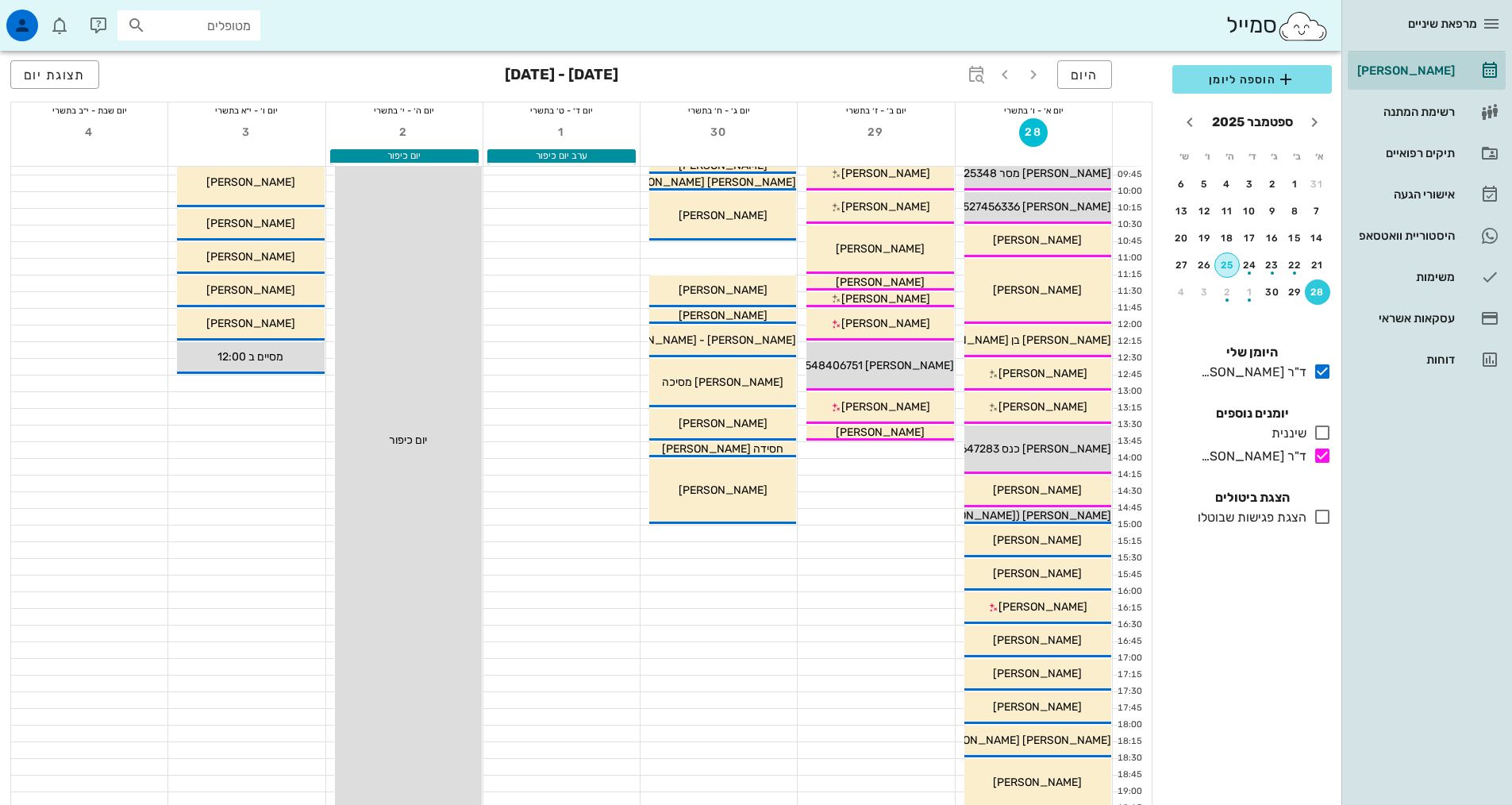
click at [1226, 263] on div "25" at bounding box center [1226, 265] width 23 height 11
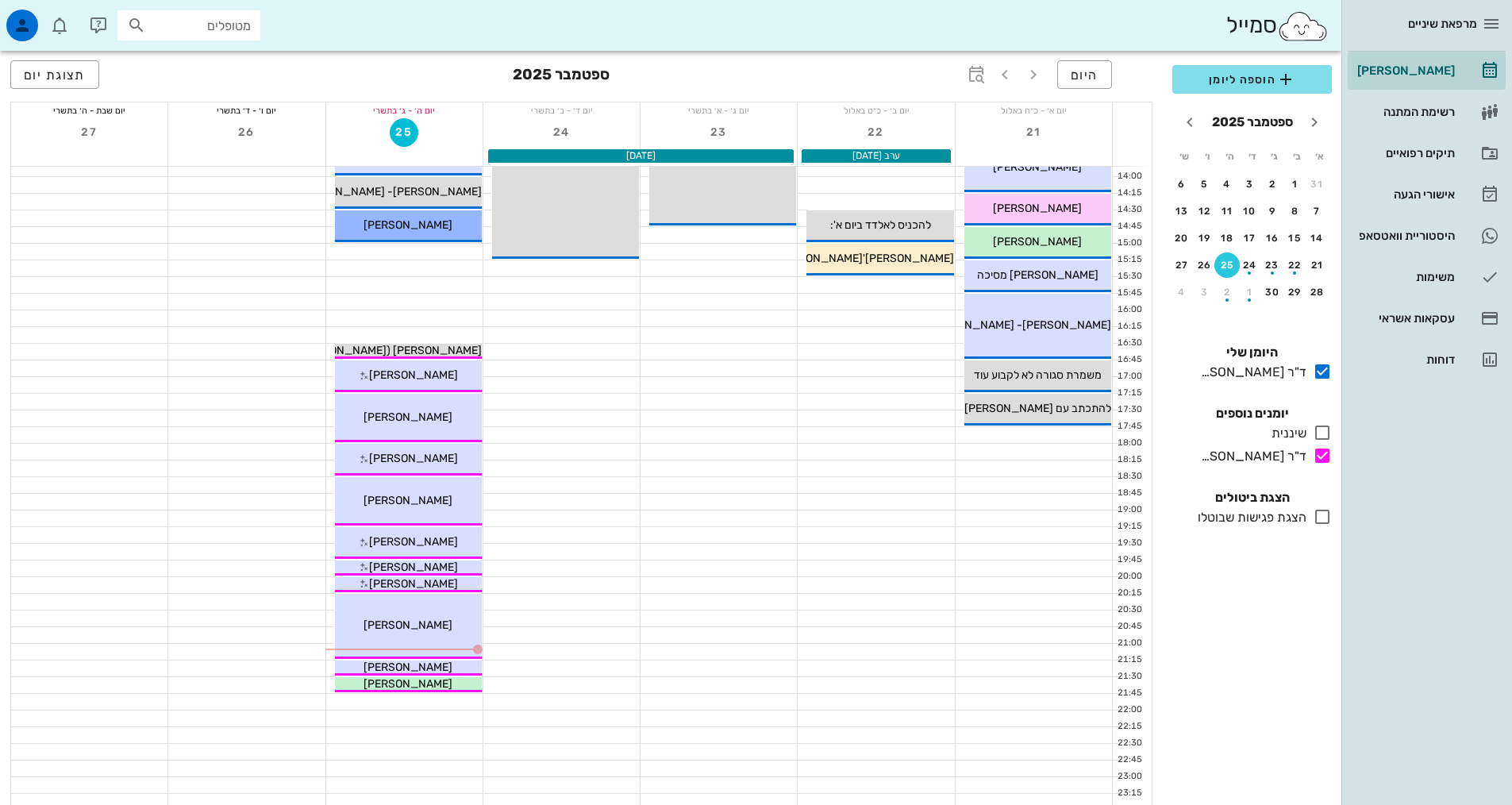
scroll to position [478, 0]
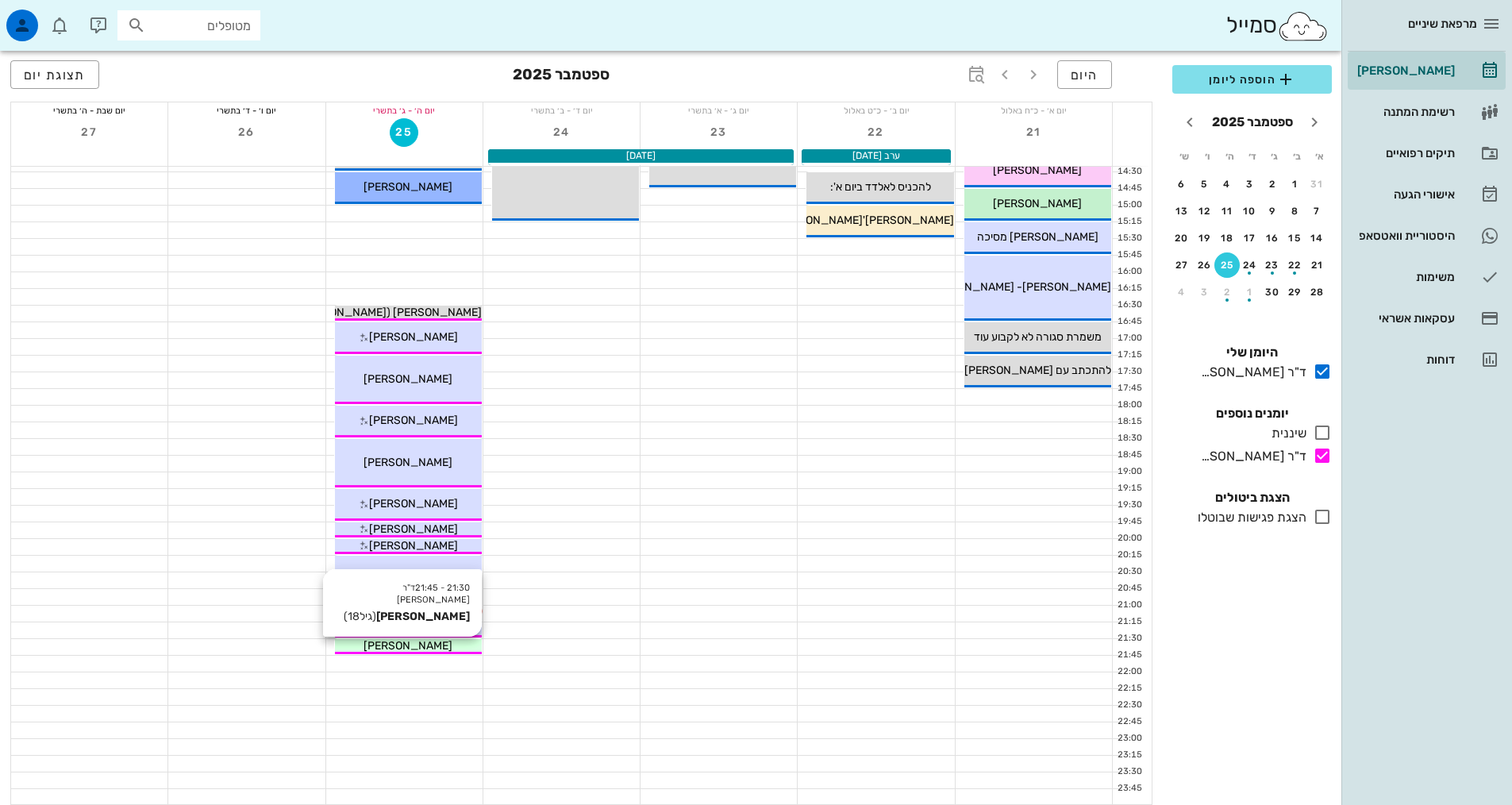
click at [409, 643] on span "[PERSON_NAME]" at bounding box center [408, 646] width 89 height 14
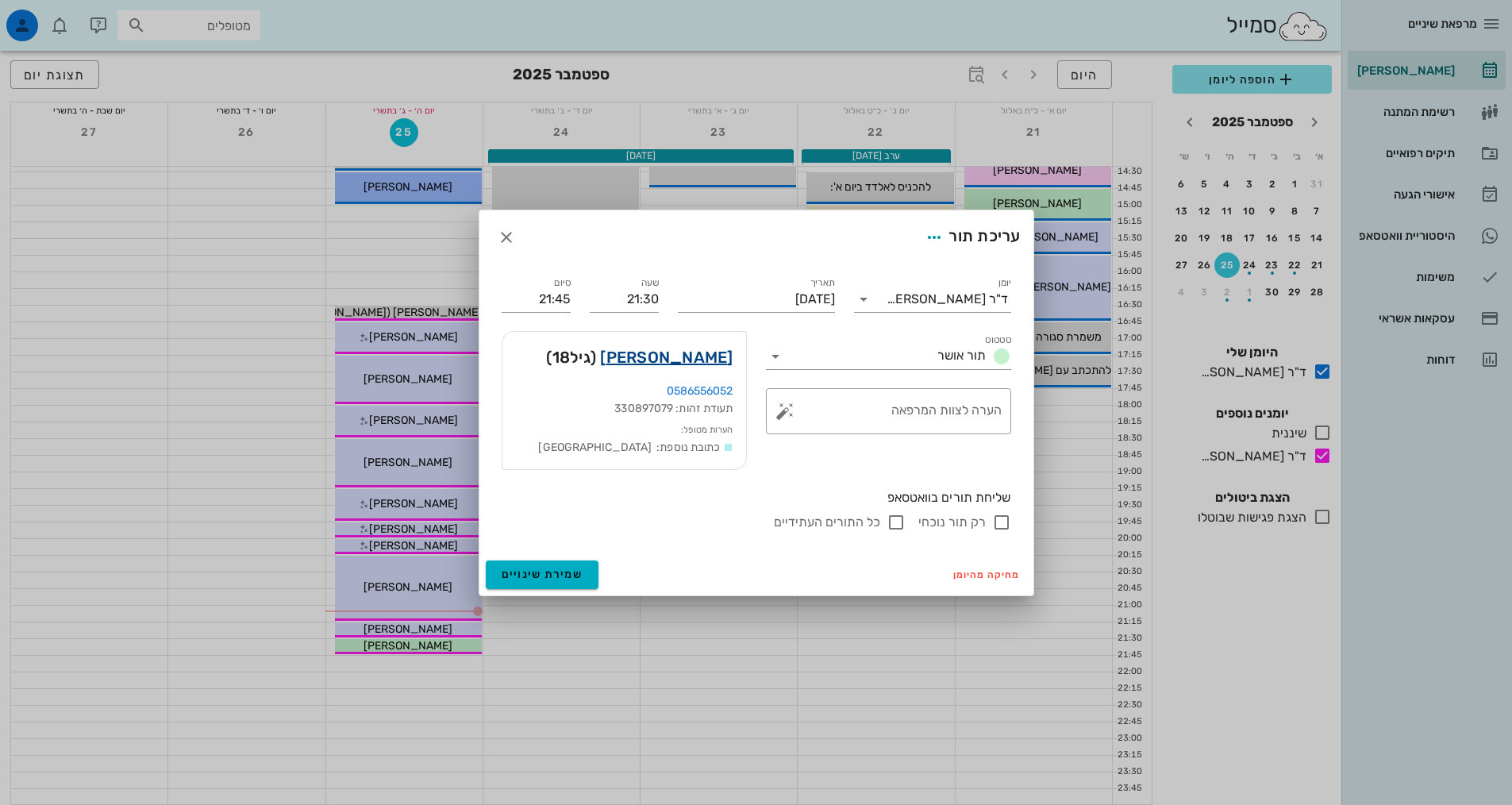
click at [717, 346] on link "רותם פלג" at bounding box center [666, 357] width 133 height 25
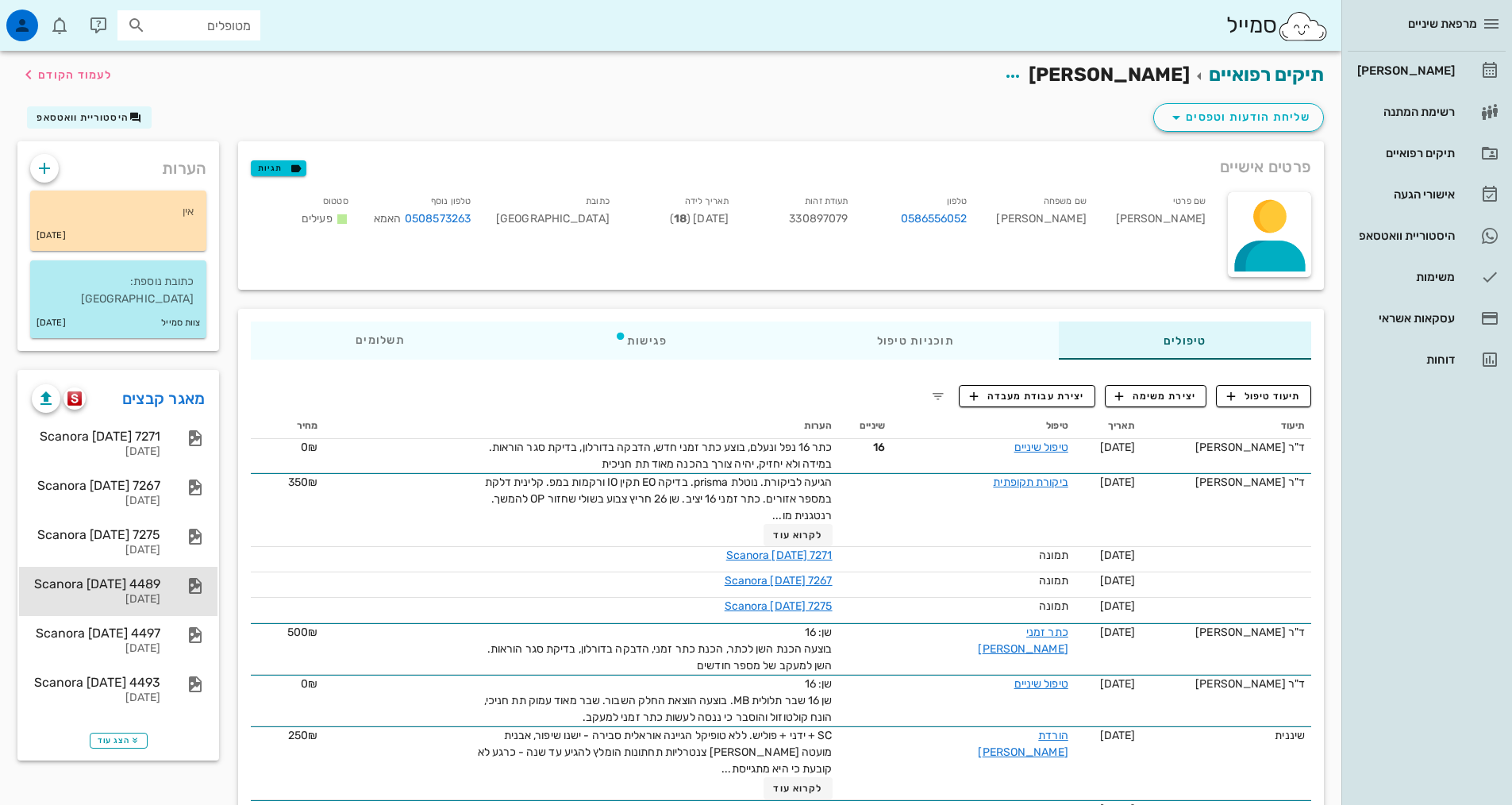
drag, startPoint x: 162, startPoint y: 571, endPoint x: 199, endPoint y: 557, distance: 39.6
click at [165, 571] on div "Scanora 20-06-24 4489 20-06-2024" at bounding box center [118, 591] width 199 height 49
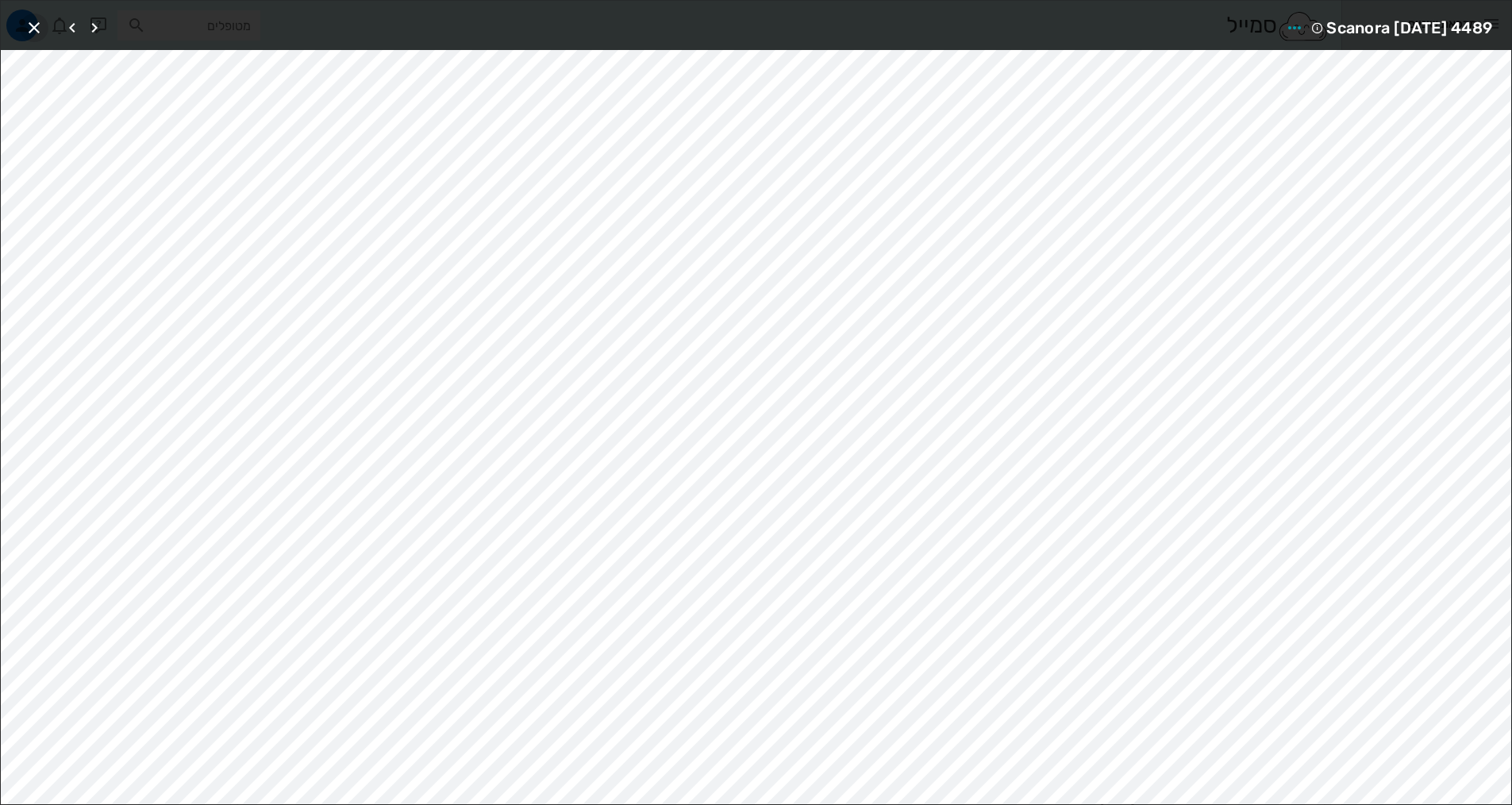
click at [34, 18] on icon "button" at bounding box center [34, 28] width 19 height 19
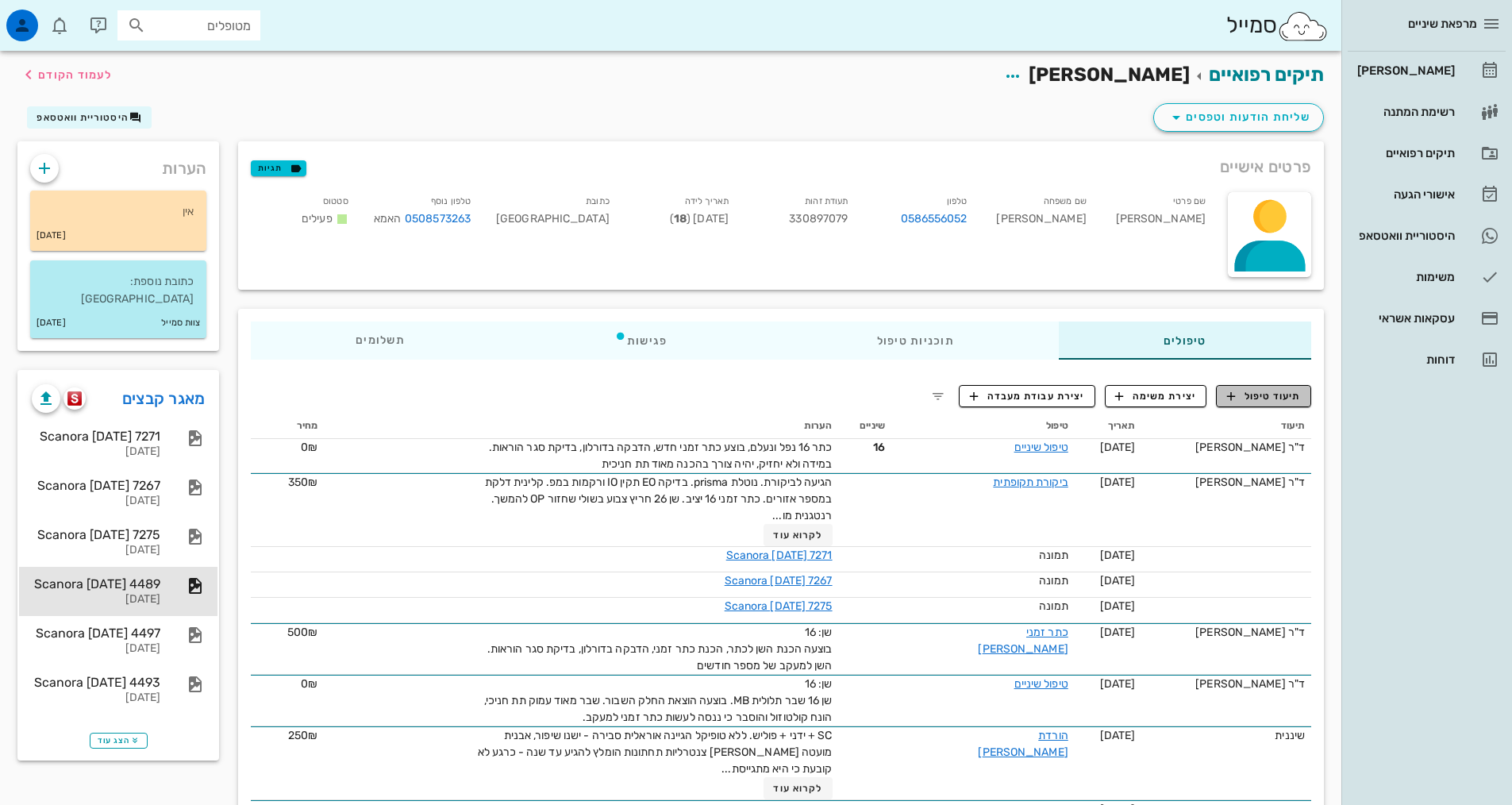
click at [1301, 403] on button "תיעוד טיפול" at bounding box center [1264, 396] width 95 height 23
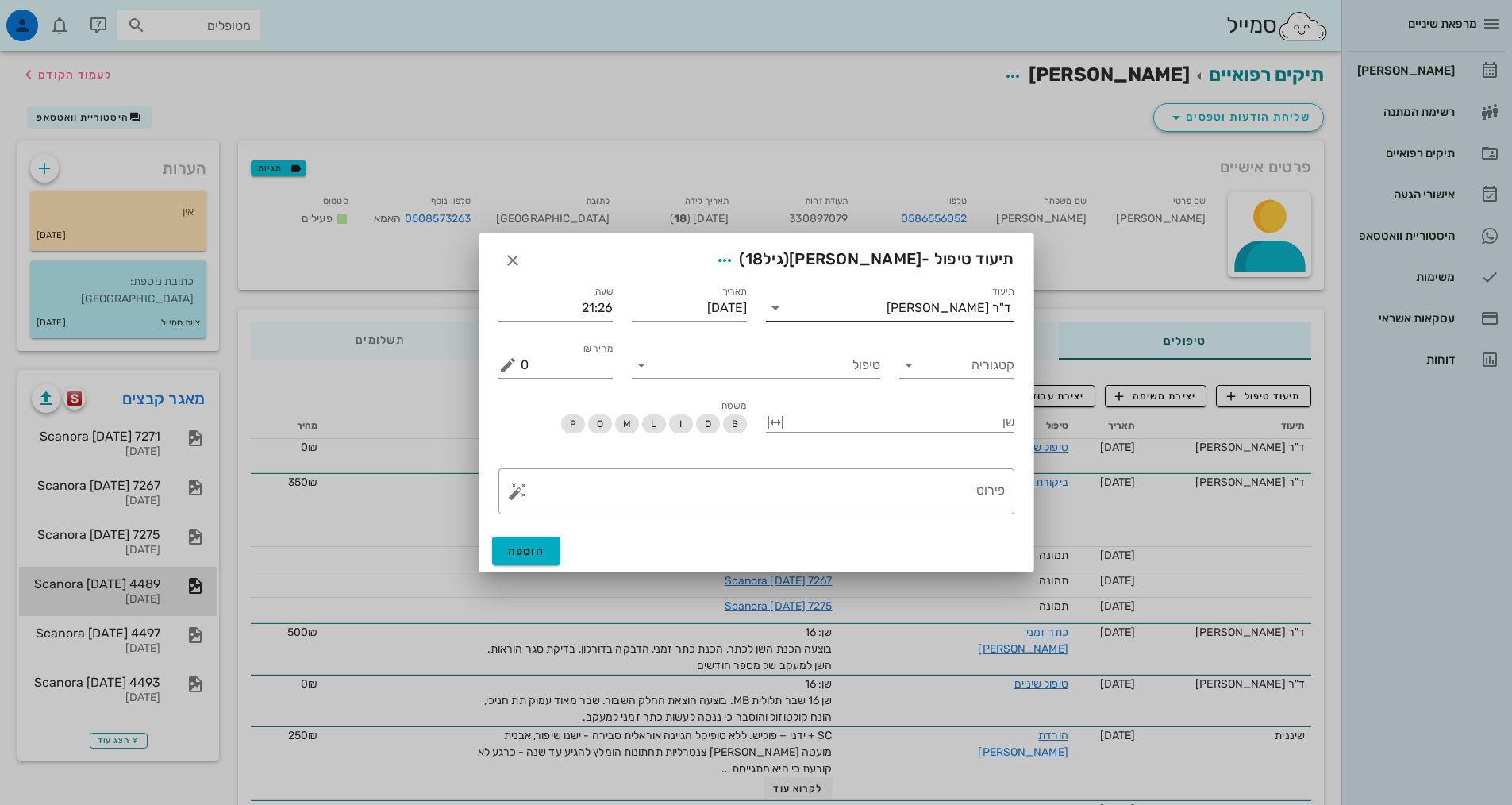
click at [948, 296] on div "ד"ר [PERSON_NAME]" at bounding box center [901, 307] width 227 height 25
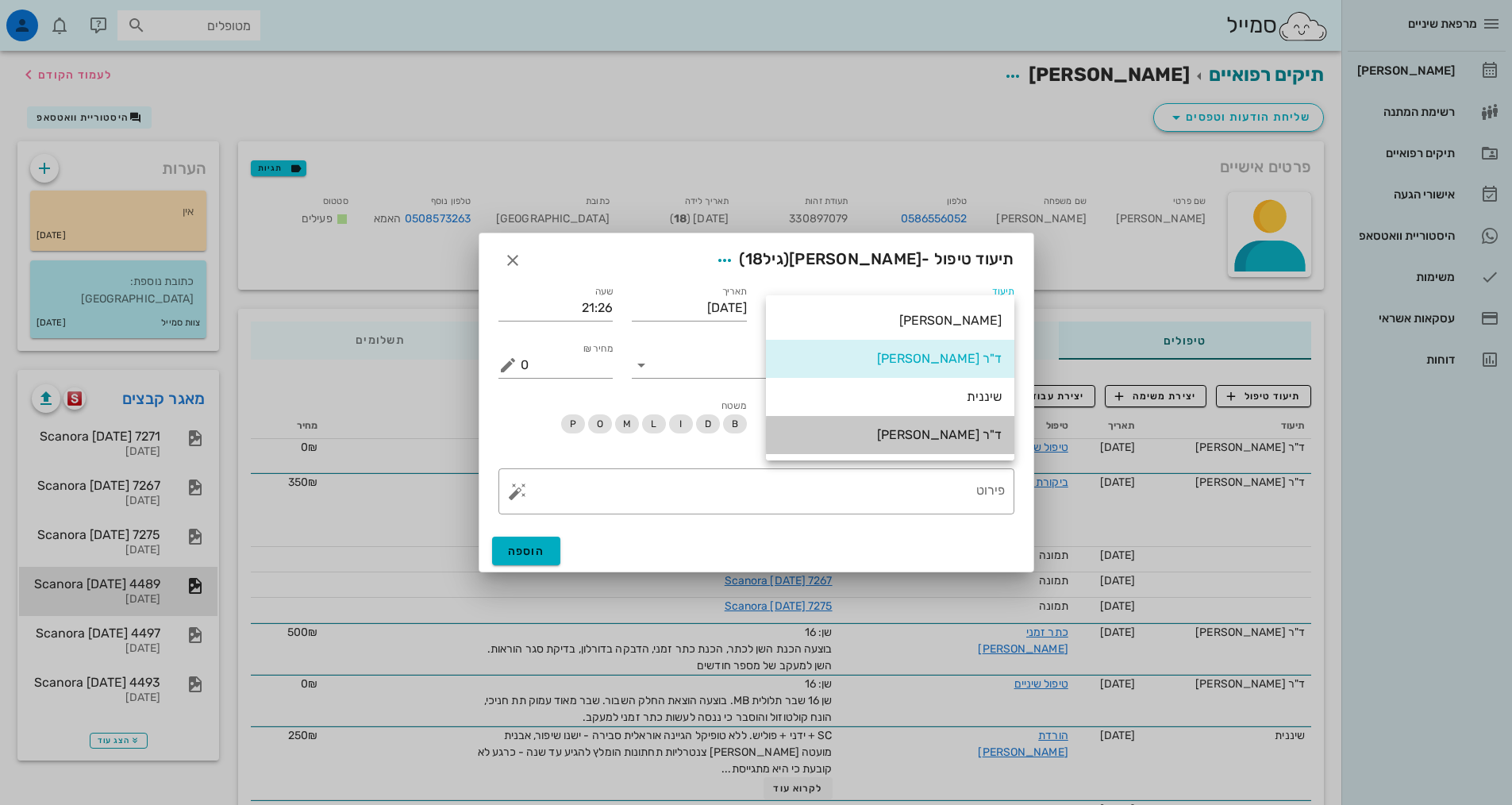
click at [964, 431] on div "ד"ר [PERSON_NAME]" at bounding box center [890, 434] width 223 height 15
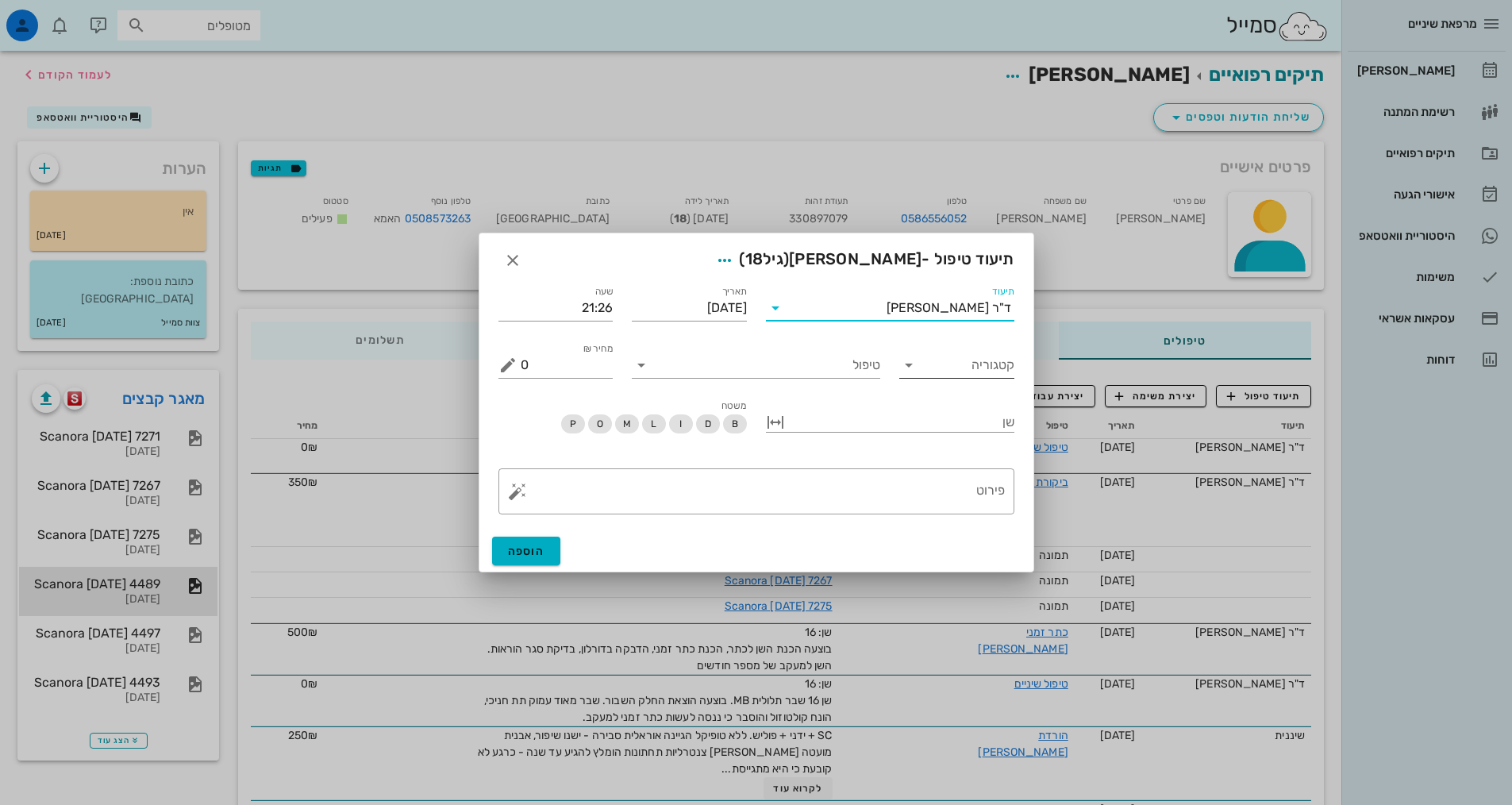
click at [951, 367] on input "קטגוריה" at bounding box center [969, 365] width 89 height 25
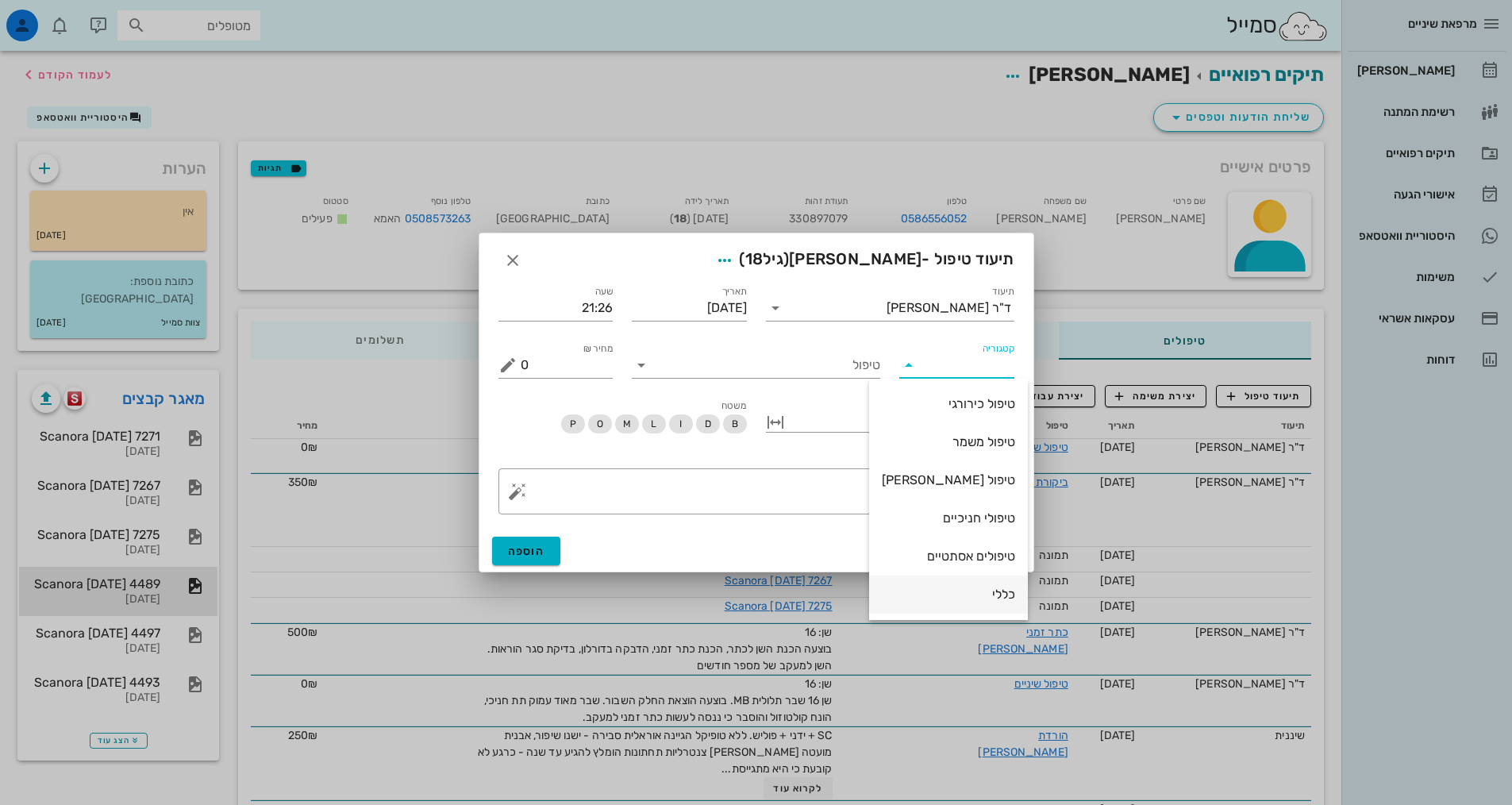
click at [935, 597] on div "כללי" at bounding box center [949, 594] width 134 height 15
type input "כללי"
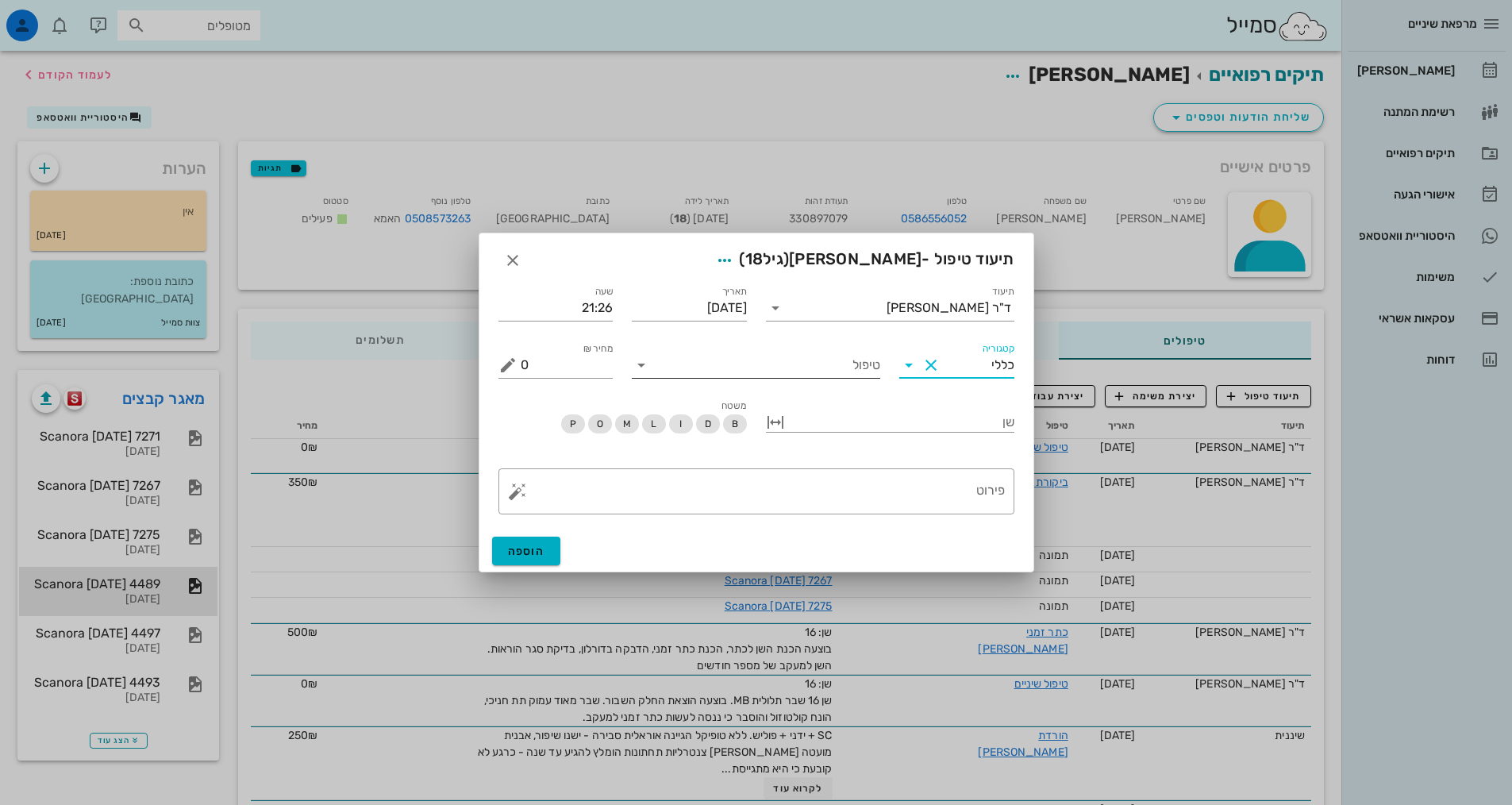
click at [856, 373] on input "טיפול" at bounding box center [766, 365] width 227 height 25
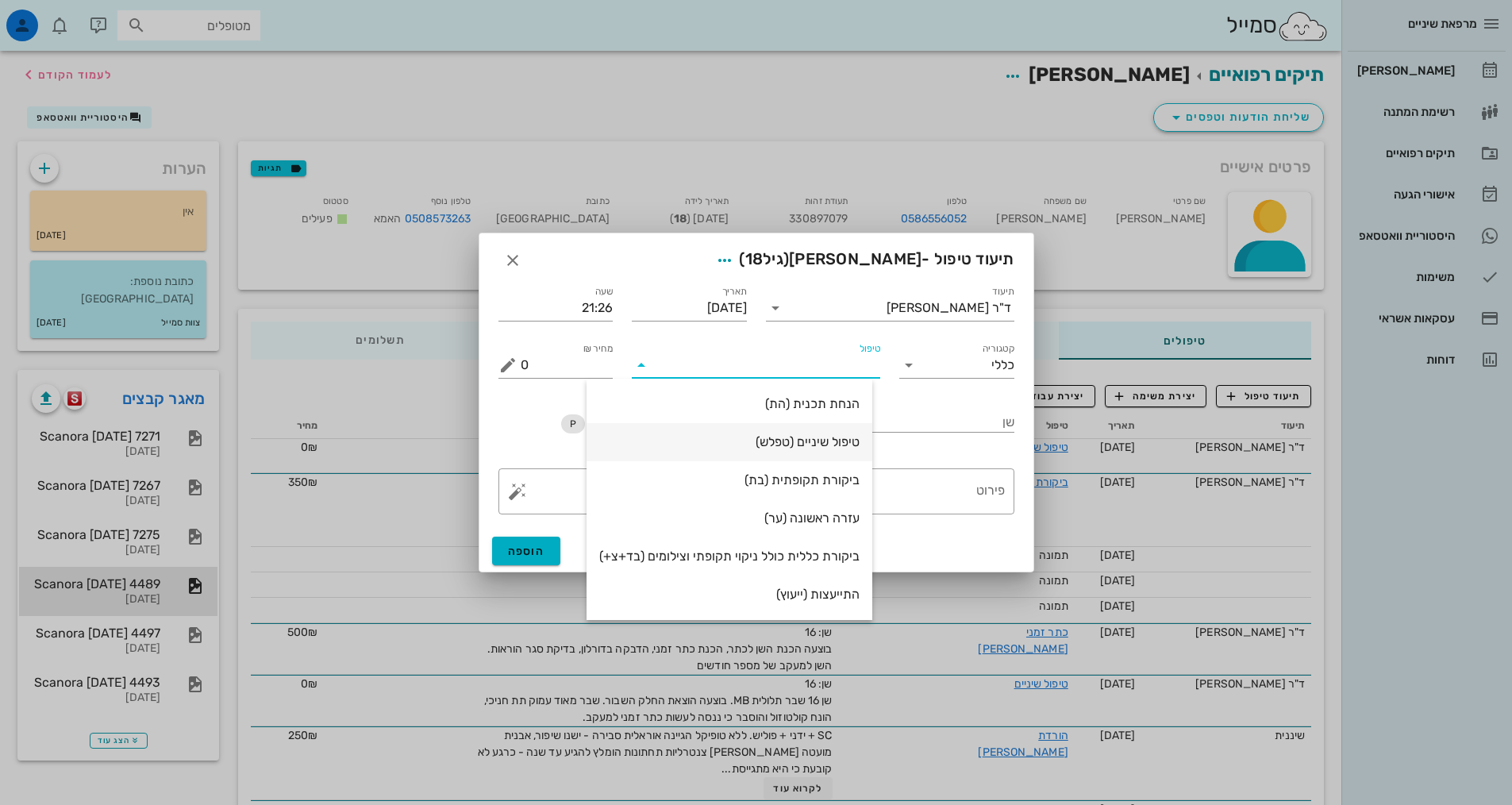
click at [847, 453] on div "טיפול שיניים (טפלש)" at bounding box center [729, 441] width 260 height 34
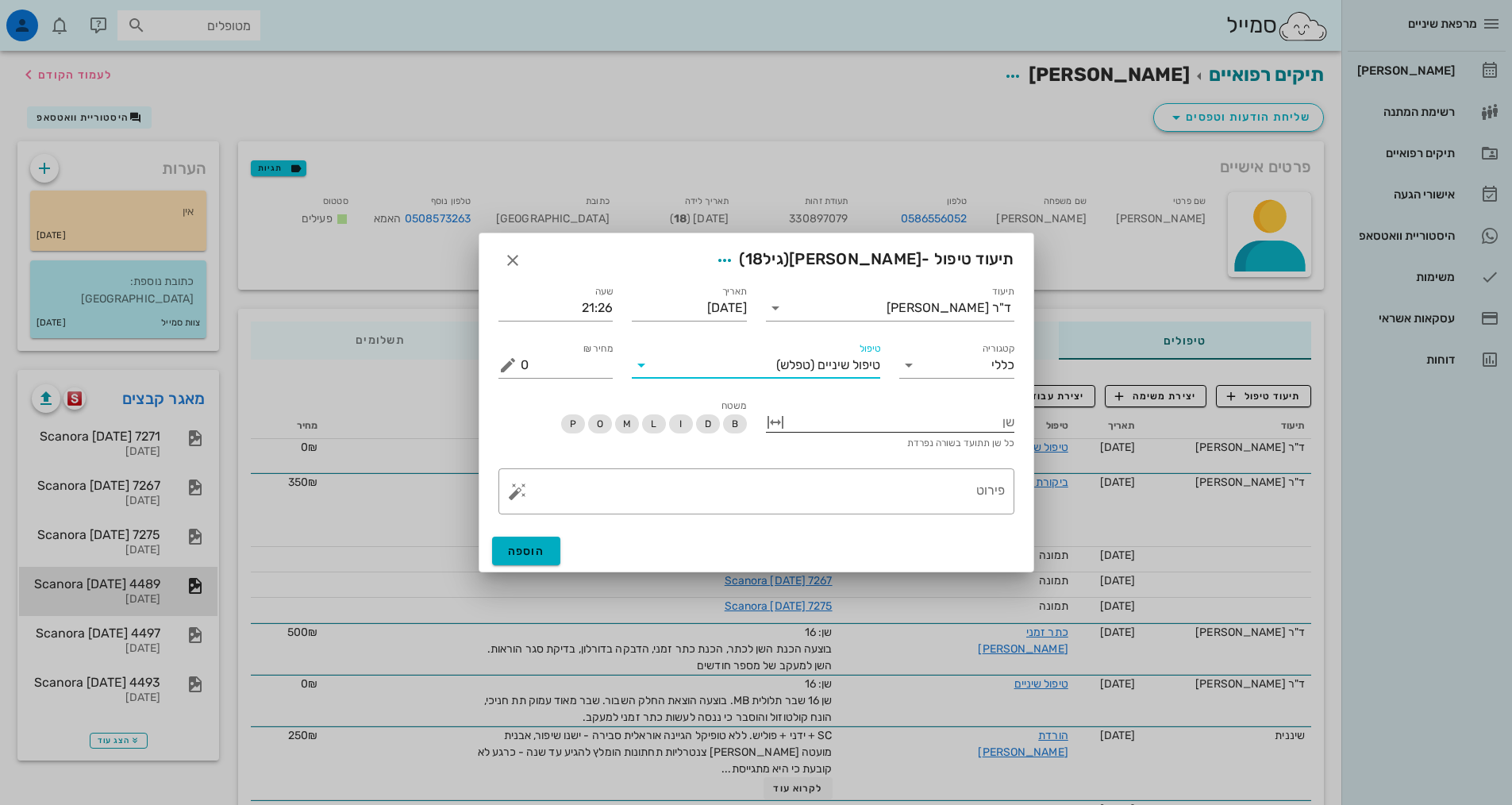
click at [940, 426] on div at bounding box center [901, 421] width 227 height 21
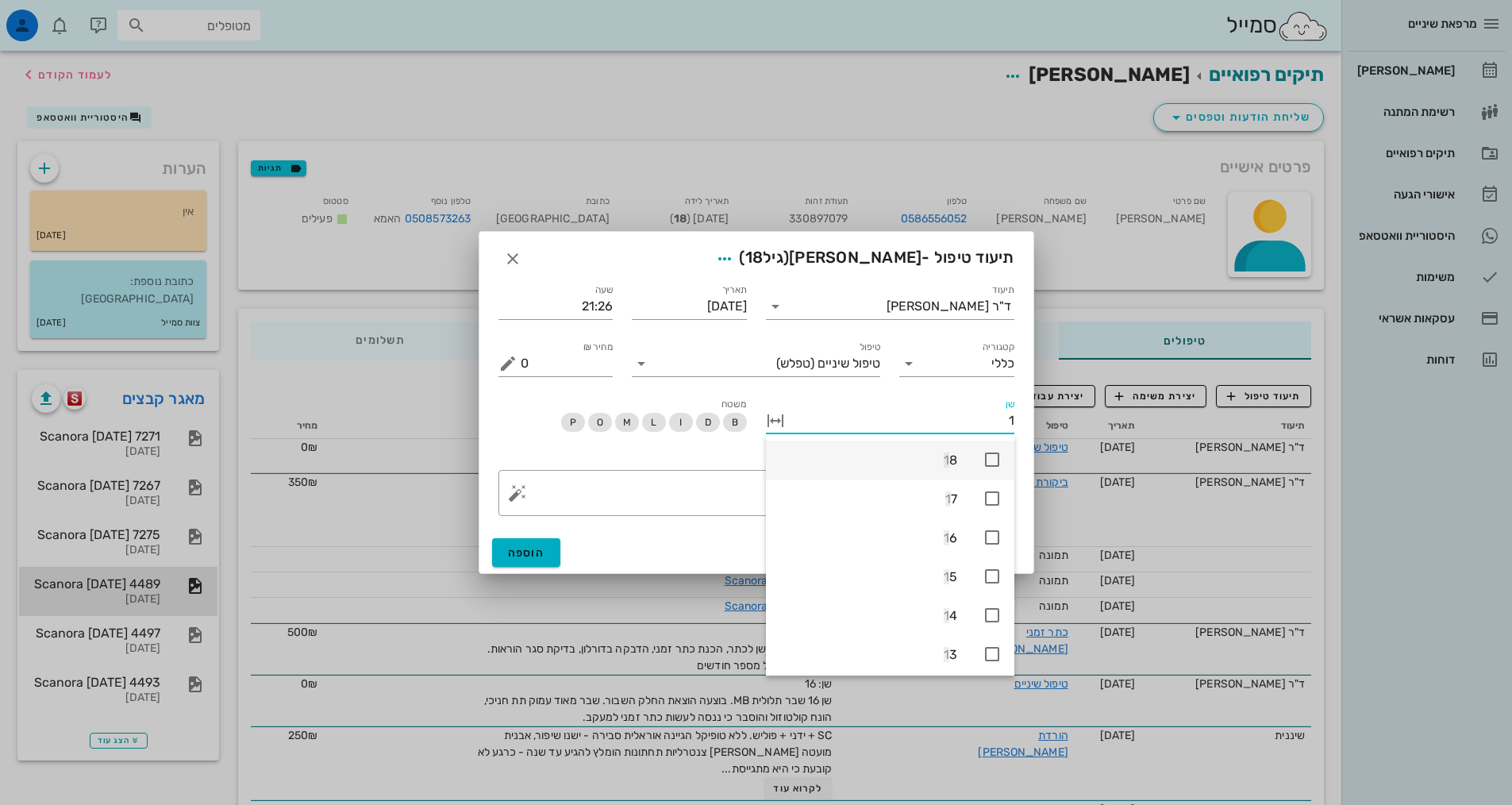
type input "16"
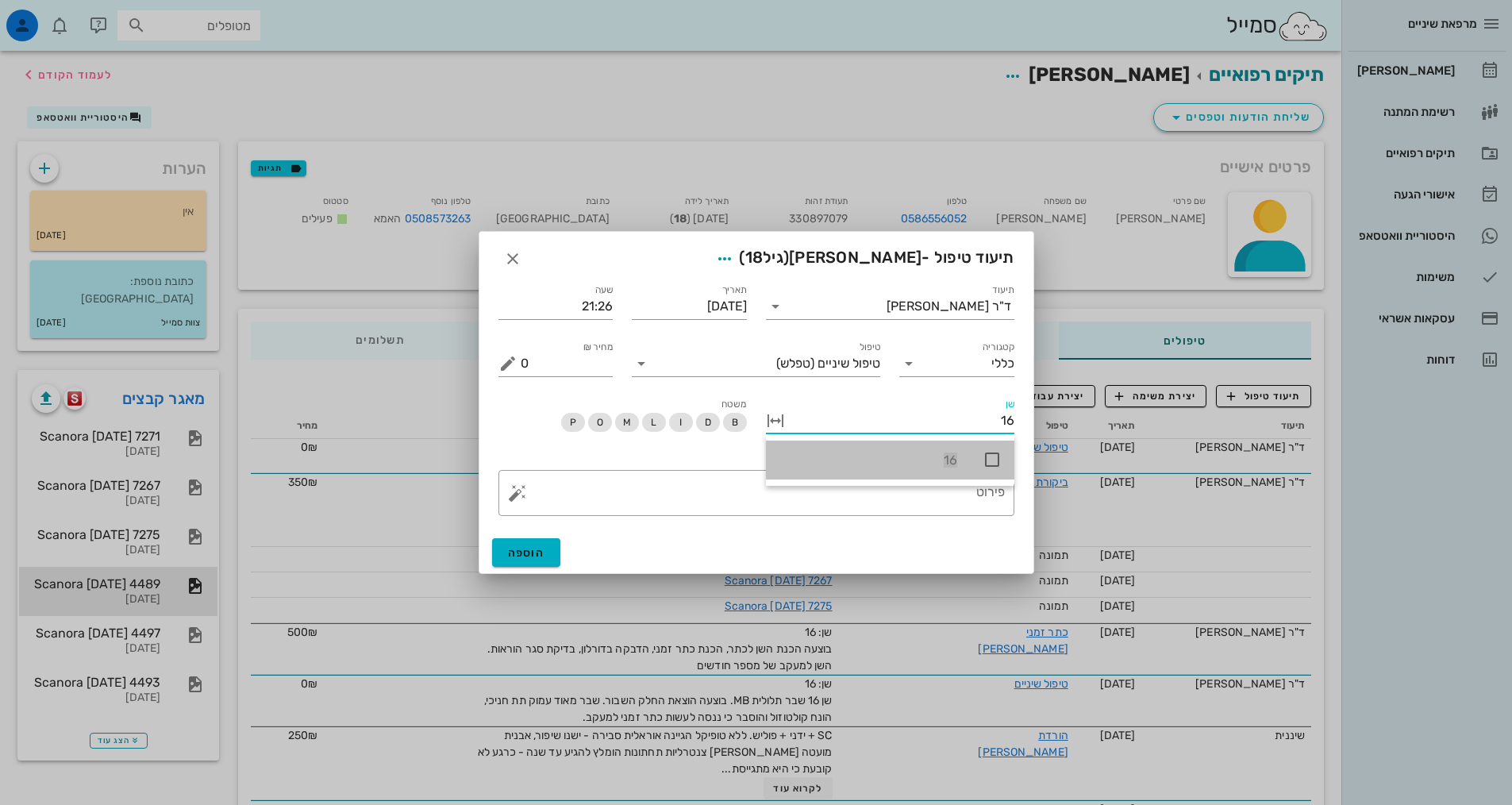
click at [988, 462] on icon at bounding box center [992, 459] width 19 height 19
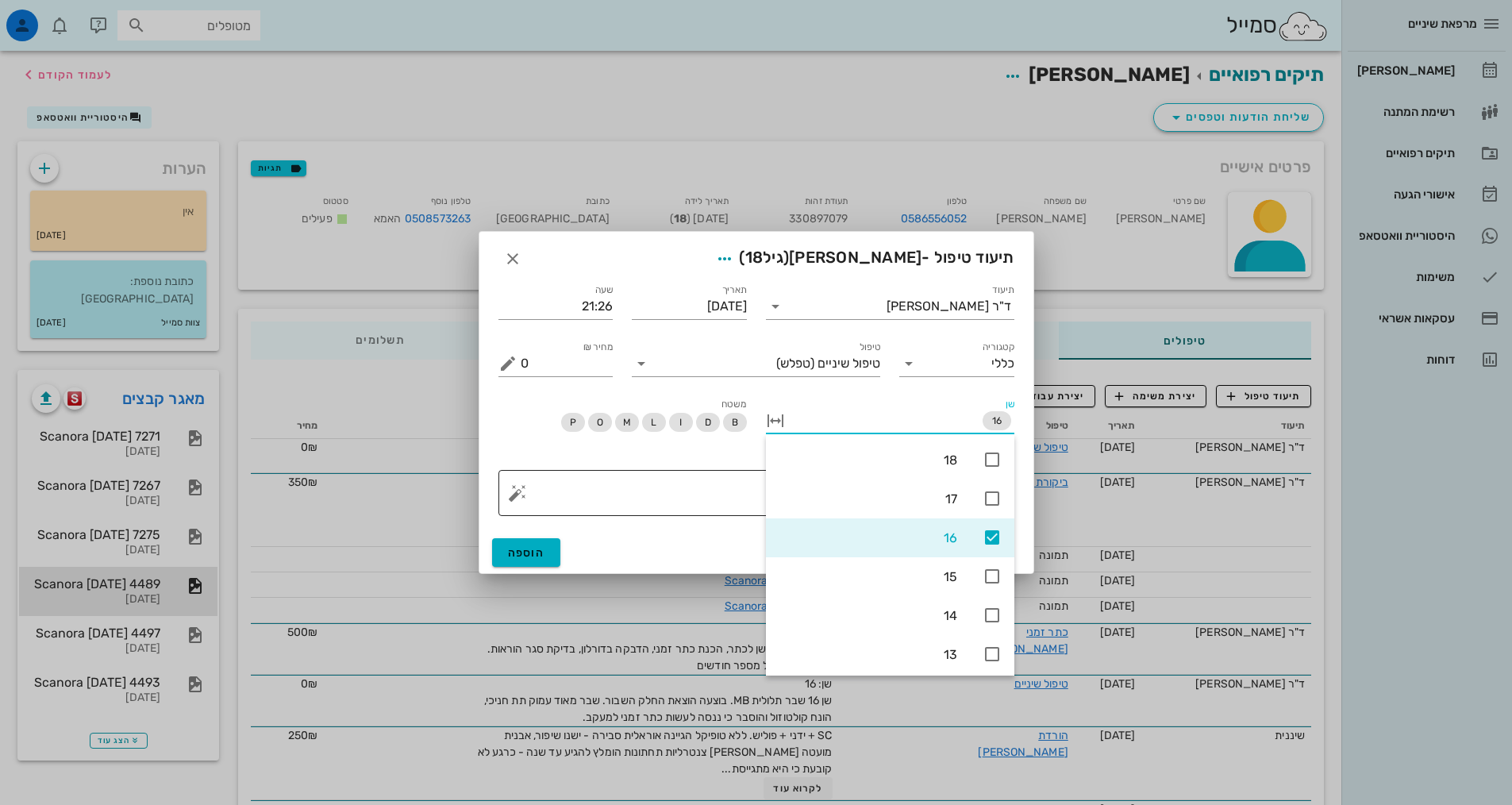
click at [737, 483] on textarea "פירוט" at bounding box center [763, 497] width 484 height 38
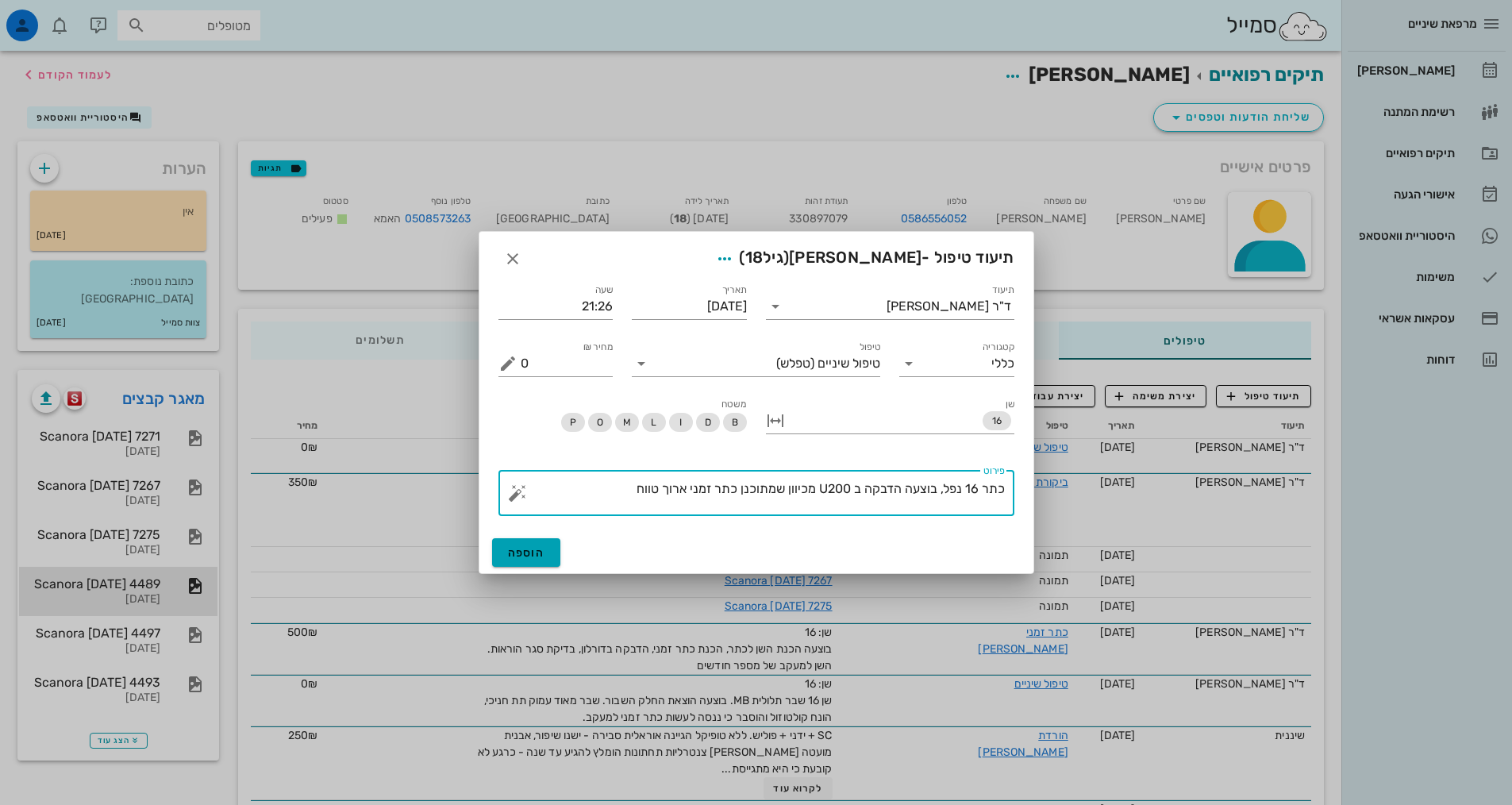
type textarea "כתר 16 נפל, בוצעה הדבקה ב U200 מכיוון שמתוכנן כתר זמני ארוך טווח"
click at [529, 544] on button "הוספה" at bounding box center [527, 552] width 69 height 29
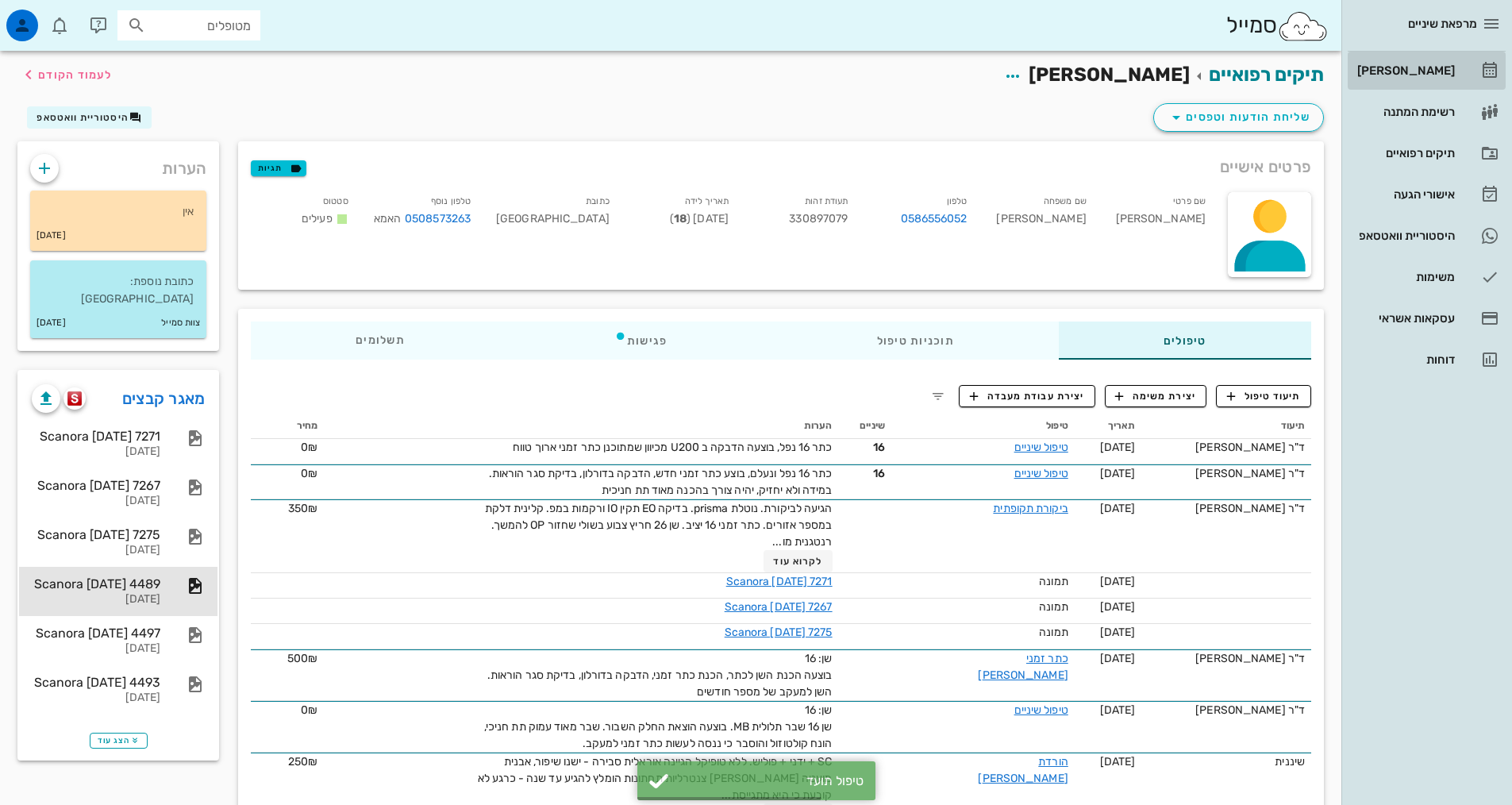
click at [1417, 84] on link "[PERSON_NAME]" at bounding box center [1426, 70] width 158 height 38
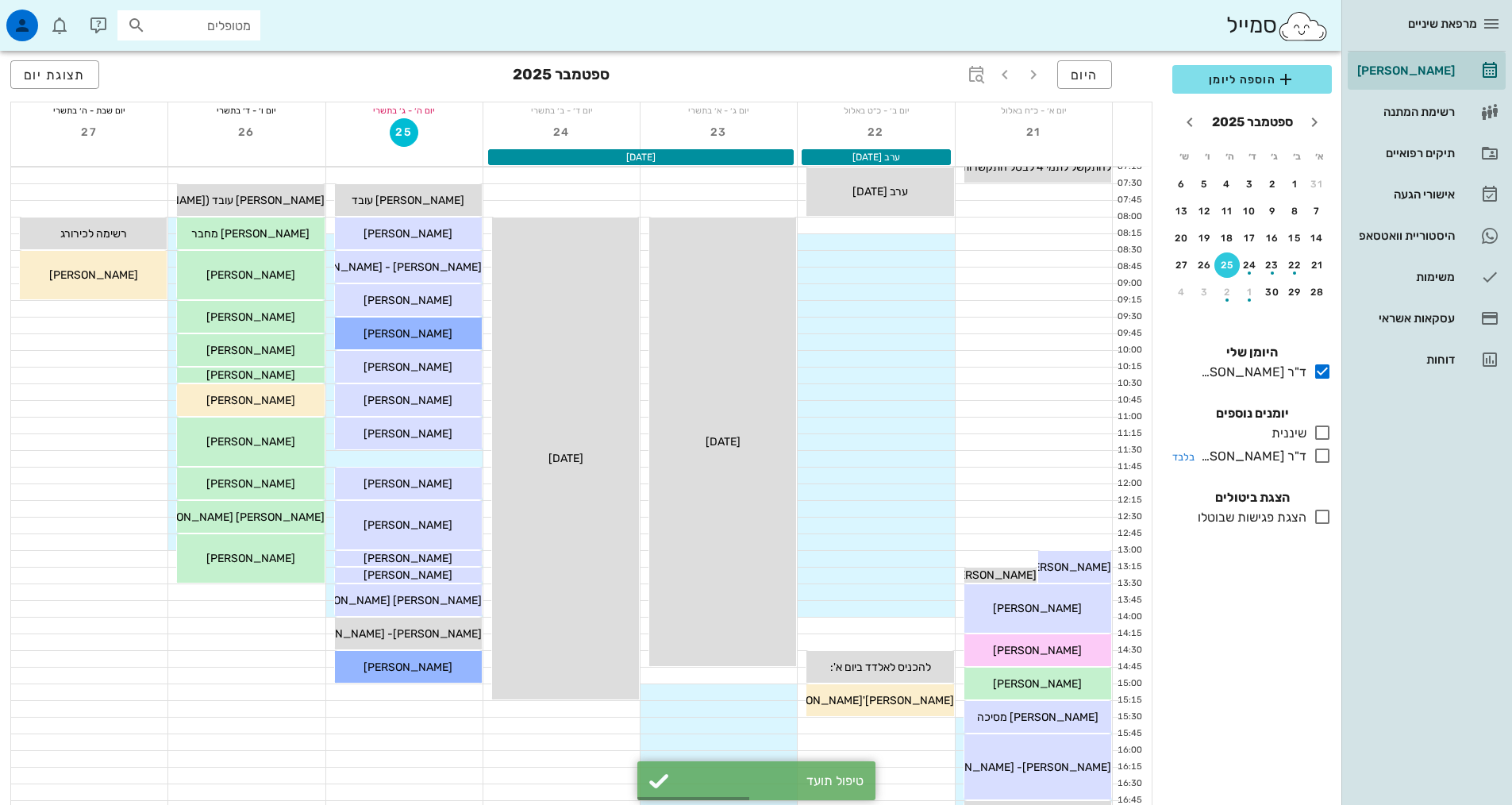
click at [1321, 459] on icon at bounding box center [1322, 456] width 19 height 19
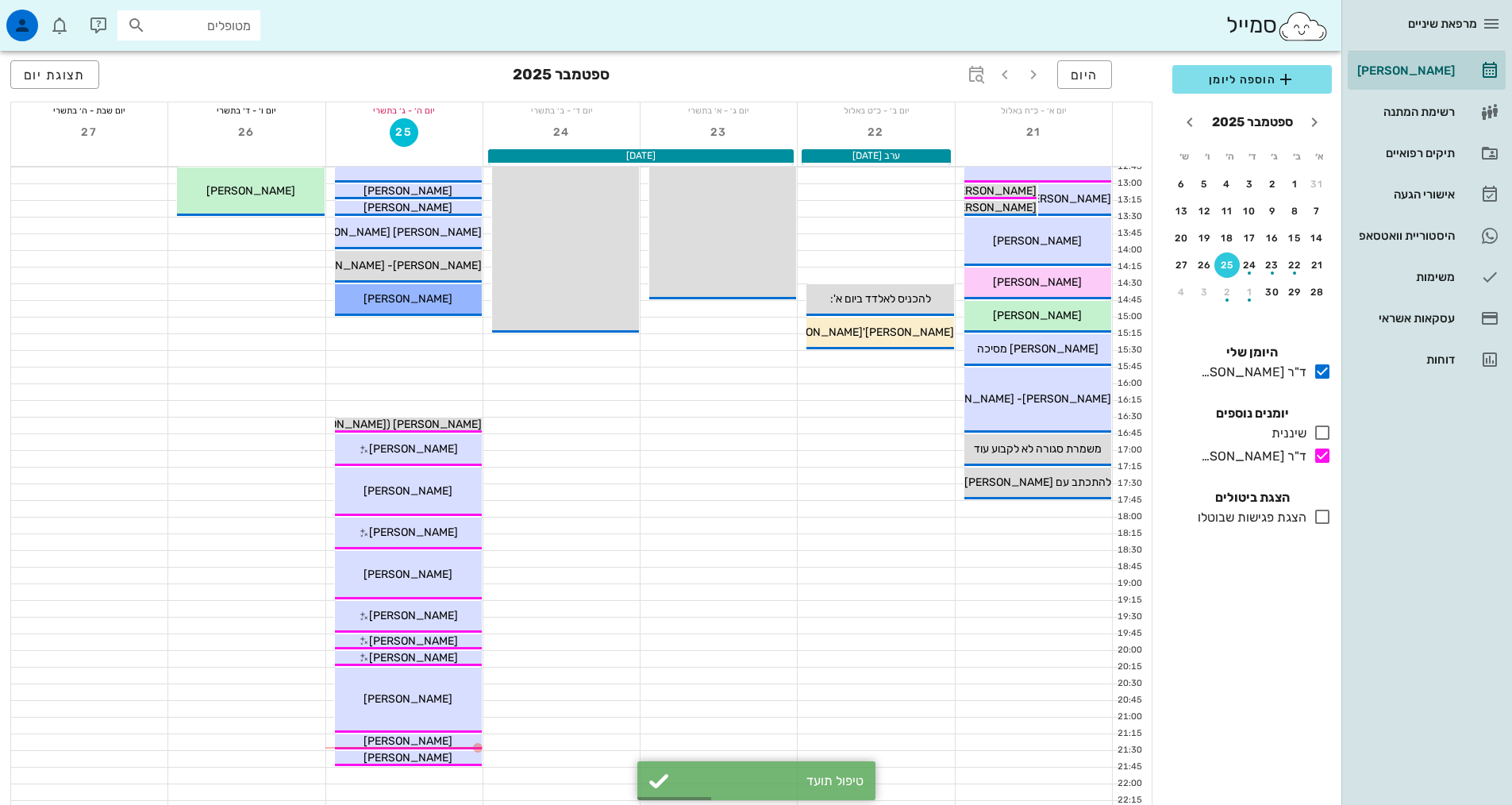
scroll to position [397, 0]
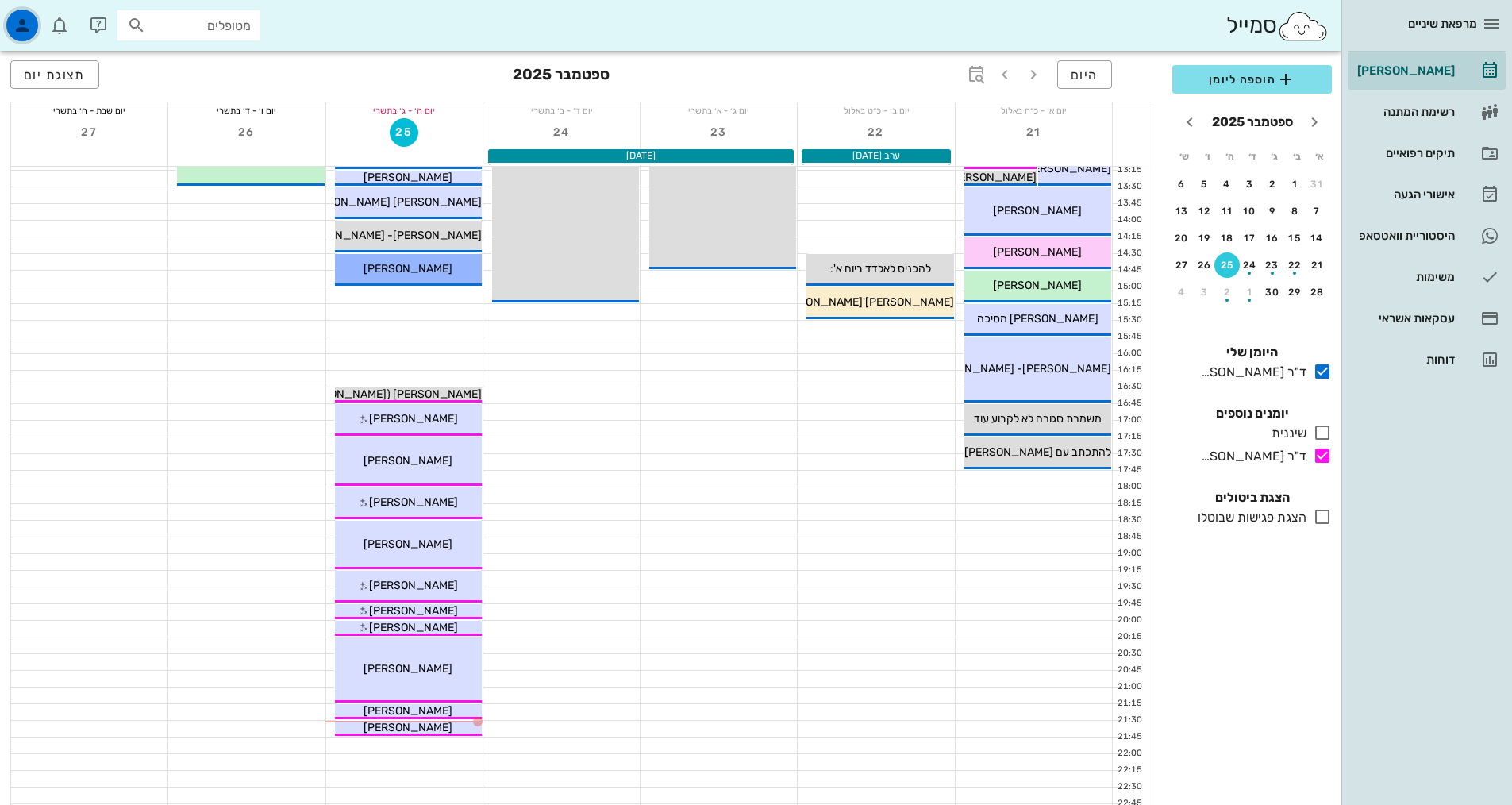
click at [20, 12] on div "button" at bounding box center [22, 25] width 32 height 32
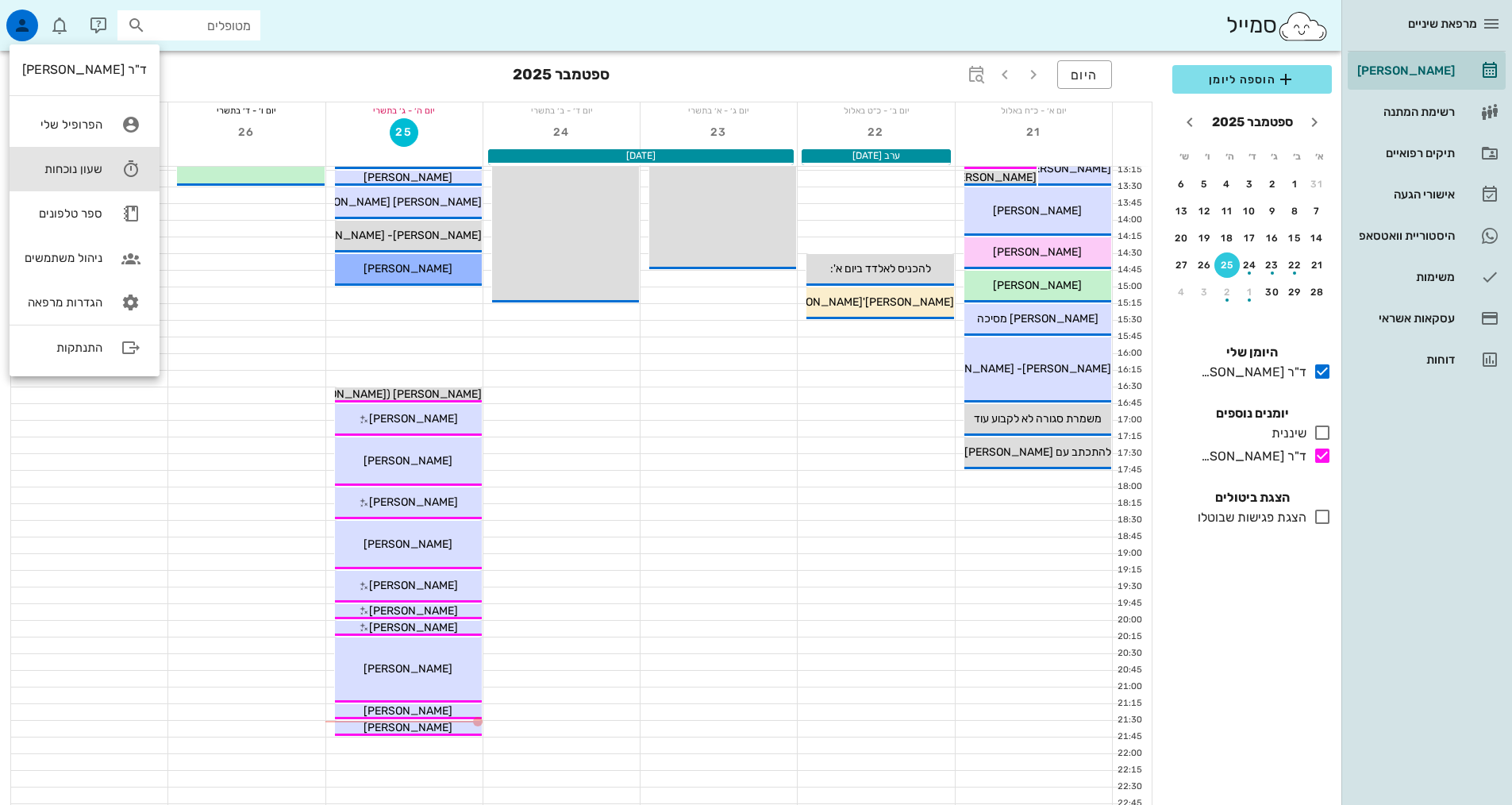
click at [97, 178] on link "שעון נוכחות" at bounding box center [84, 168] width 150 height 44
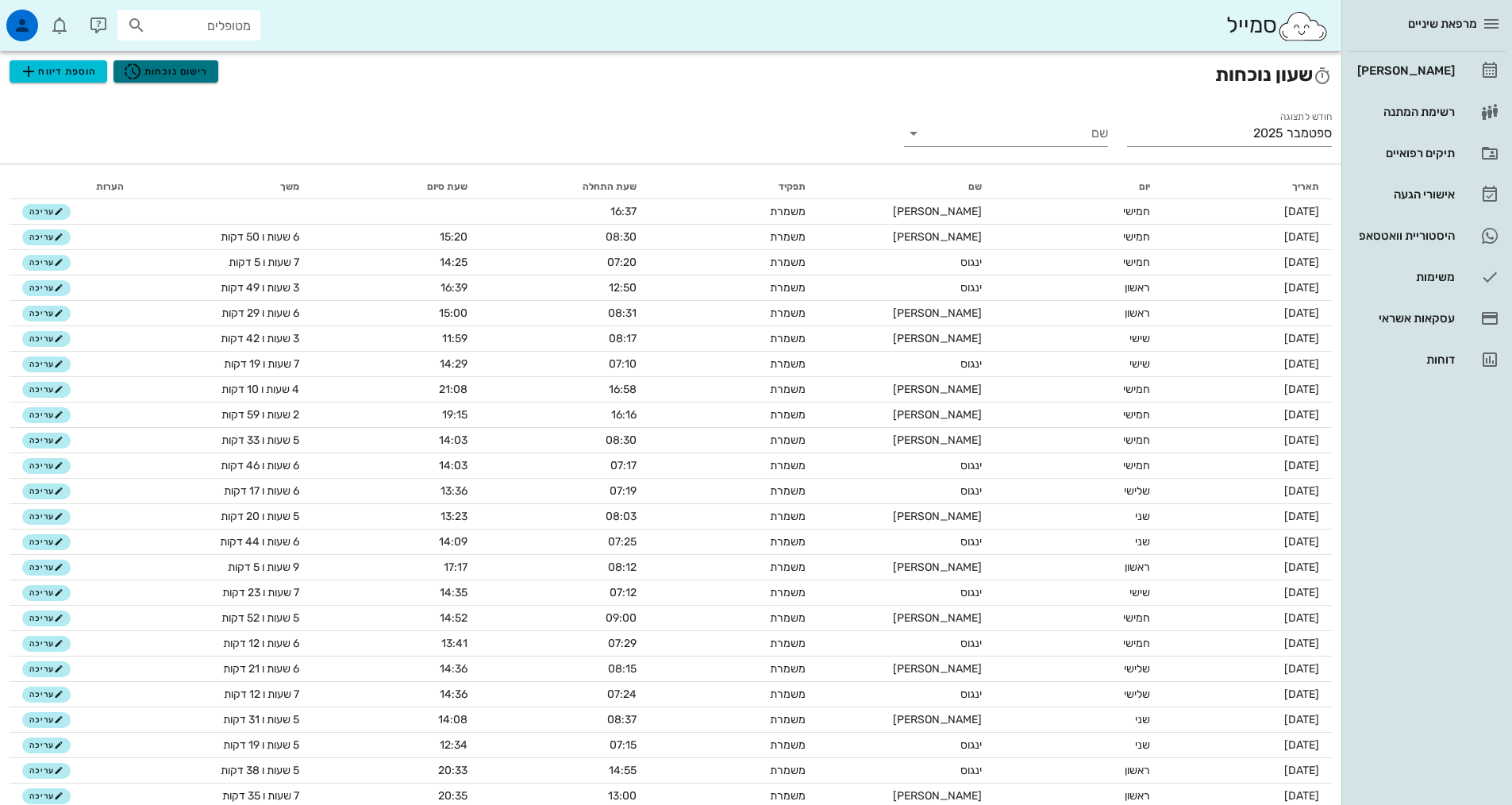
click at [150, 69] on span "רישום נוכחות" at bounding box center [166, 71] width 85 height 19
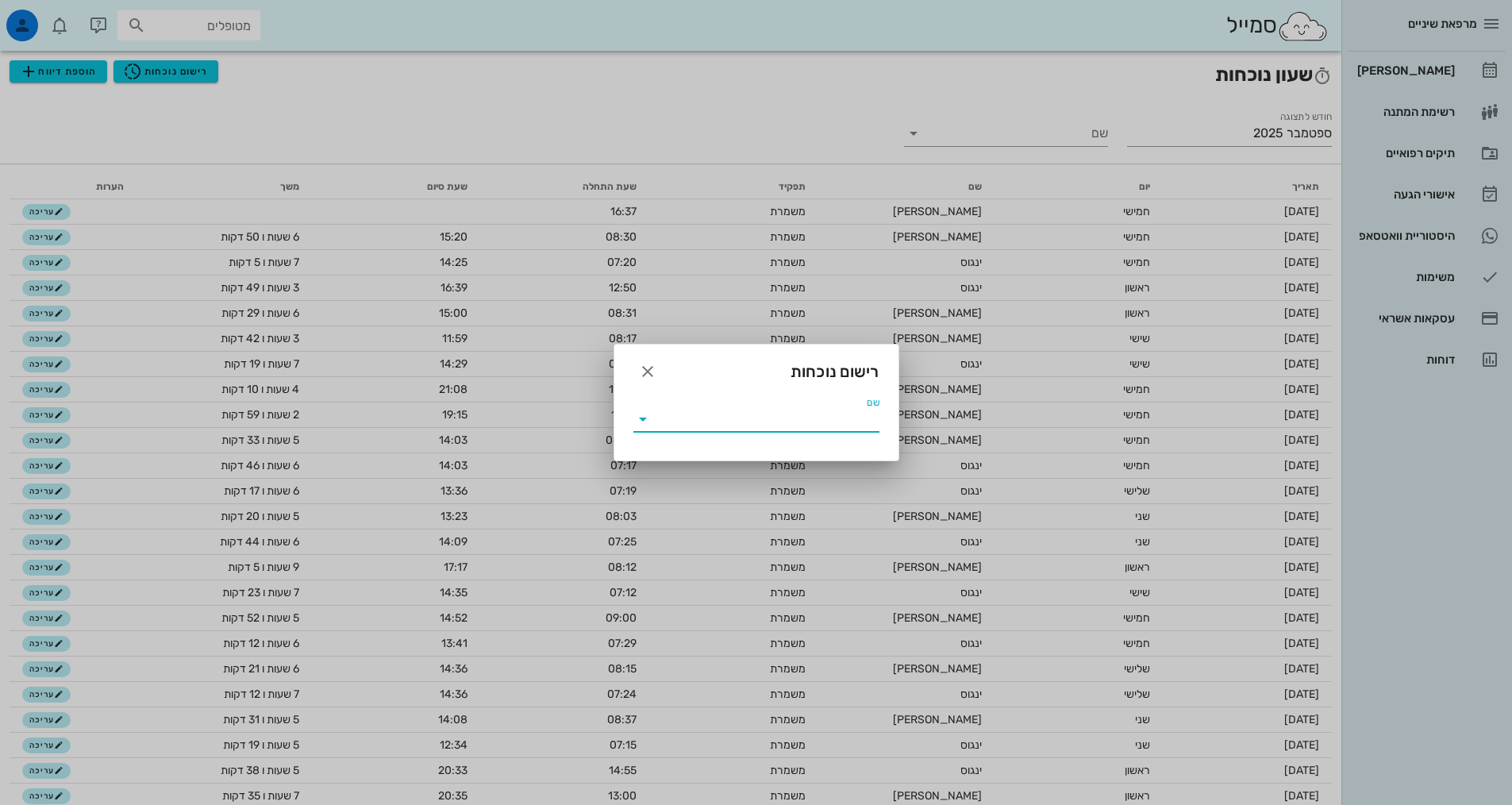
click at [866, 415] on input "שם" at bounding box center [767, 419] width 224 height 25
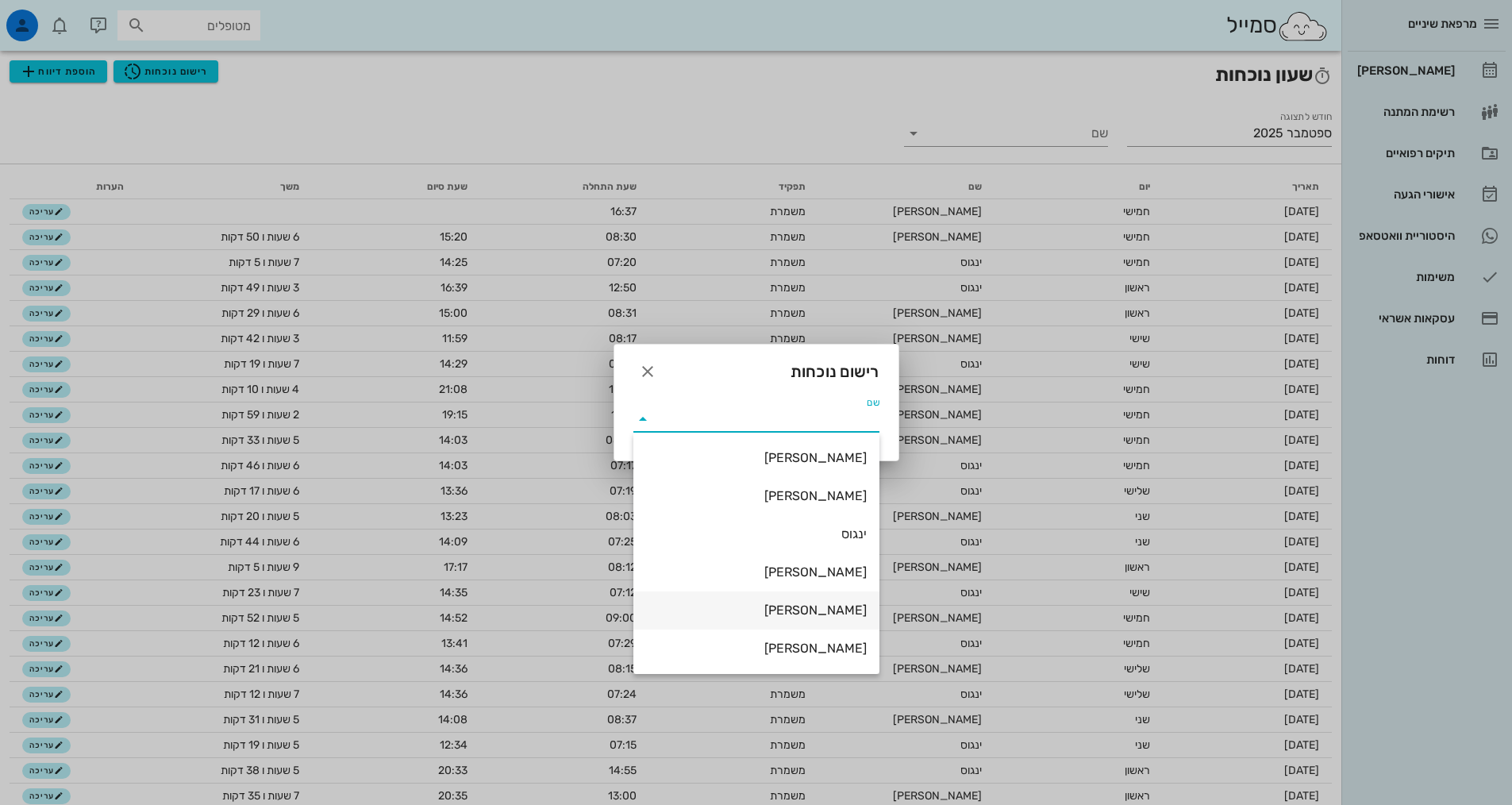
click at [850, 608] on div "שרה" at bounding box center [756, 610] width 220 height 15
type input "שרה"
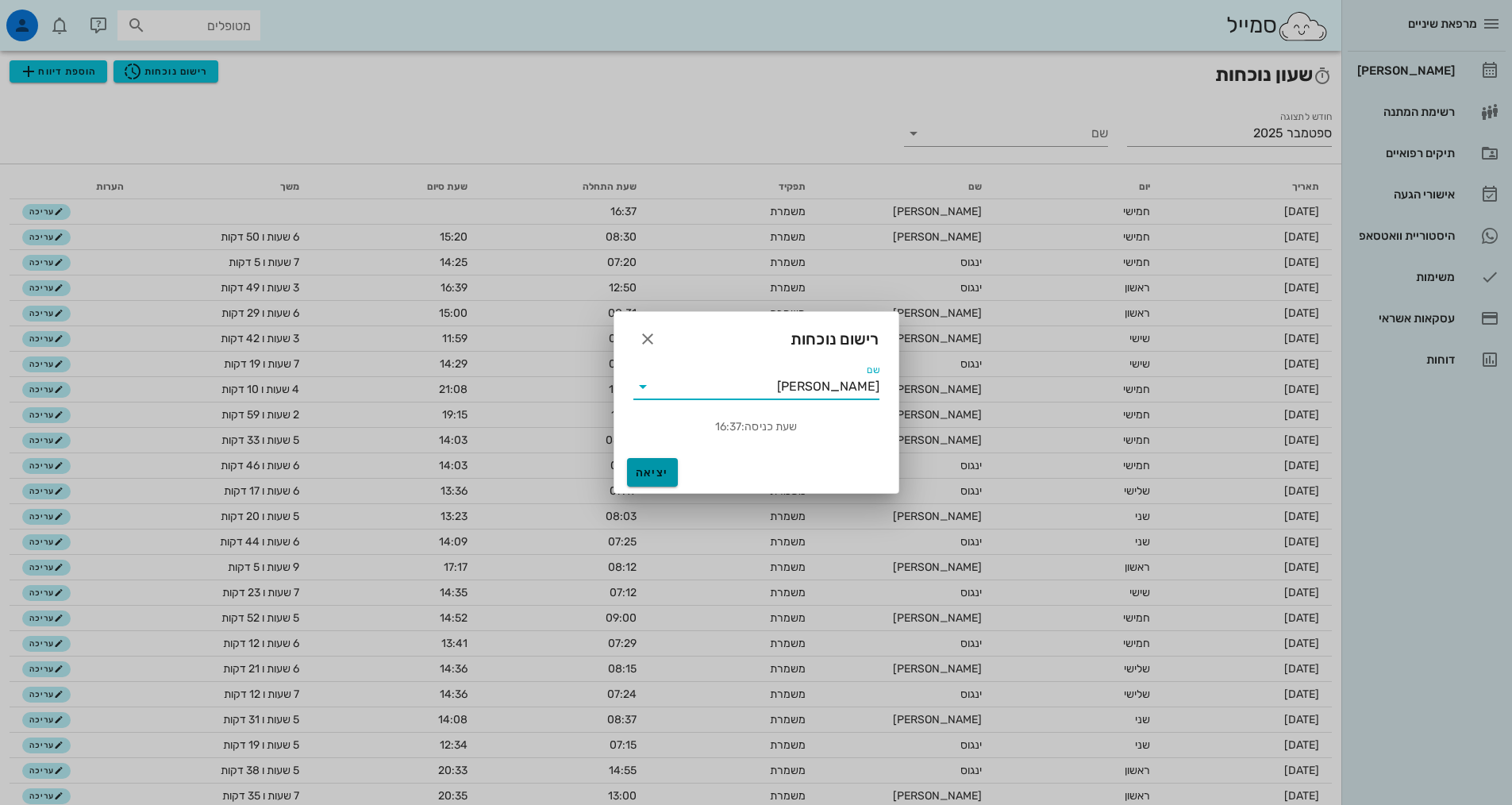
click at [653, 475] on span "יציאה" at bounding box center [653, 473] width 38 height 14
